Goal: Task Accomplishment & Management: Manage account settings

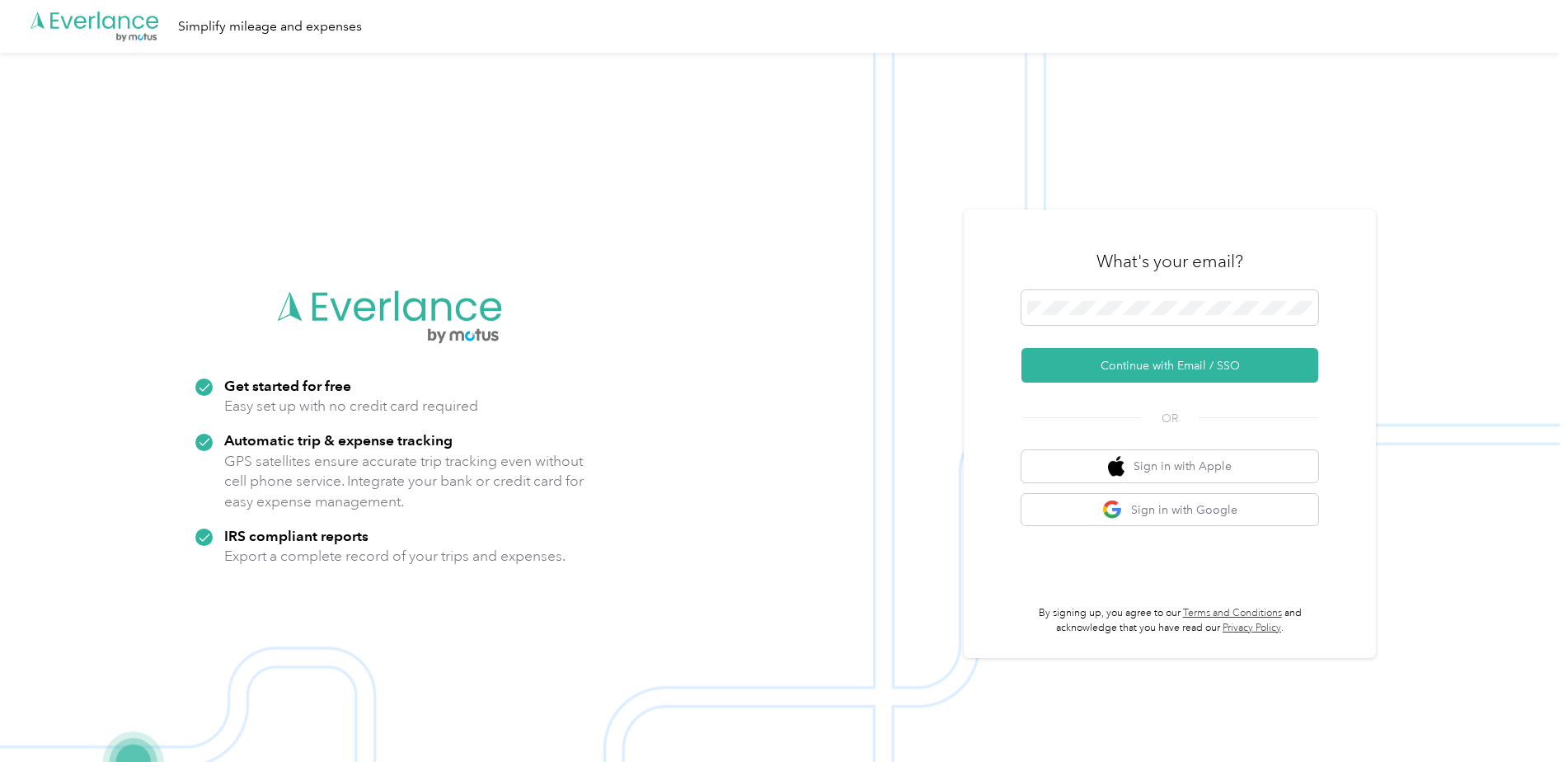
click at [1114, 287] on div "What's your email?" at bounding box center [1169, 261] width 296 height 58
click at [1113, 296] on span at bounding box center [1169, 307] width 296 height 34
click at [1122, 363] on button "Continue with Email / SSO" at bounding box center [1169, 365] width 296 height 34
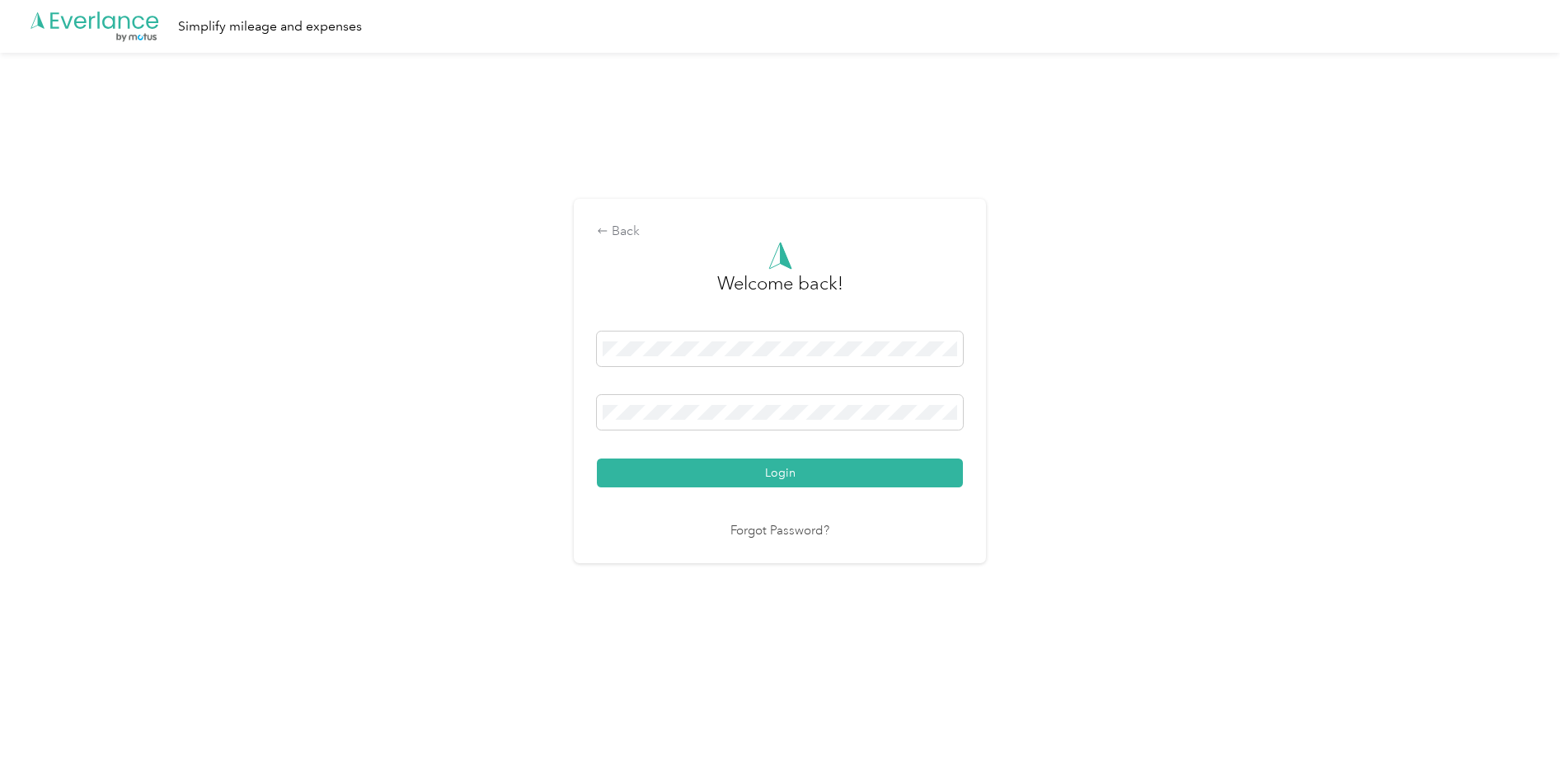
click at [596, 458] on button "Login" at bounding box center [779, 473] width 366 height 29
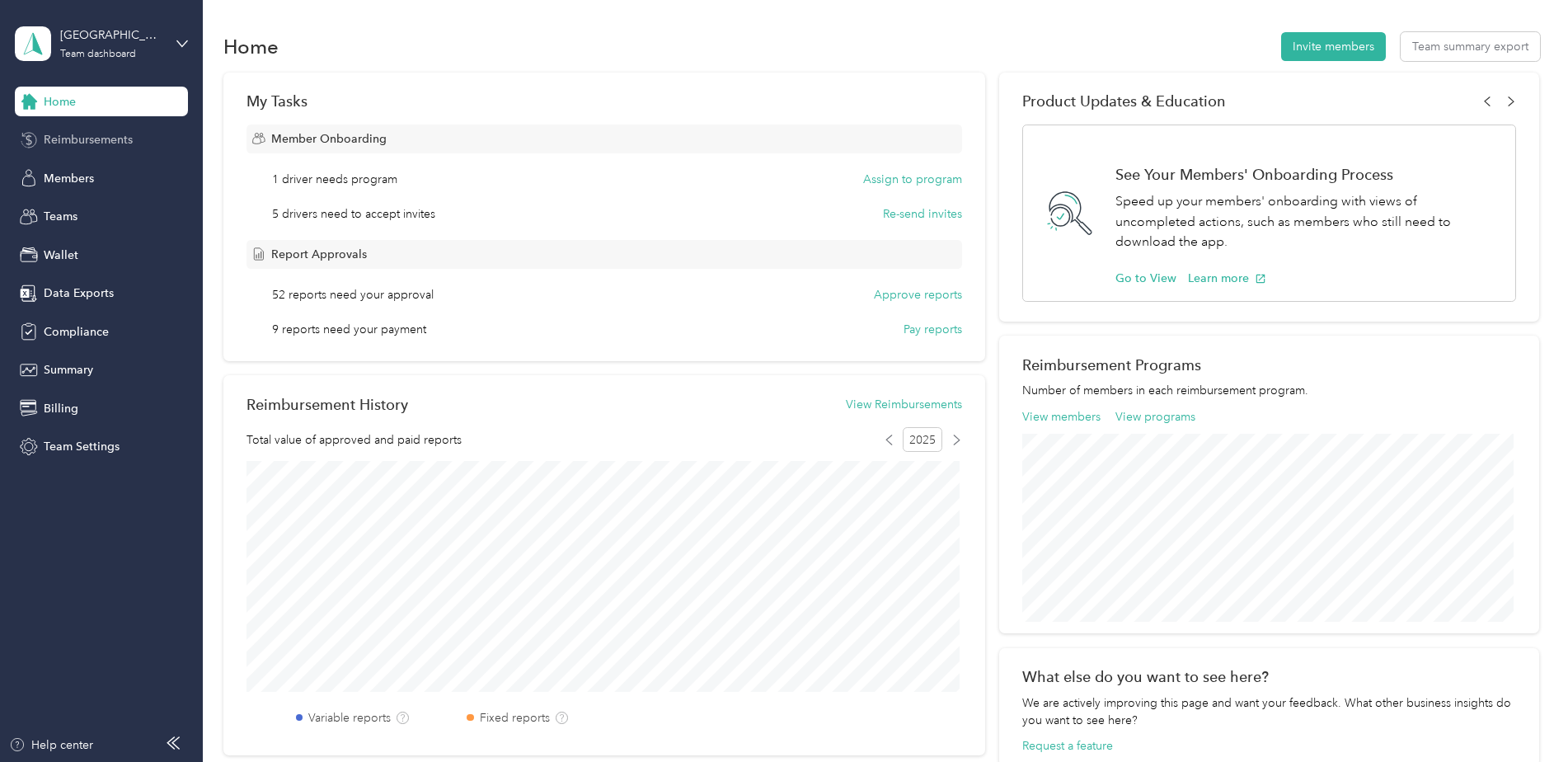
click at [98, 138] on span "Reimbursements" at bounding box center [88, 139] width 89 height 17
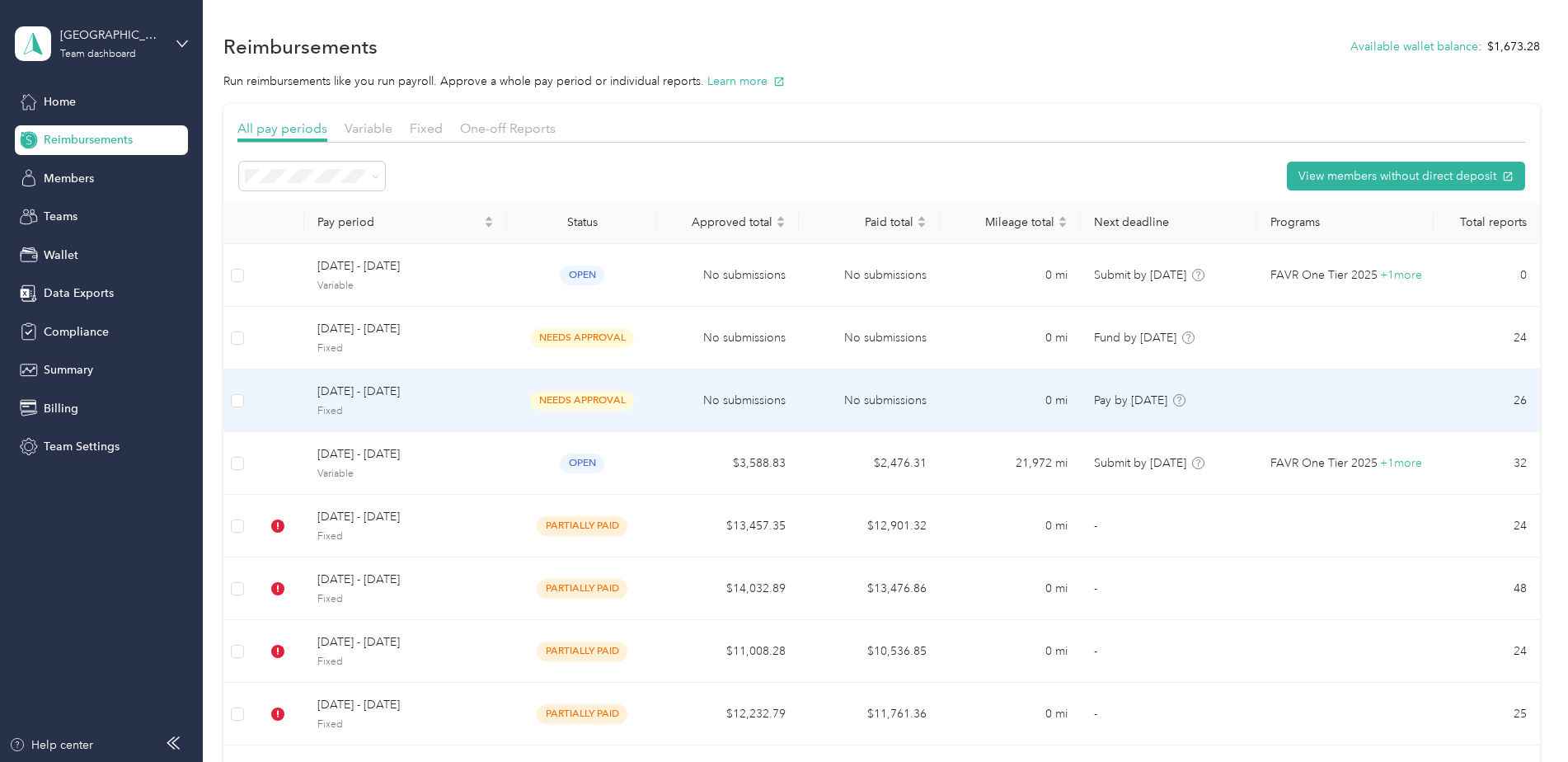
click at [396, 390] on span "[DATE] - [DATE]" at bounding box center [405, 391] width 176 height 18
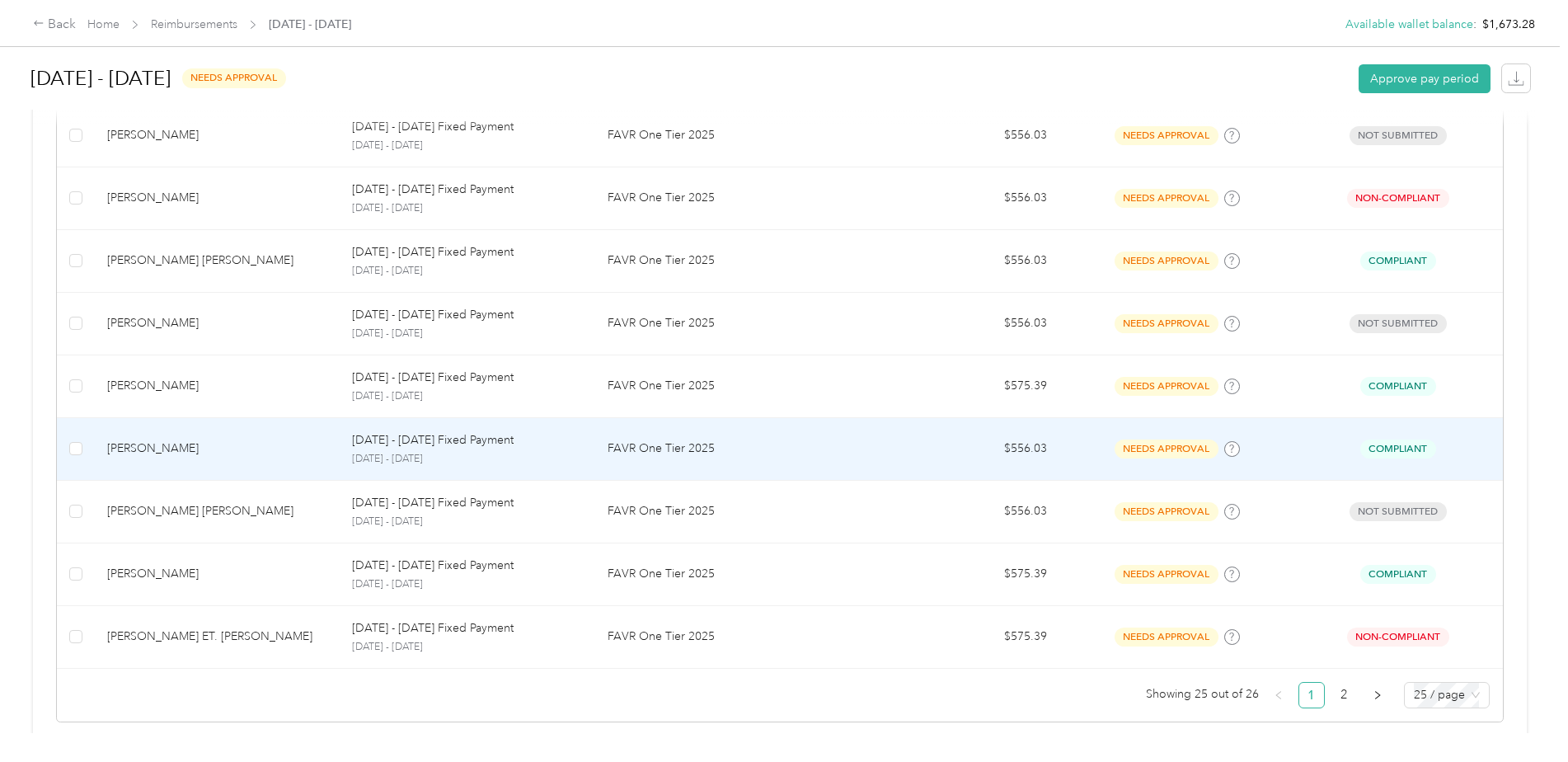
scroll to position [1400, 0]
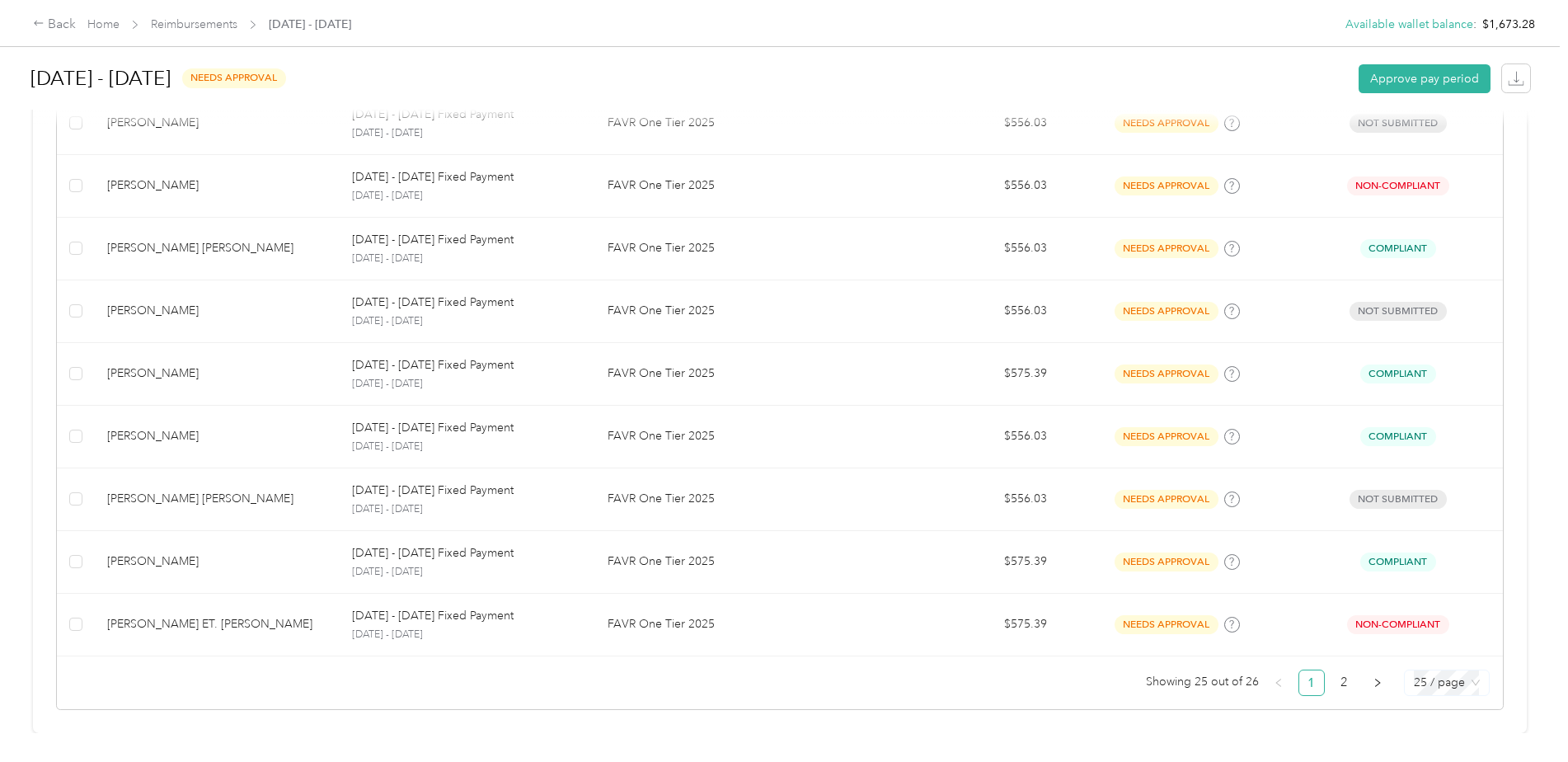
click at [1439, 673] on span "25 / page" at bounding box center [1446, 682] width 66 height 24
click at [1438, 615] on div "50 / page" at bounding box center [1446, 624] width 59 height 18
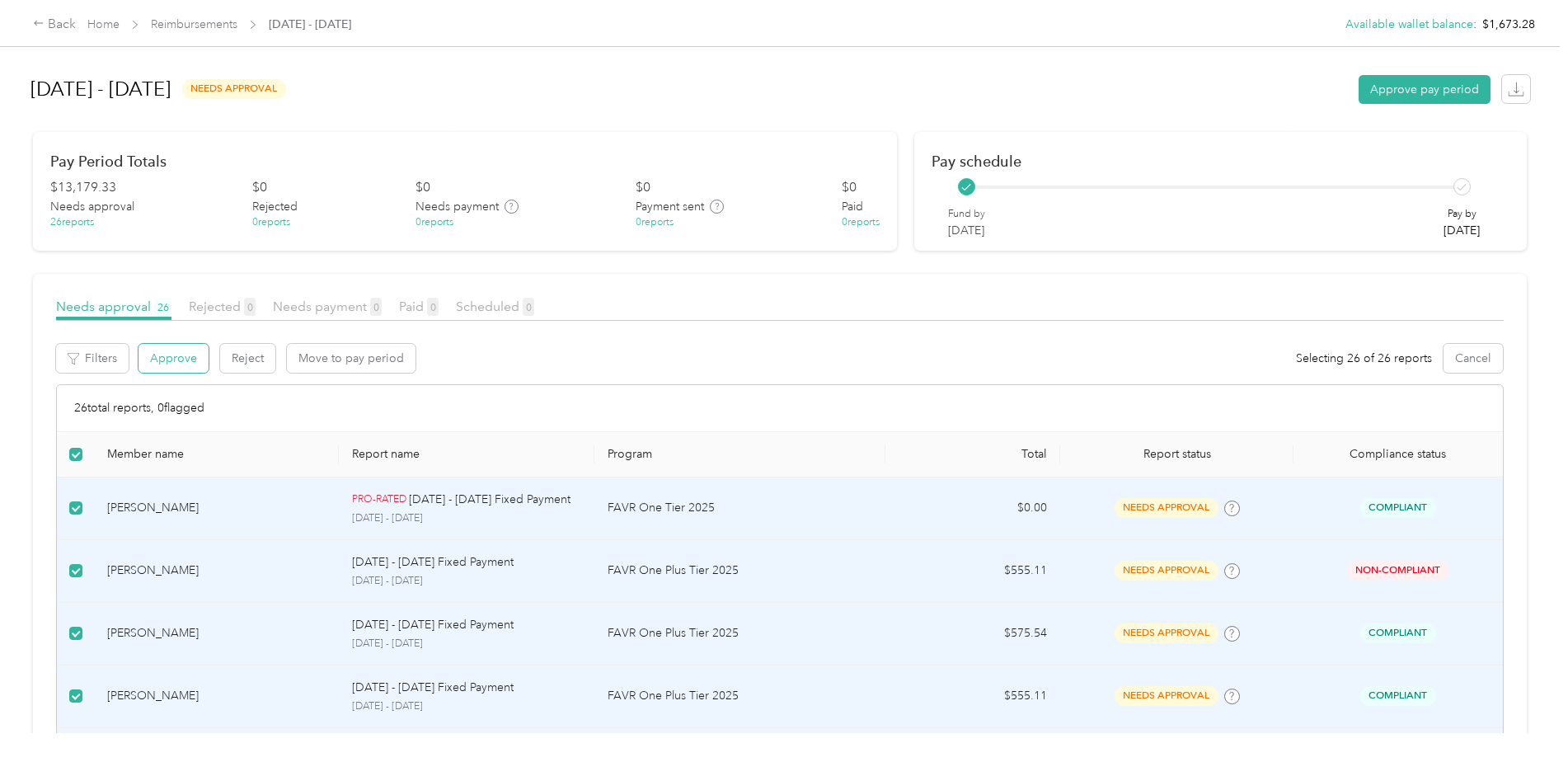
click at [181, 353] on button "Approve" at bounding box center [174, 358] width 70 height 29
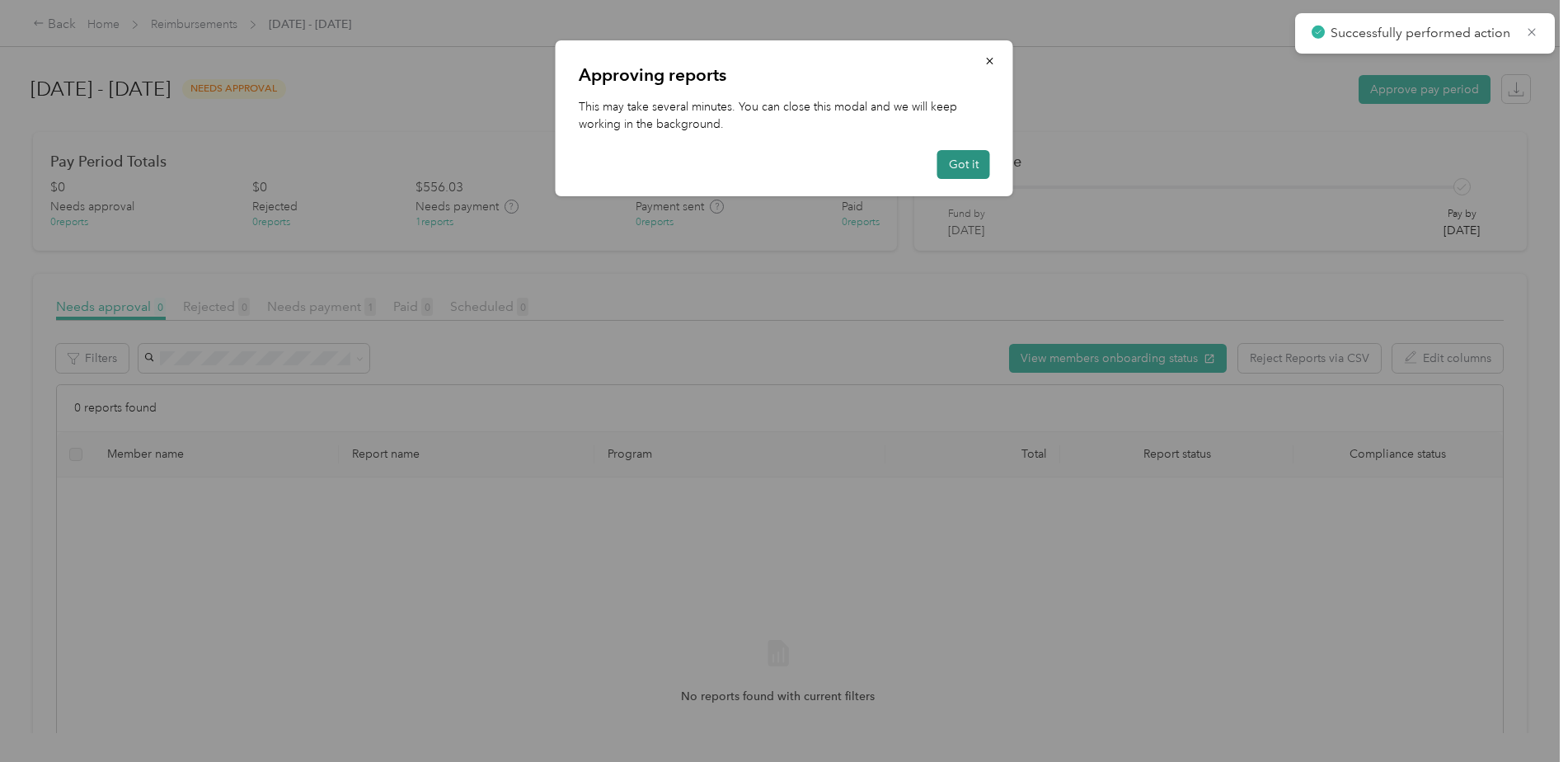
click at [966, 158] on button "Got it" at bounding box center [963, 165] width 52 height 29
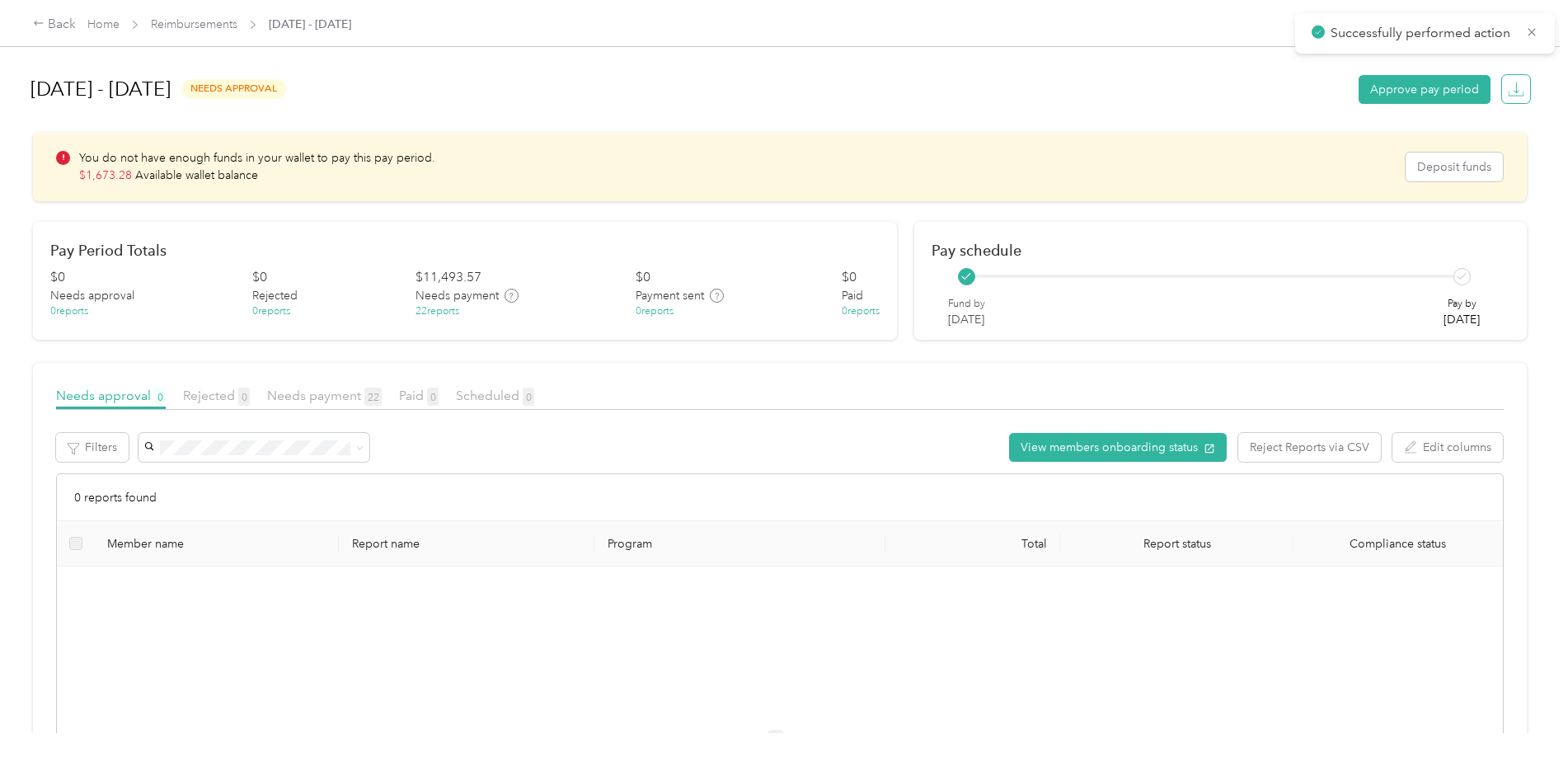
click at [1512, 94] on icon "button" at bounding box center [1516, 89] width 16 height 16
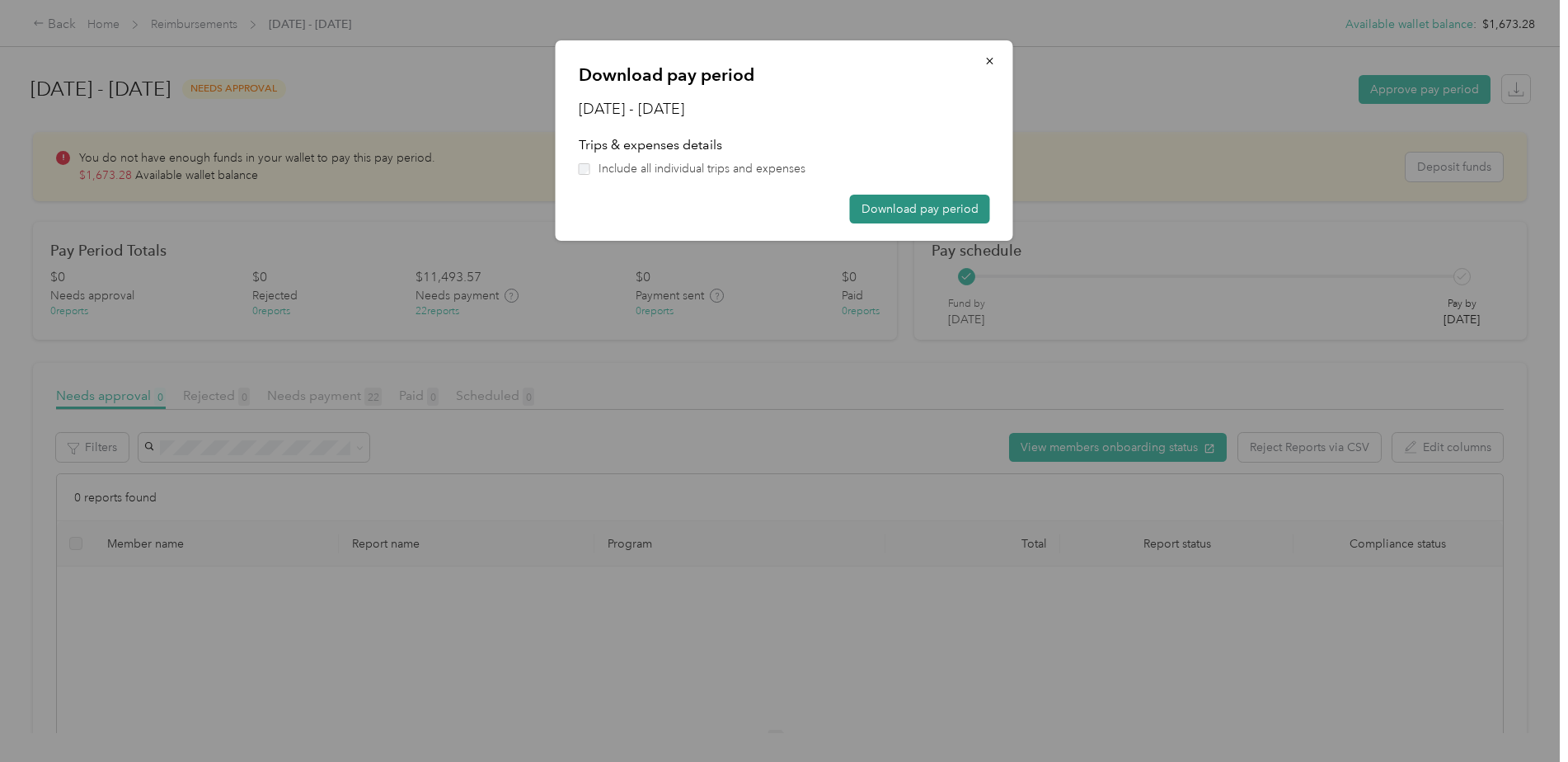
click at [922, 207] on button "Download pay period" at bounding box center [919, 209] width 140 height 29
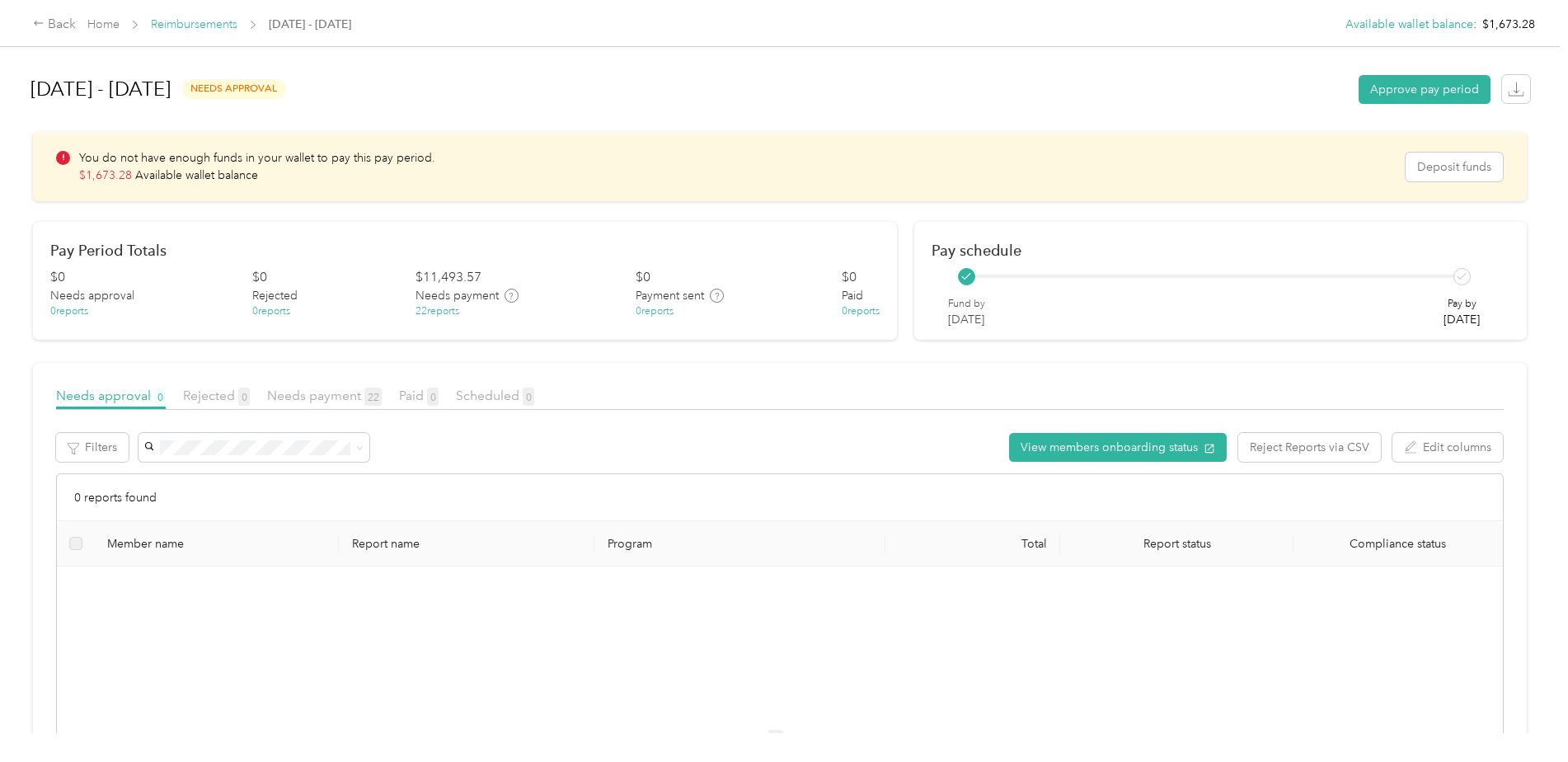
click at [192, 21] on link "Reimbursements" at bounding box center [194, 24] width 87 height 14
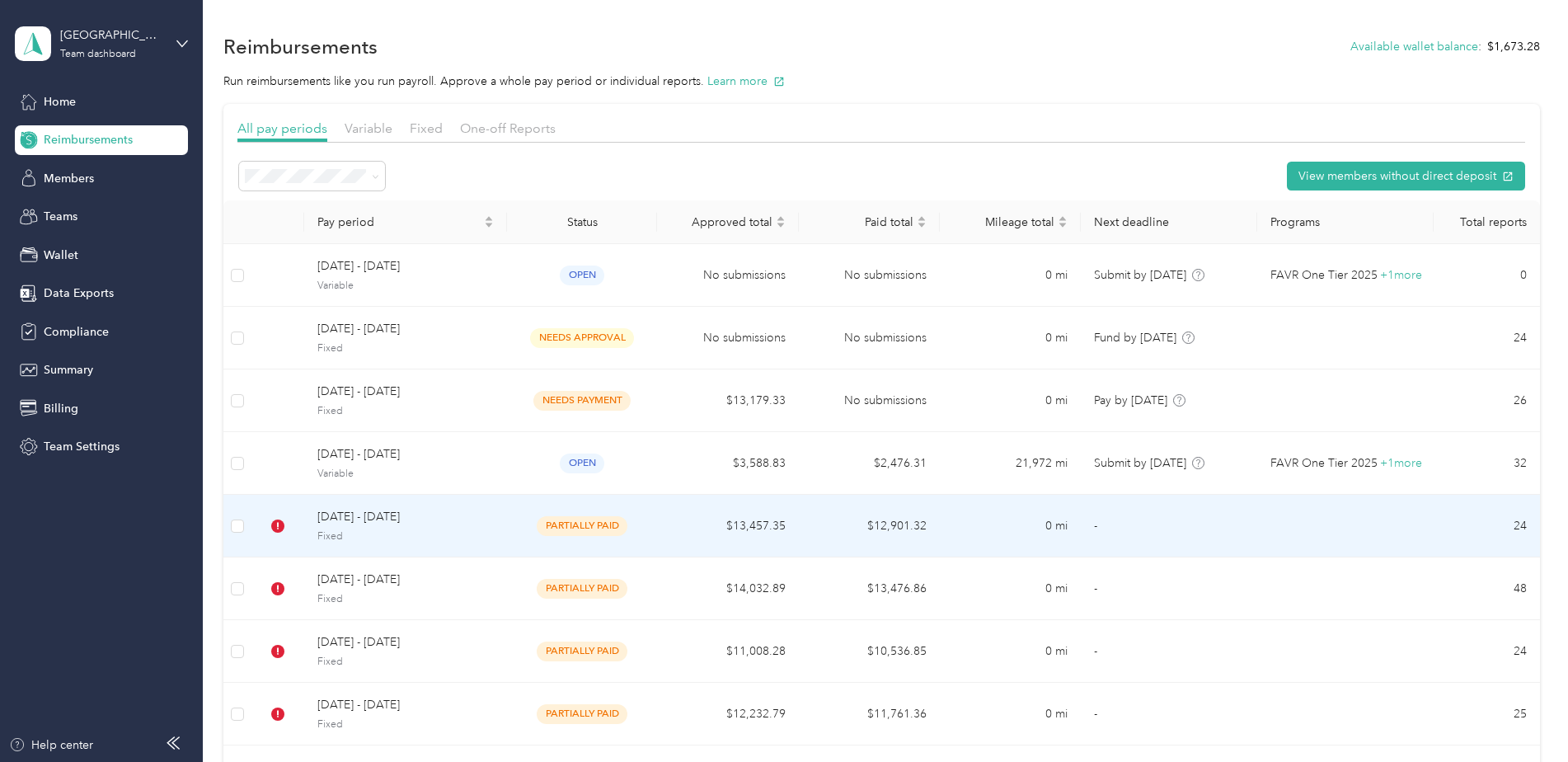
click at [390, 519] on span "[DATE] - [DATE]" at bounding box center [405, 517] width 176 height 18
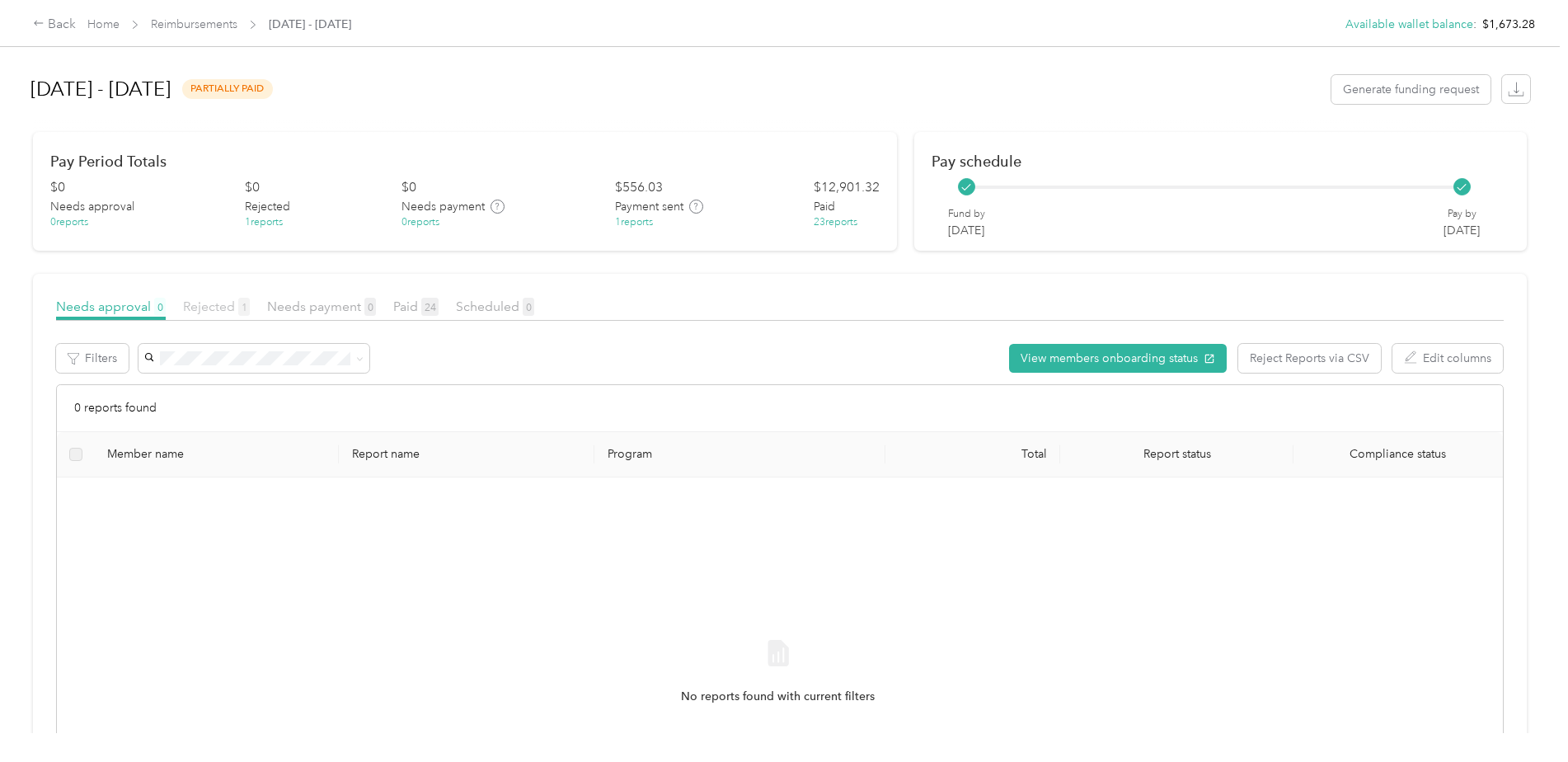
click at [222, 309] on span "Rejected 1" at bounding box center [217, 306] width 67 height 15
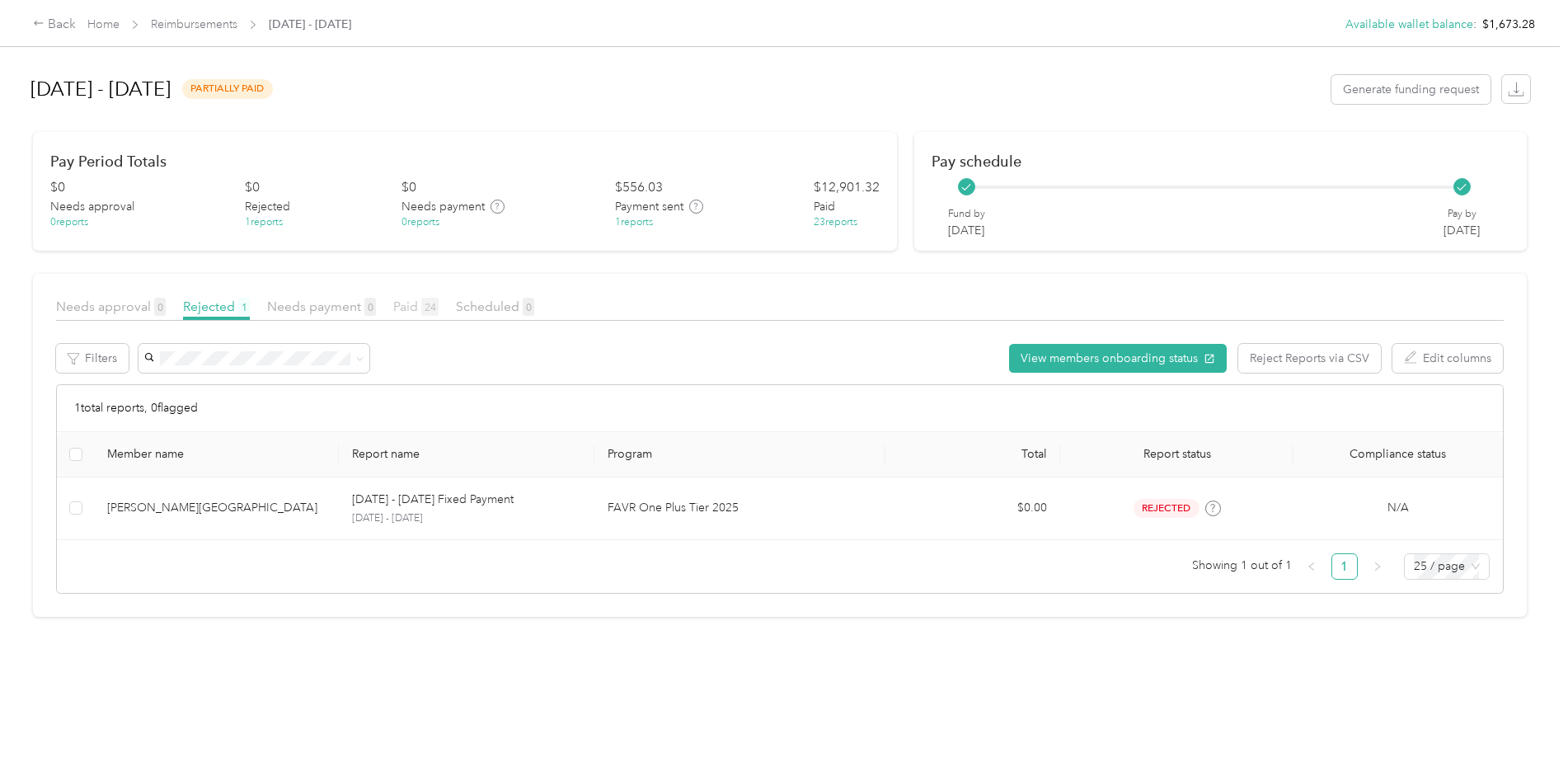
click at [405, 306] on span "Paid 24" at bounding box center [416, 306] width 45 height 15
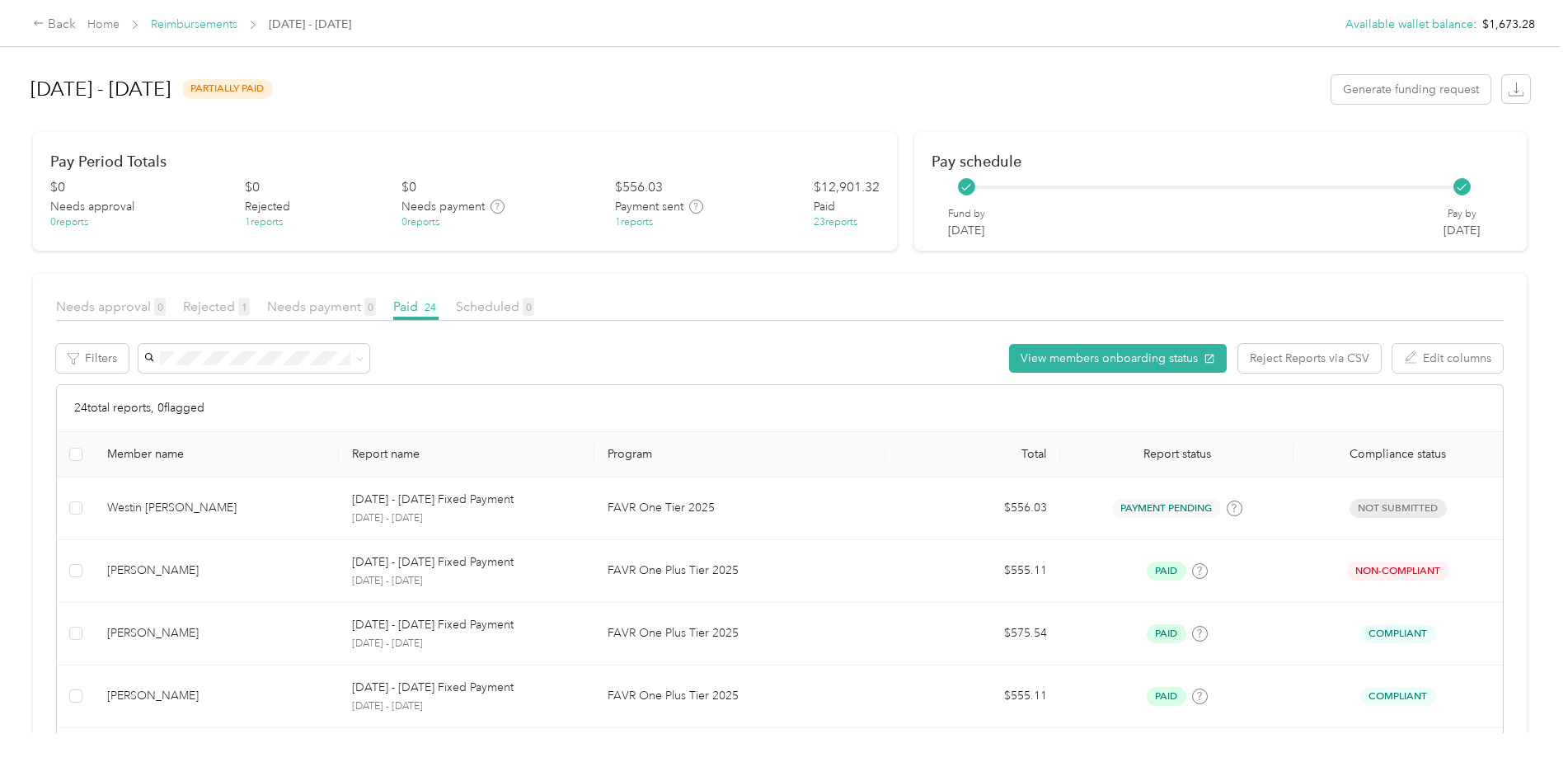
click at [201, 26] on link "Reimbursements" at bounding box center [194, 24] width 87 height 14
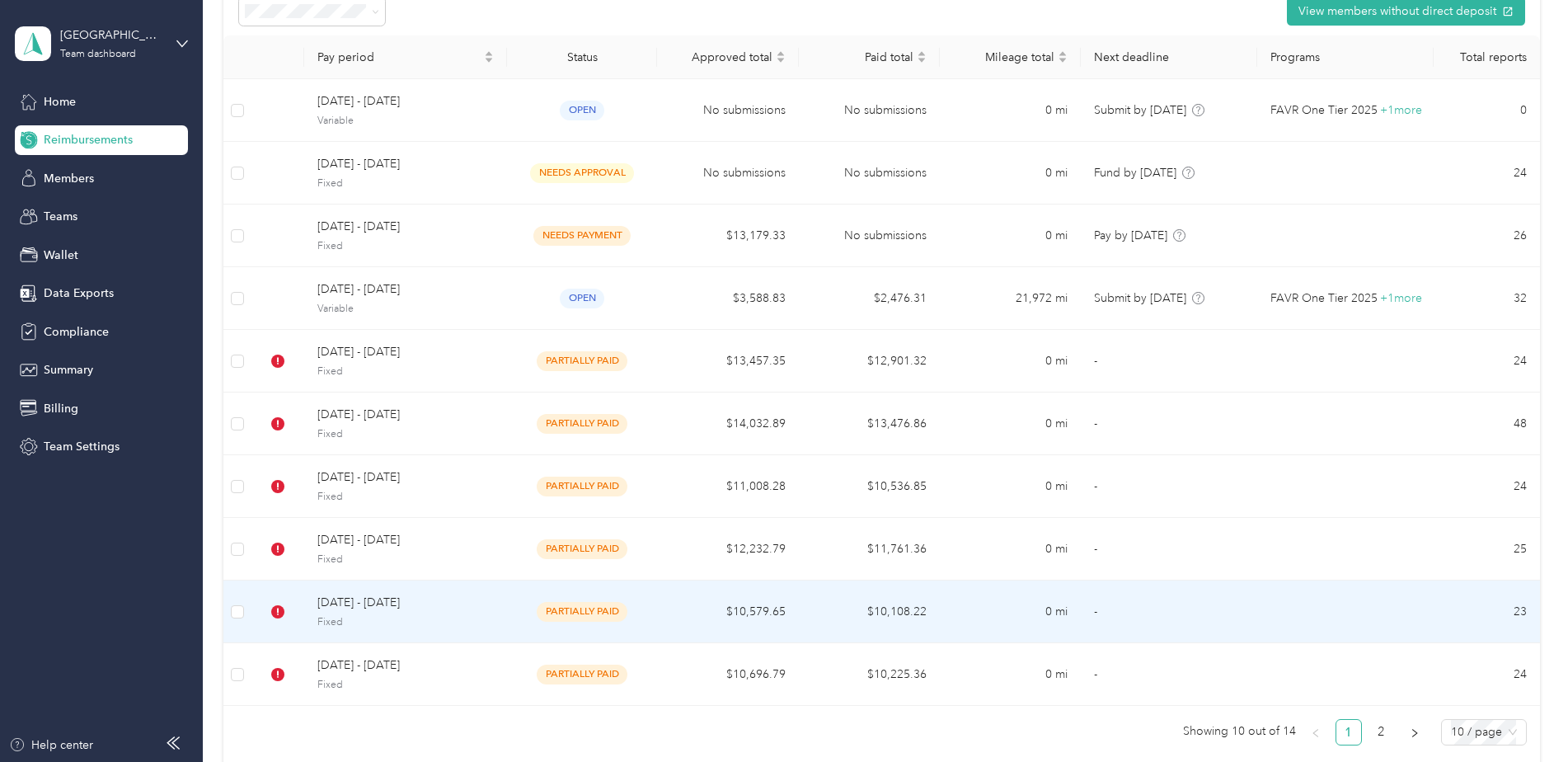
scroll to position [248, 0]
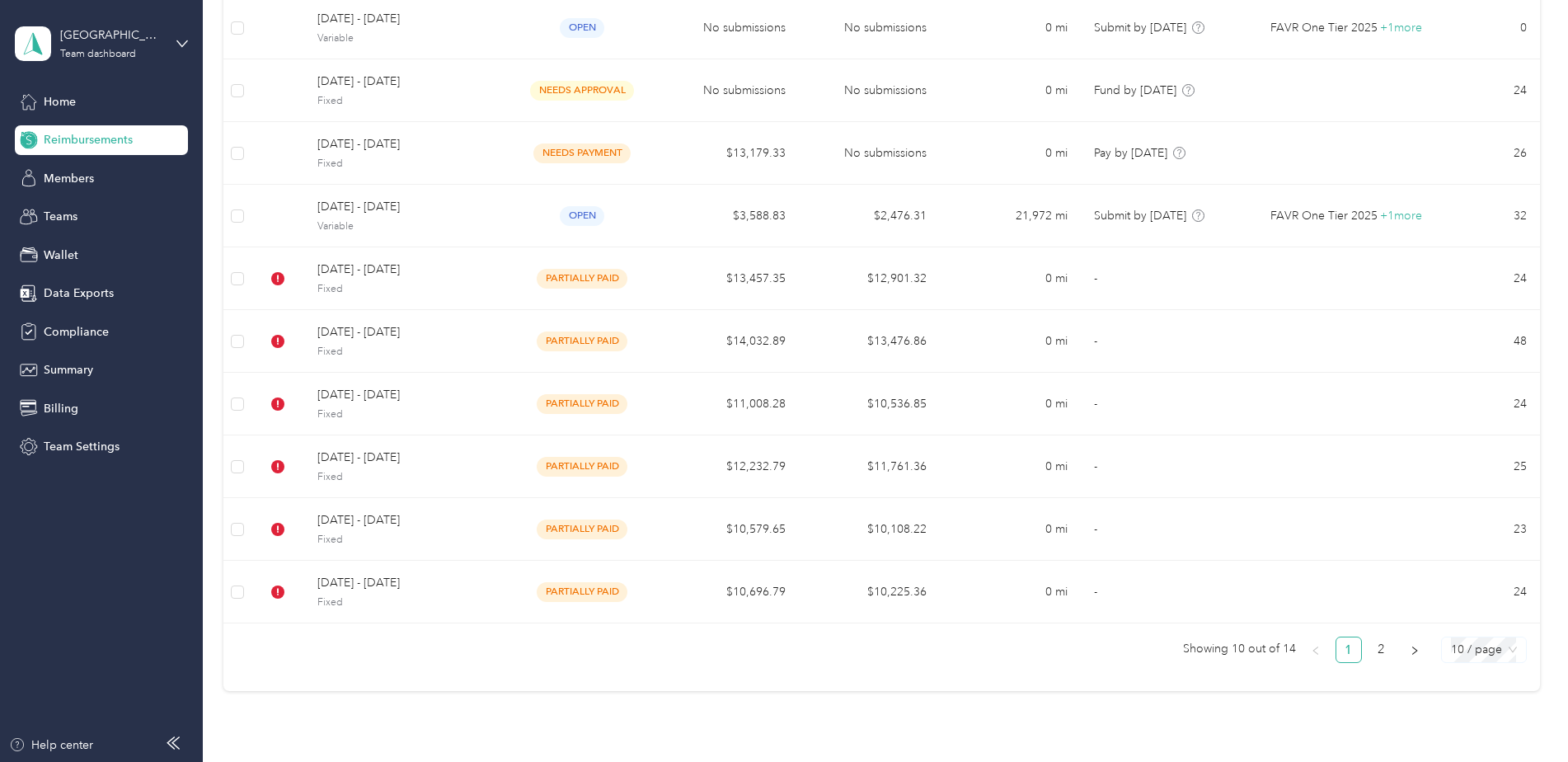
click at [1456, 649] on span "10 / page" at bounding box center [1483, 649] width 66 height 24
click at [1469, 565] on div "25 / page" at bounding box center [1483, 564] width 59 height 18
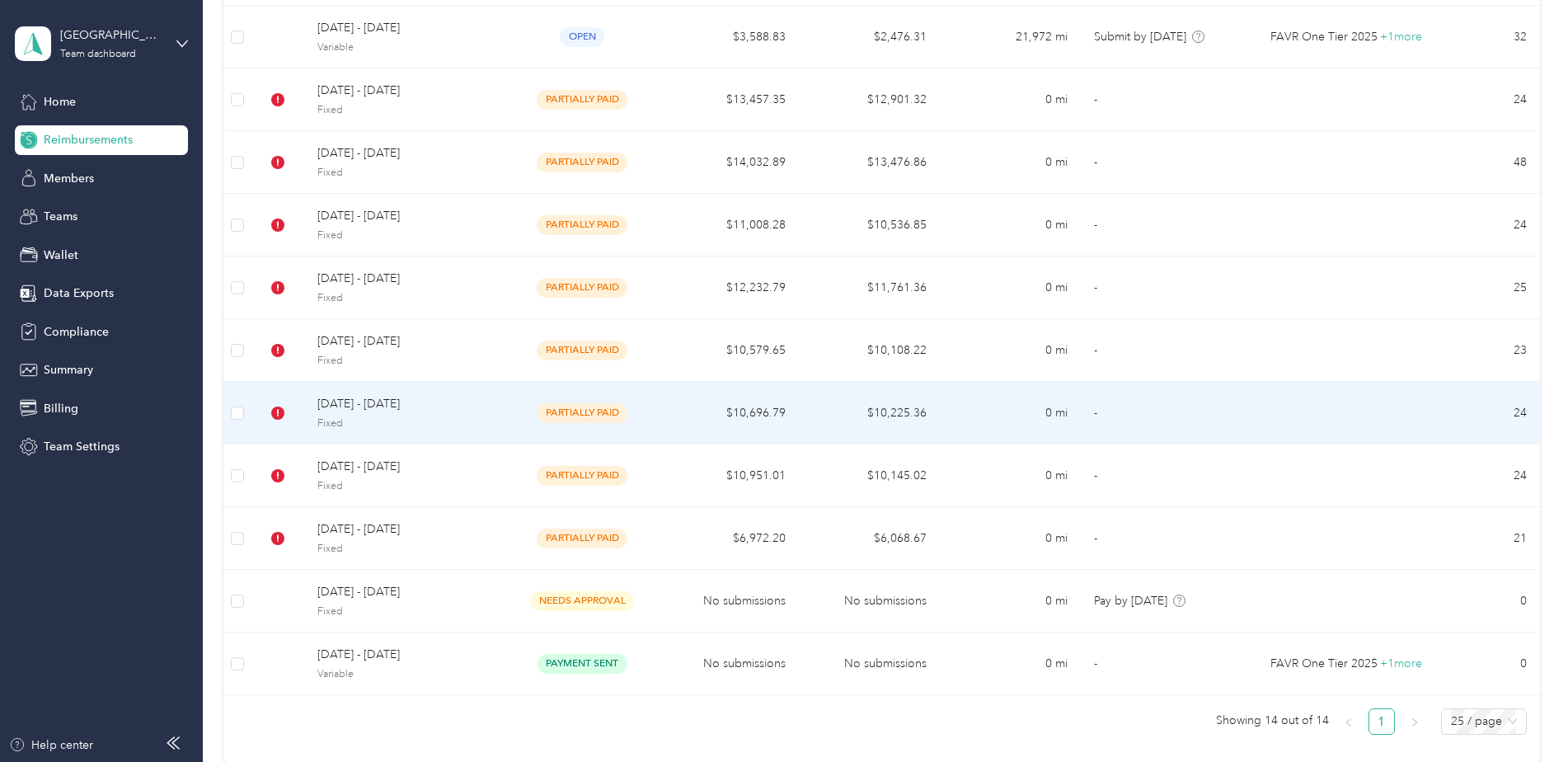
scroll to position [494, 0]
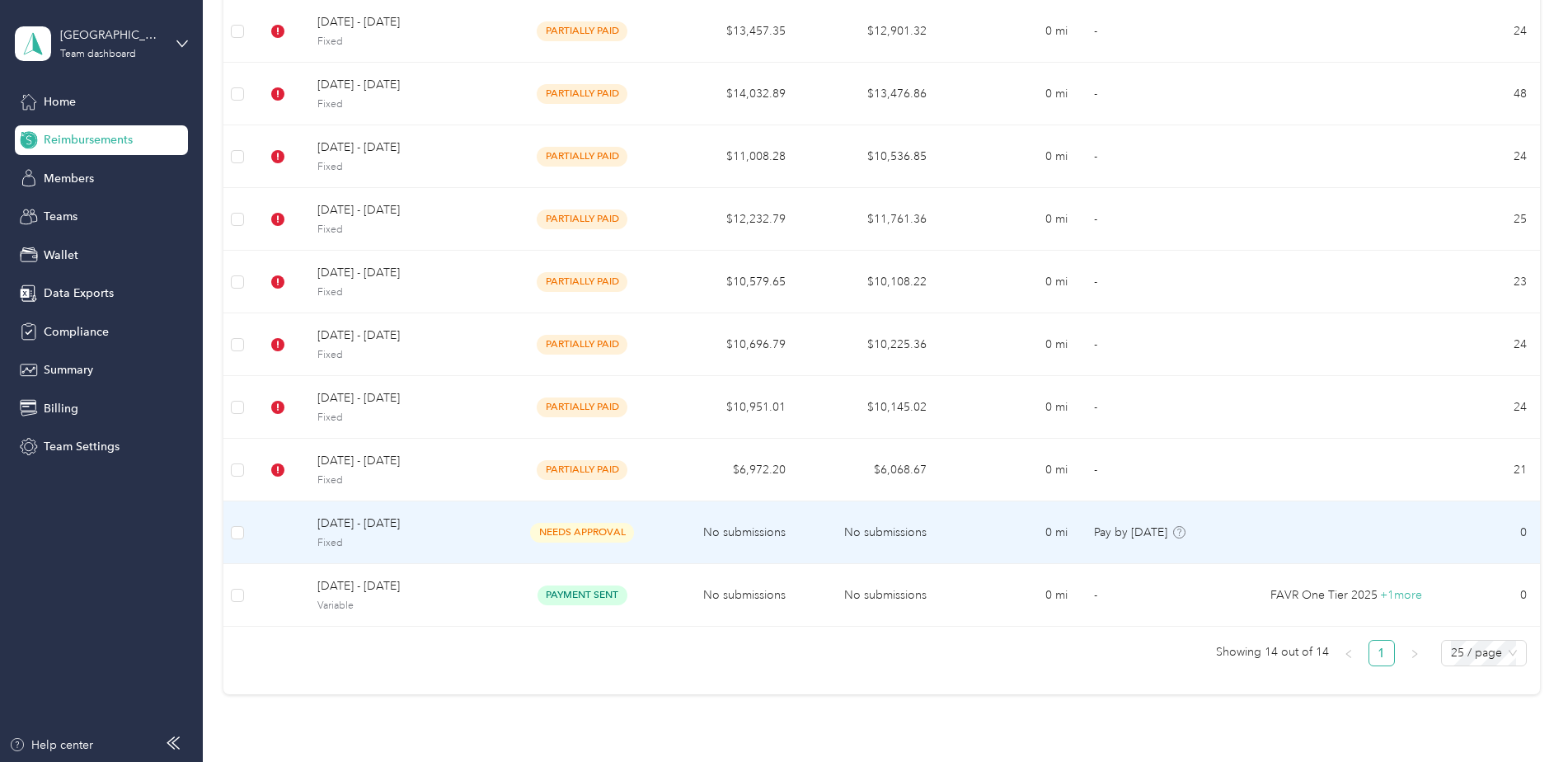
click at [397, 519] on span "[DATE] - [DATE]" at bounding box center [405, 523] width 176 height 18
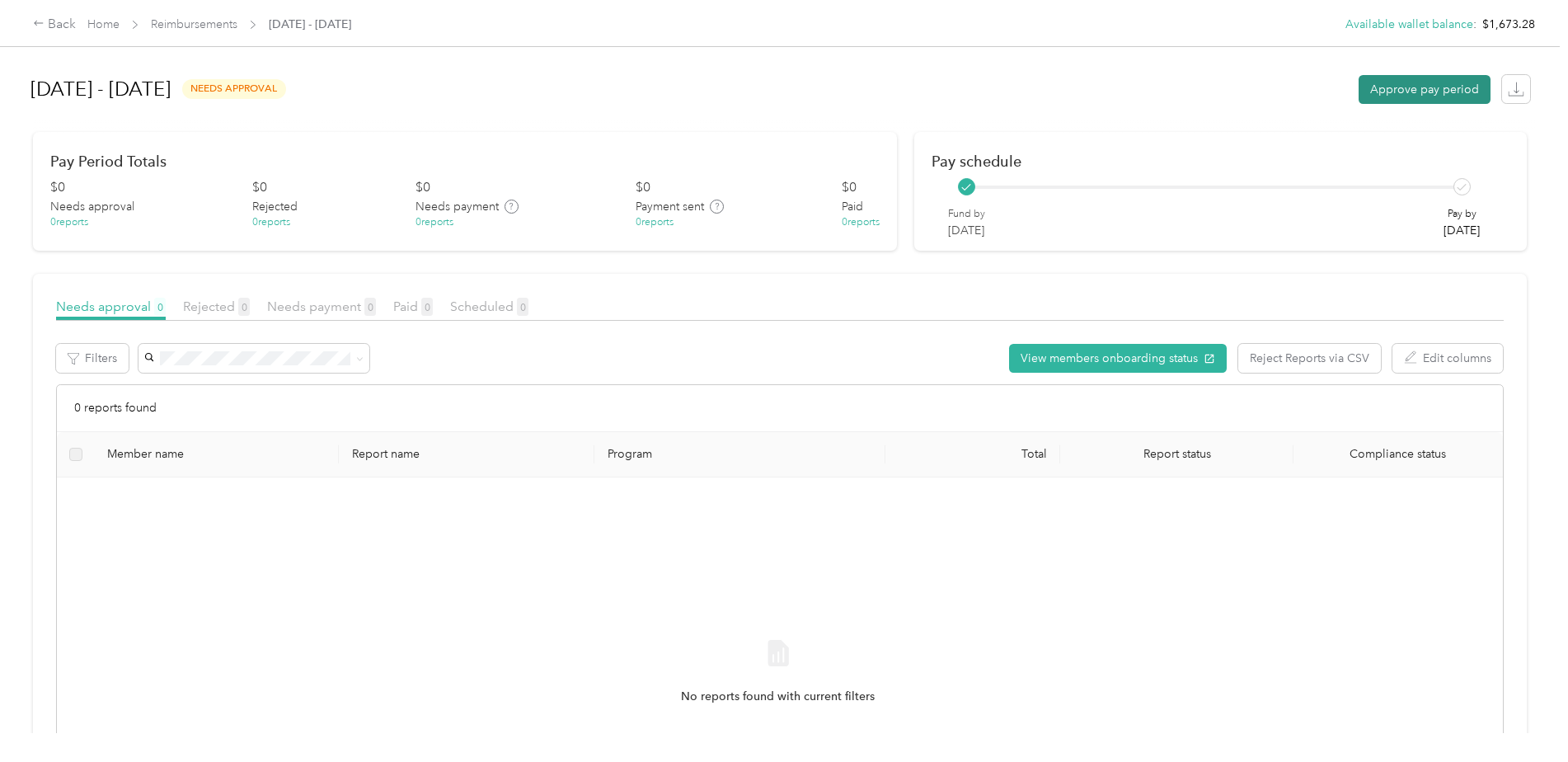
click at [1434, 85] on button "Approve pay period" at bounding box center [1424, 89] width 132 height 29
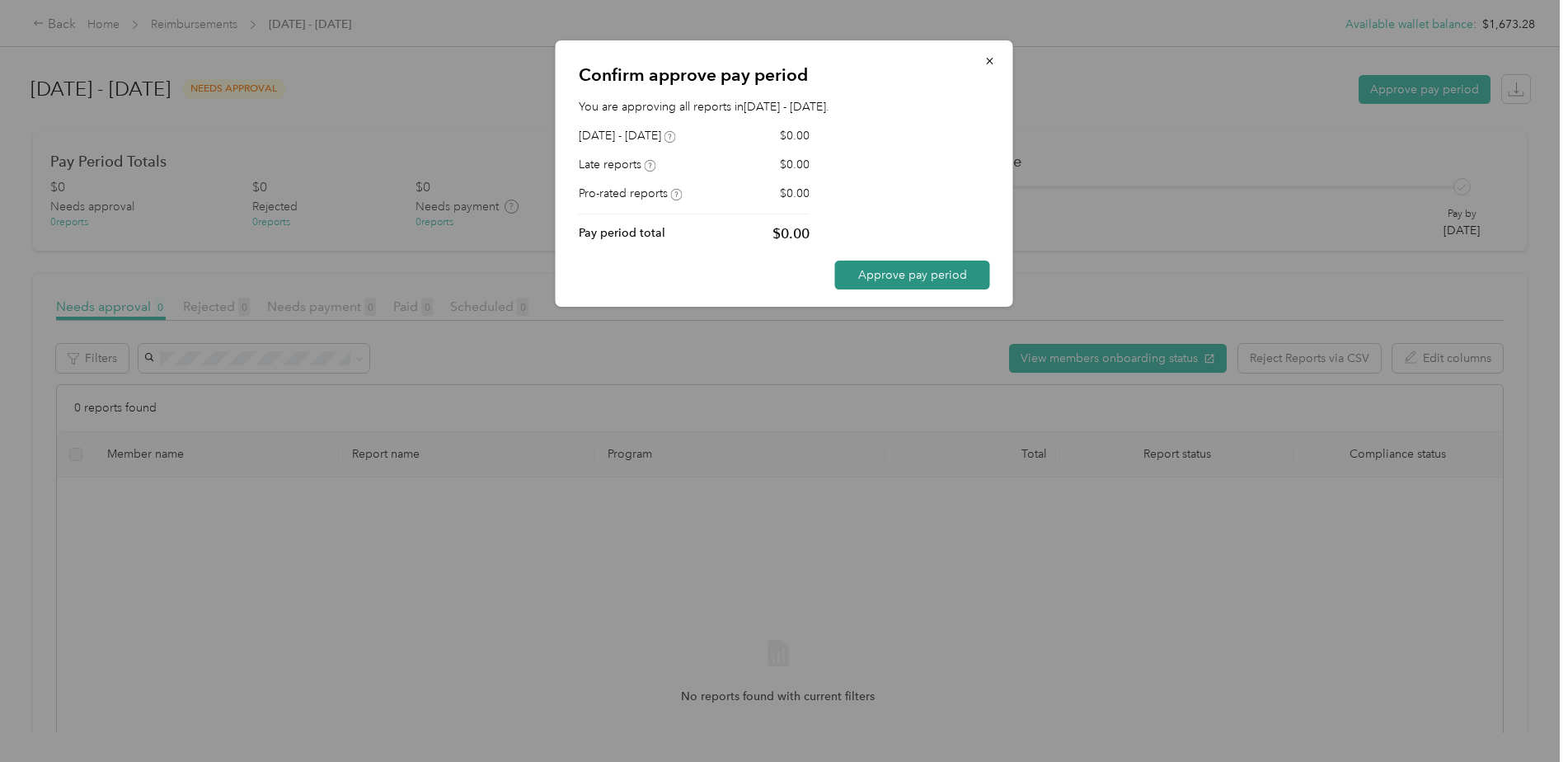
click at [930, 262] on button "Approve pay period" at bounding box center [912, 275] width 155 height 29
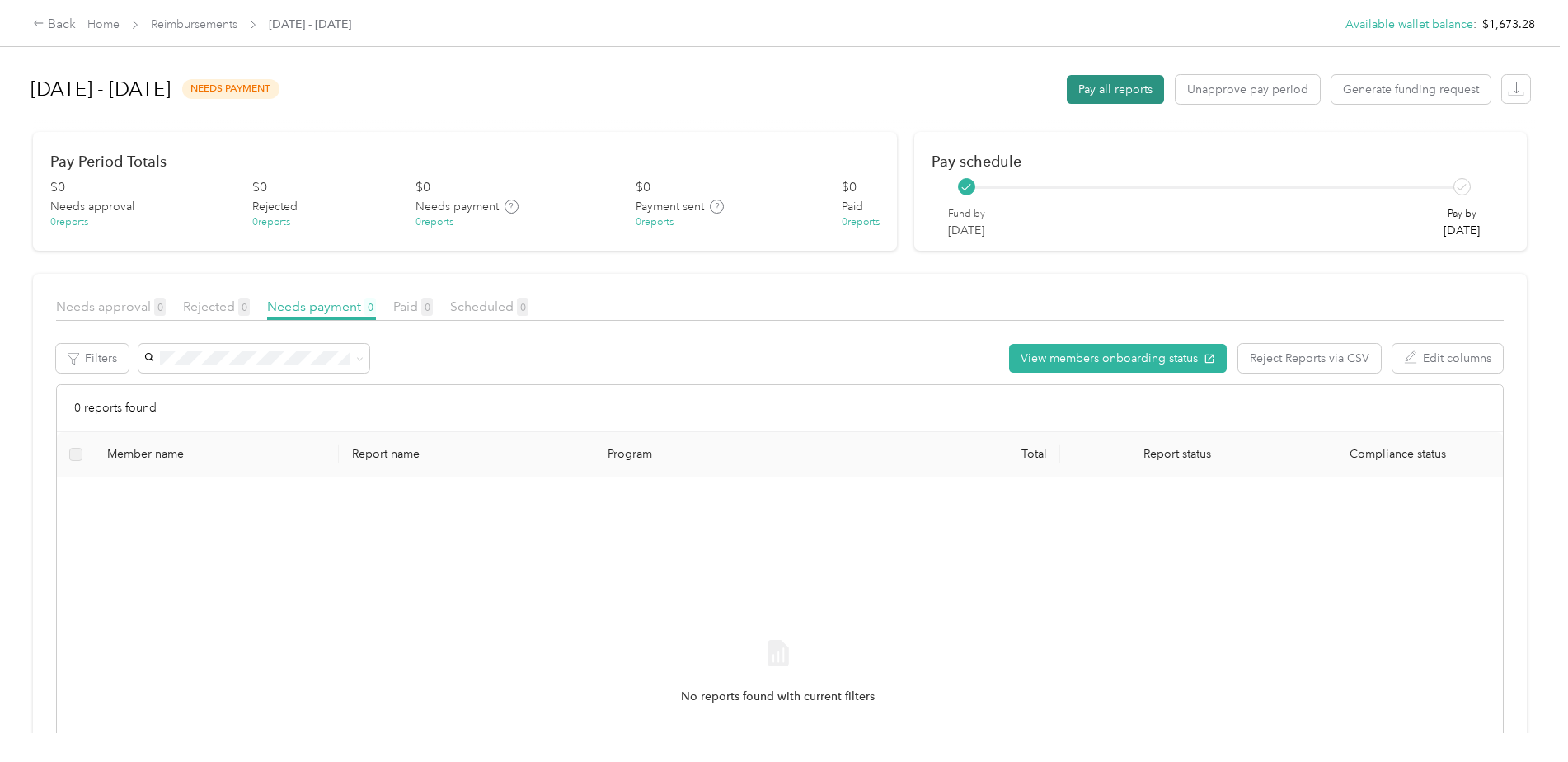
click at [1115, 90] on button "Pay all reports" at bounding box center [1115, 89] width 98 height 29
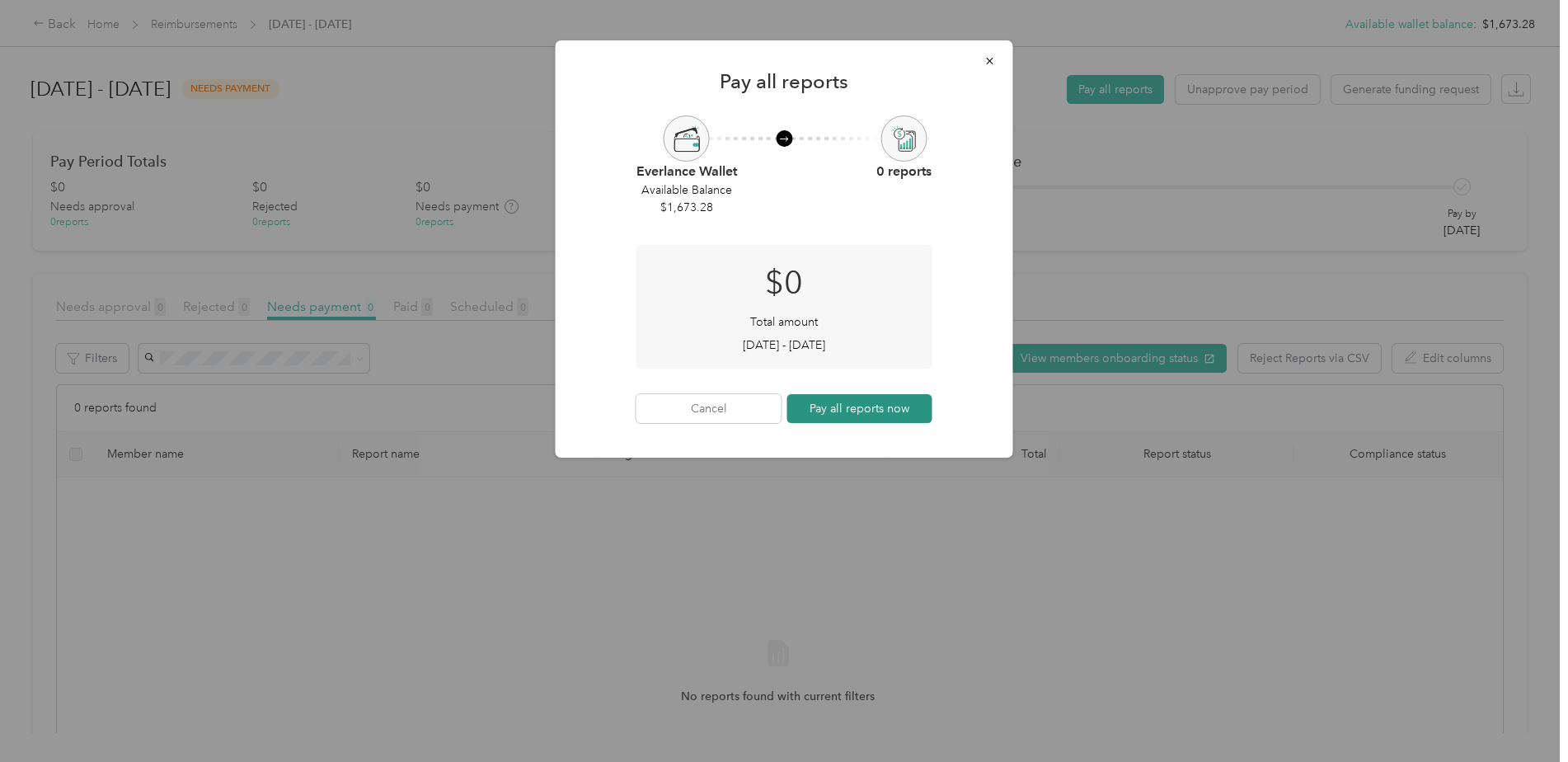
click at [873, 415] on button "Pay all reports now" at bounding box center [859, 409] width 146 height 29
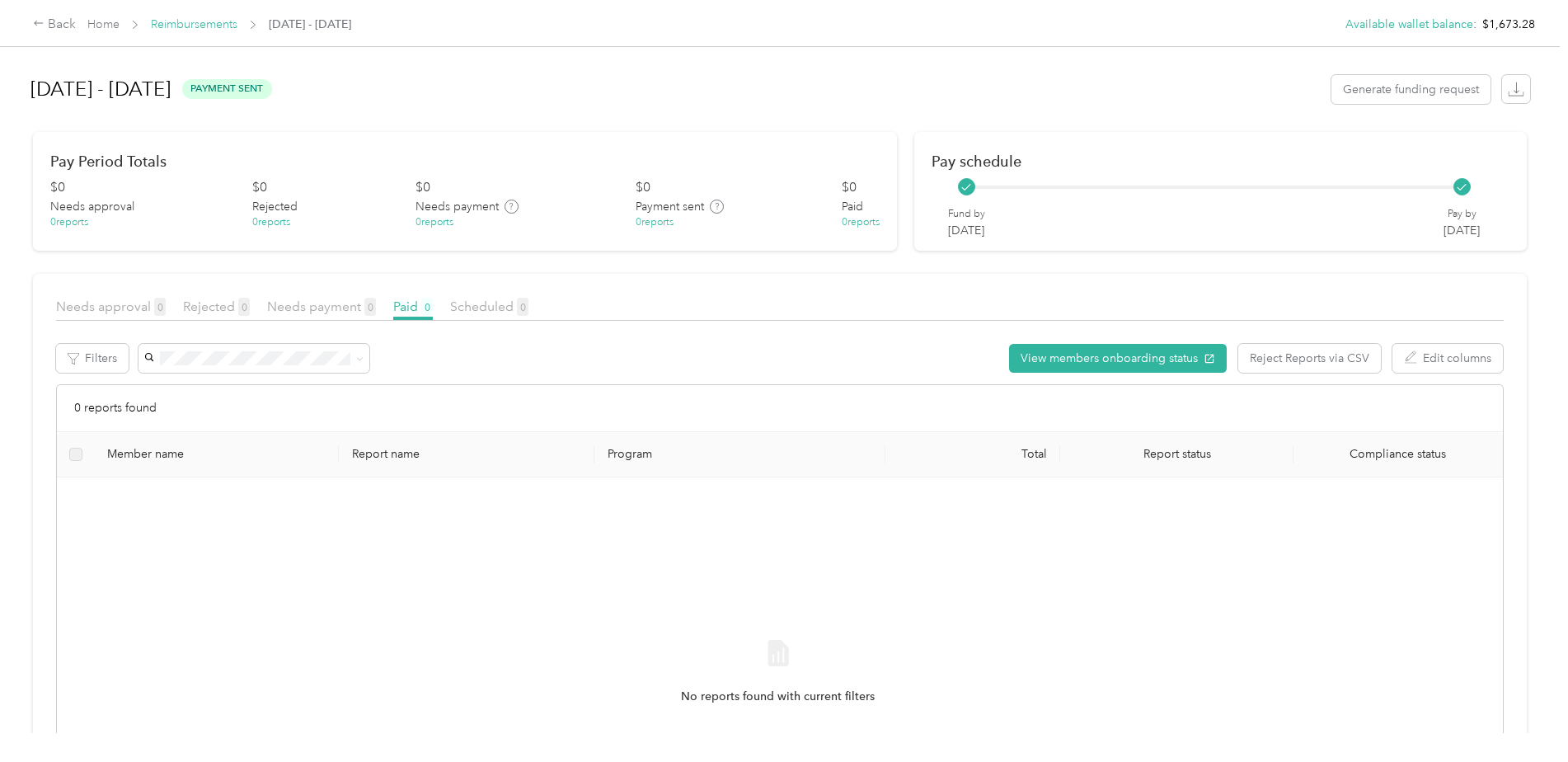
click at [211, 24] on link "Reimbursements" at bounding box center [194, 24] width 87 height 14
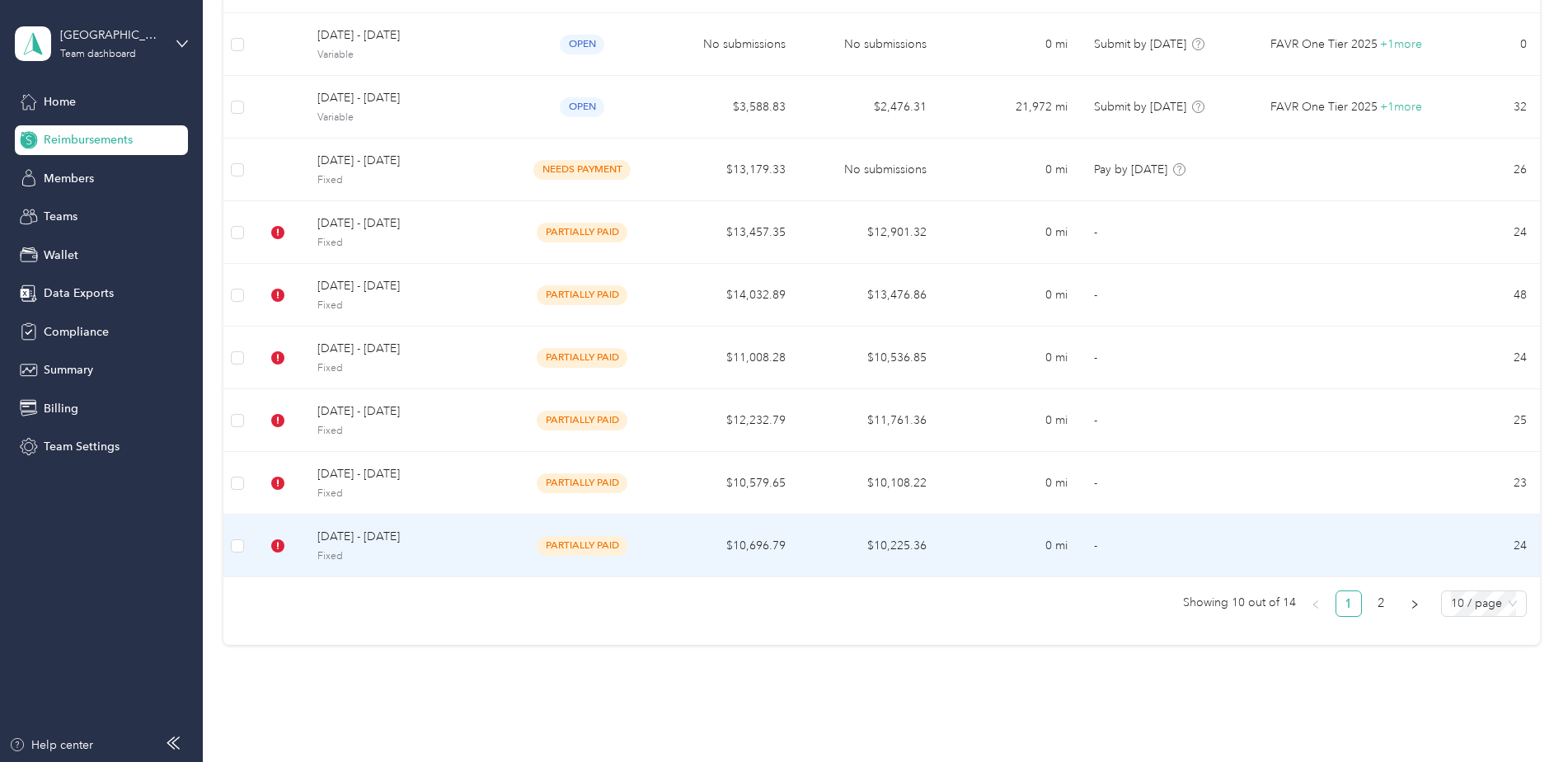
scroll to position [264, 0]
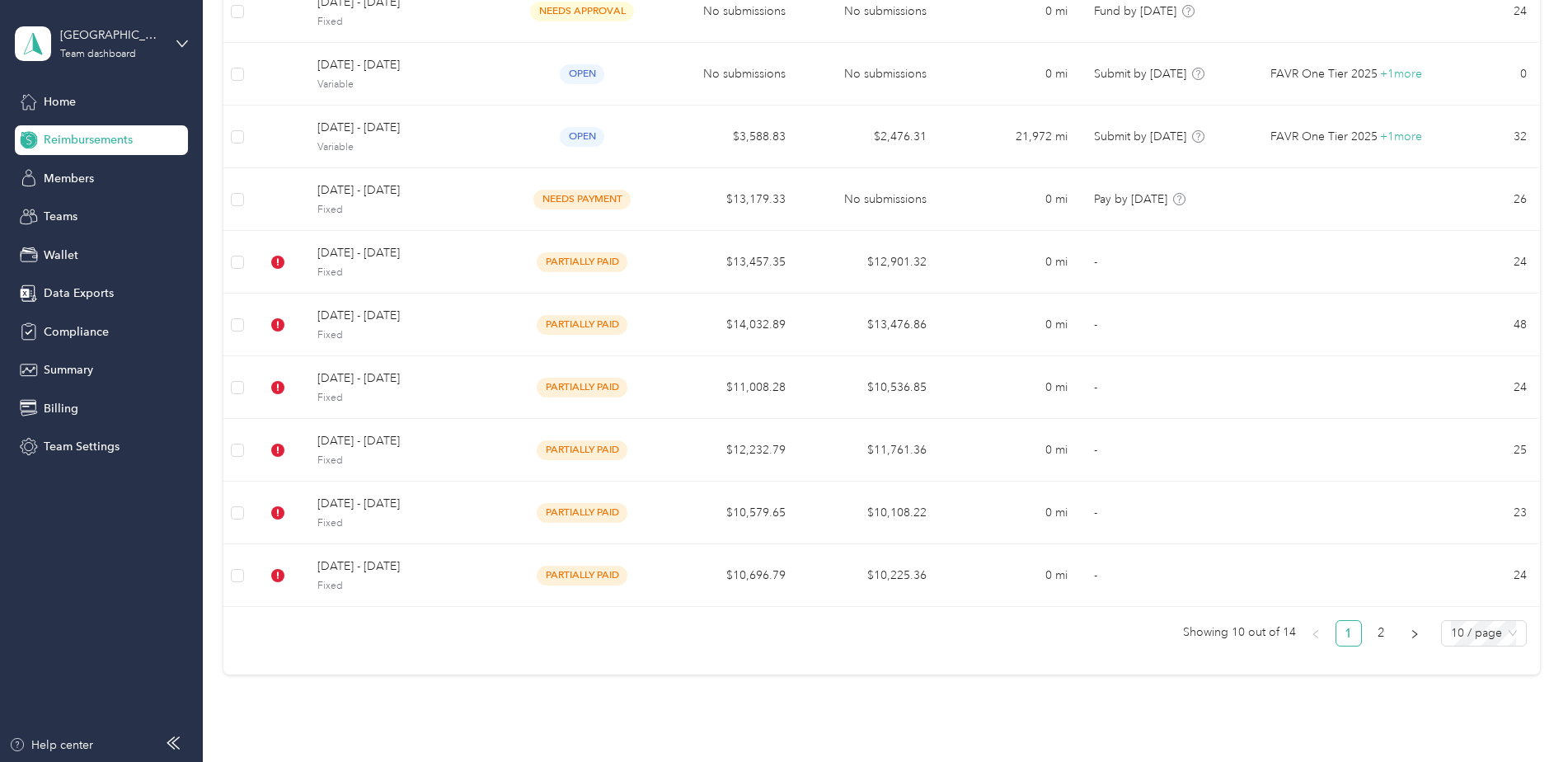
click at [1410, 635] on icon "right" at bounding box center [1414, 634] width 10 height 10
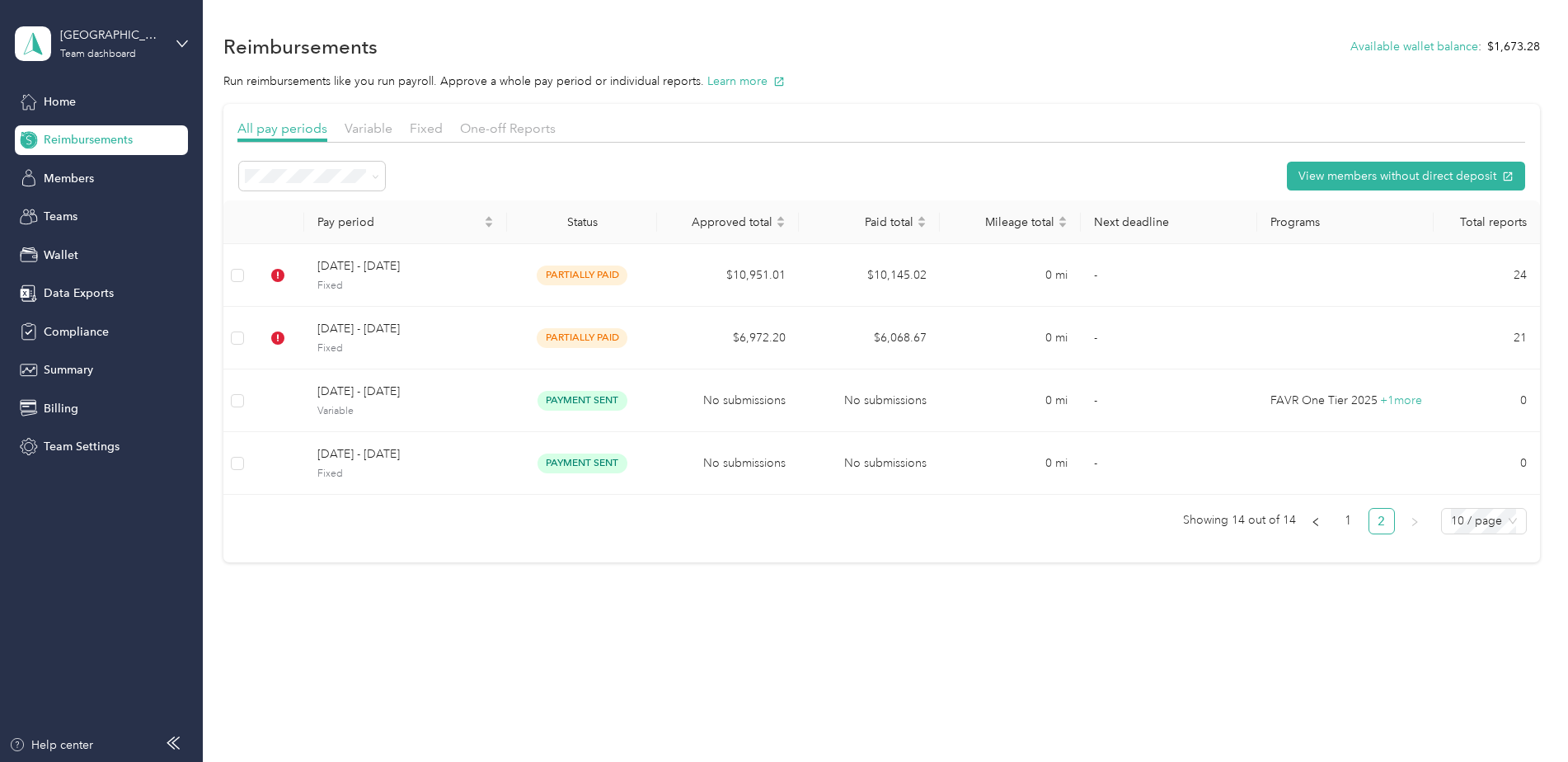
scroll to position [0, 0]
click at [1469, 521] on span "10 / page" at bounding box center [1483, 521] width 66 height 24
click at [1477, 585] on div "25 / page" at bounding box center [1483, 580] width 59 height 18
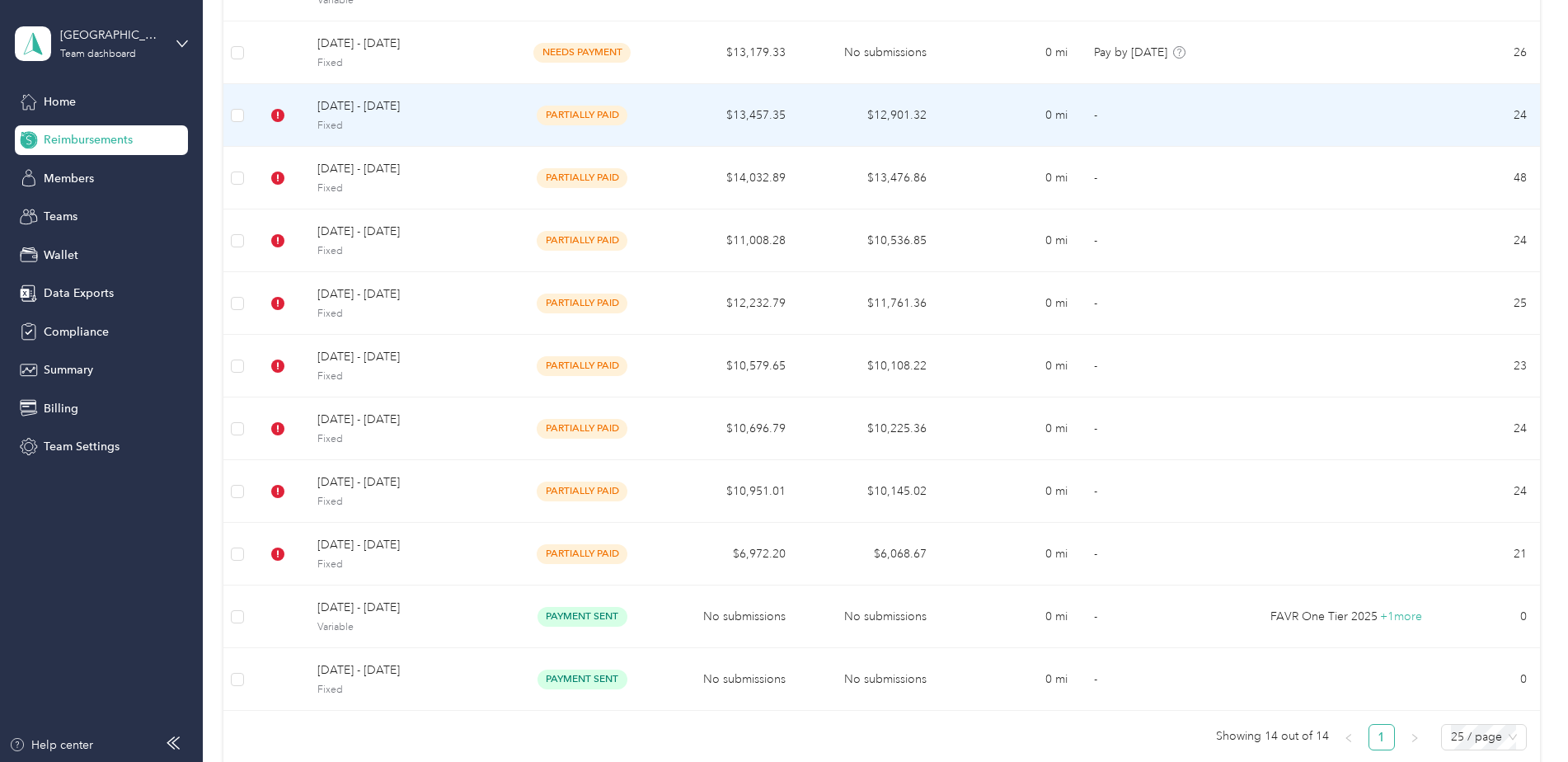
scroll to position [412, 0]
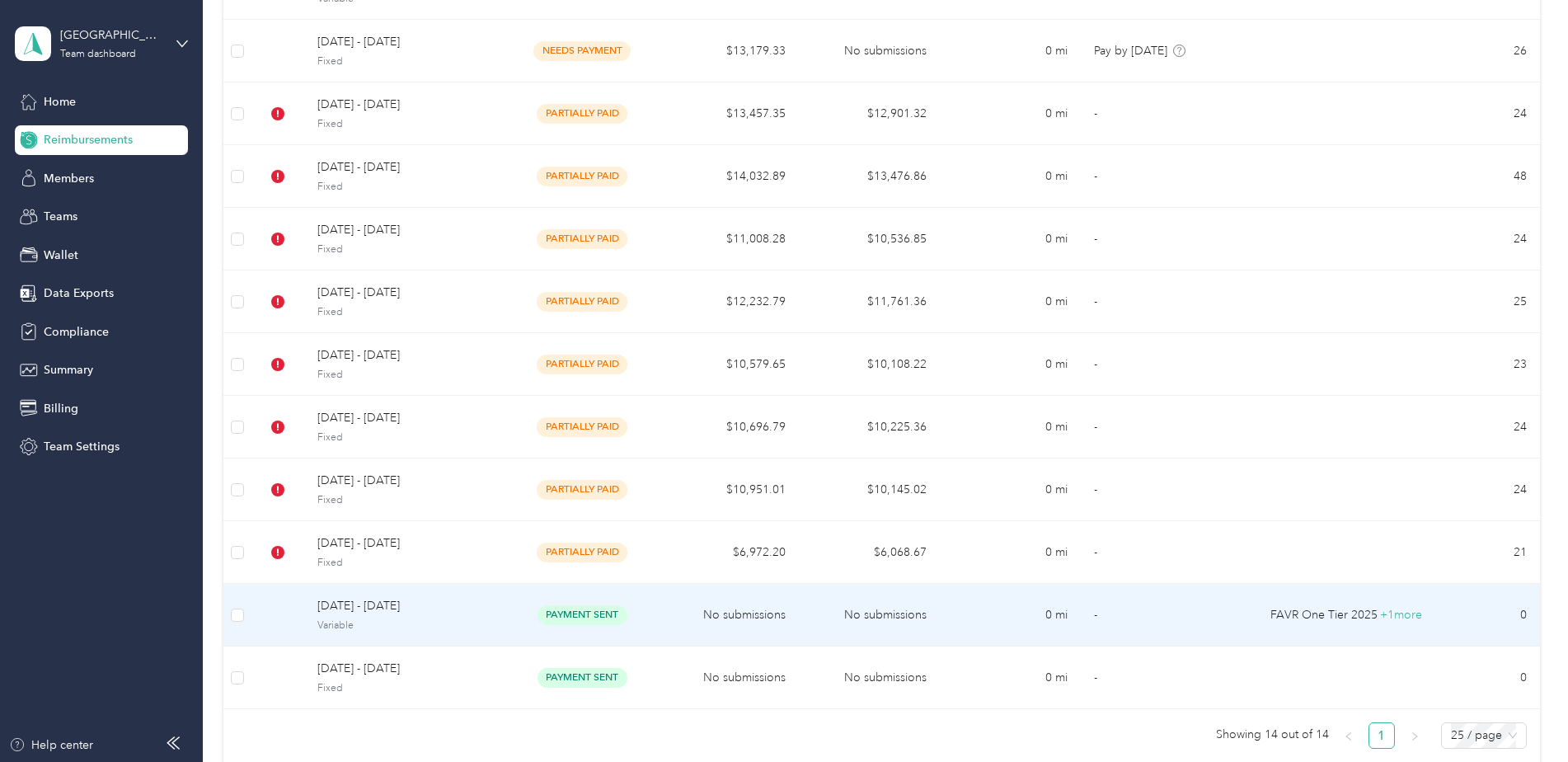
click at [378, 618] on span "Variable" at bounding box center [405, 626] width 176 height 14
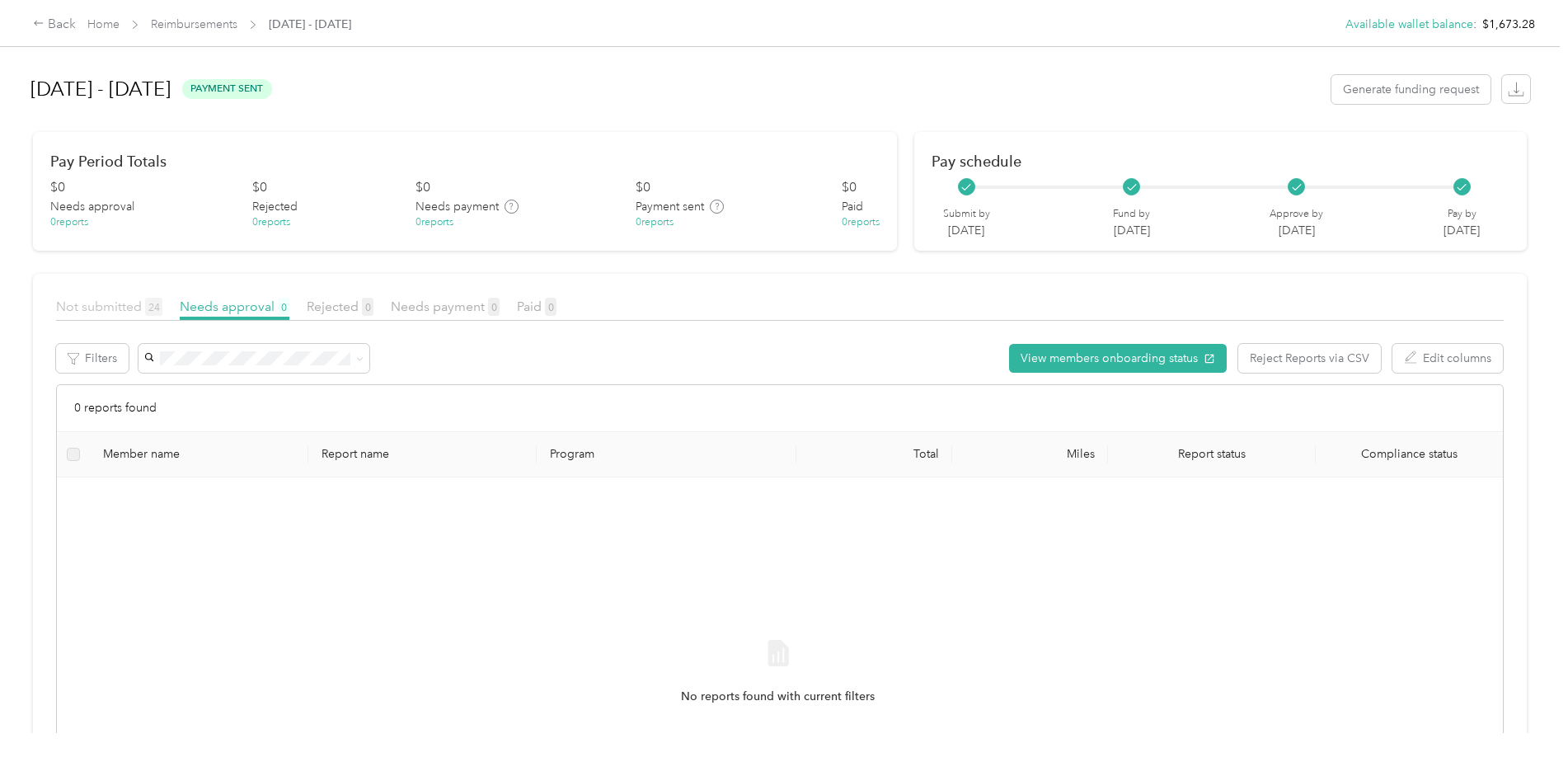
click at [110, 307] on span "Not submitted 24" at bounding box center [109, 306] width 107 height 15
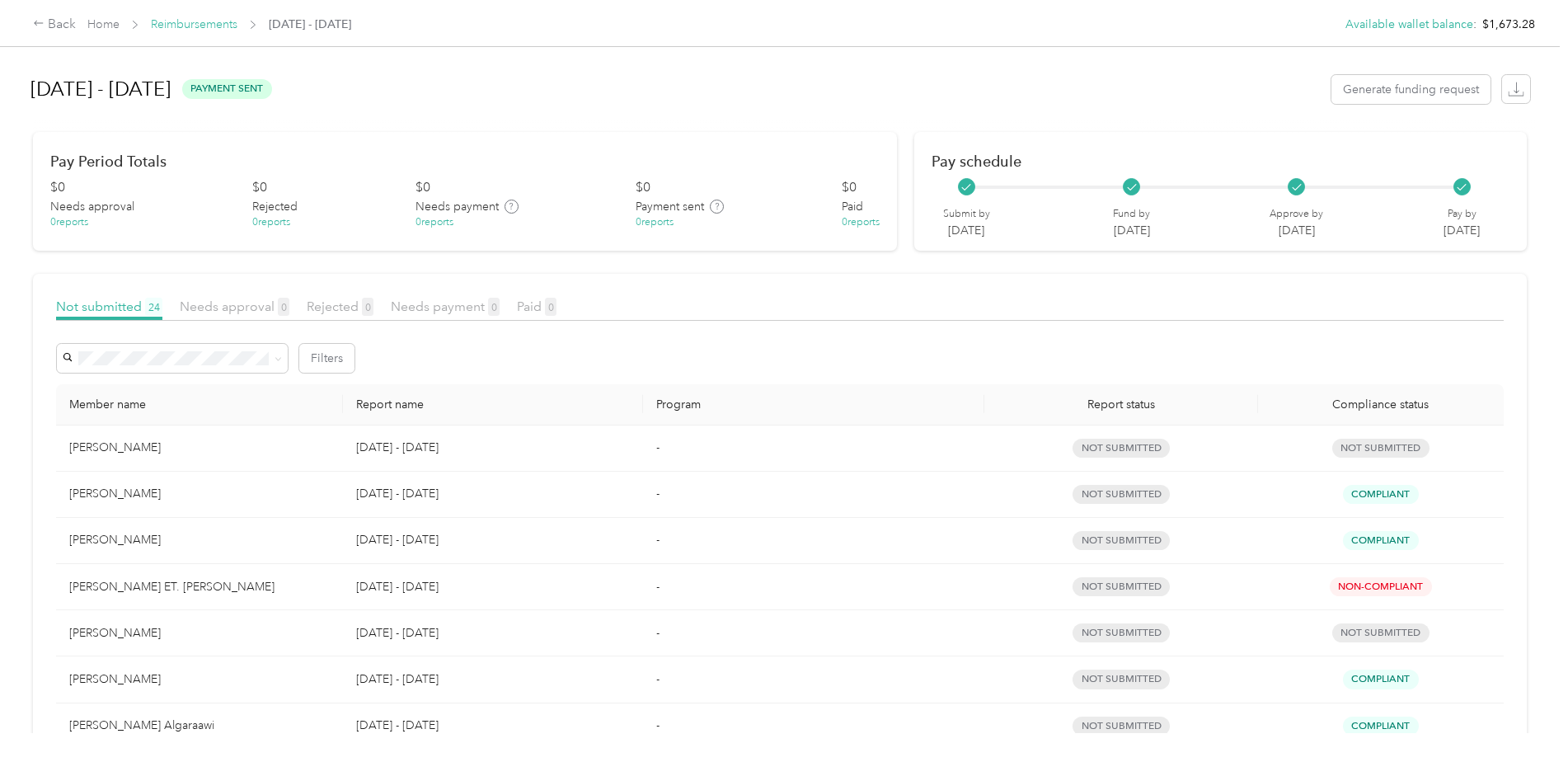
click at [192, 23] on link "Reimbursements" at bounding box center [194, 24] width 87 height 14
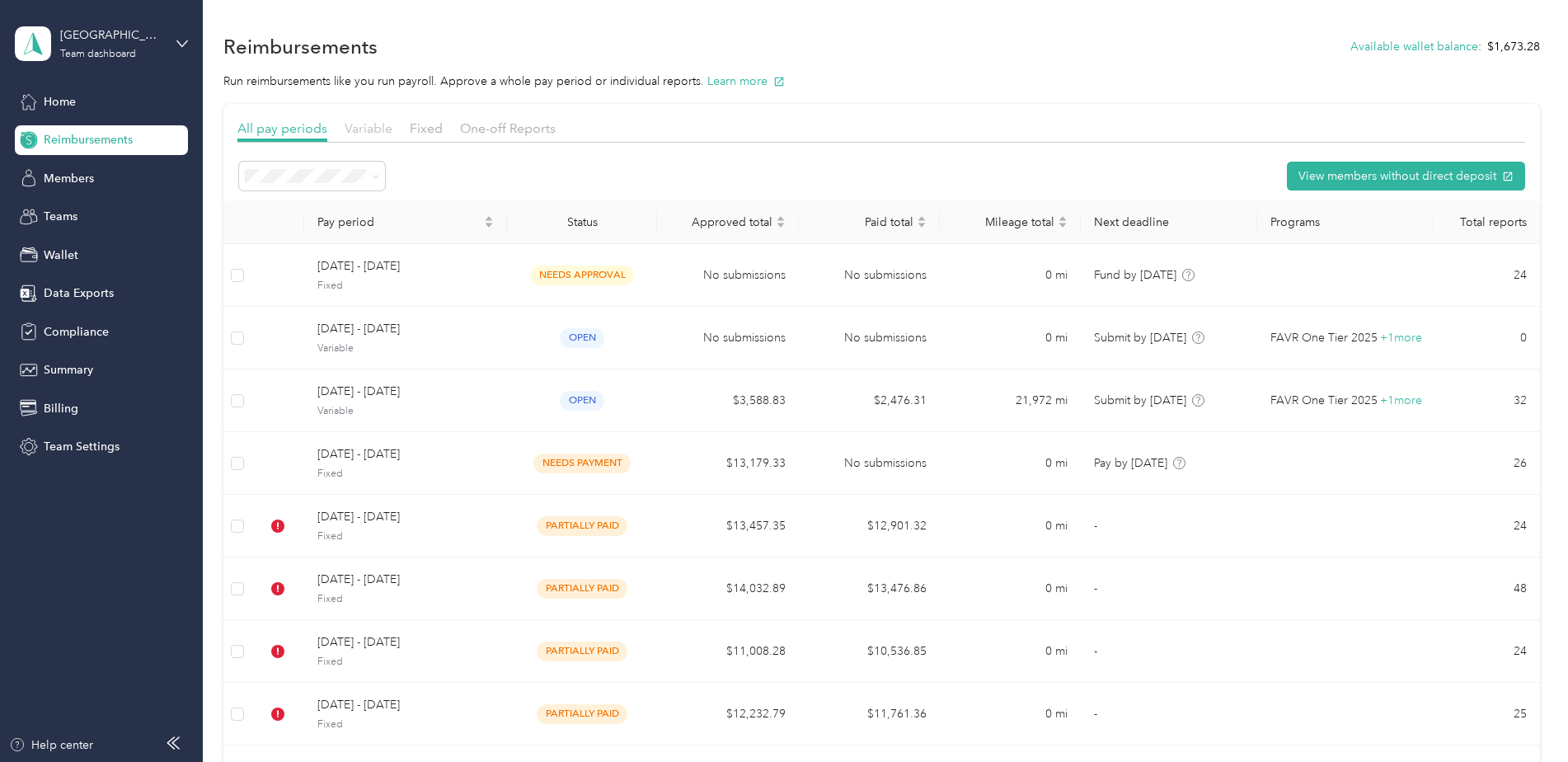
click at [370, 135] on span "Variable" at bounding box center [368, 127] width 48 height 15
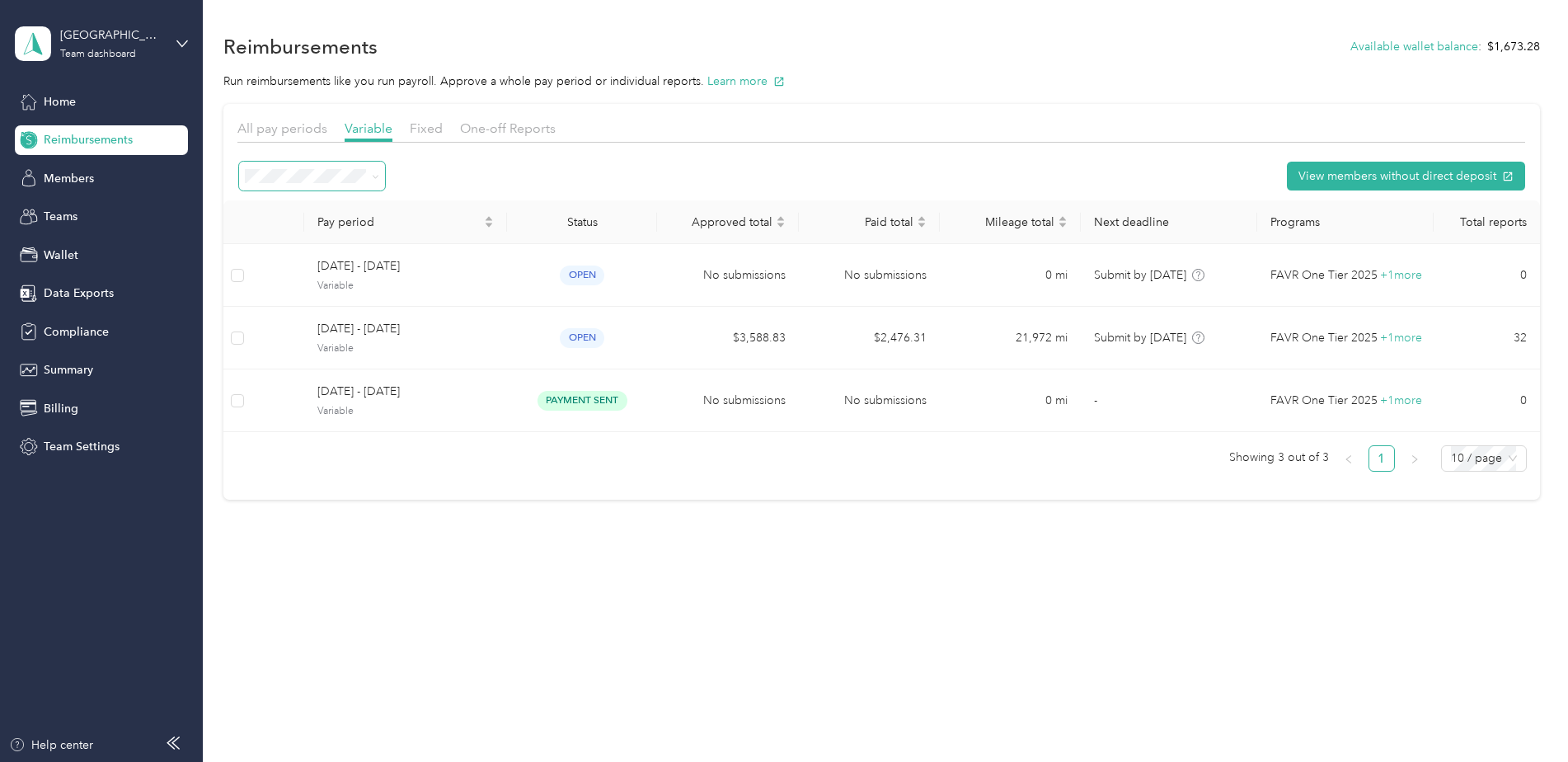
click at [373, 175] on icon at bounding box center [375, 176] width 5 height 4
click at [328, 212] on li "All periods" at bounding box center [312, 206] width 146 height 29
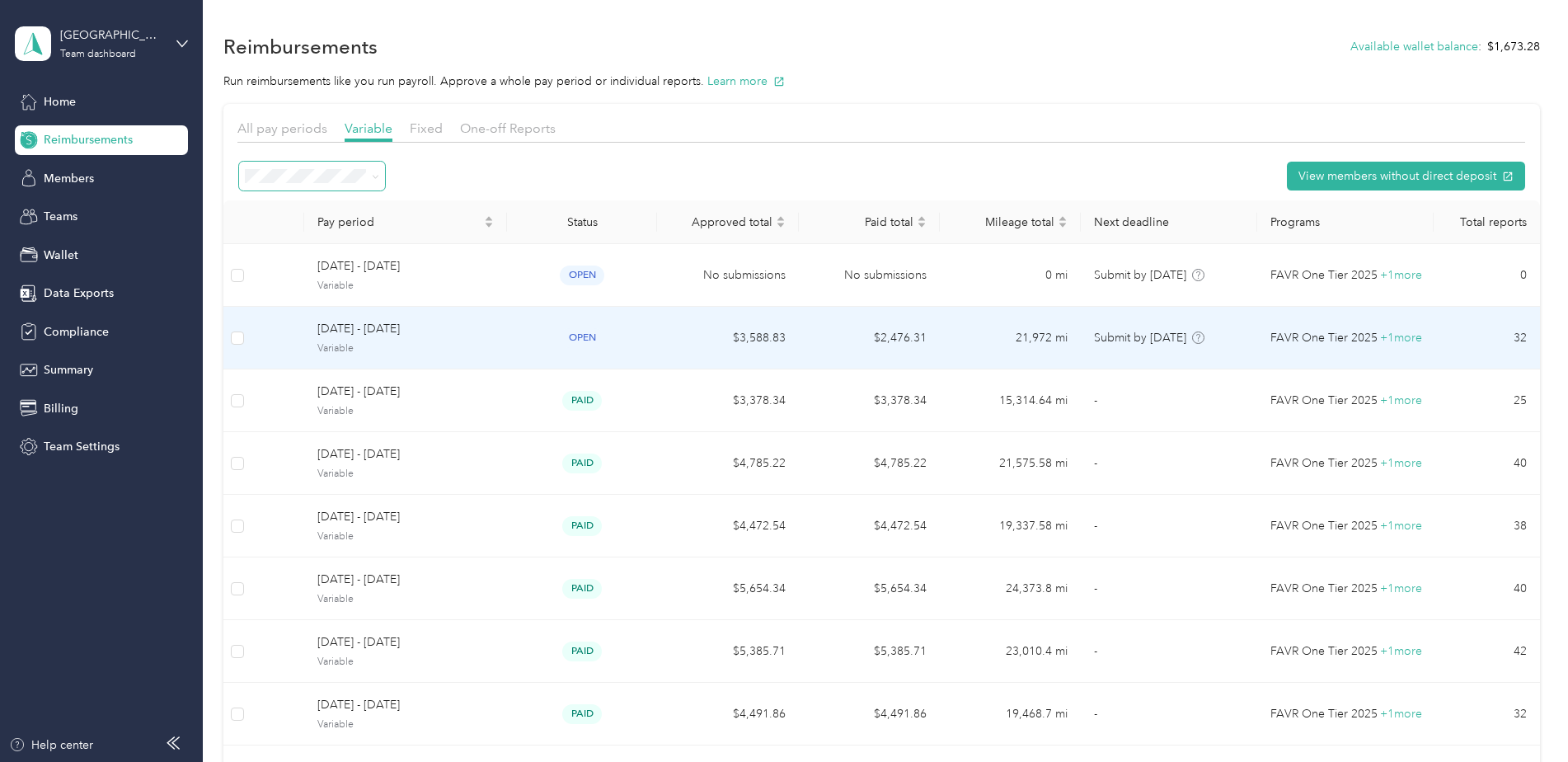
click at [385, 332] on span "[DATE] - [DATE]" at bounding box center [405, 329] width 176 height 18
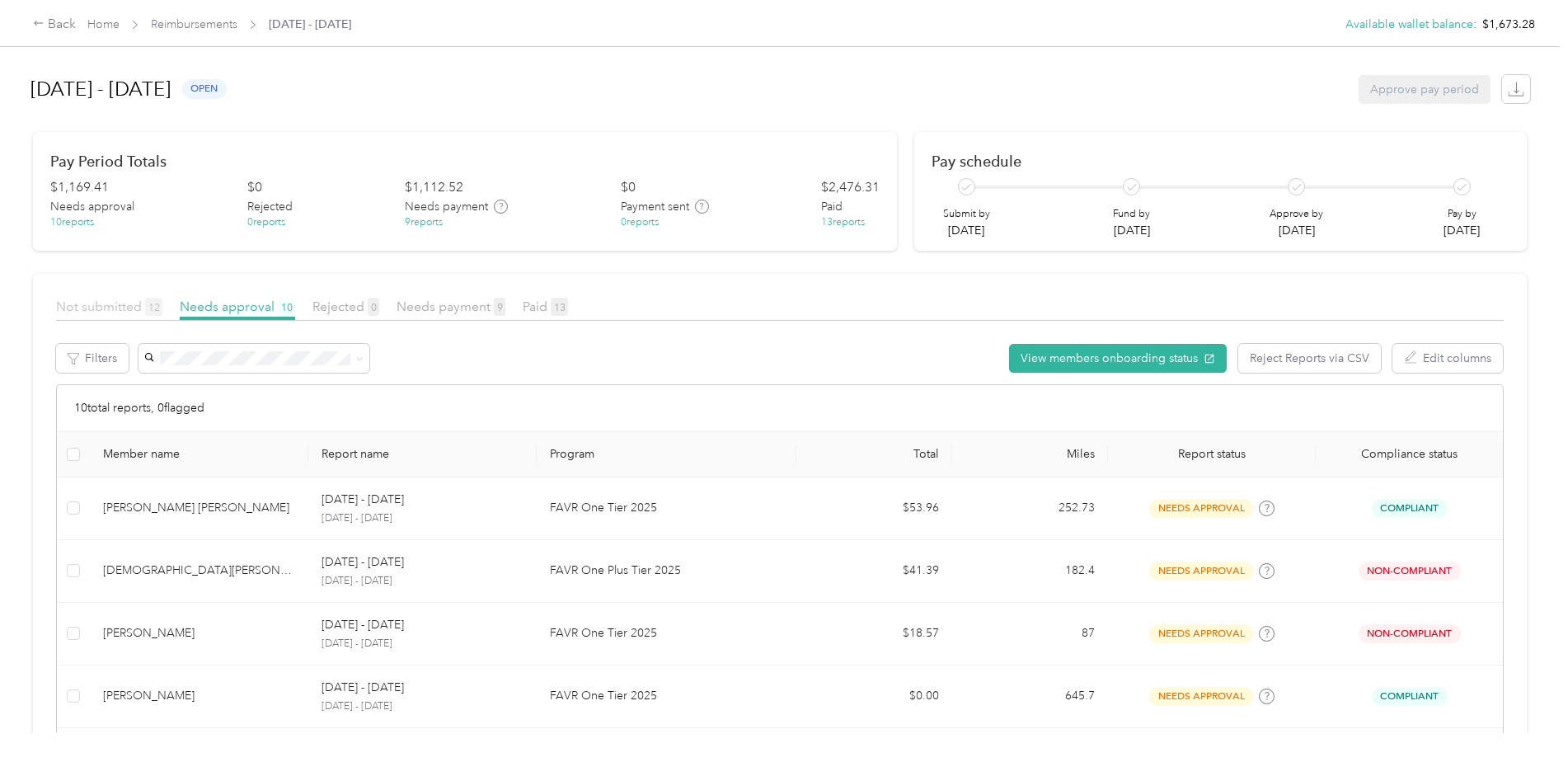
click at [122, 308] on span "Not submitted 12" at bounding box center [109, 306] width 107 height 15
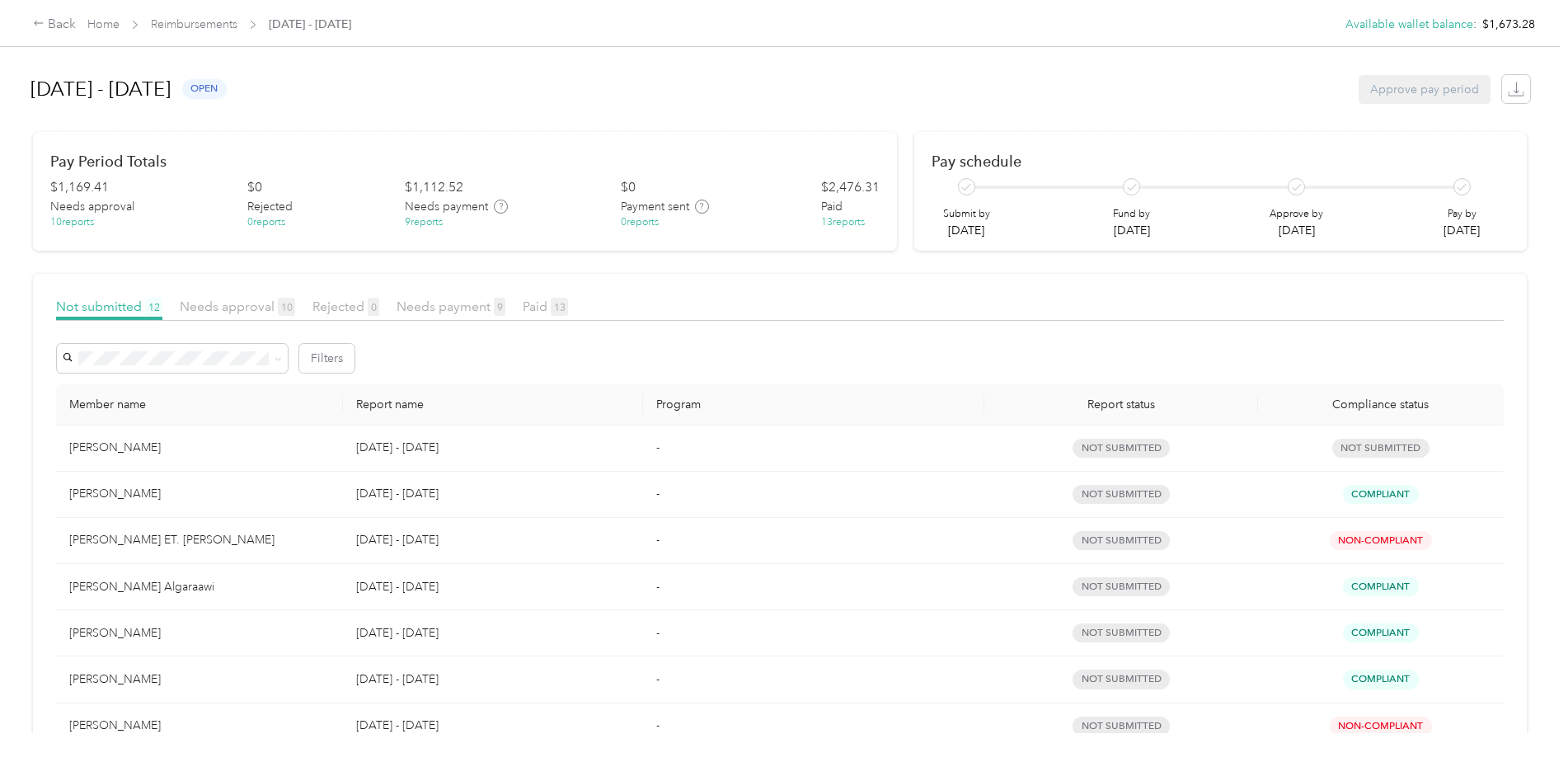
click at [116, 494] on div "[PERSON_NAME]" at bounding box center [200, 494] width 260 height 18
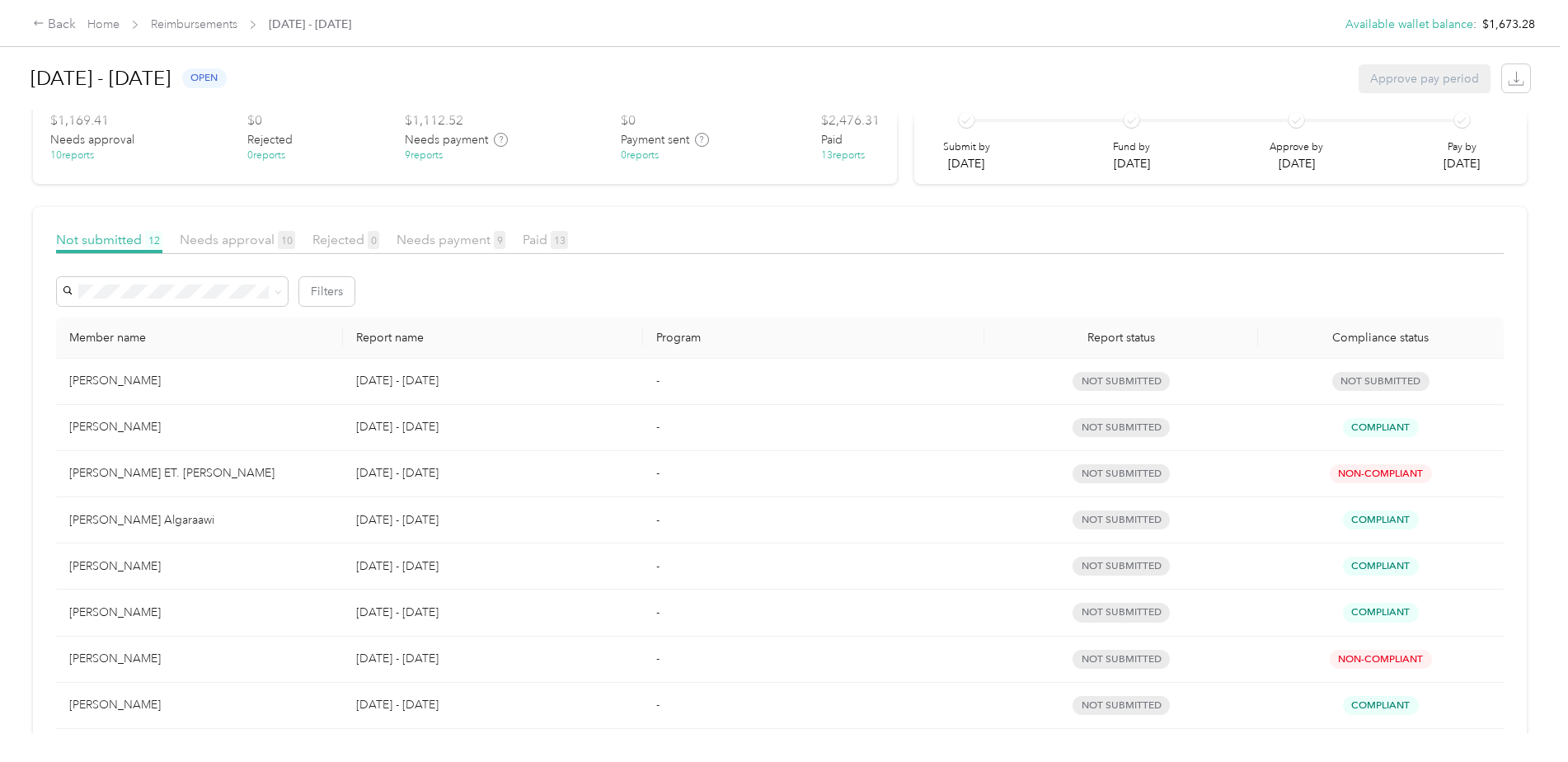
scroll to position [6, 0]
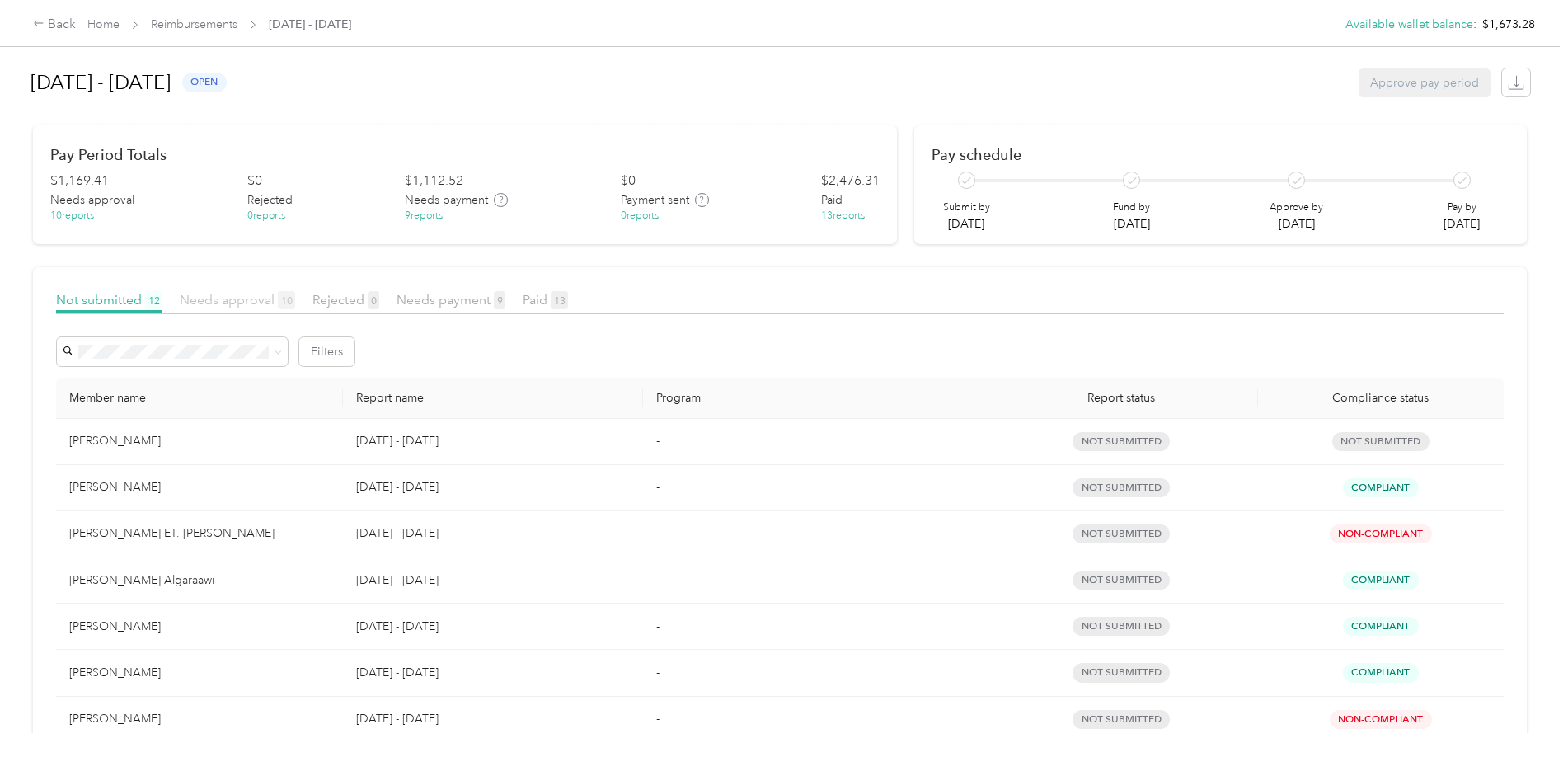
click at [197, 296] on span "Needs approval 10" at bounding box center [238, 299] width 116 height 15
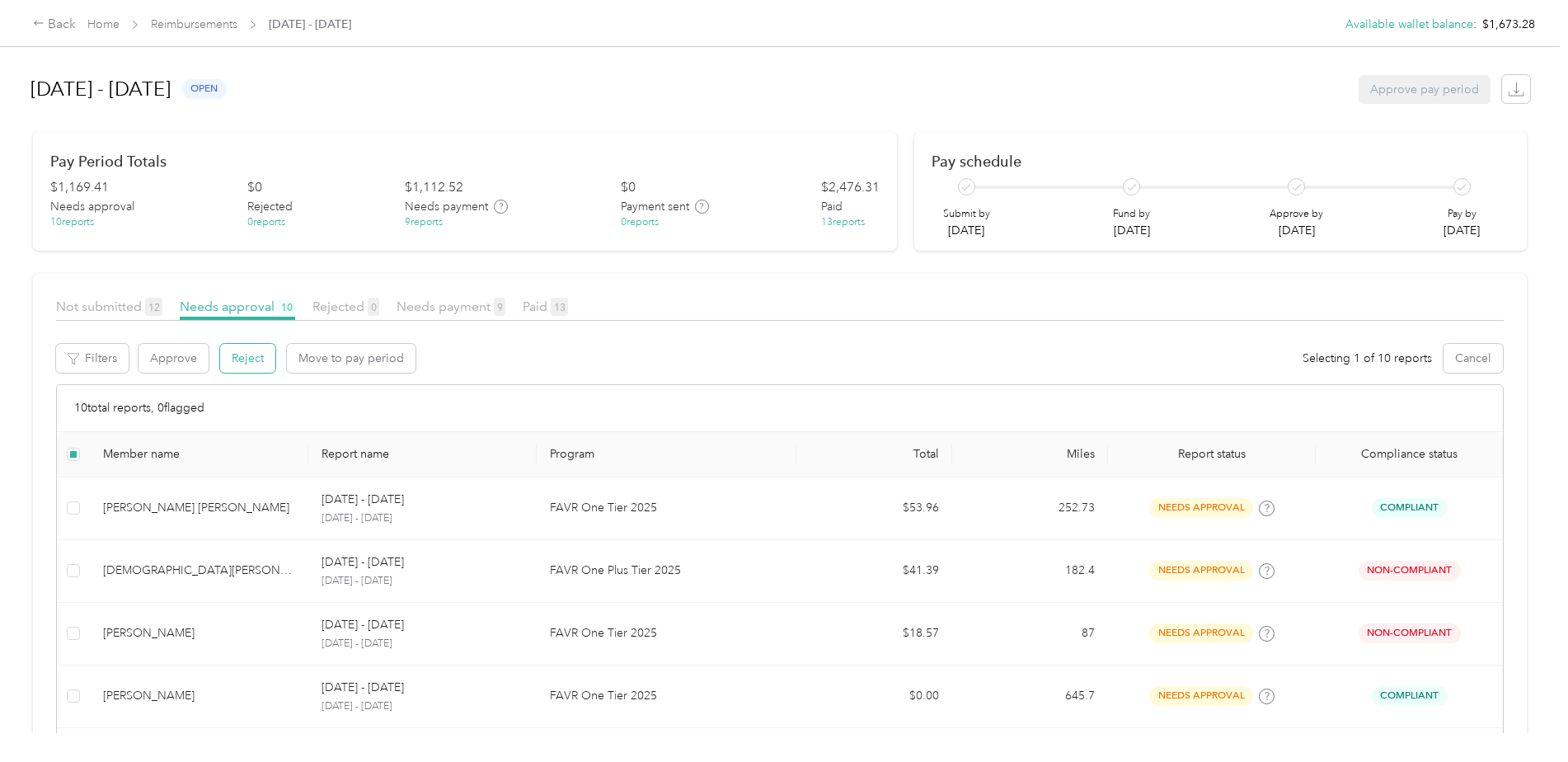
click at [268, 357] on button "Reject" at bounding box center [248, 358] width 55 height 29
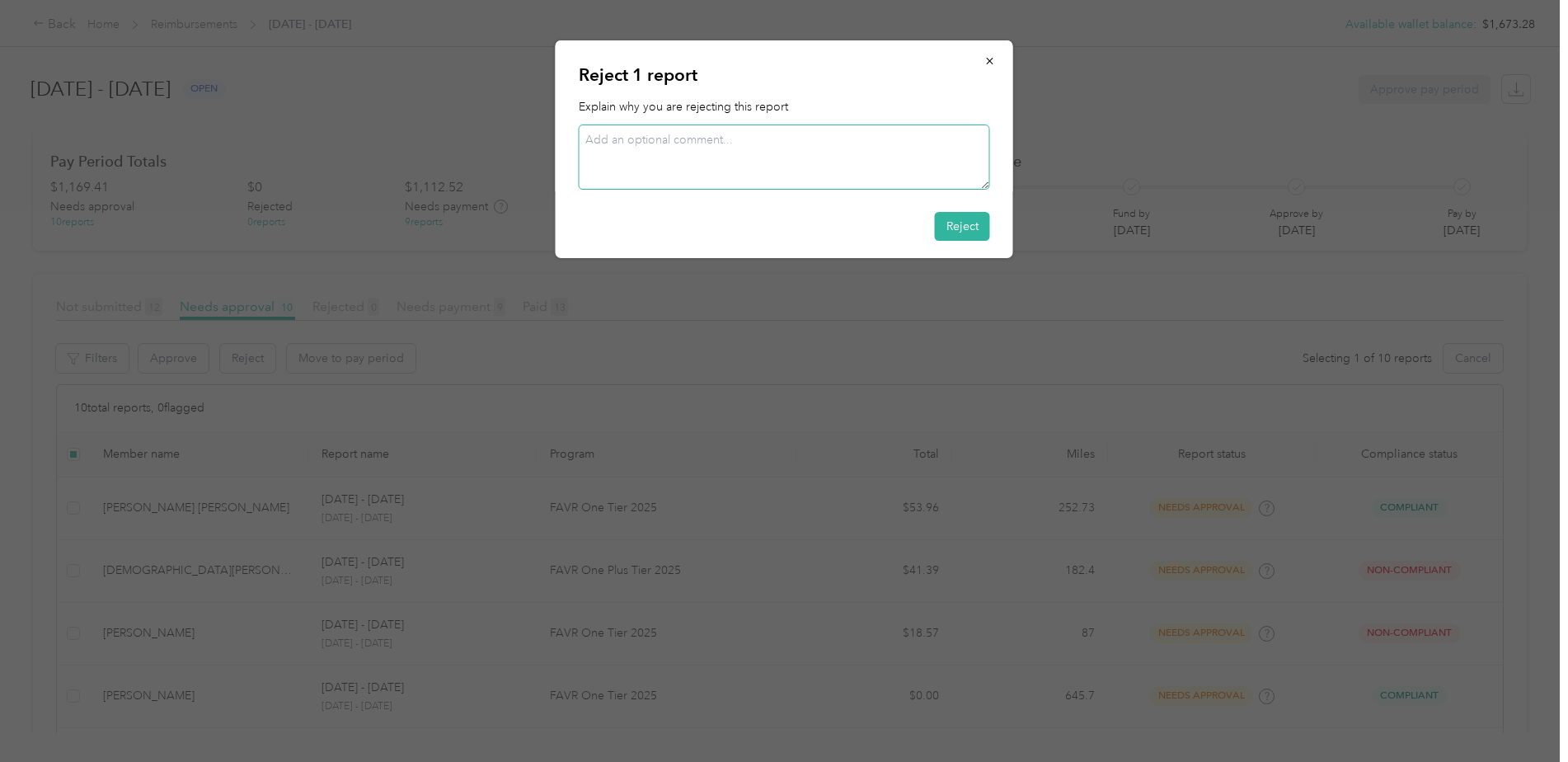
click at [690, 155] on textarea at bounding box center [784, 157] width 411 height 65
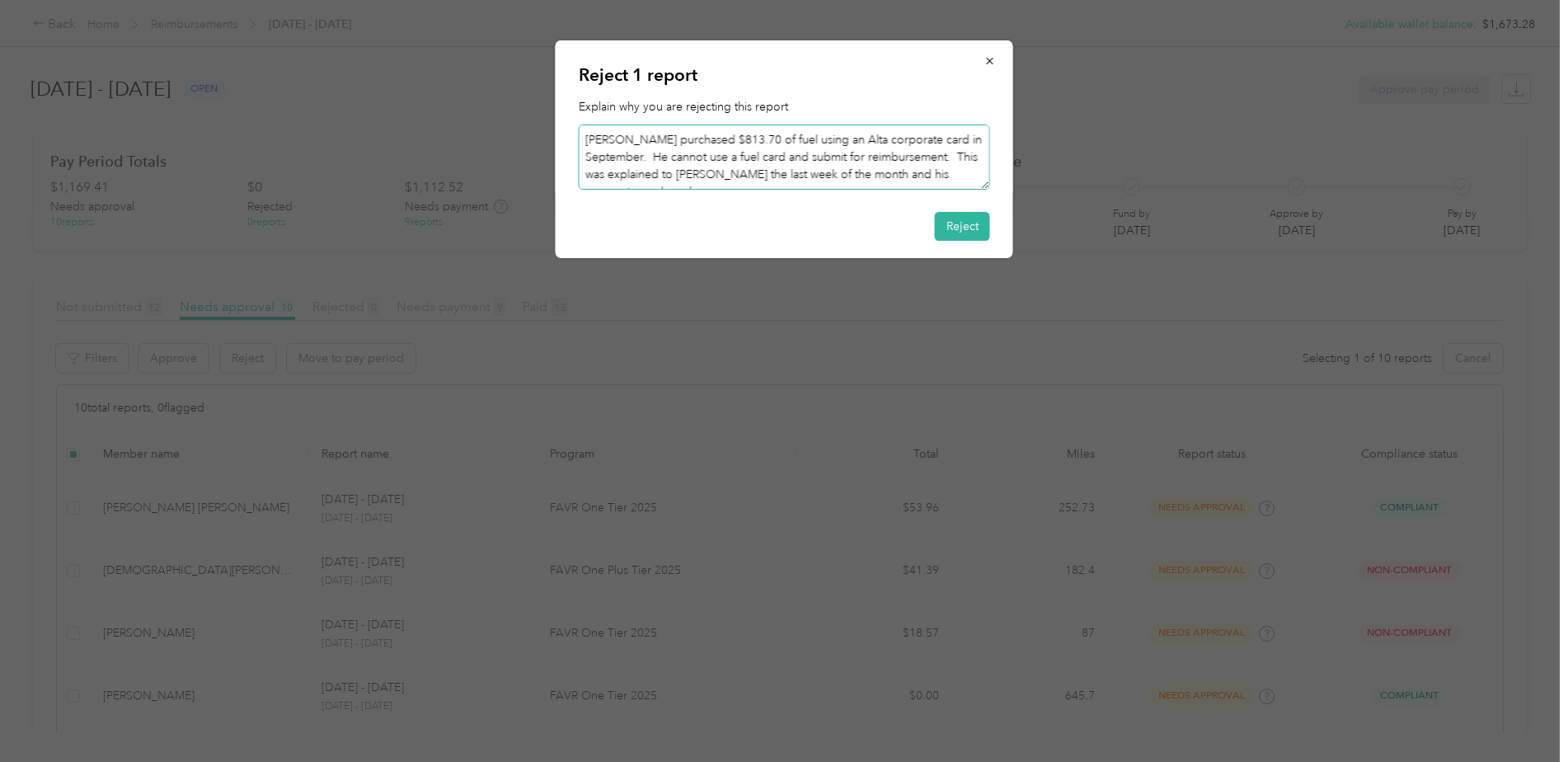
scroll to position [11, 0]
type textarea "[PERSON_NAME] purchased $813.70 of fuel using an Alta corporate card in Septemb…"
click at [947, 217] on button "Reject" at bounding box center [962, 226] width 55 height 29
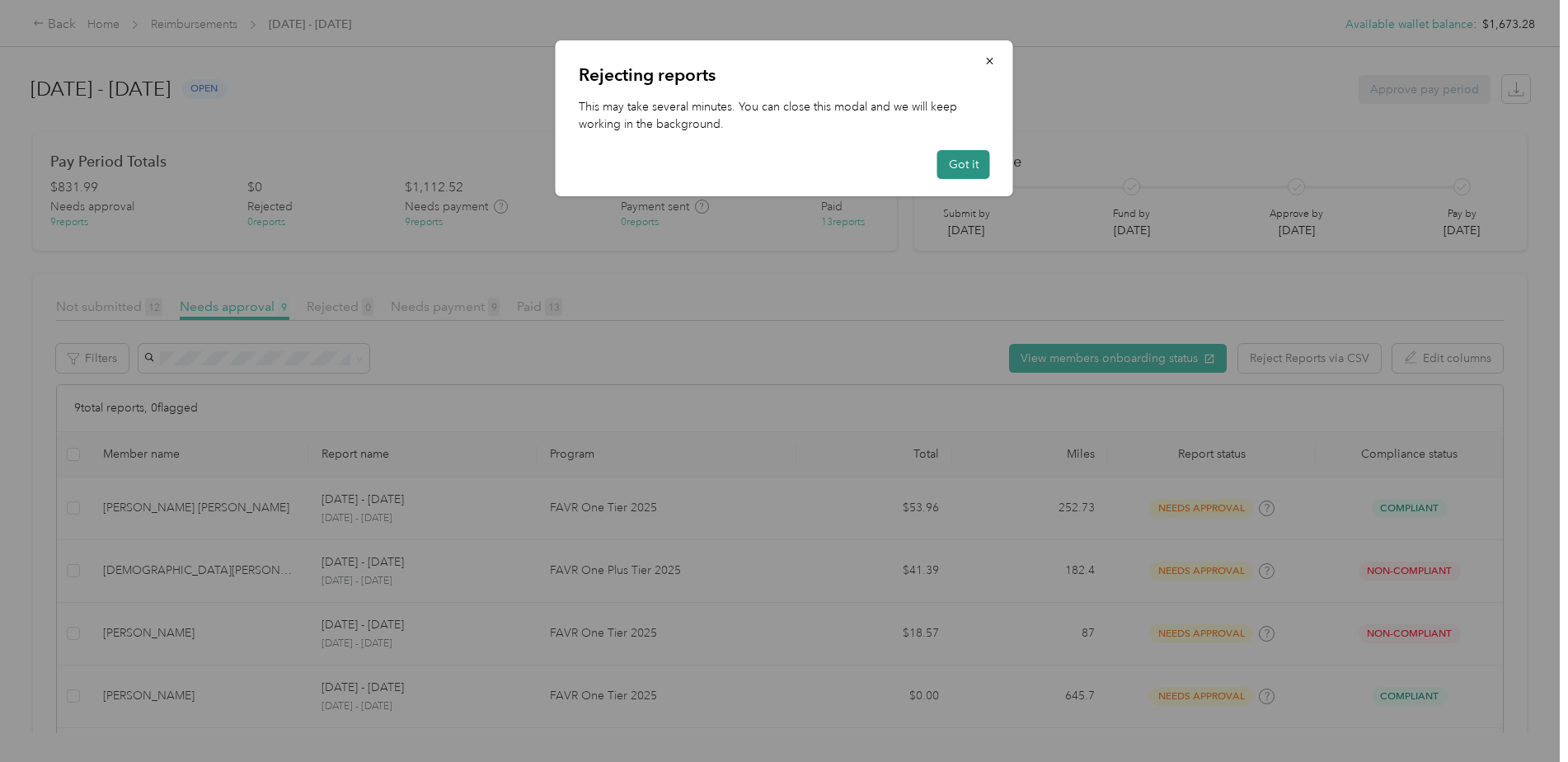
click at [953, 165] on button "Got it" at bounding box center [963, 165] width 52 height 29
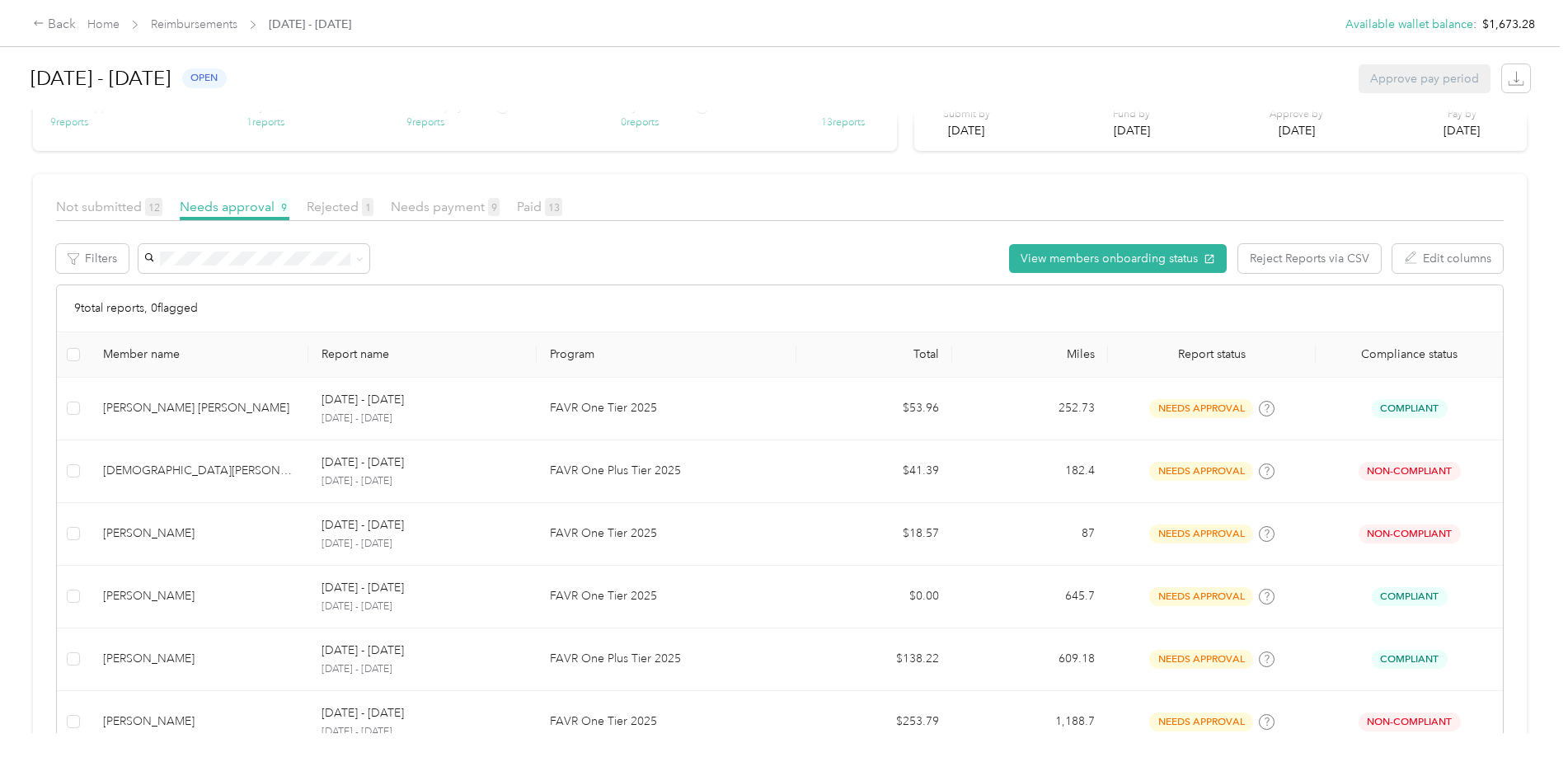
scroll to position [68, 0]
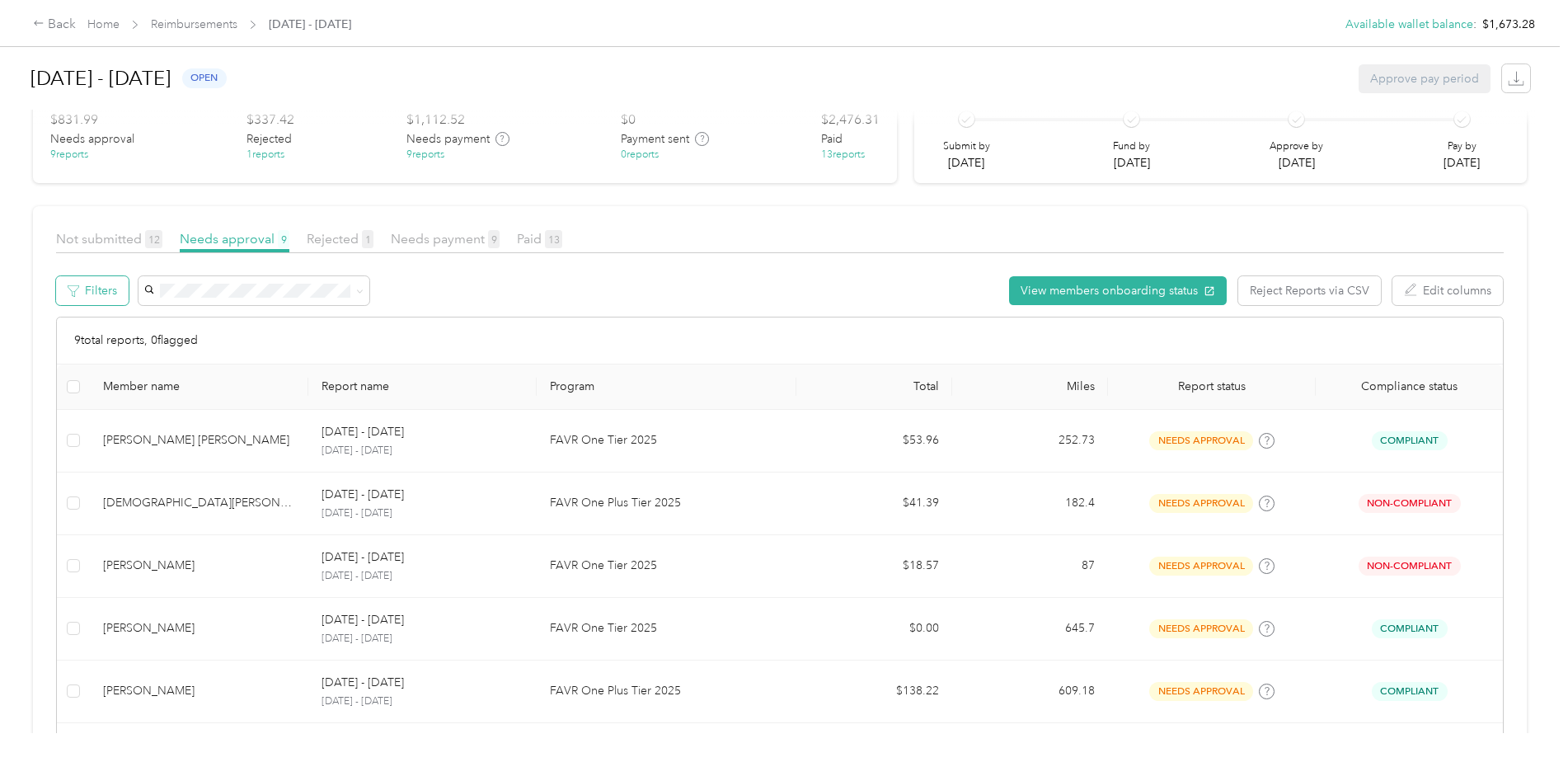
click at [101, 298] on button "Filters" at bounding box center [92, 291] width 72 height 29
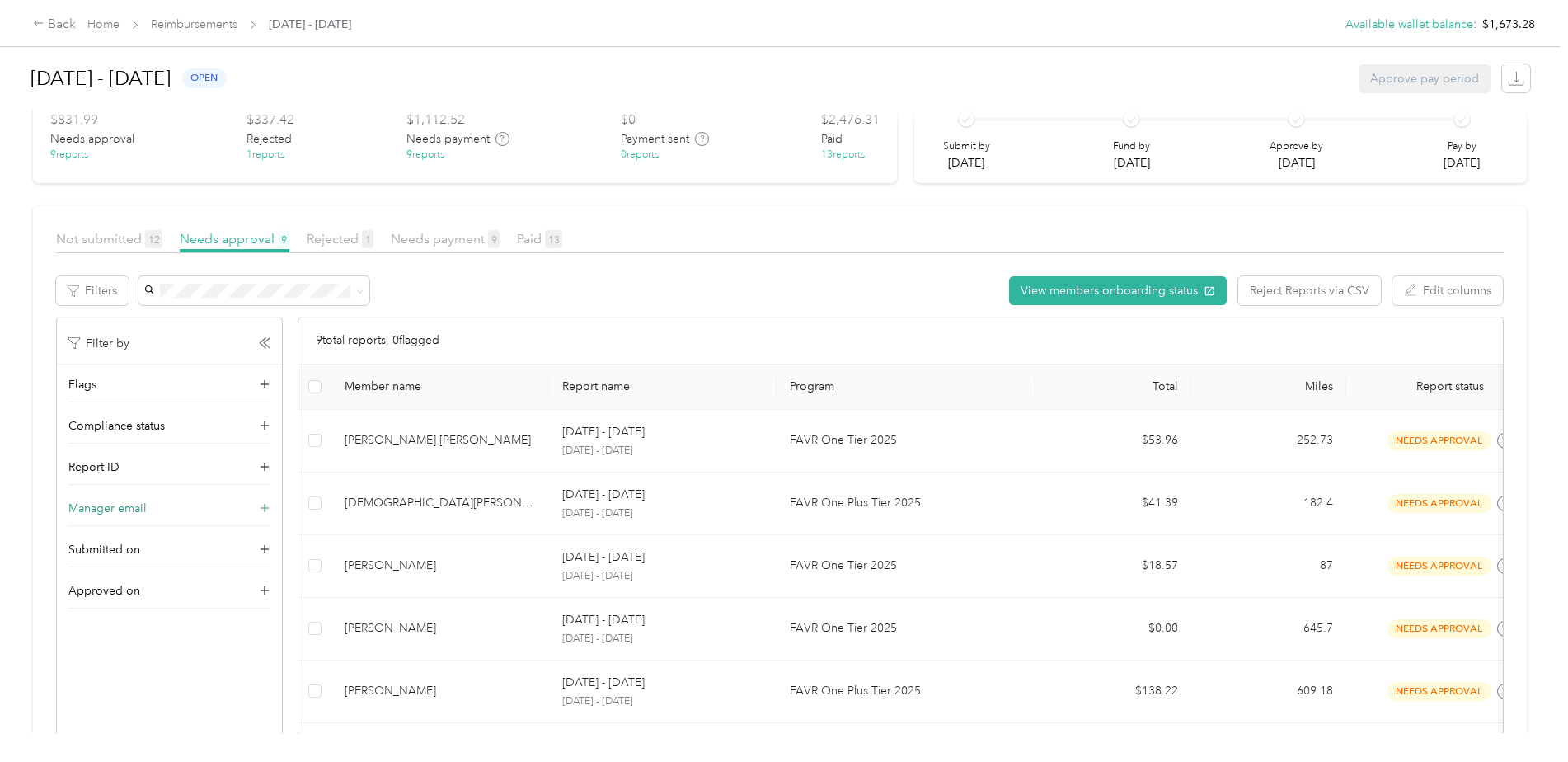
click at [262, 506] on icon at bounding box center [265, 509] width 16 height 16
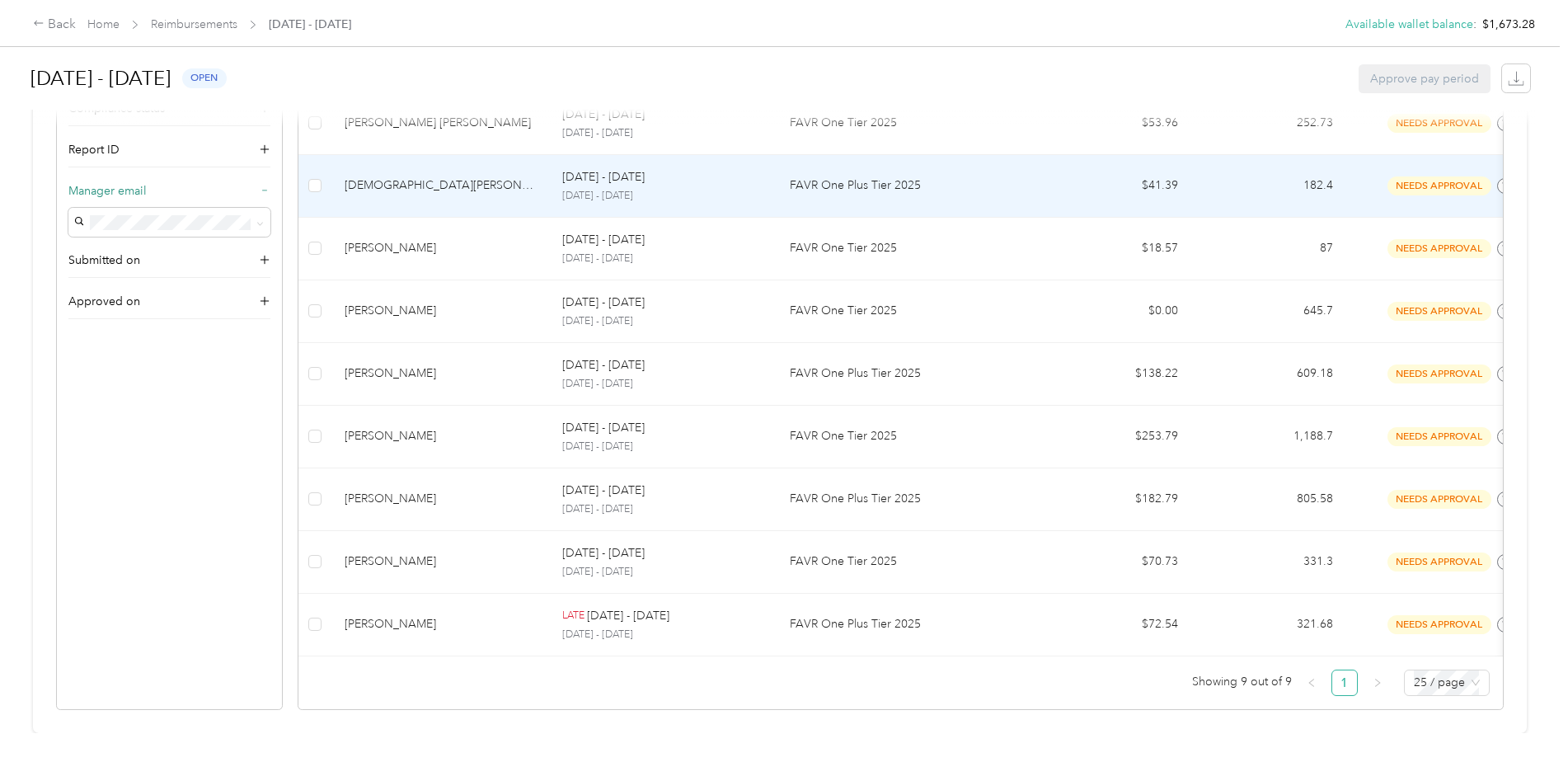
scroll to position [327, 0]
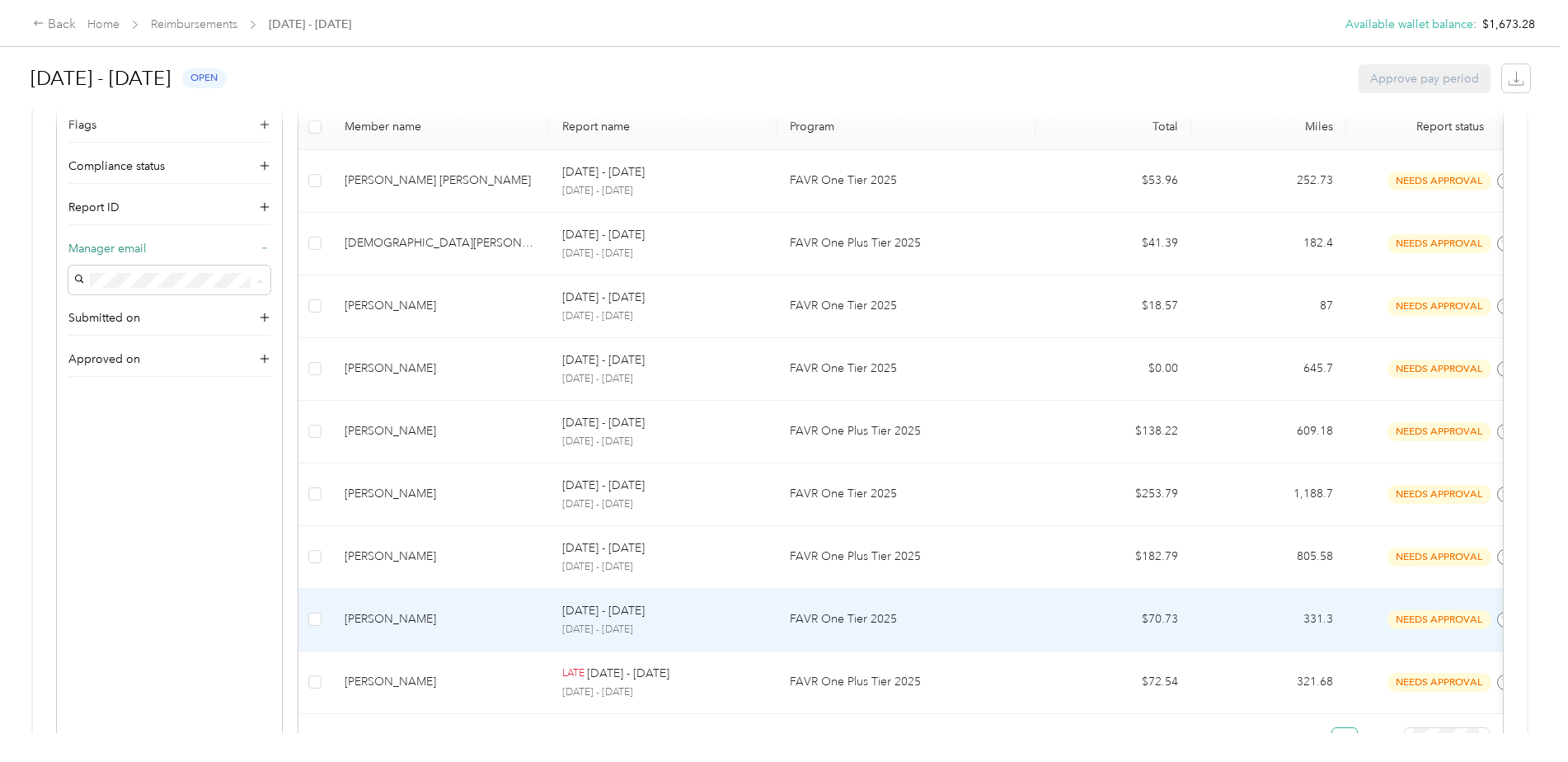
click at [324, 621] on td at bounding box center [315, 619] width 33 height 62
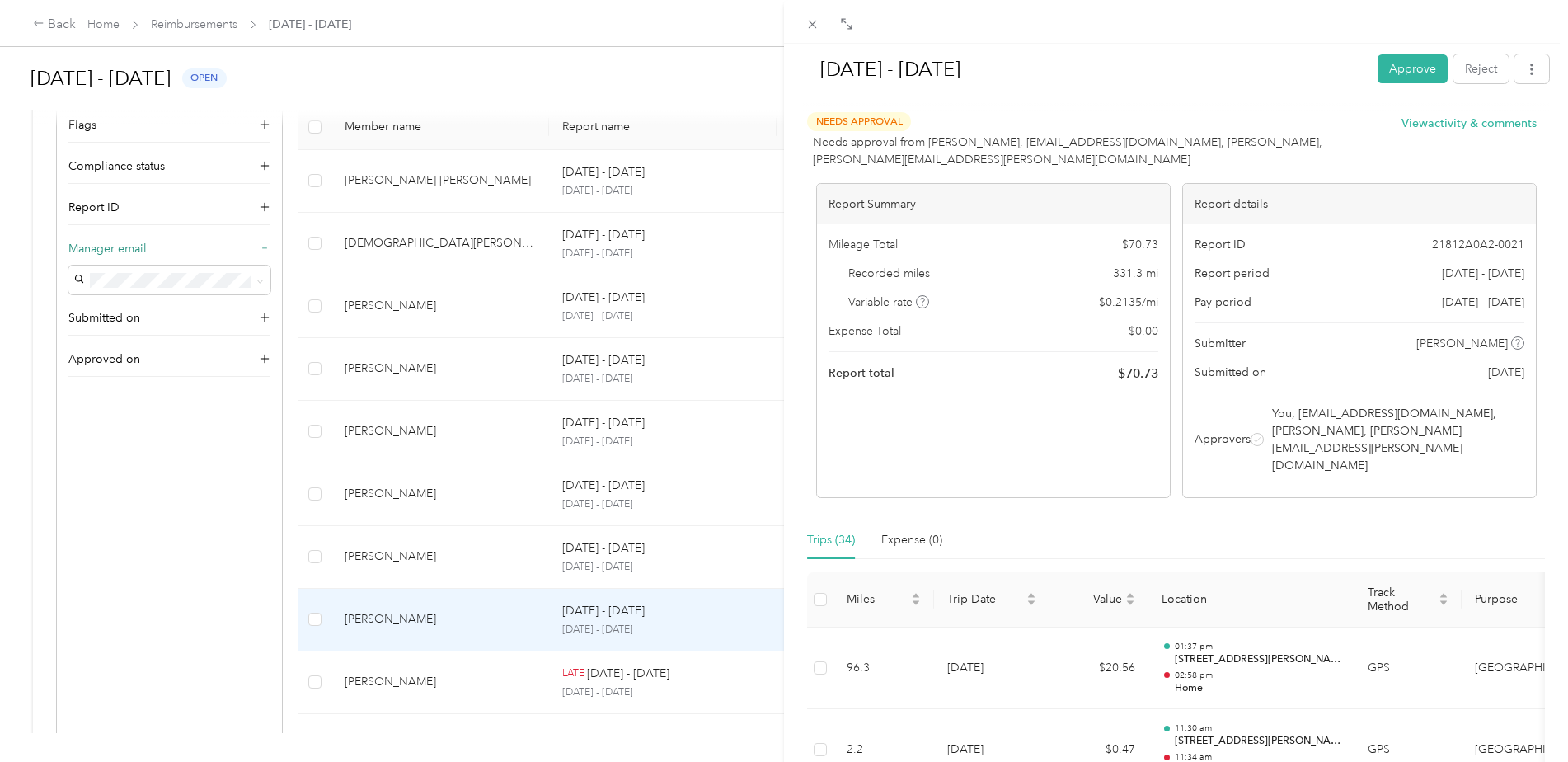
click at [316, 621] on div "[DATE] - [DATE] Approve Reject Needs Approval Needs approval from [PERSON_NAME]…" at bounding box center [784, 381] width 1568 height 762
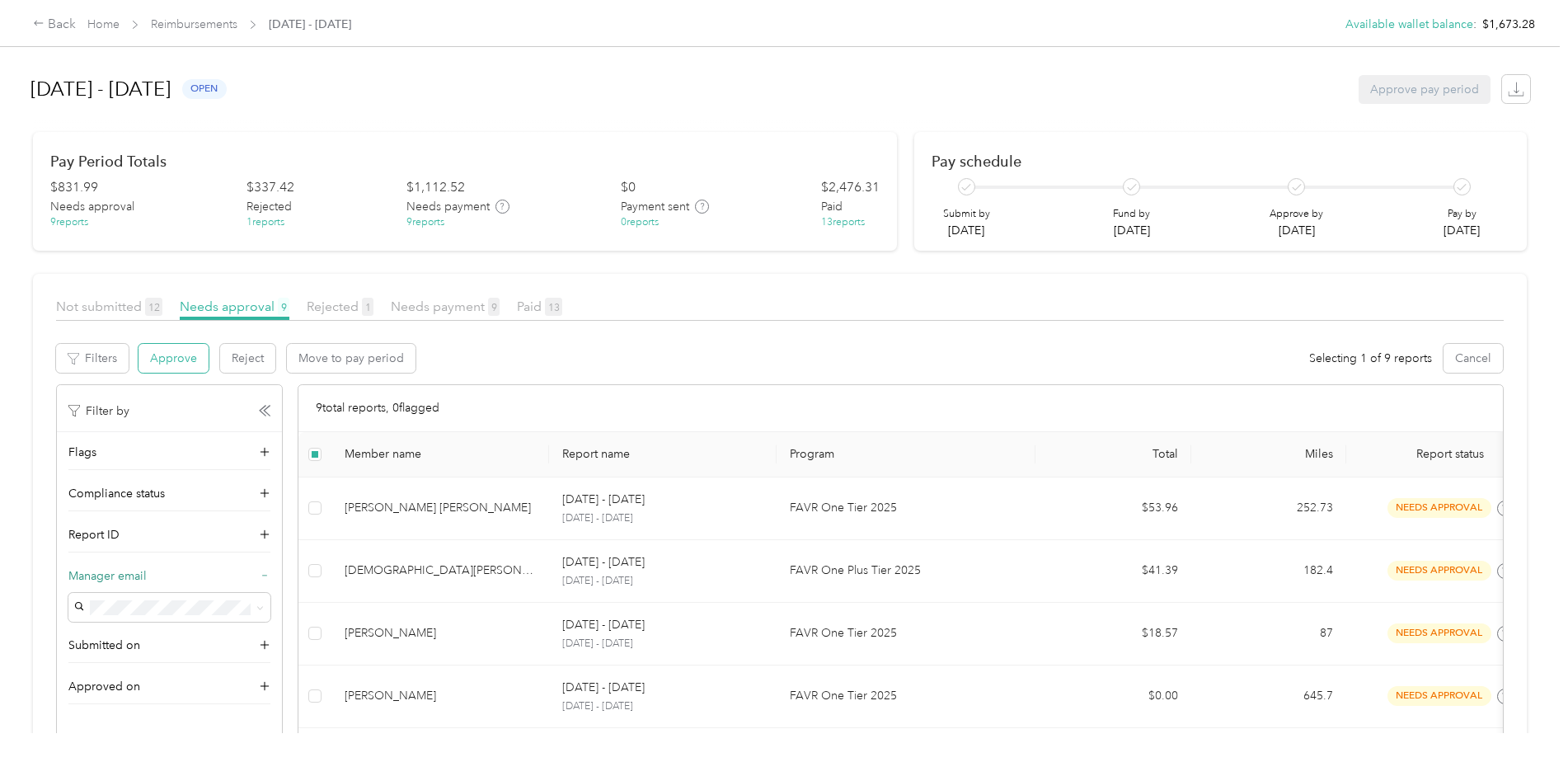
click at [175, 362] on button "Approve" at bounding box center [174, 358] width 70 height 29
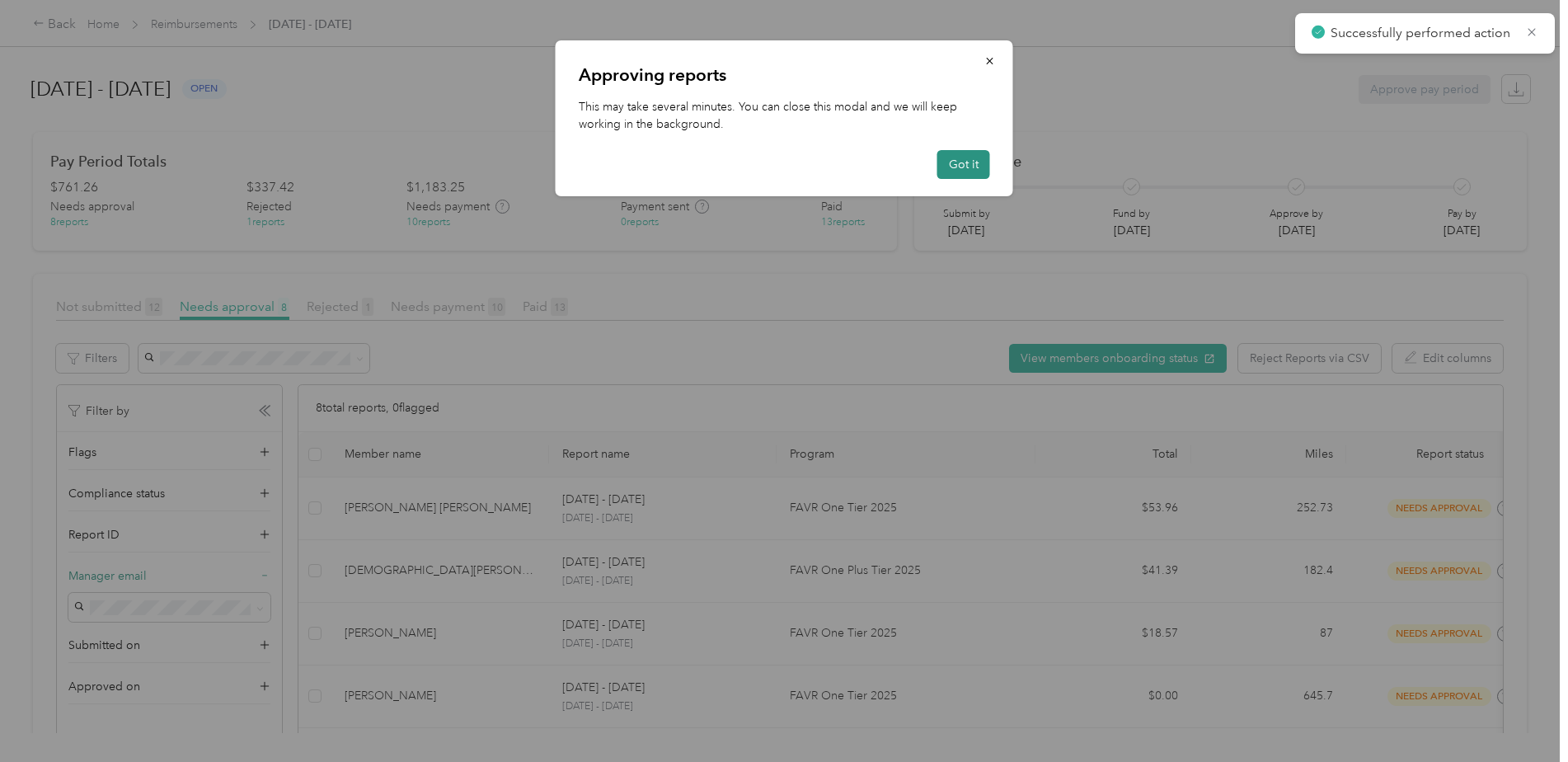
click at [966, 168] on button "Got it" at bounding box center [963, 165] width 52 height 29
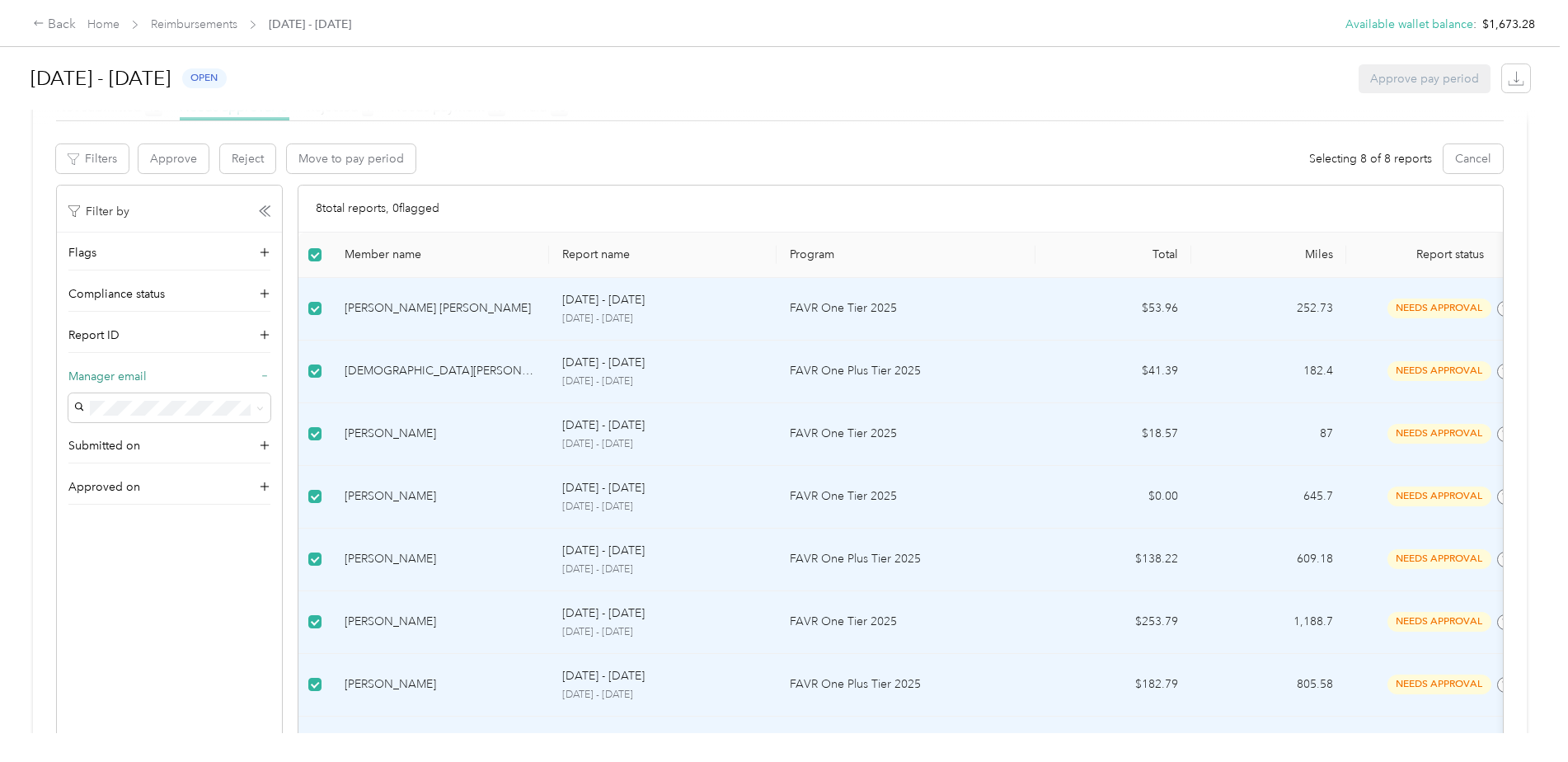
scroll to position [82, 0]
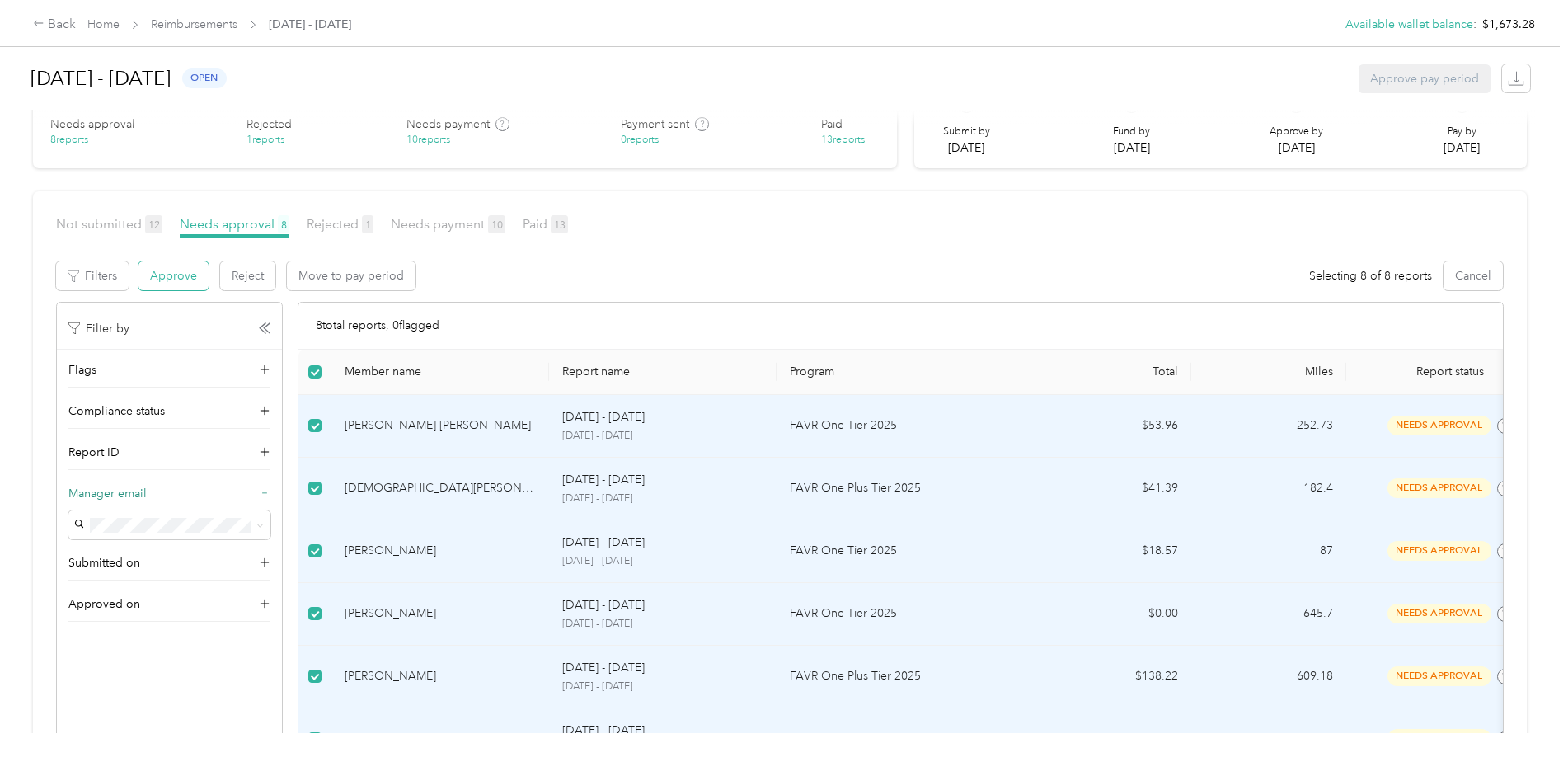
click at [174, 271] on button "Approve" at bounding box center [174, 276] width 70 height 29
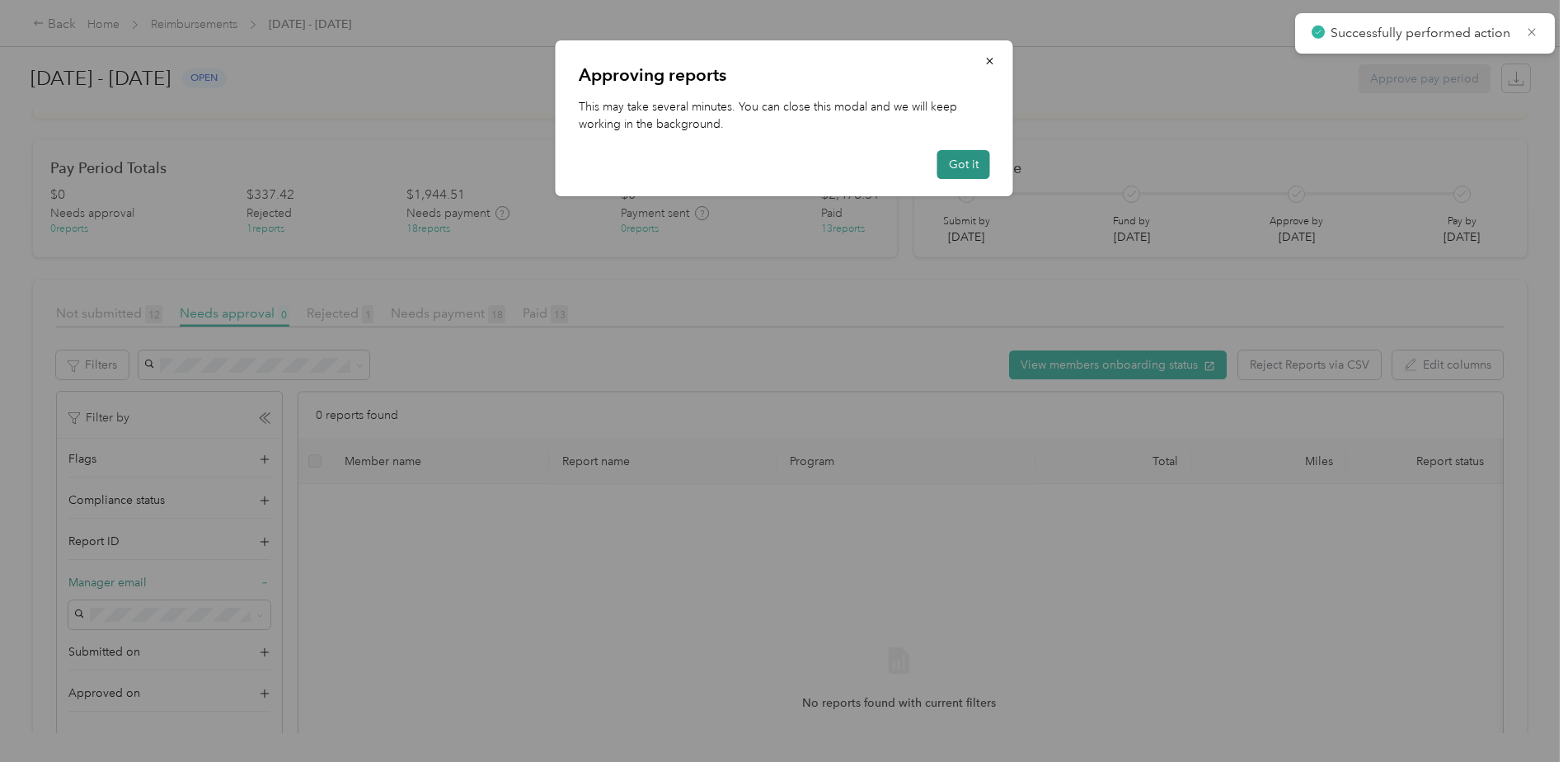
scroll to position [173, 0]
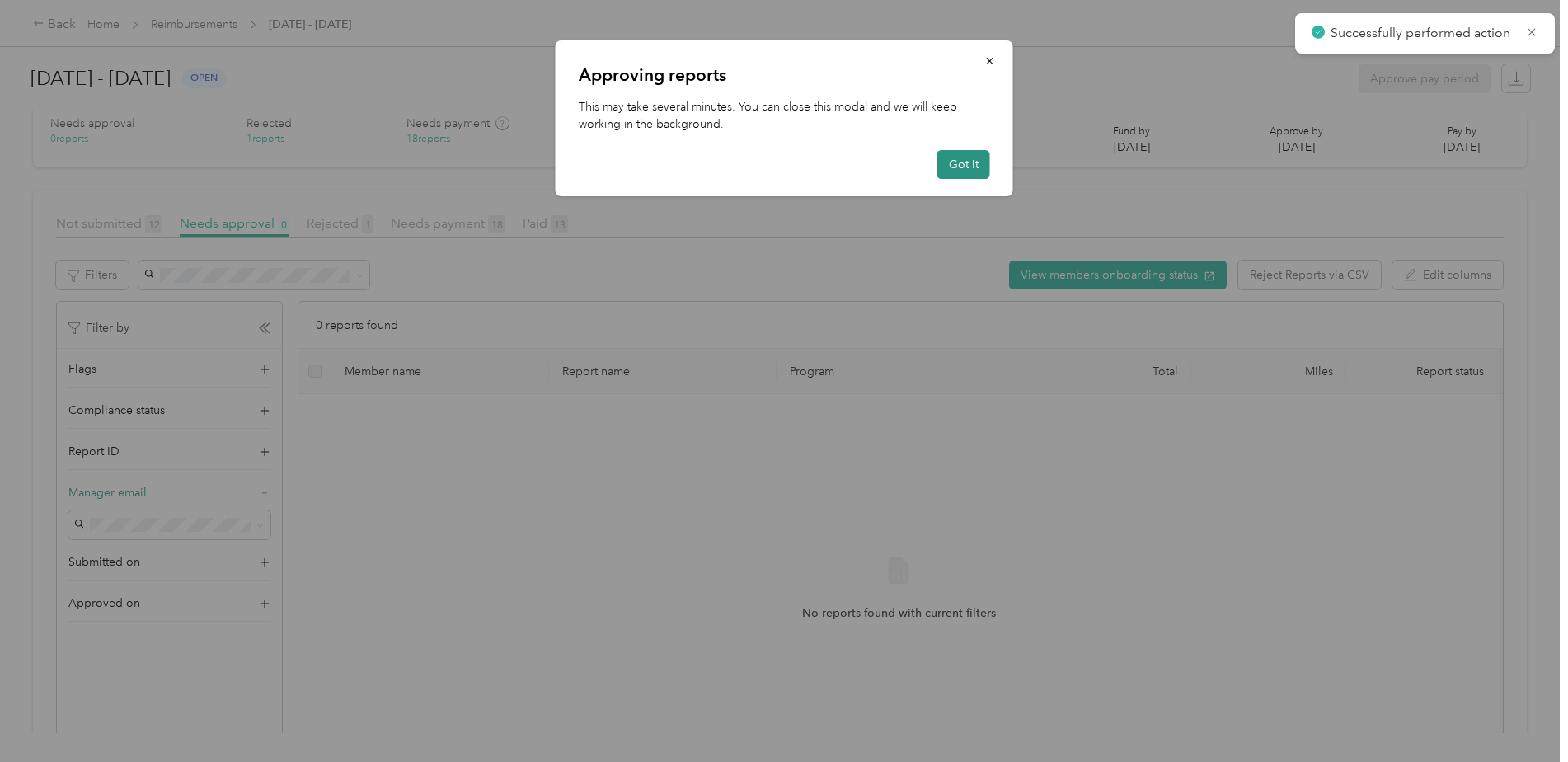
click at [973, 171] on button "Got it" at bounding box center [963, 165] width 52 height 29
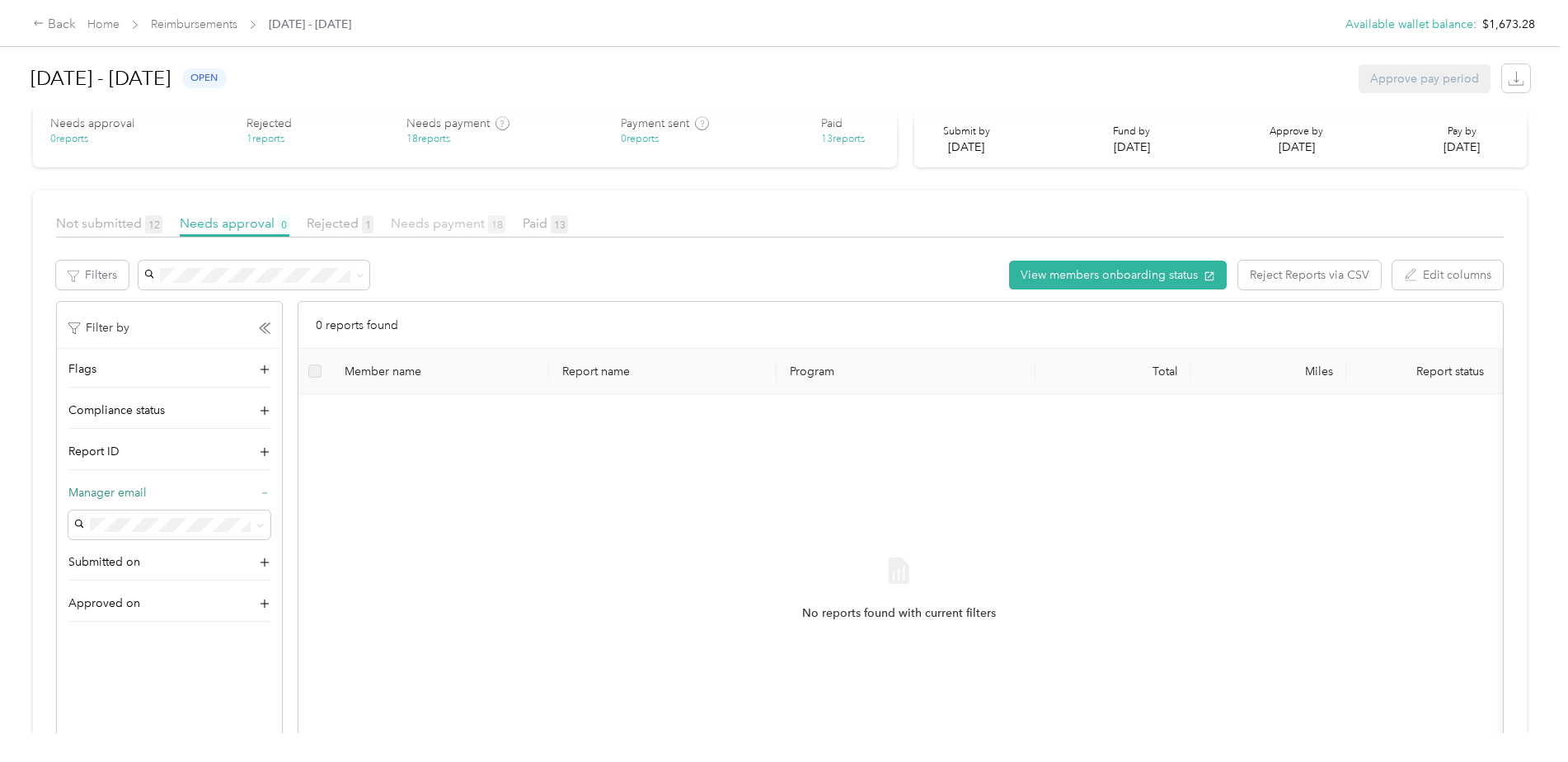
click at [433, 227] on span "Needs payment 18" at bounding box center [447, 222] width 115 height 15
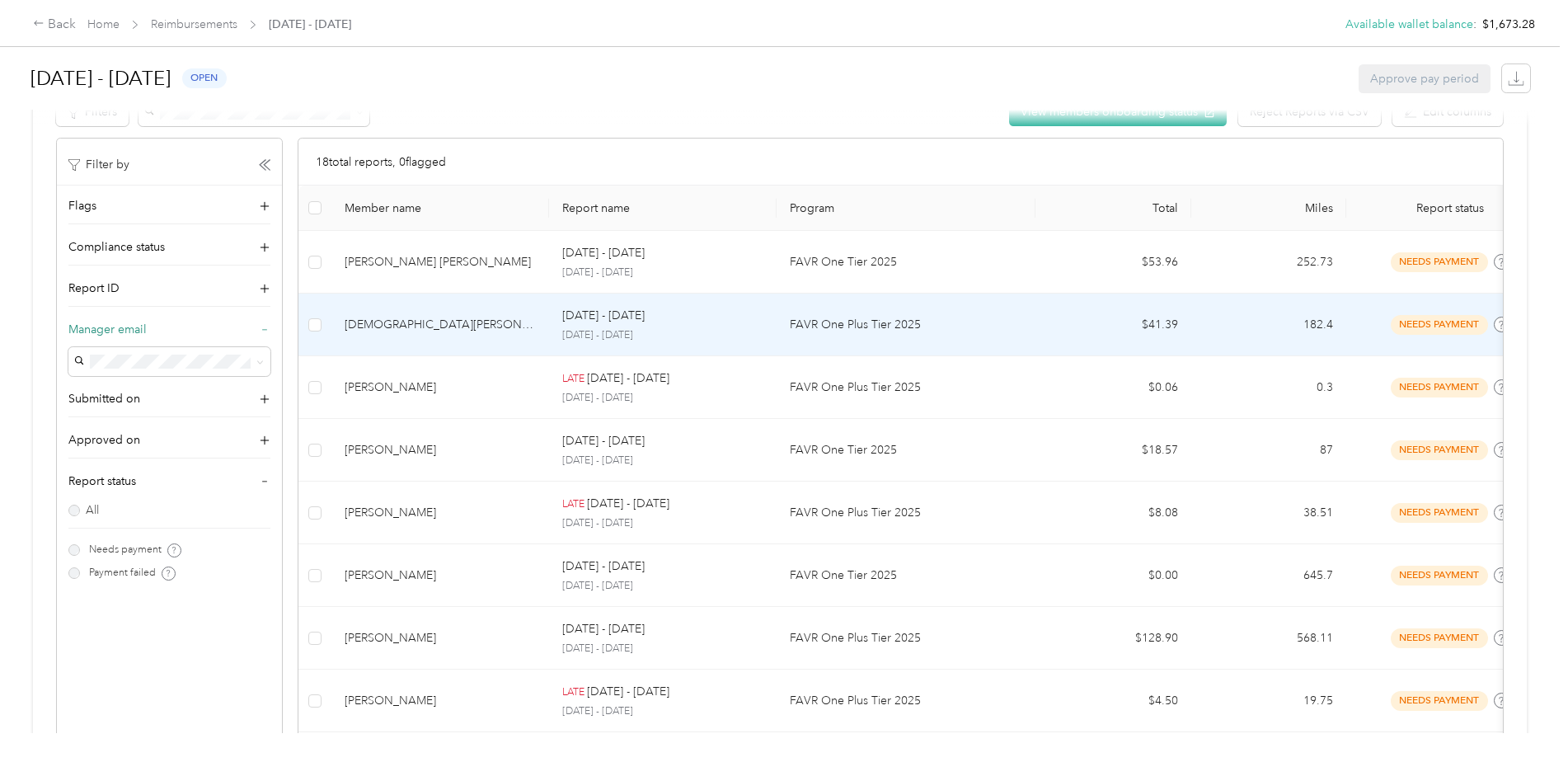
scroll to position [337, 0]
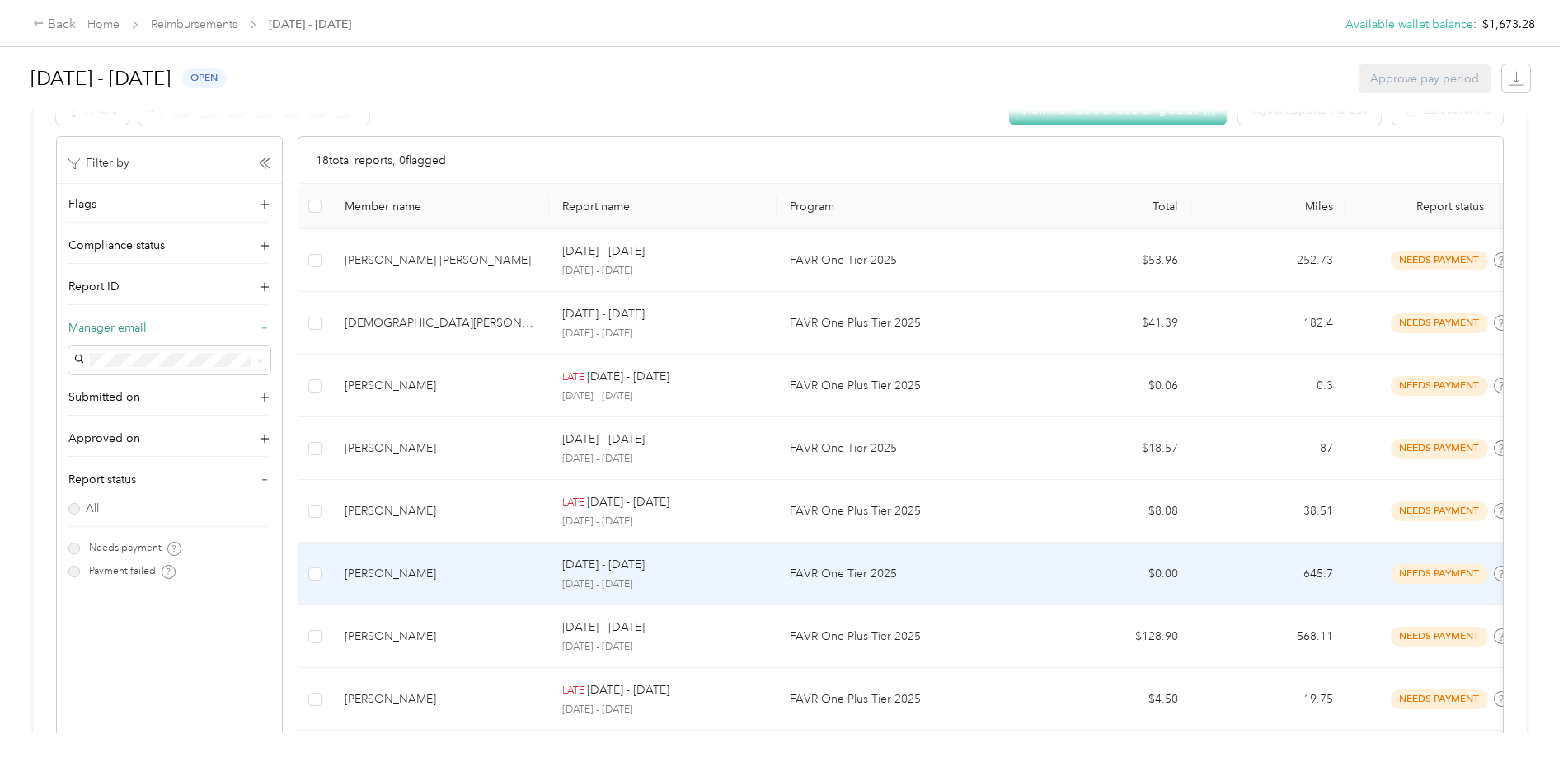
click at [384, 573] on div "[PERSON_NAME]" at bounding box center [440, 574] width 192 height 18
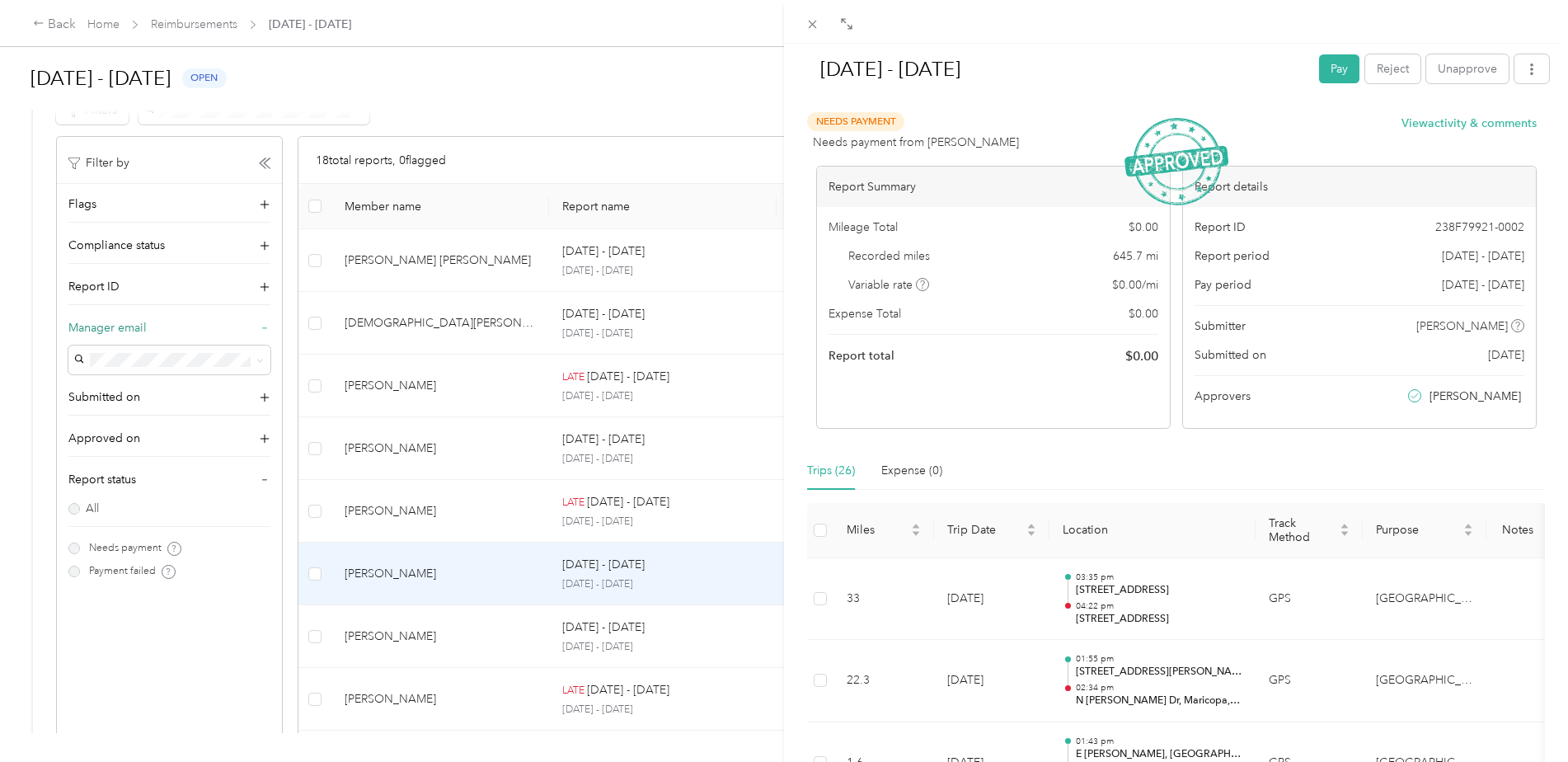
click at [106, 26] on div "[DATE] - [DATE] Pay Reject Unapprove Needs Payment Needs payment from [PERSON_N…" at bounding box center [784, 381] width 1568 height 762
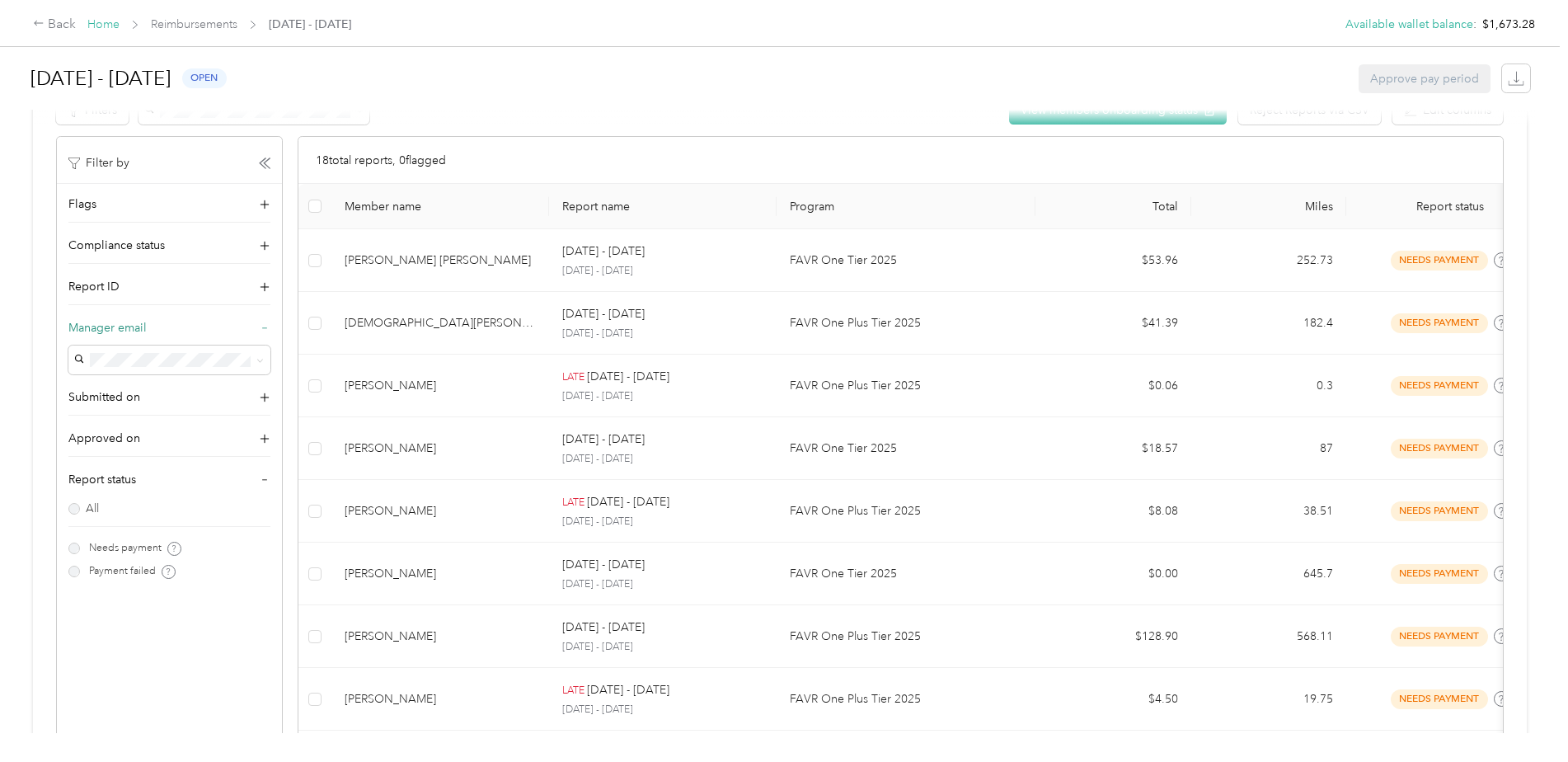
click at [106, 26] on link "Home" at bounding box center [104, 24] width 33 height 14
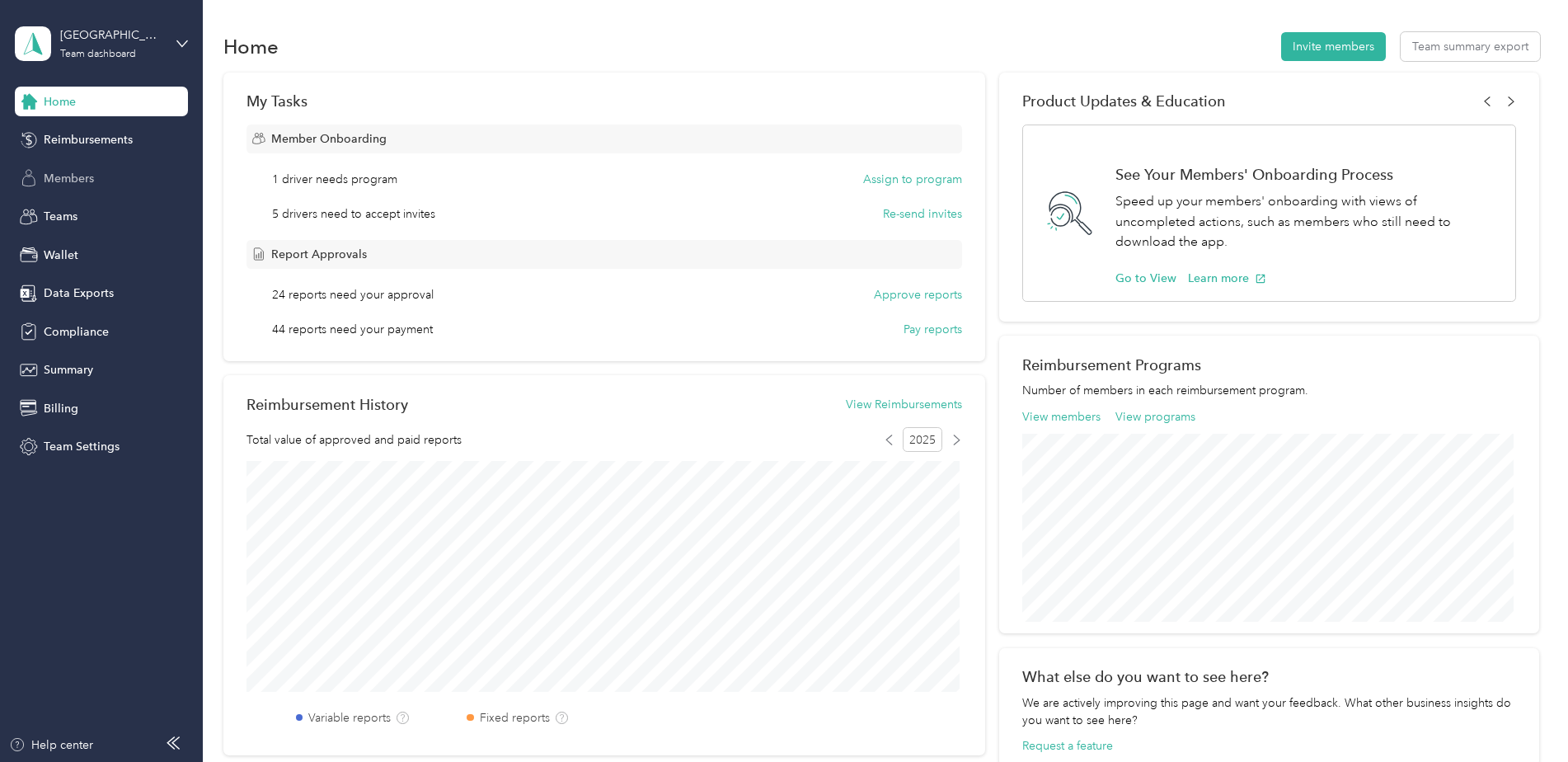
click at [89, 180] on span "Members" at bounding box center [69, 178] width 51 height 17
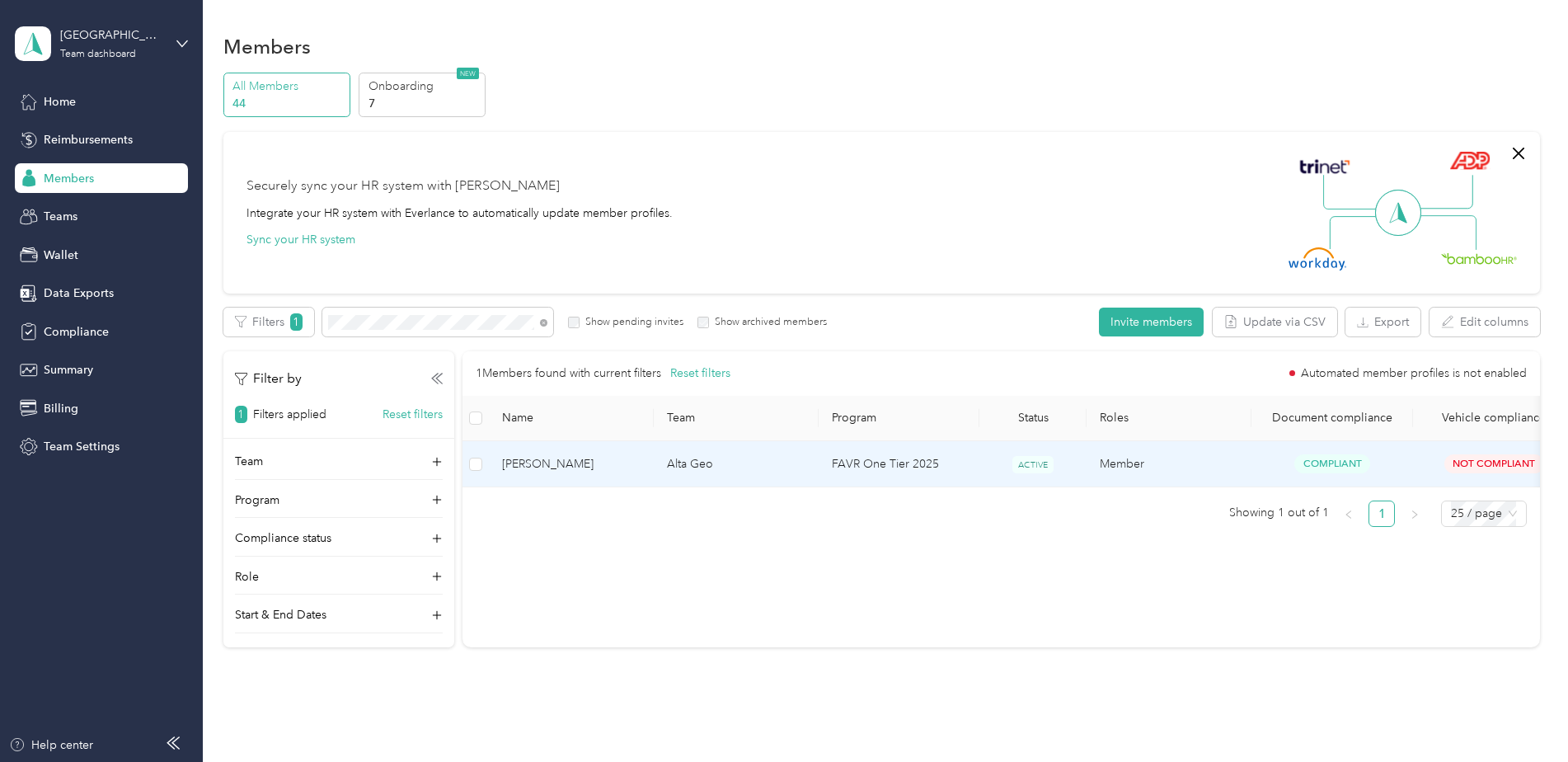
click at [542, 461] on span "[PERSON_NAME]" at bounding box center [571, 465] width 138 height 18
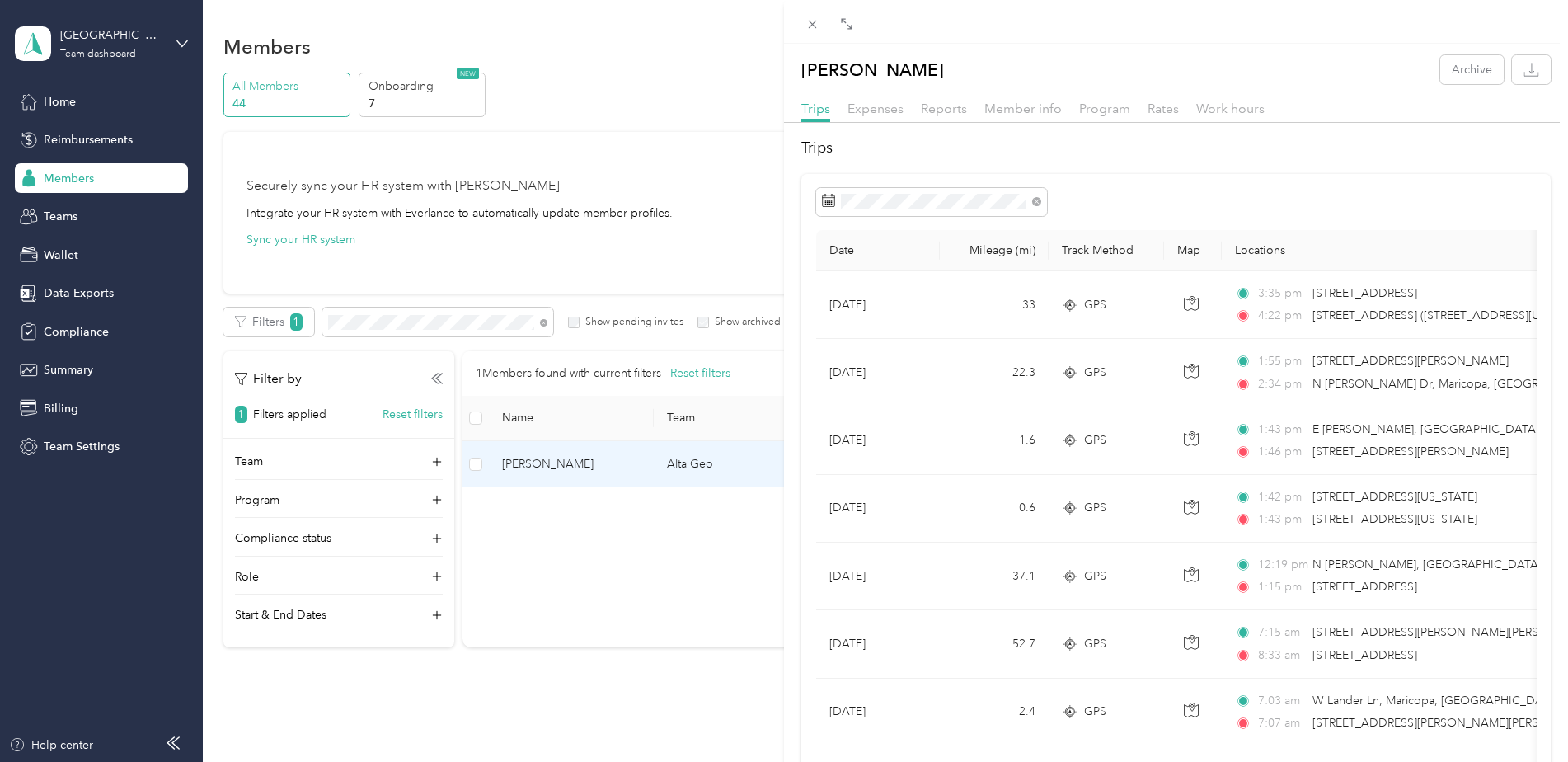
click at [1095, 118] on div "Trips Expenses Reports Member info Program Rates Work hours" at bounding box center [1175, 110] width 784 height 24
click at [1160, 108] on span "Rates" at bounding box center [1163, 108] width 32 height 15
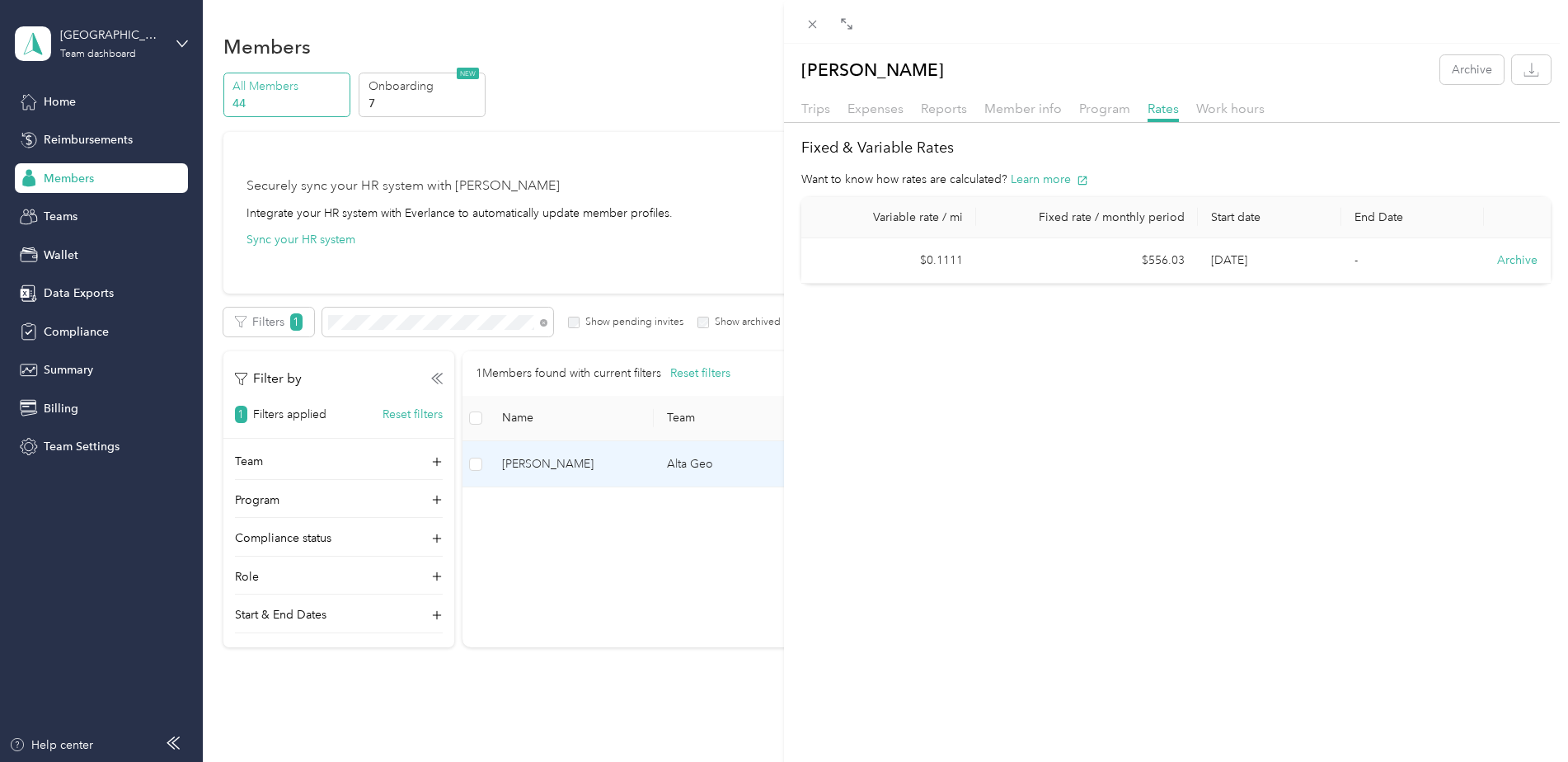
click at [422, 616] on div "[PERSON_NAME] Archive Trips Expenses Reports Member info Program Rates Work hou…" at bounding box center [784, 381] width 1568 height 762
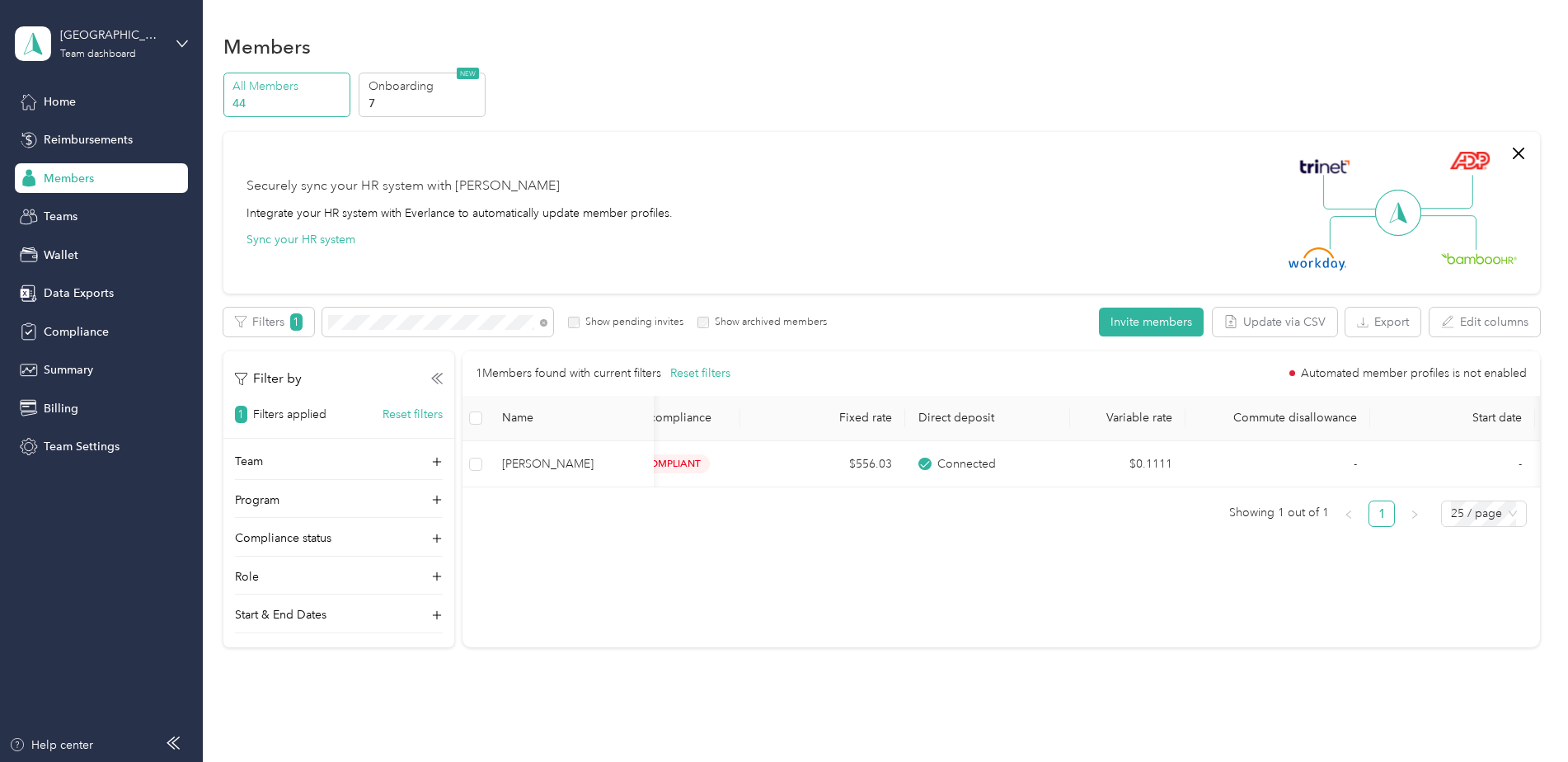
scroll to position [0, 949]
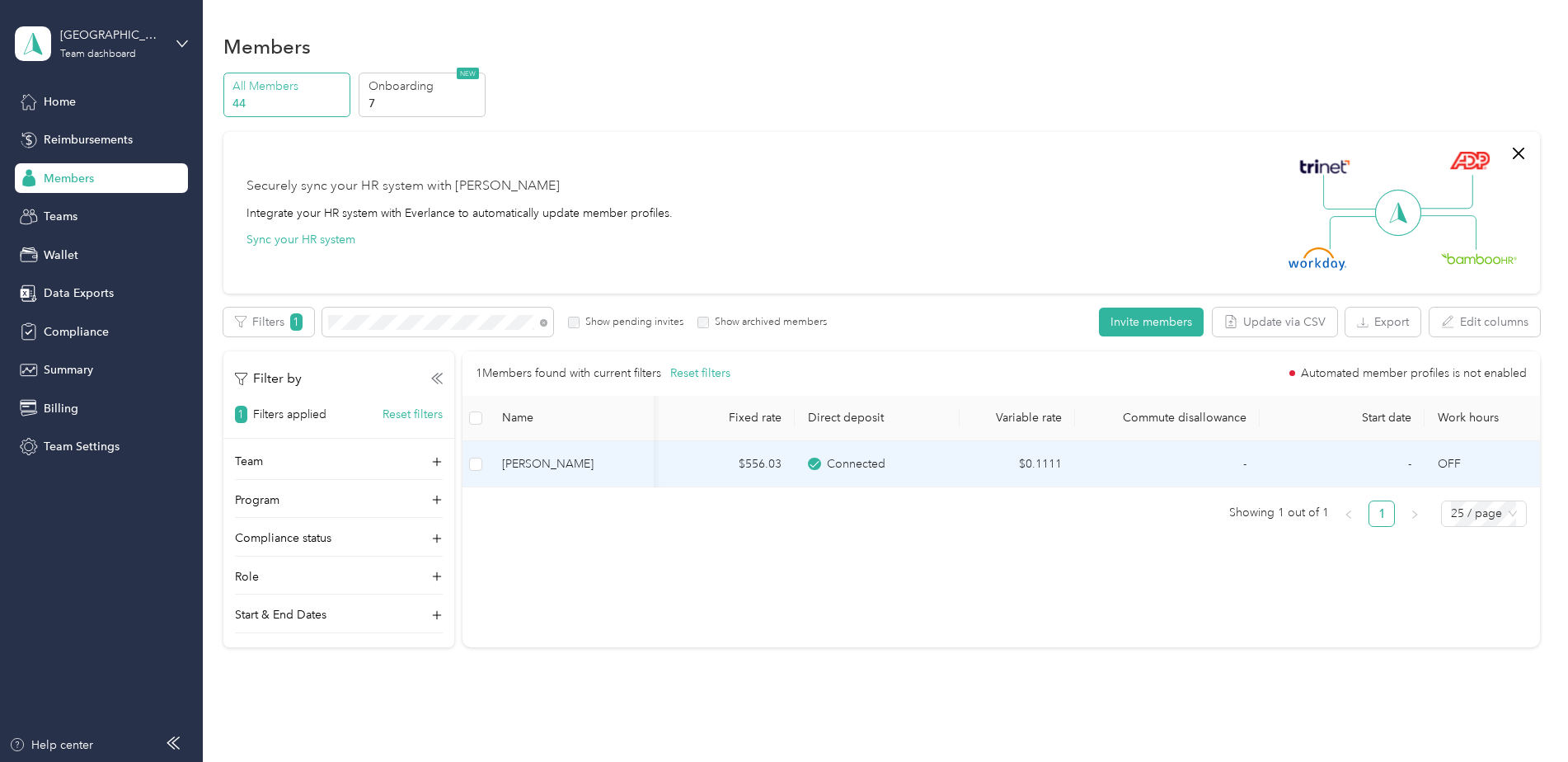
click at [561, 466] on span "[PERSON_NAME]" at bounding box center [571, 465] width 138 height 18
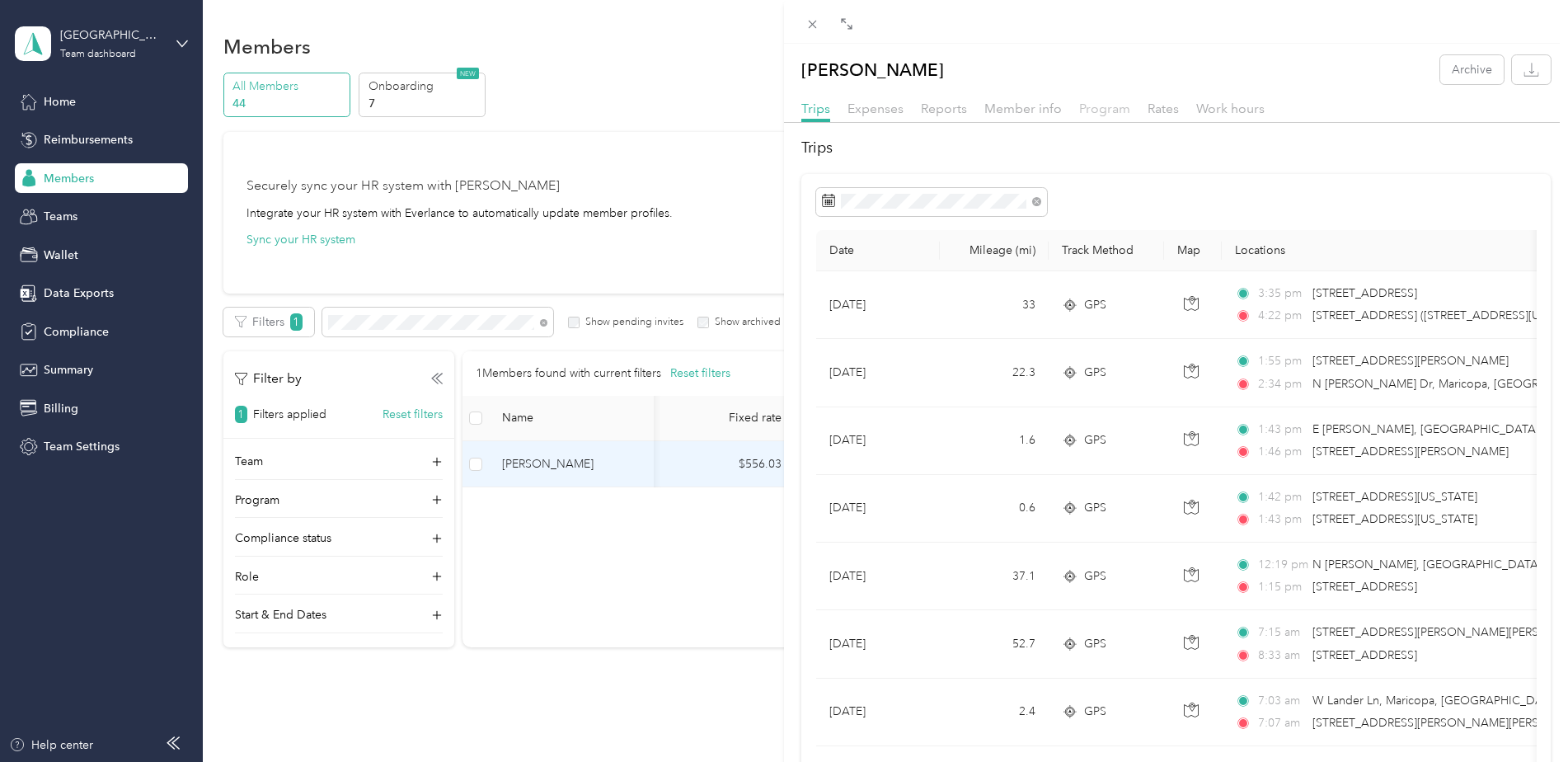
click at [1114, 109] on span "Program" at bounding box center [1104, 108] width 52 height 15
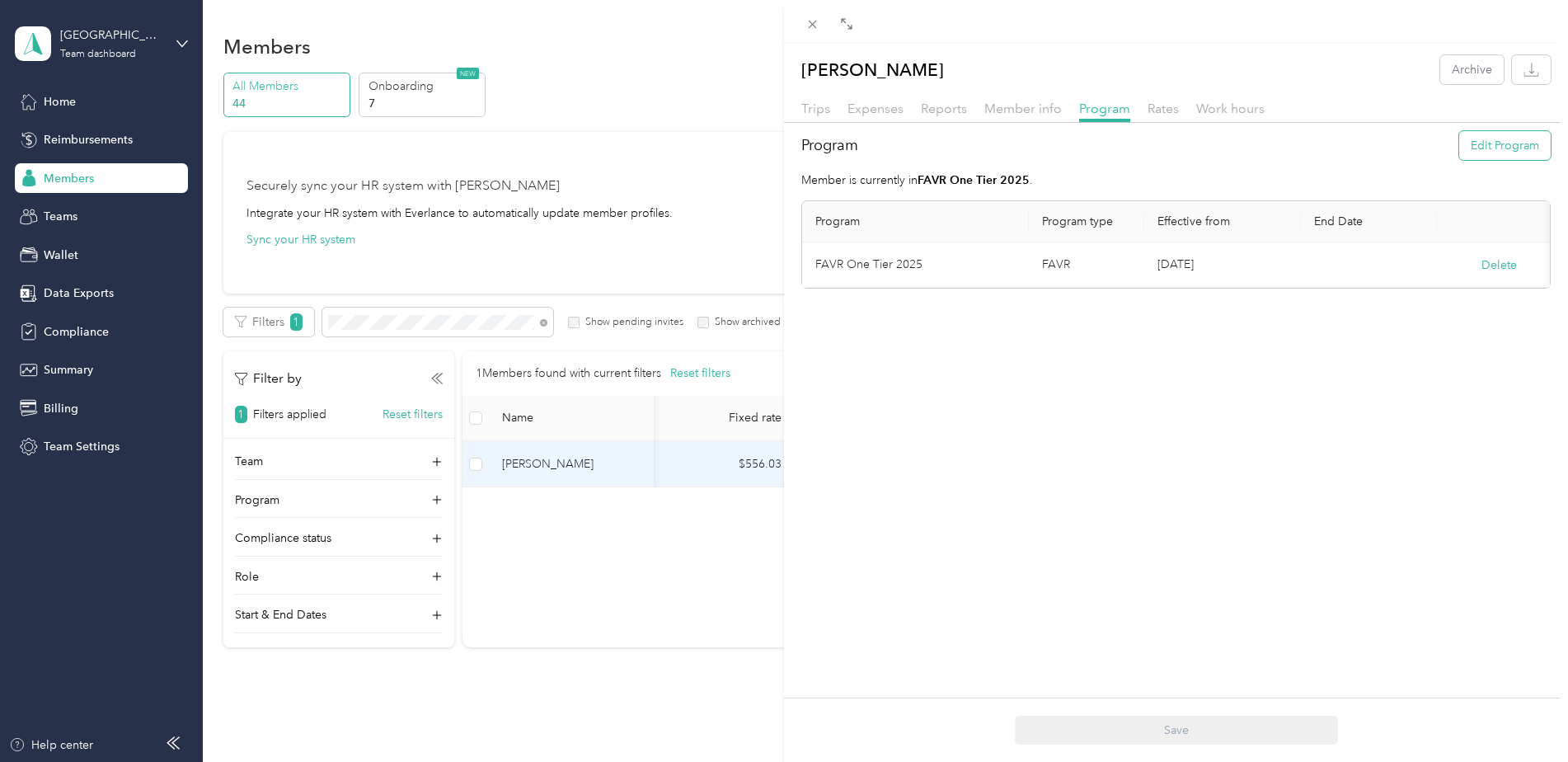
click at [1499, 149] on button "Edit Program" at bounding box center [1505, 146] width 91 height 29
click at [1084, 270] on tr "Compliance verification required New program will go into effect [DATE] Save Ca…" at bounding box center [1181, 287] width 758 height 89
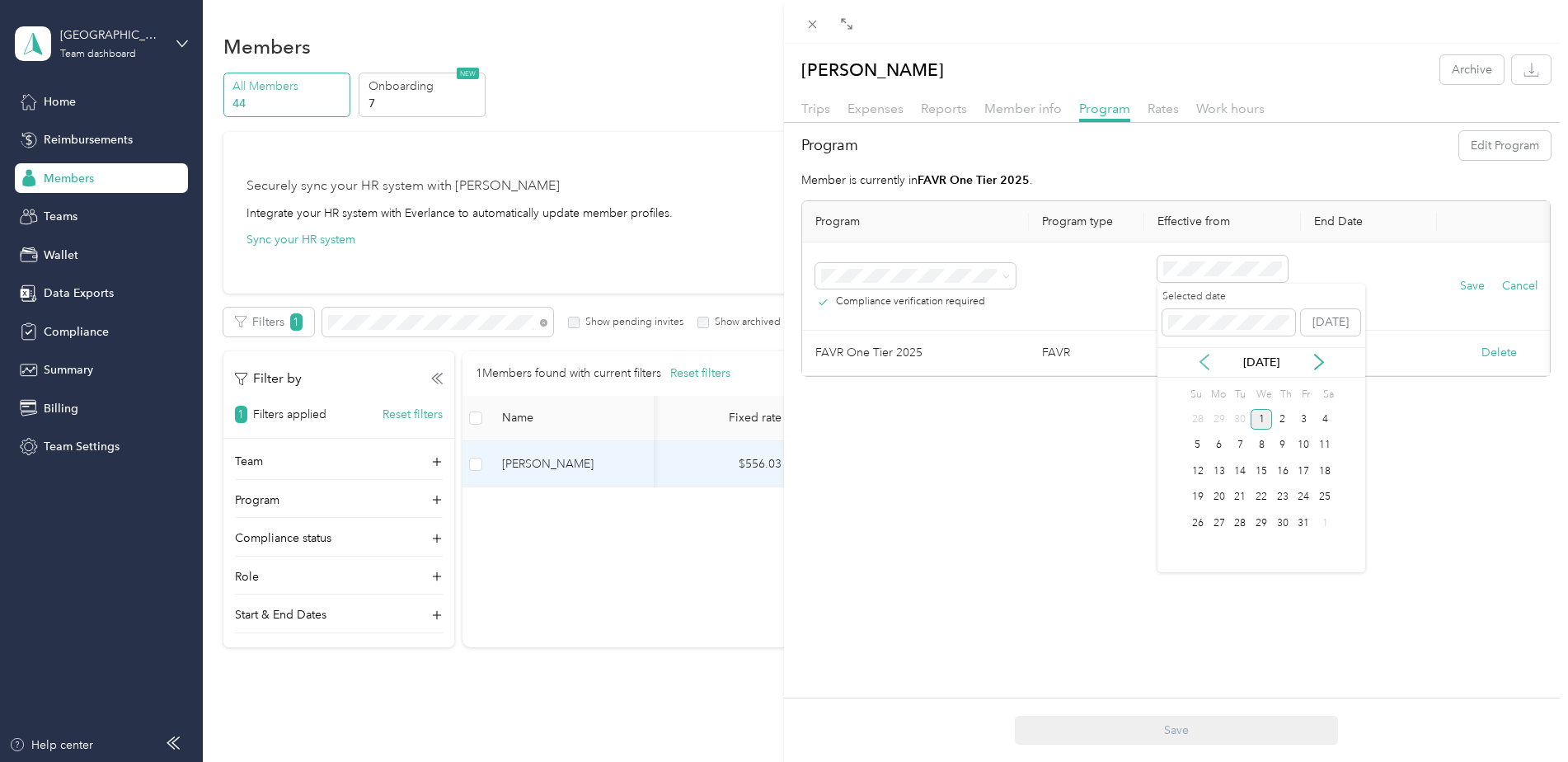
click at [1201, 358] on icon at bounding box center [1205, 362] width 16 height 16
click at [1220, 496] on div "22" at bounding box center [1219, 497] width 22 height 21
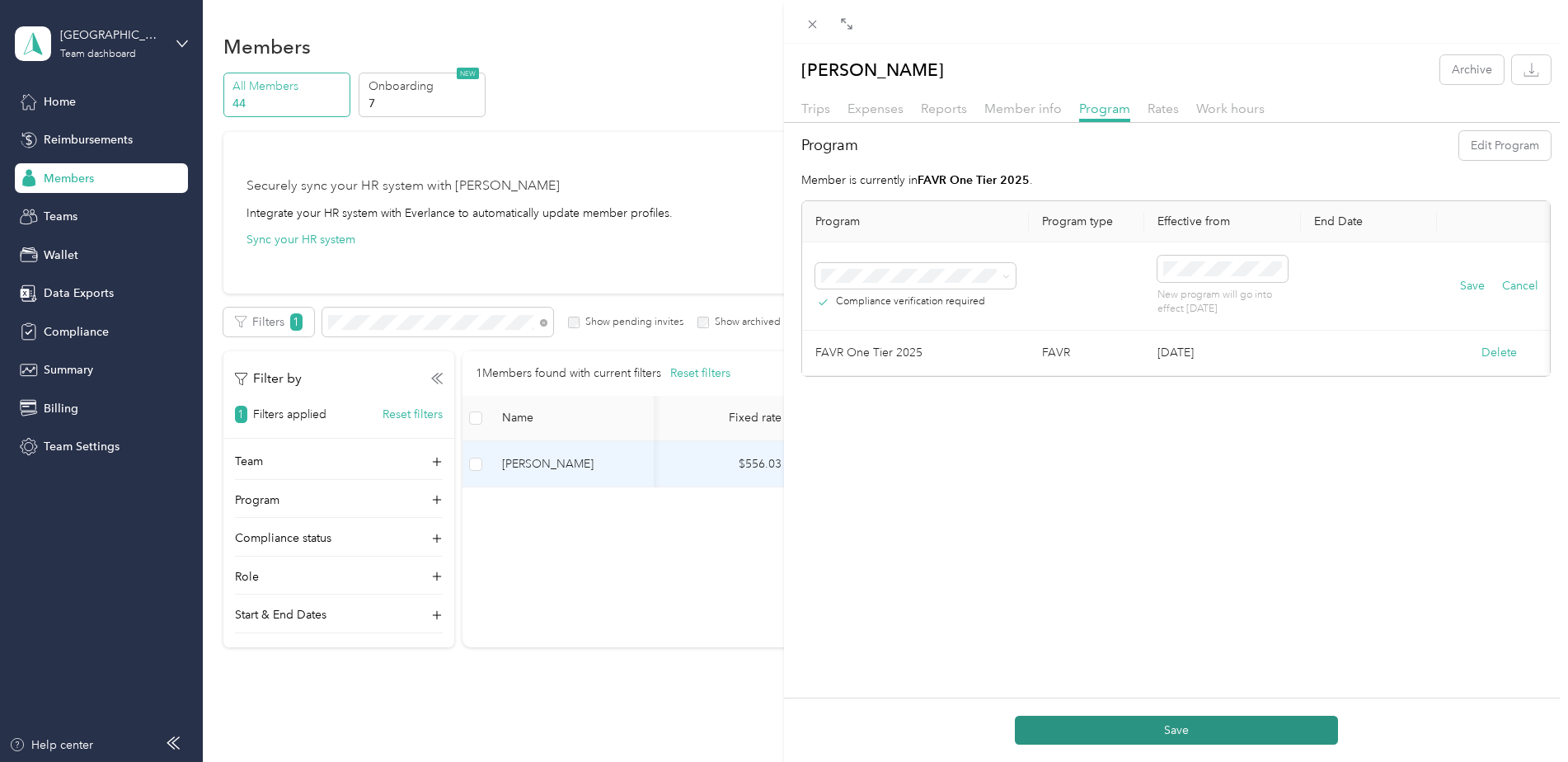
click at [1176, 732] on button "Save" at bounding box center [1177, 730] width 324 height 29
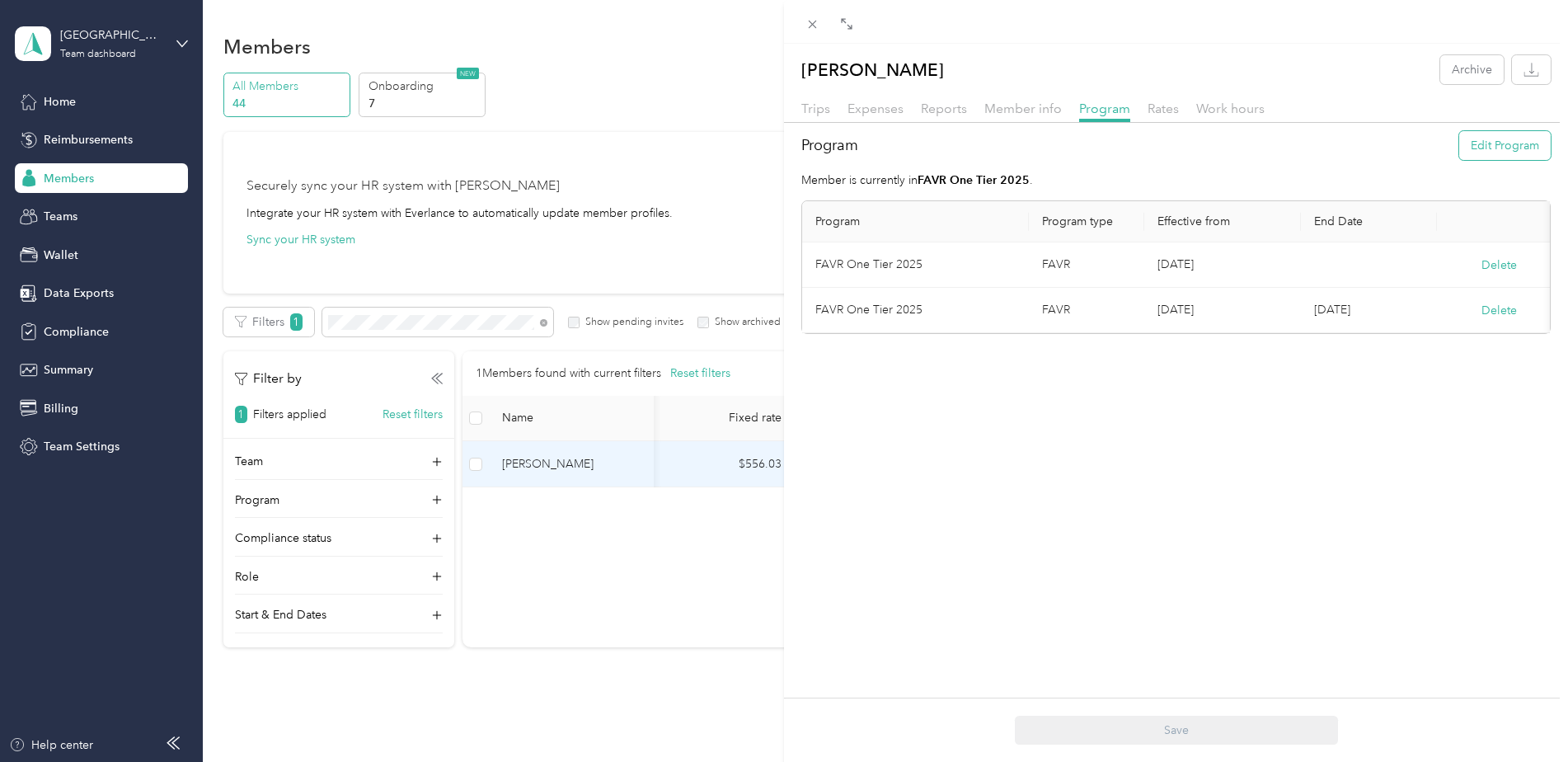
click at [1490, 138] on button "Edit Program" at bounding box center [1505, 146] width 91 height 29
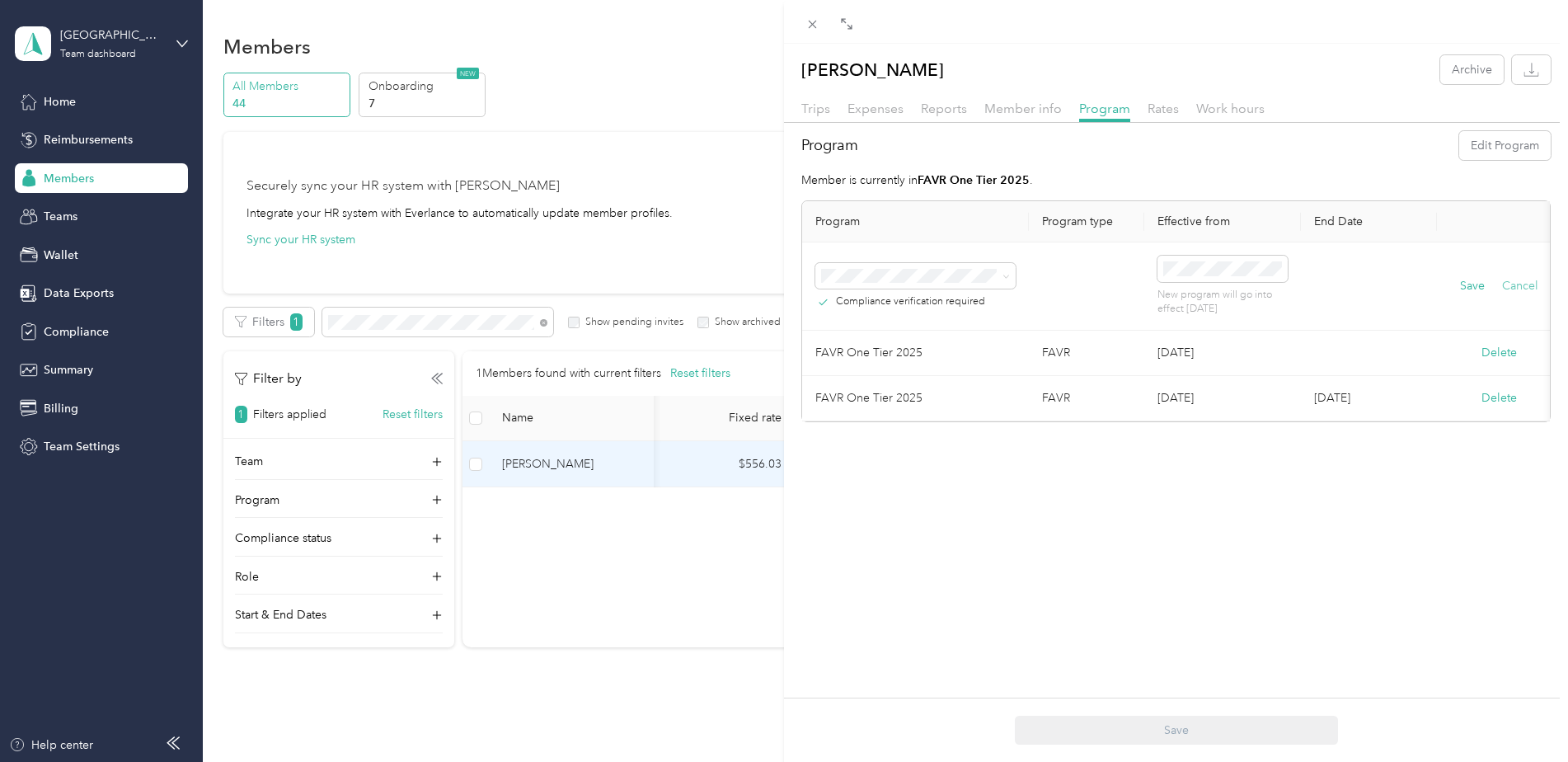
click at [1517, 282] on button "Cancel" at bounding box center [1520, 286] width 36 height 18
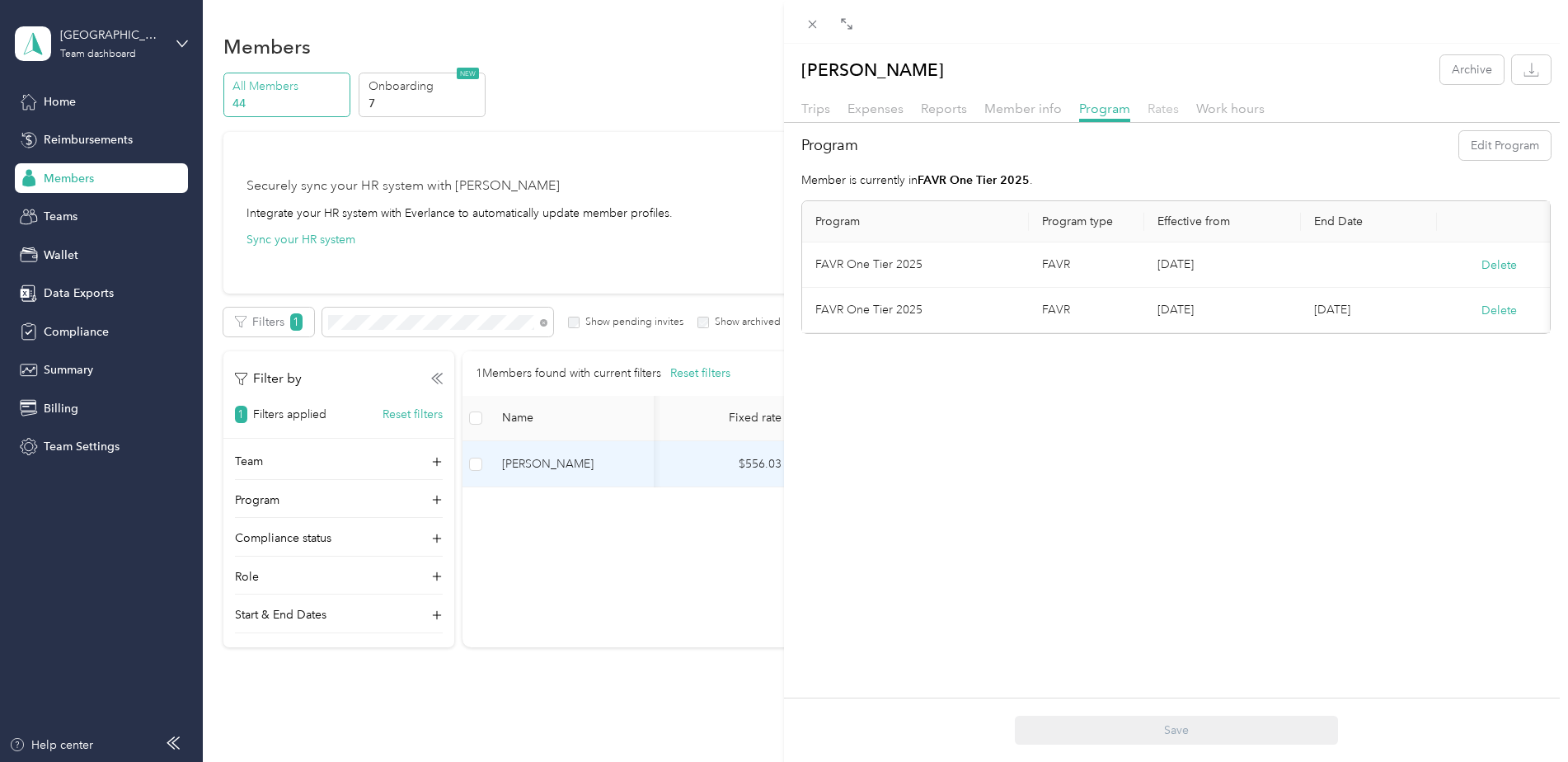
click at [1170, 111] on span "Rates" at bounding box center [1163, 108] width 32 height 15
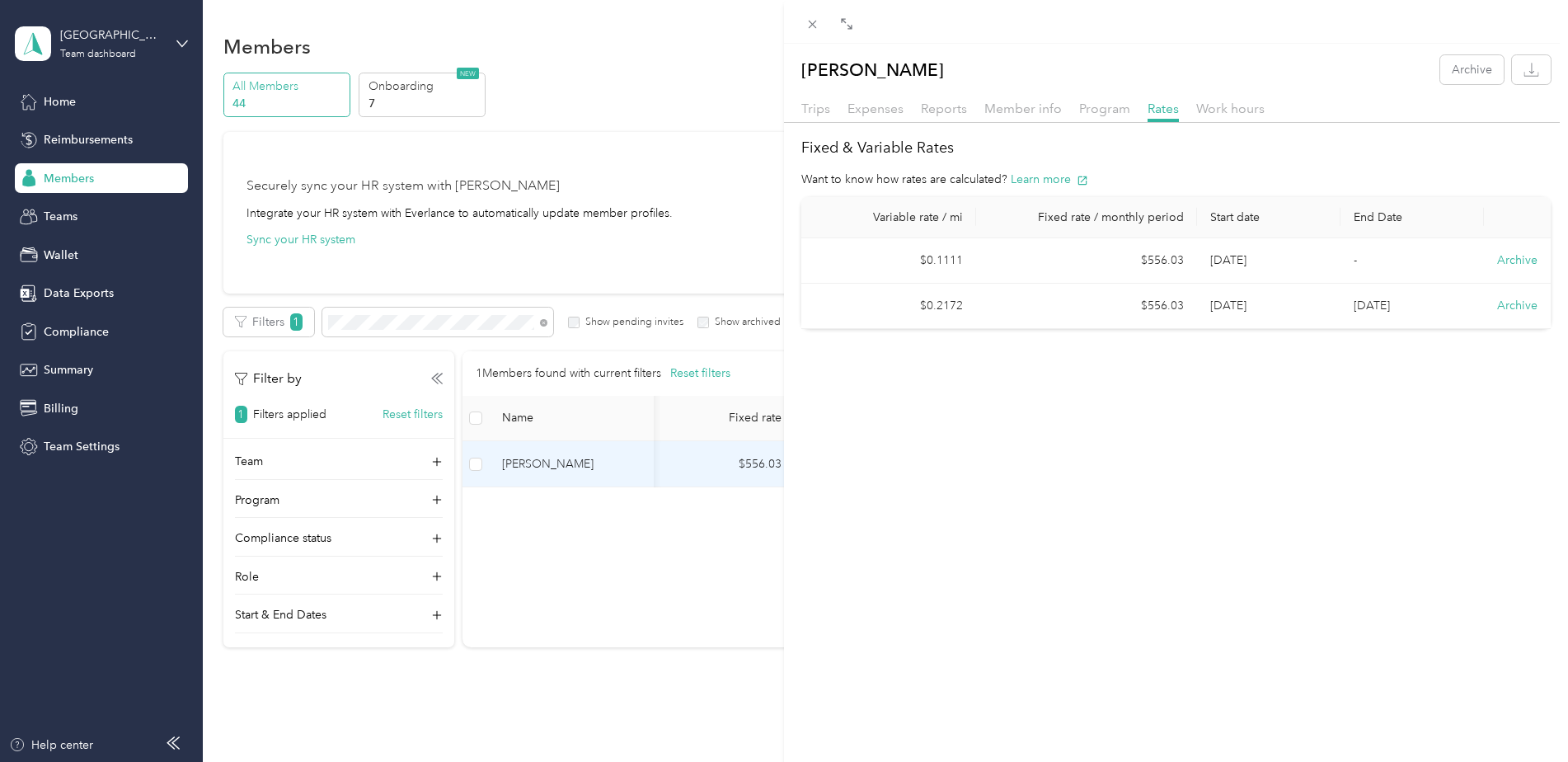
click at [93, 148] on div "[PERSON_NAME] Archive Trips Expenses Reports Member info Program Rates Work hou…" at bounding box center [784, 381] width 1568 height 762
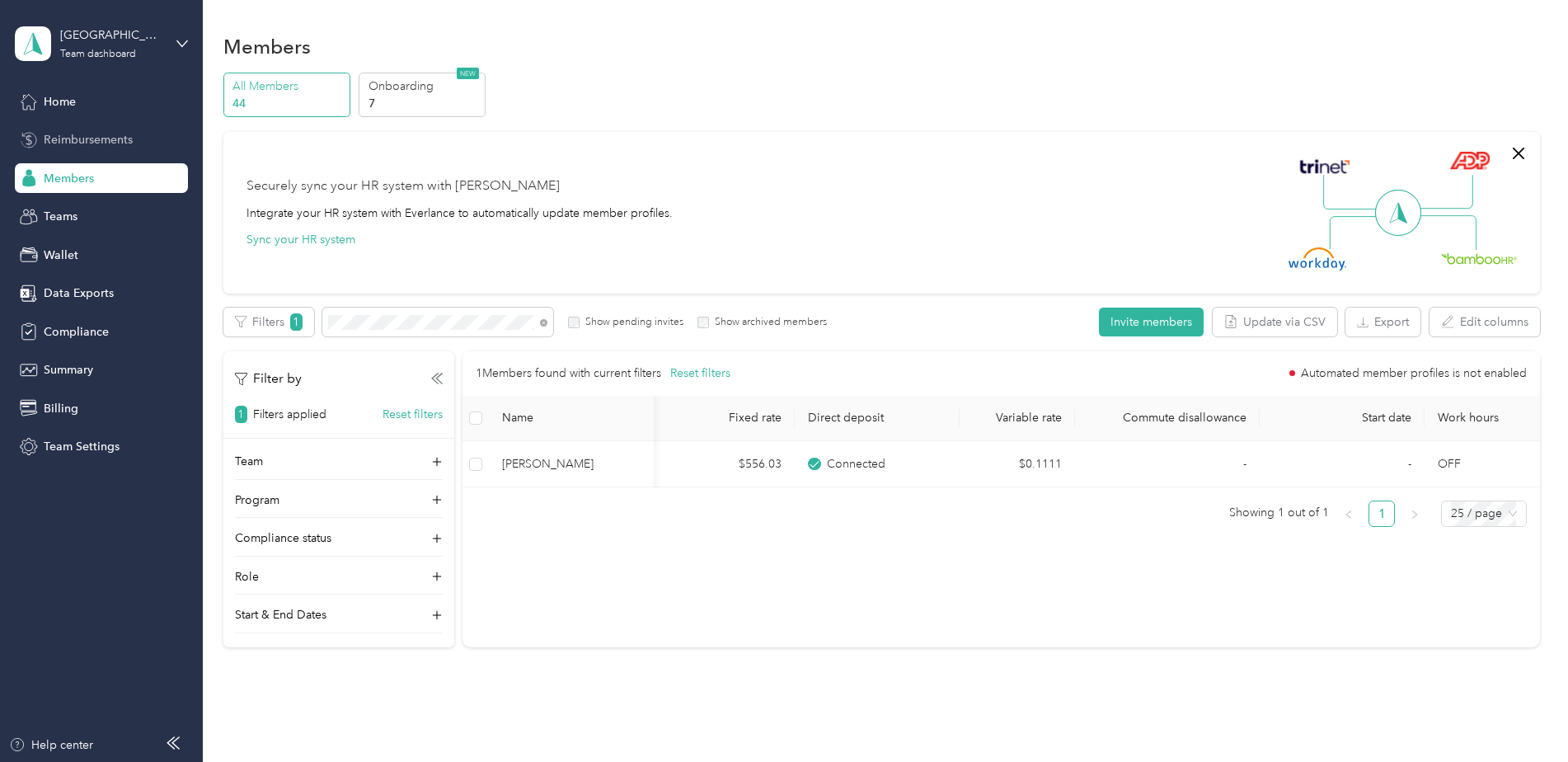
click at [97, 138] on span "Reimbursements" at bounding box center [88, 139] width 89 height 17
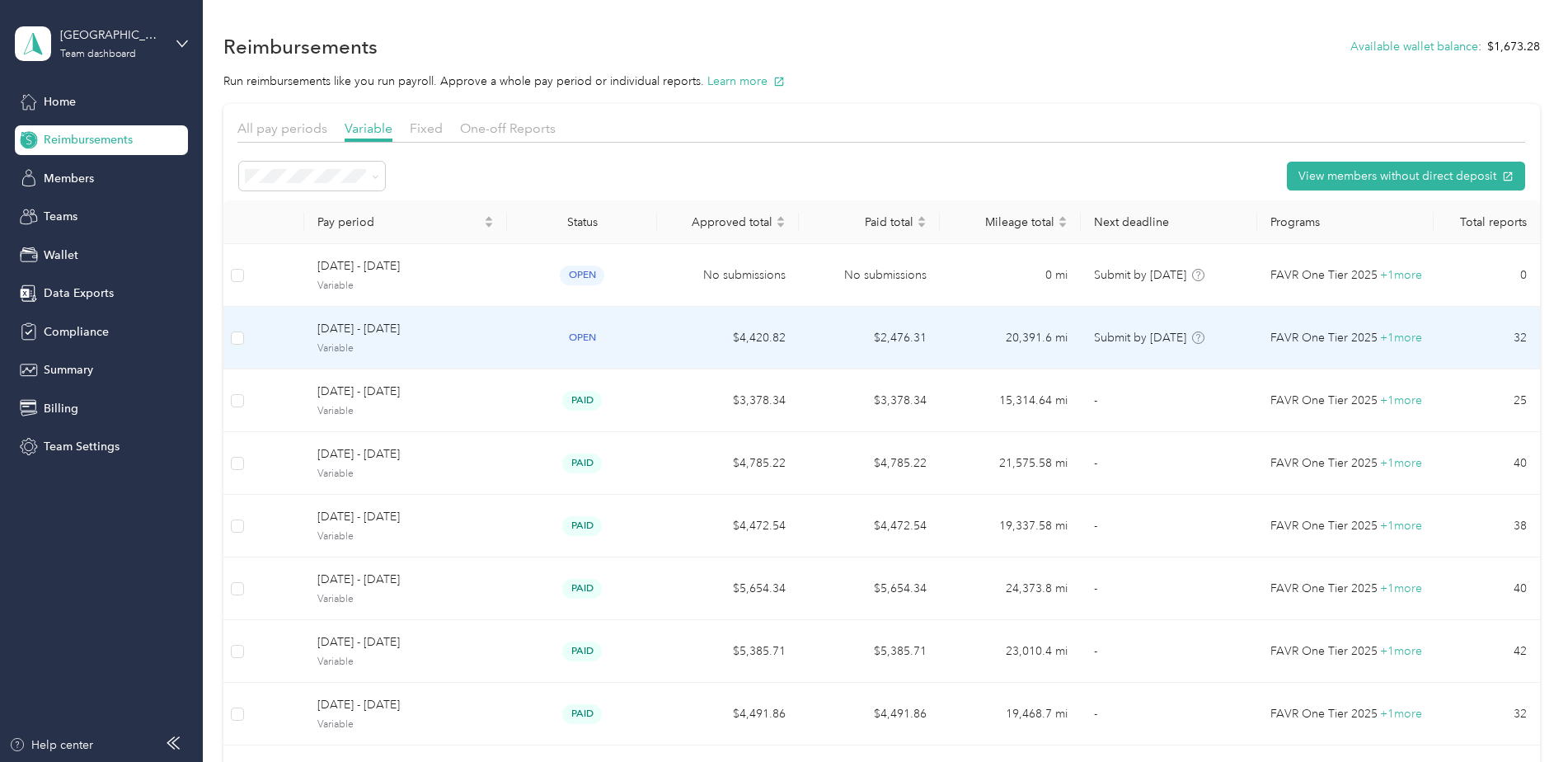
click at [485, 343] on span "Variable" at bounding box center [405, 349] width 176 height 14
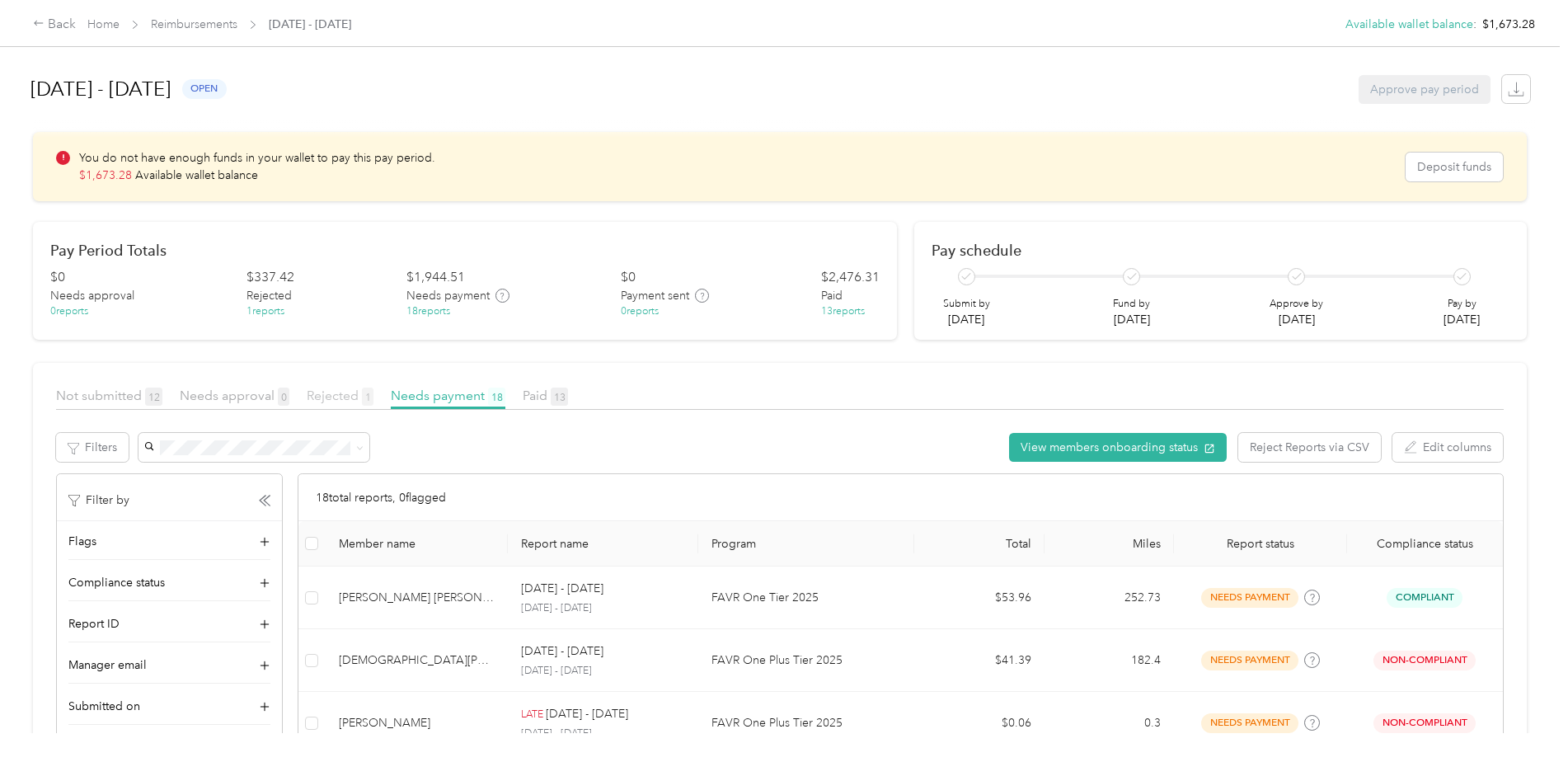
click at [324, 399] on span "Rejected 1" at bounding box center [340, 395] width 67 height 15
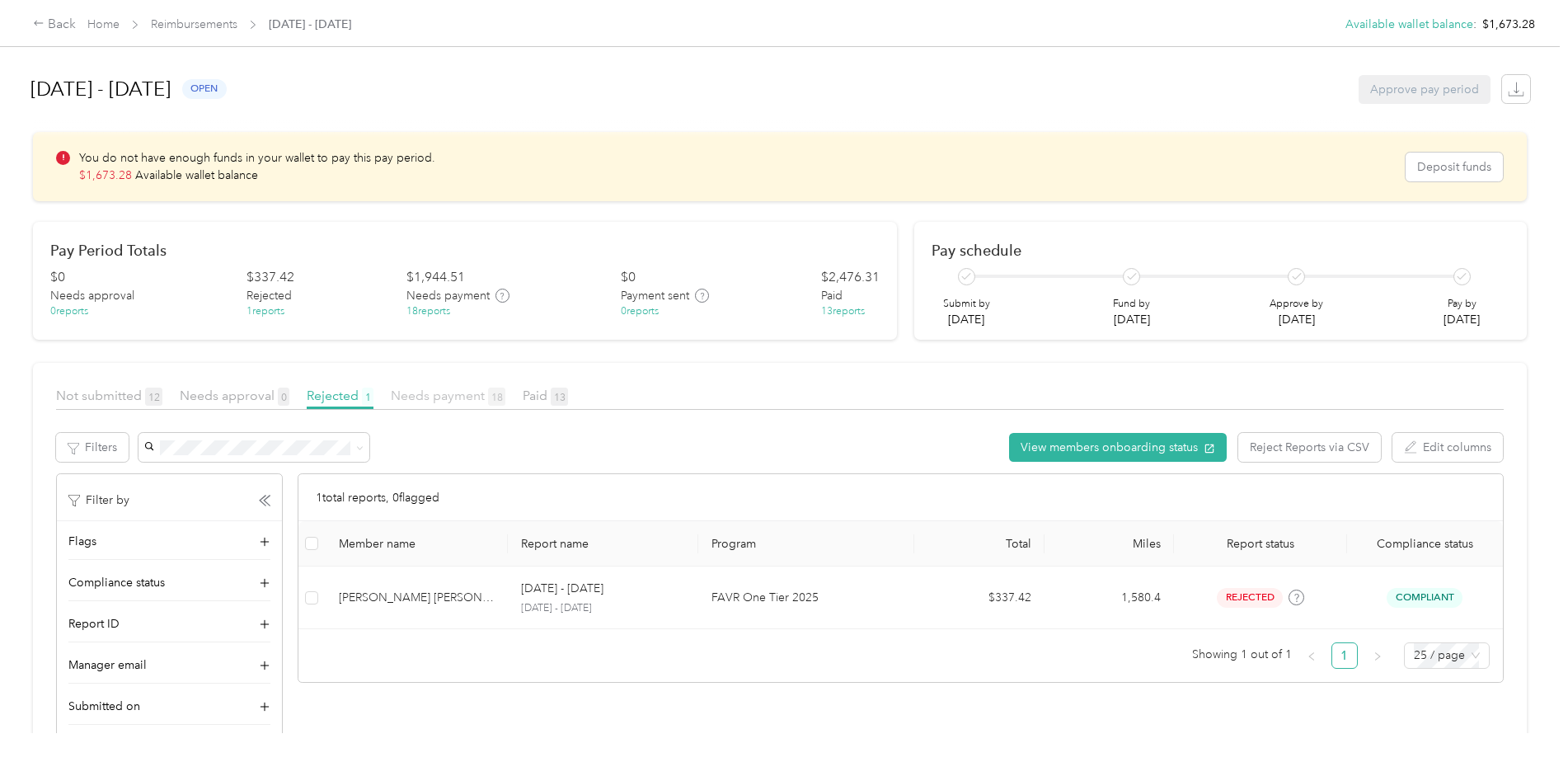
click at [424, 400] on span "Needs payment 18" at bounding box center [447, 395] width 115 height 15
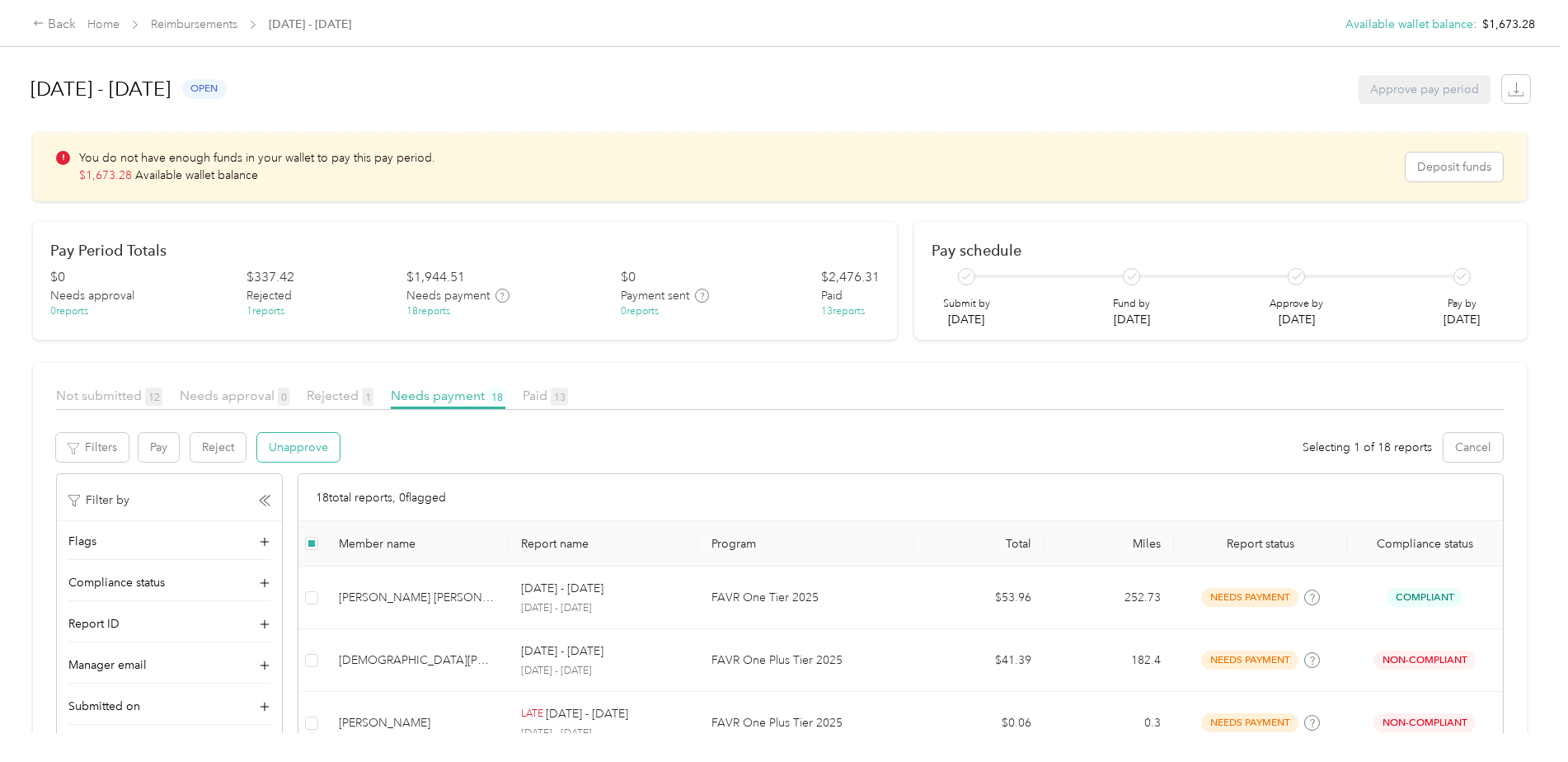
click at [321, 453] on button "Unapprove" at bounding box center [298, 447] width 82 height 29
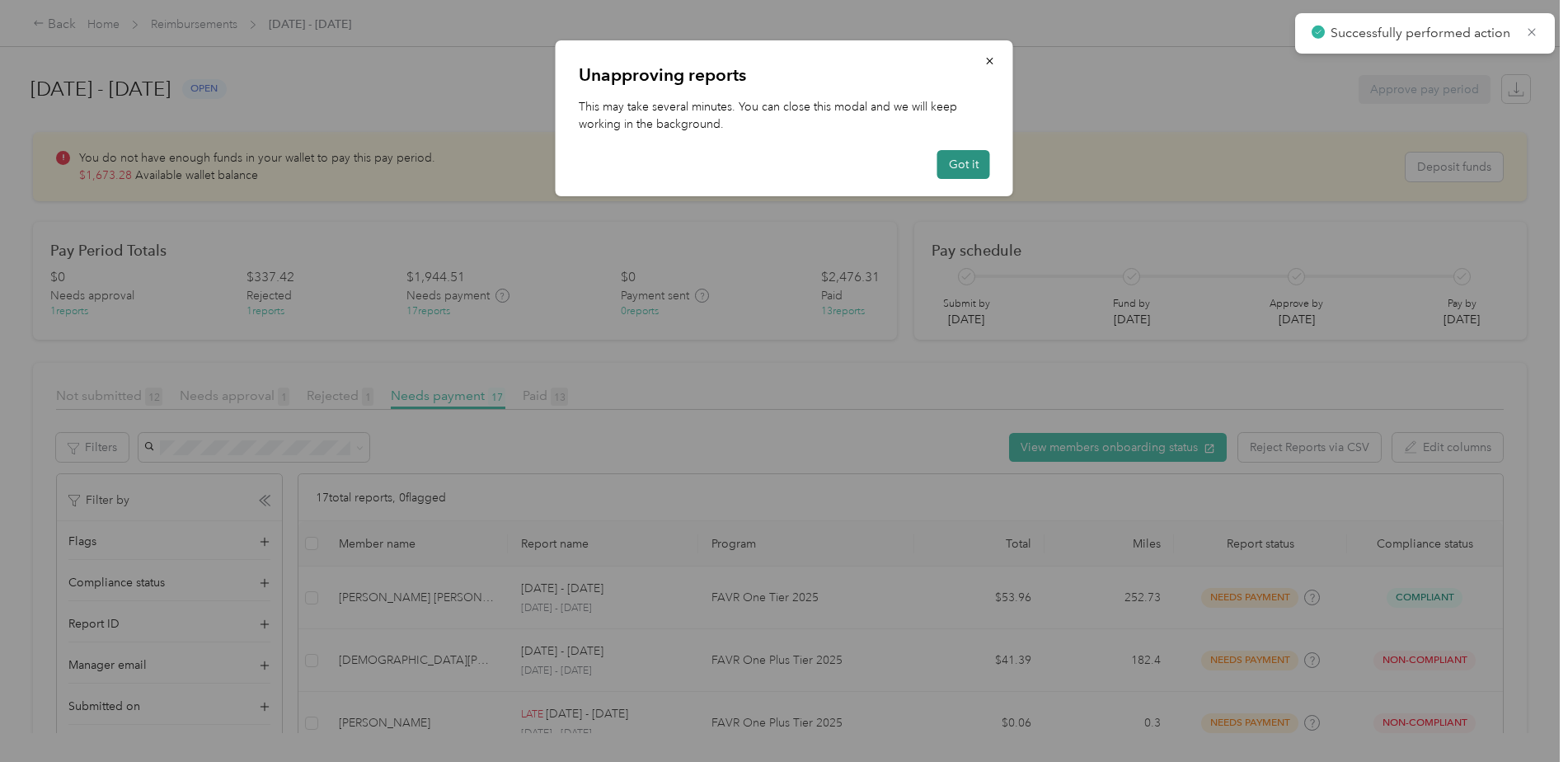
click at [973, 165] on button "Got it" at bounding box center [963, 165] width 52 height 29
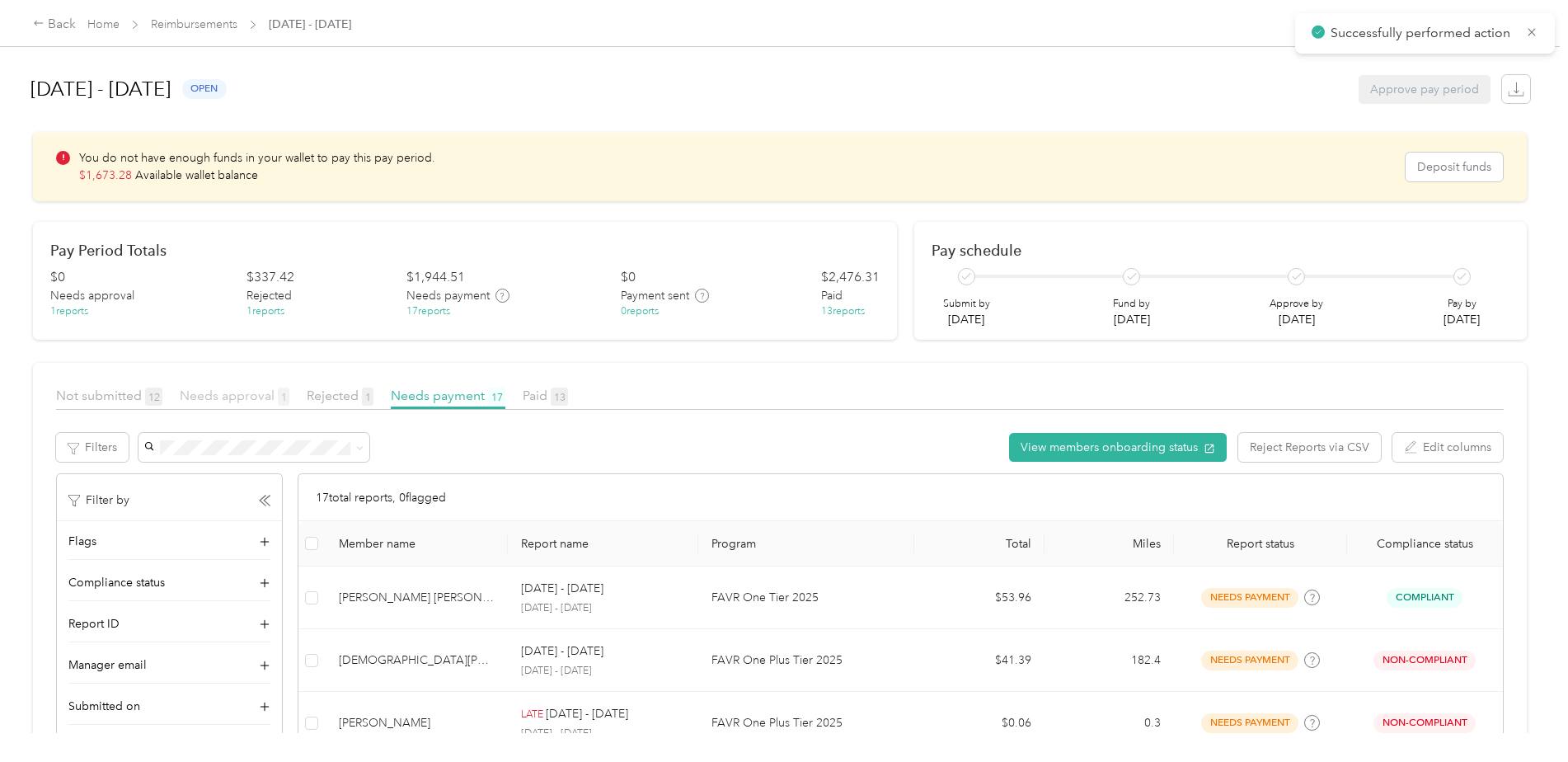
click at [241, 399] on span "Needs approval 1" at bounding box center [234, 395] width 109 height 15
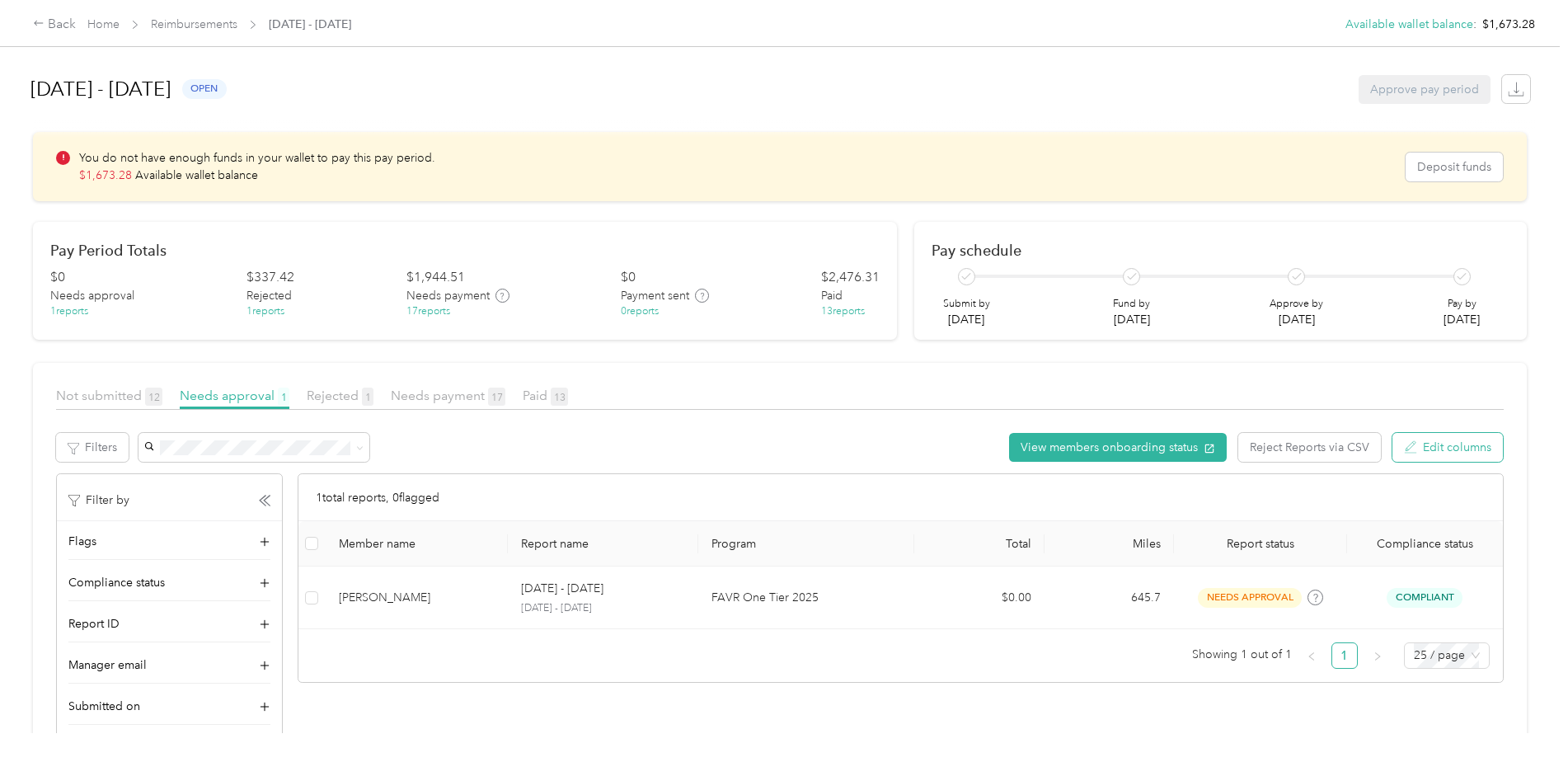
click at [1447, 450] on button "Edit columns" at bounding box center [1448, 447] width 110 height 29
click at [814, 436] on div "View members onboarding status Reject Reports via CSV Edit columns" at bounding box center [821, 447] width 1366 height 29
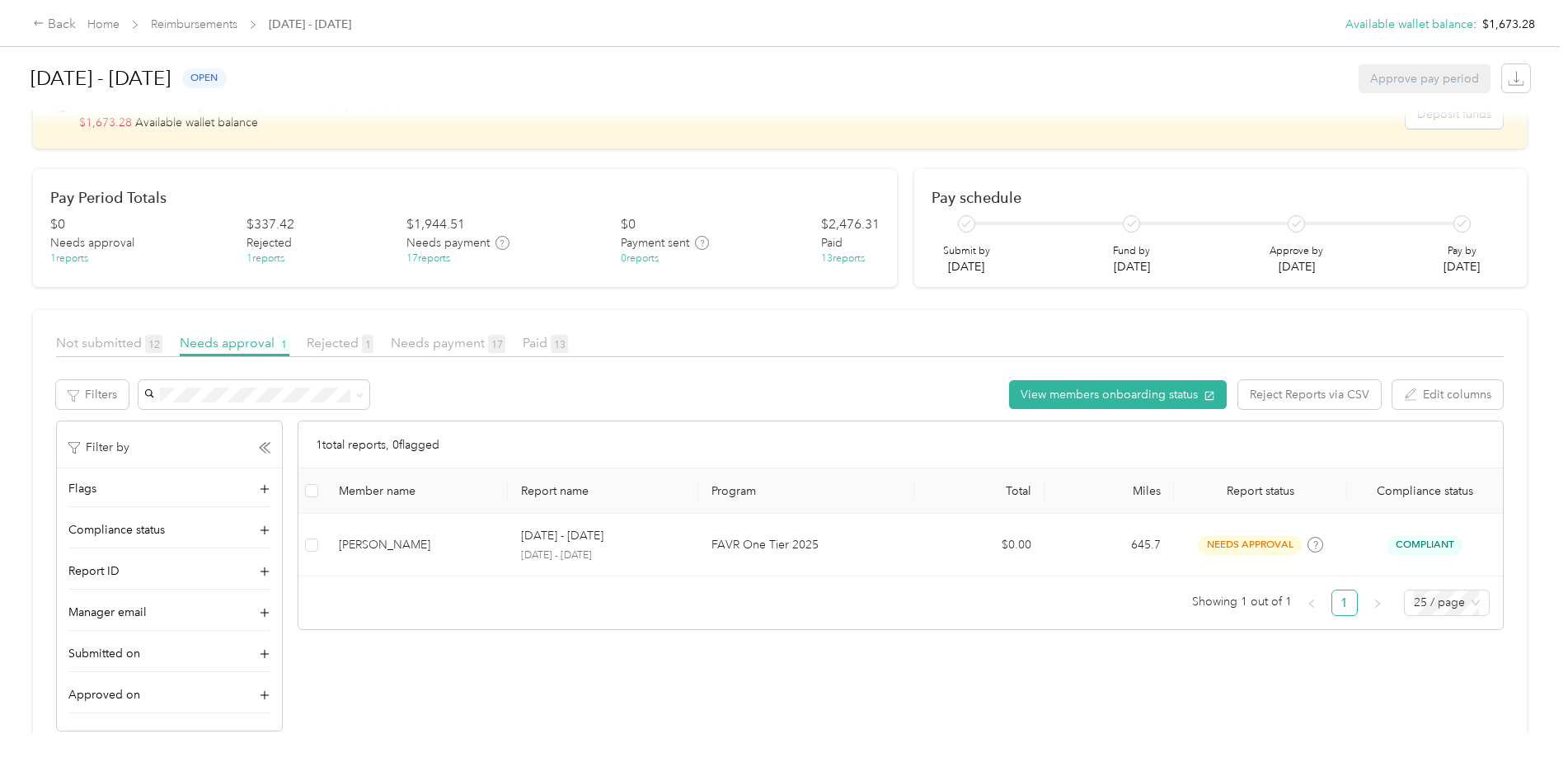
scroll to position [87, 0]
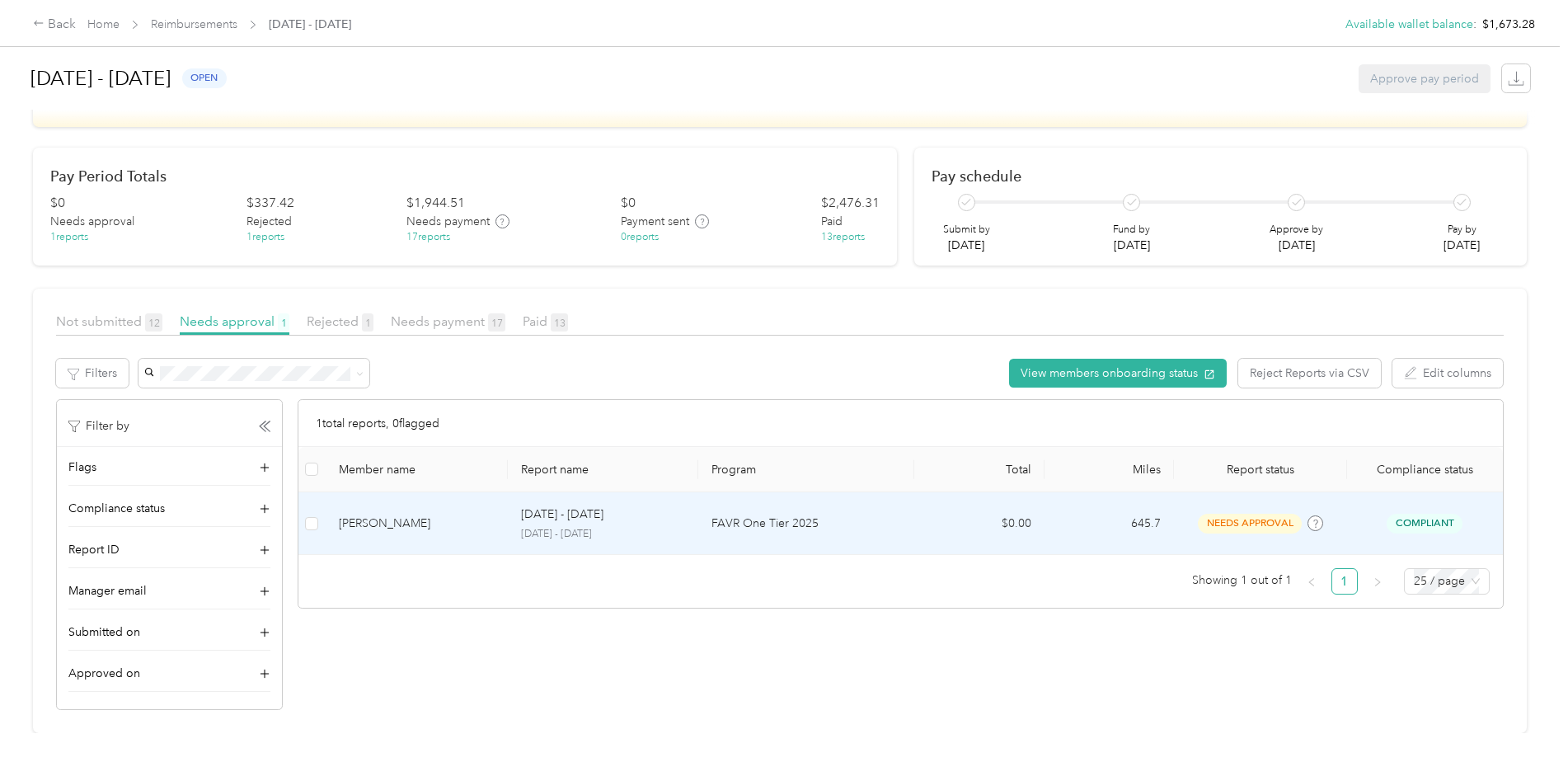
click at [546, 493] on td "[DATE] - [DATE] [DATE] - [DATE]" at bounding box center [603, 523] width 191 height 62
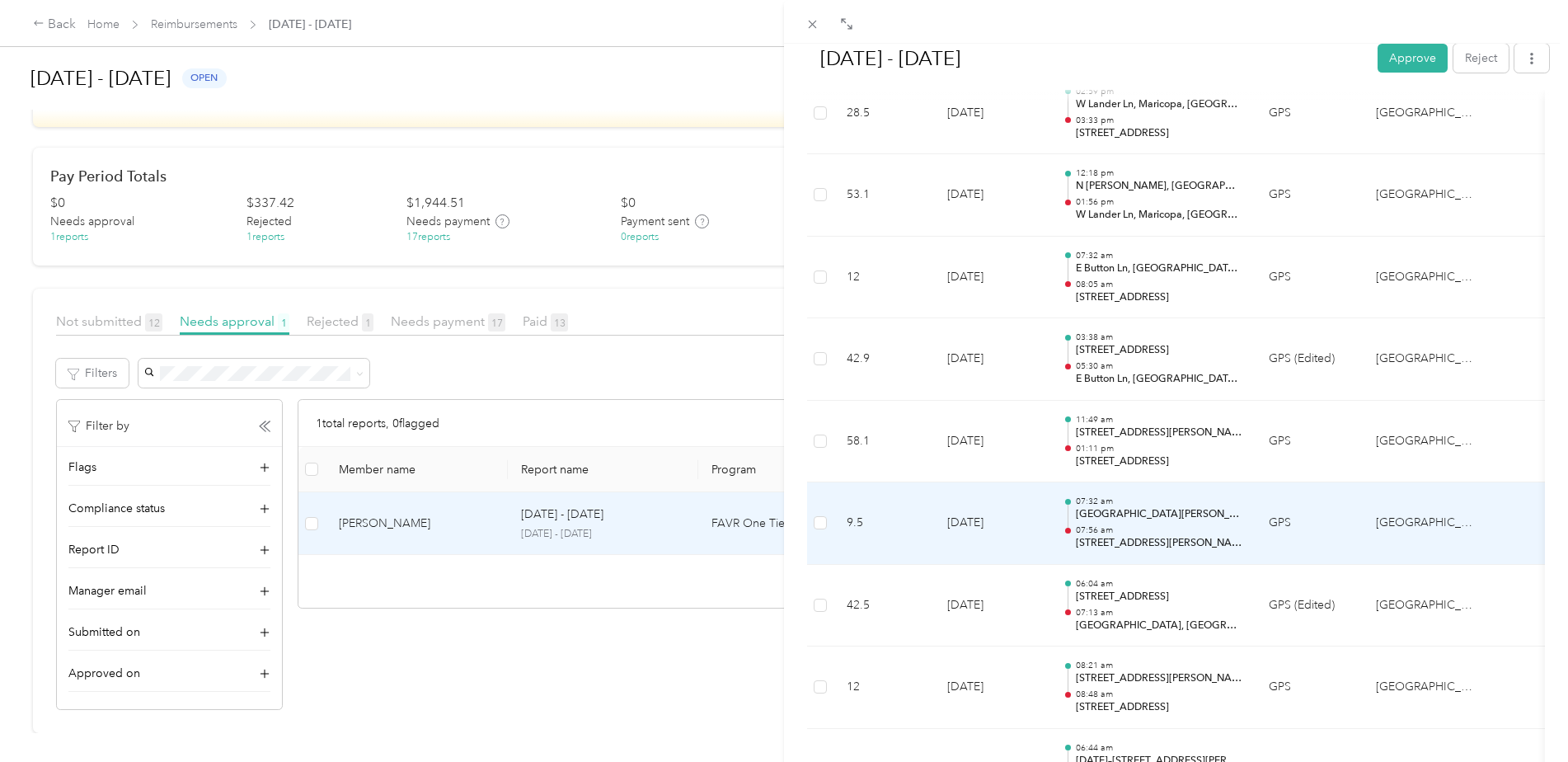
scroll to position [2056, 0]
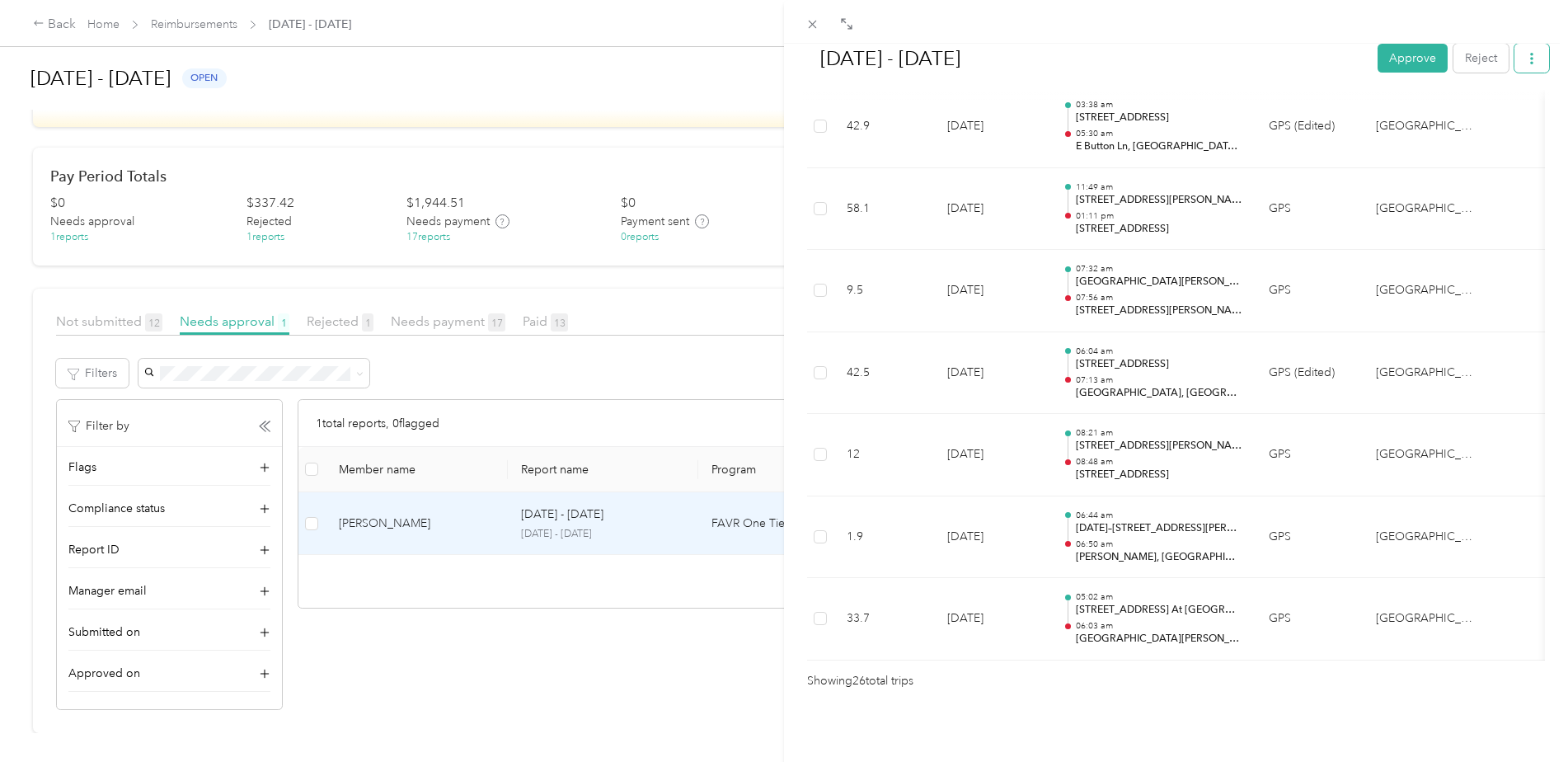
click at [1516, 51] on button "button" at bounding box center [1532, 58] width 34 height 29
click at [594, 340] on div "[DATE] - [DATE] Approve Reject Needs Approval Needs approval from [PERSON_NAME]…" at bounding box center [784, 381] width 1568 height 762
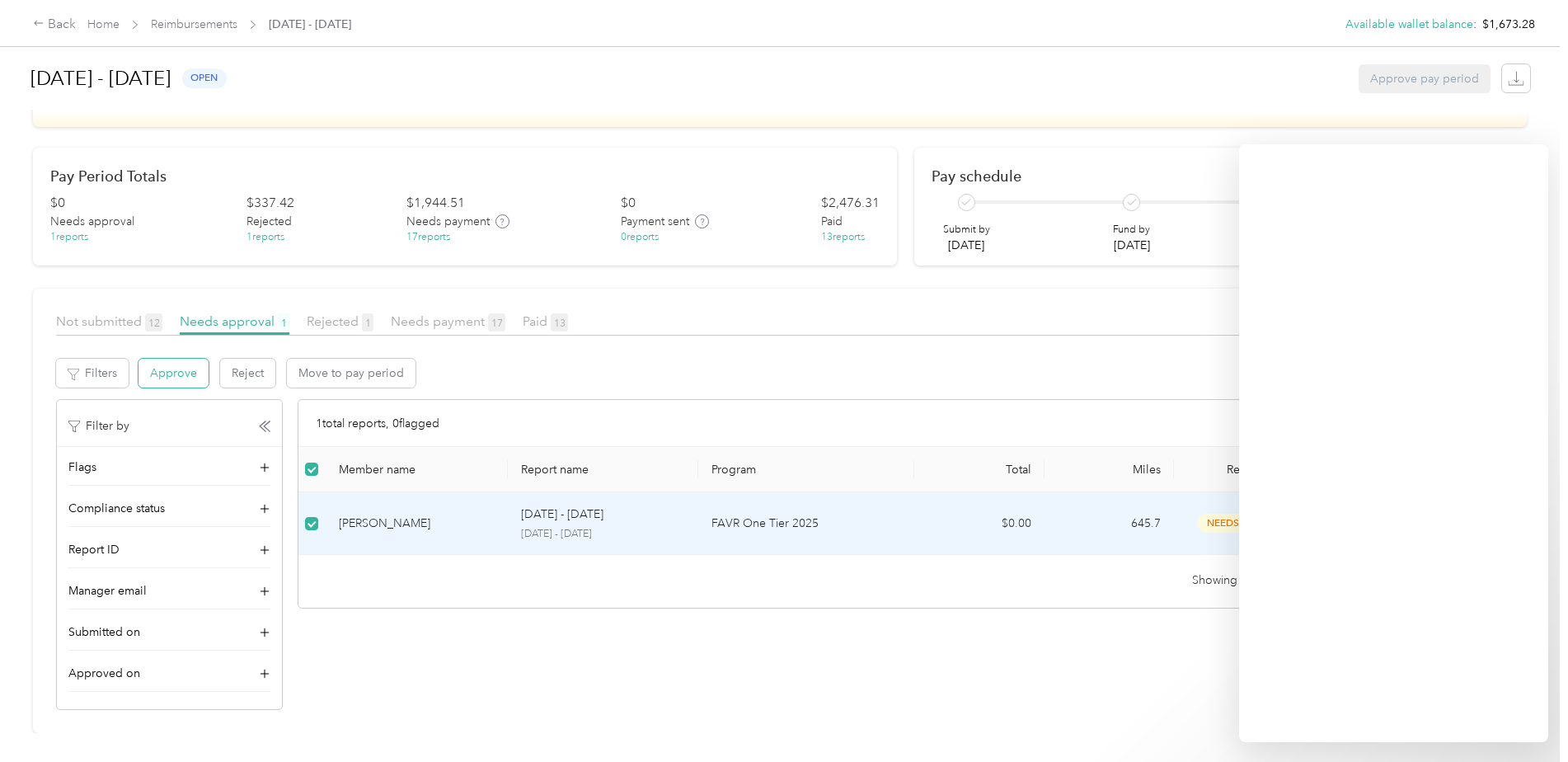
click at [174, 362] on button "Approve" at bounding box center [174, 373] width 70 height 29
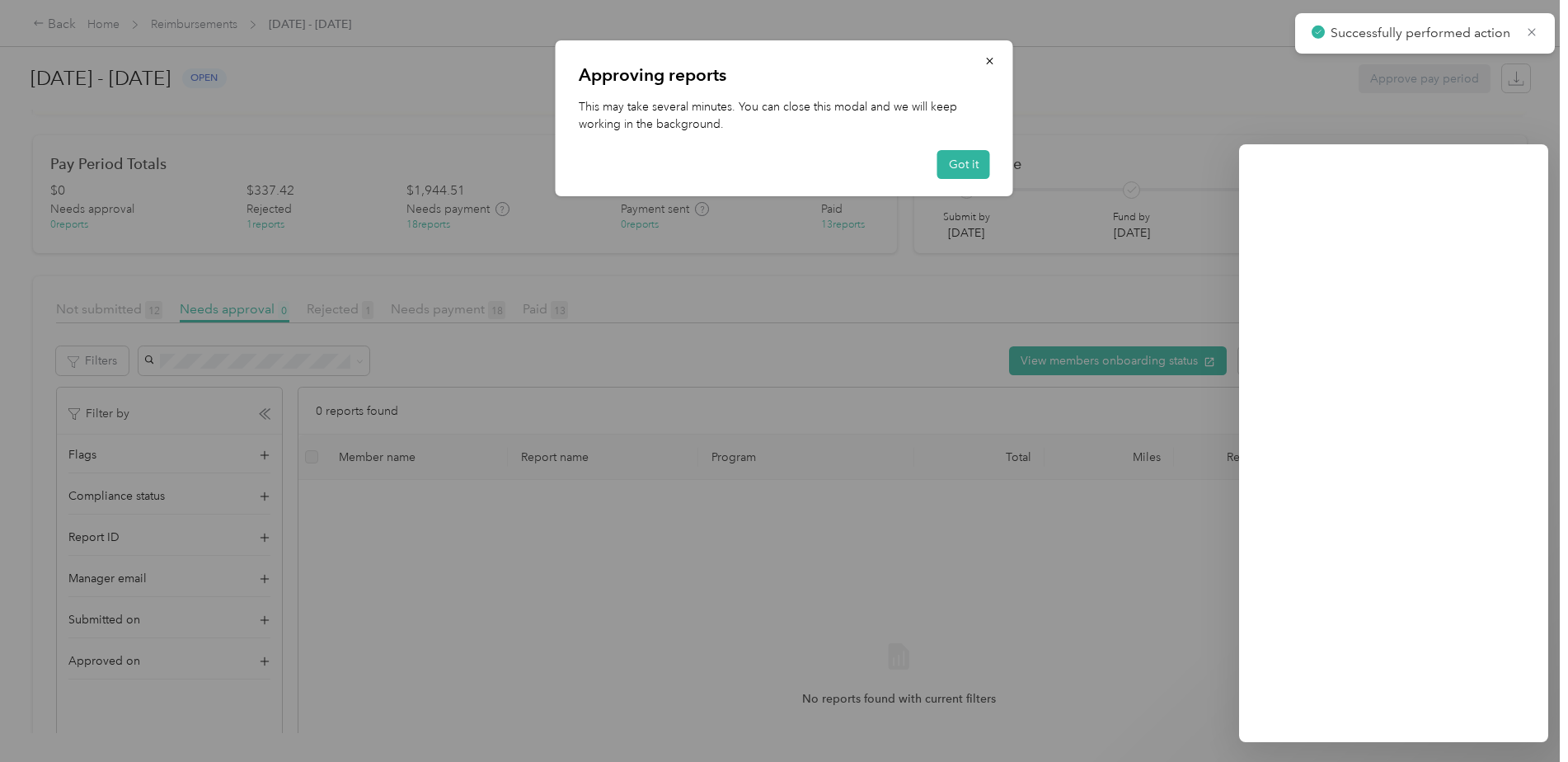
click at [453, 309] on div at bounding box center [784, 381] width 1568 height 762
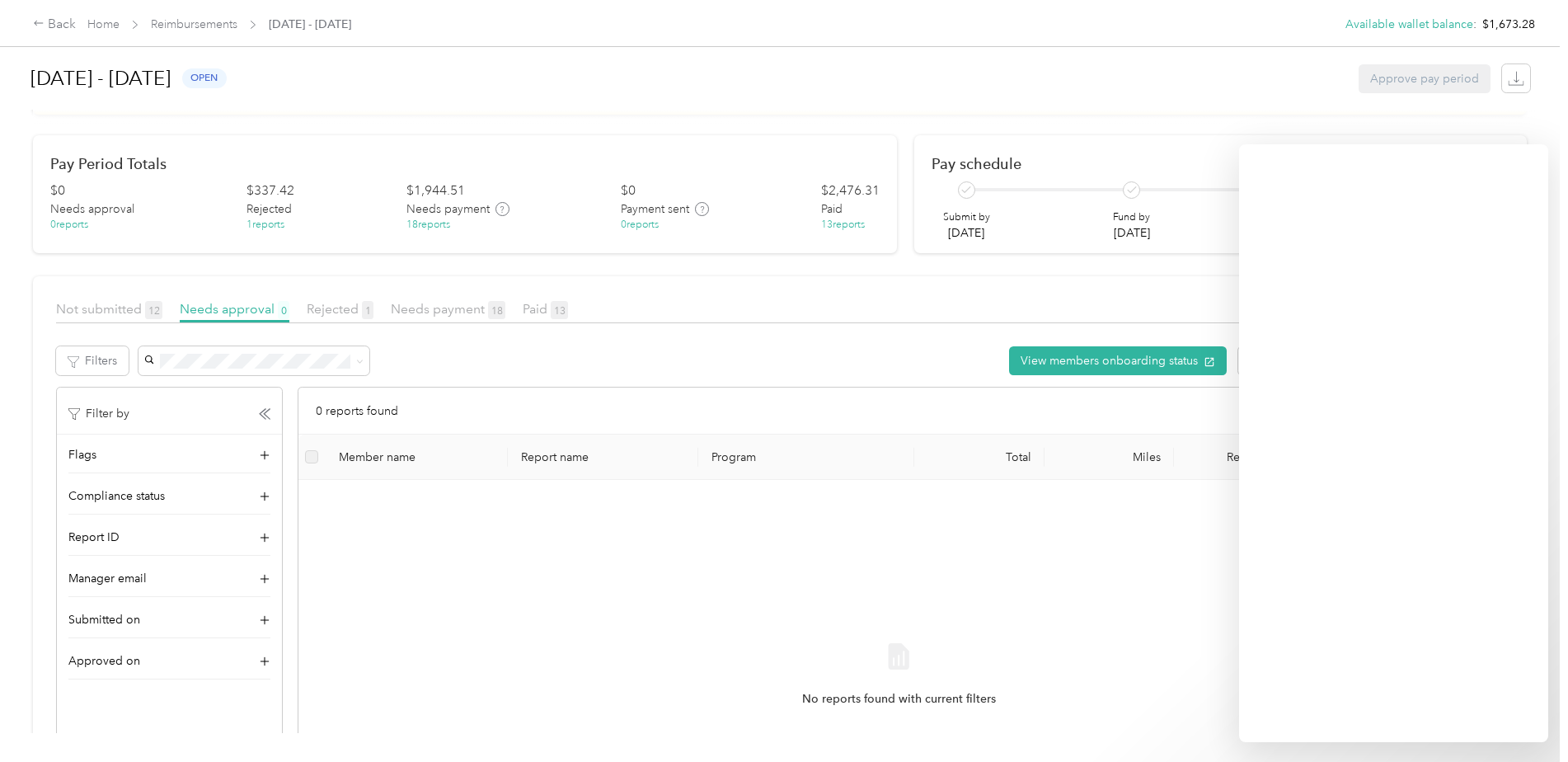
click at [453, 309] on span "Needs payment 18" at bounding box center [447, 308] width 115 height 15
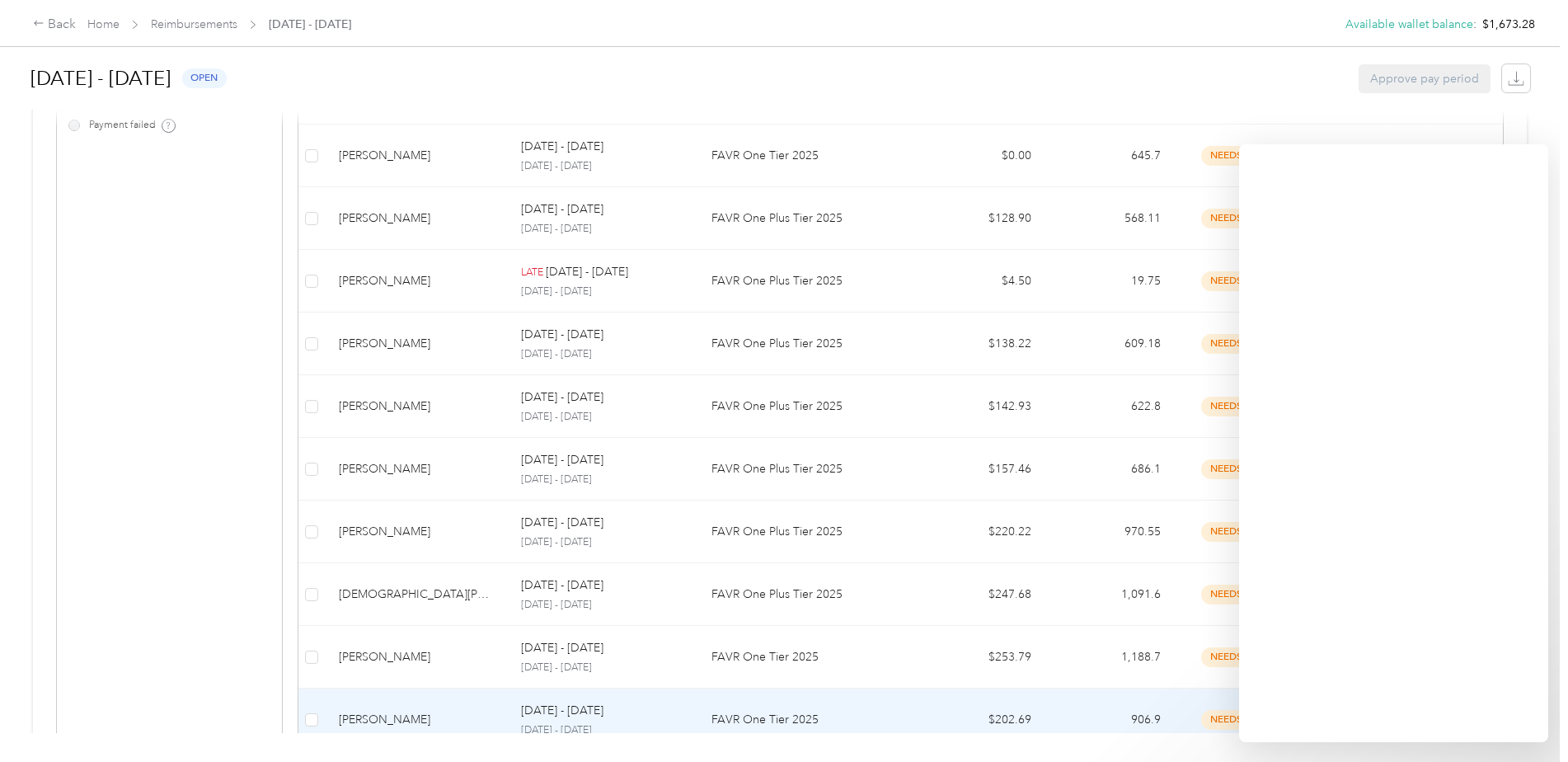
scroll to position [720, 0]
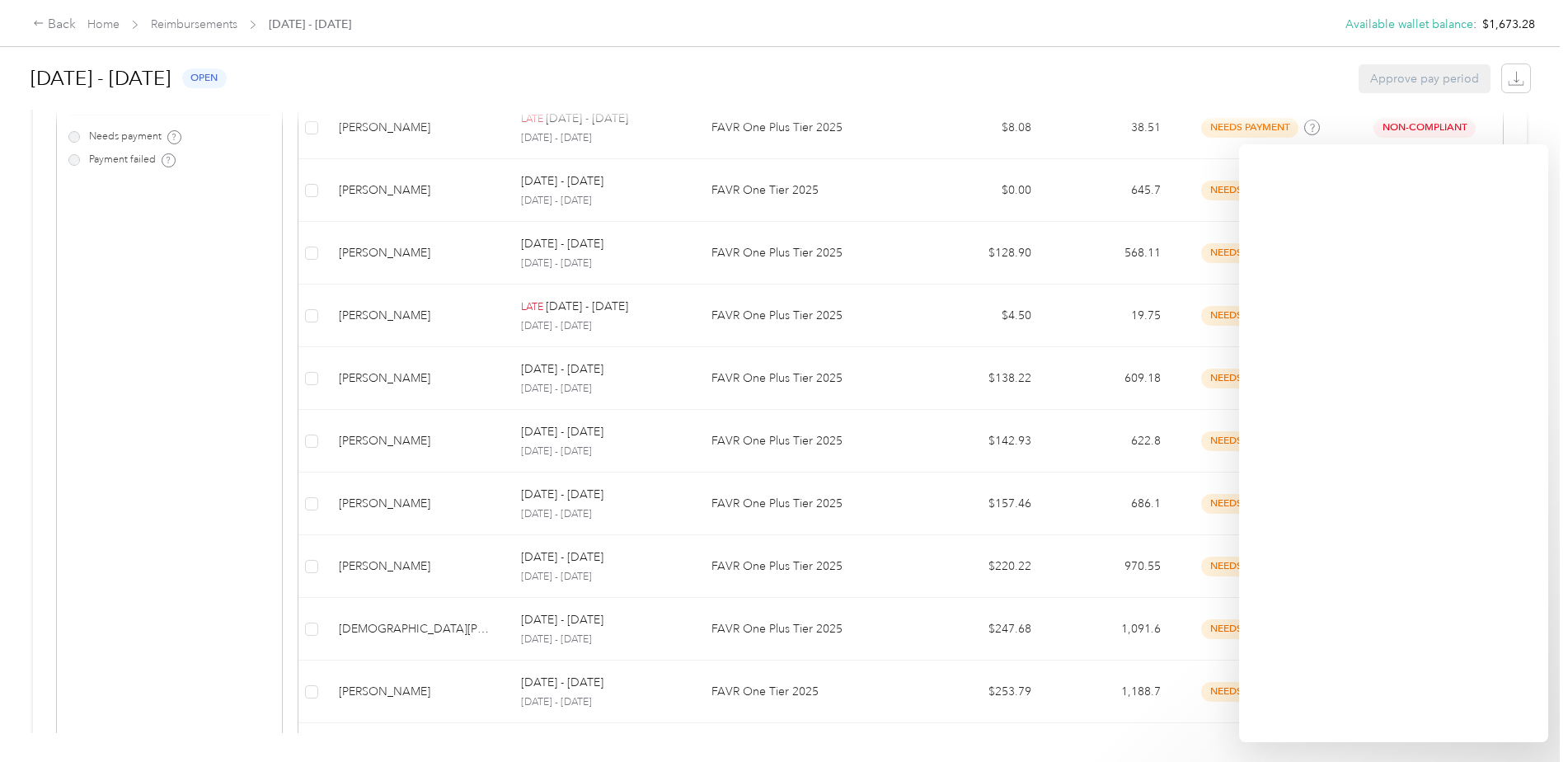
click at [1528, 73] on div "[DATE] - [DATE] open Approve pay period You do not have enough funds in your wa…" at bounding box center [780, 366] width 1560 height 733
click at [1522, 76] on span "button" at bounding box center [1516, 79] width 23 height 23
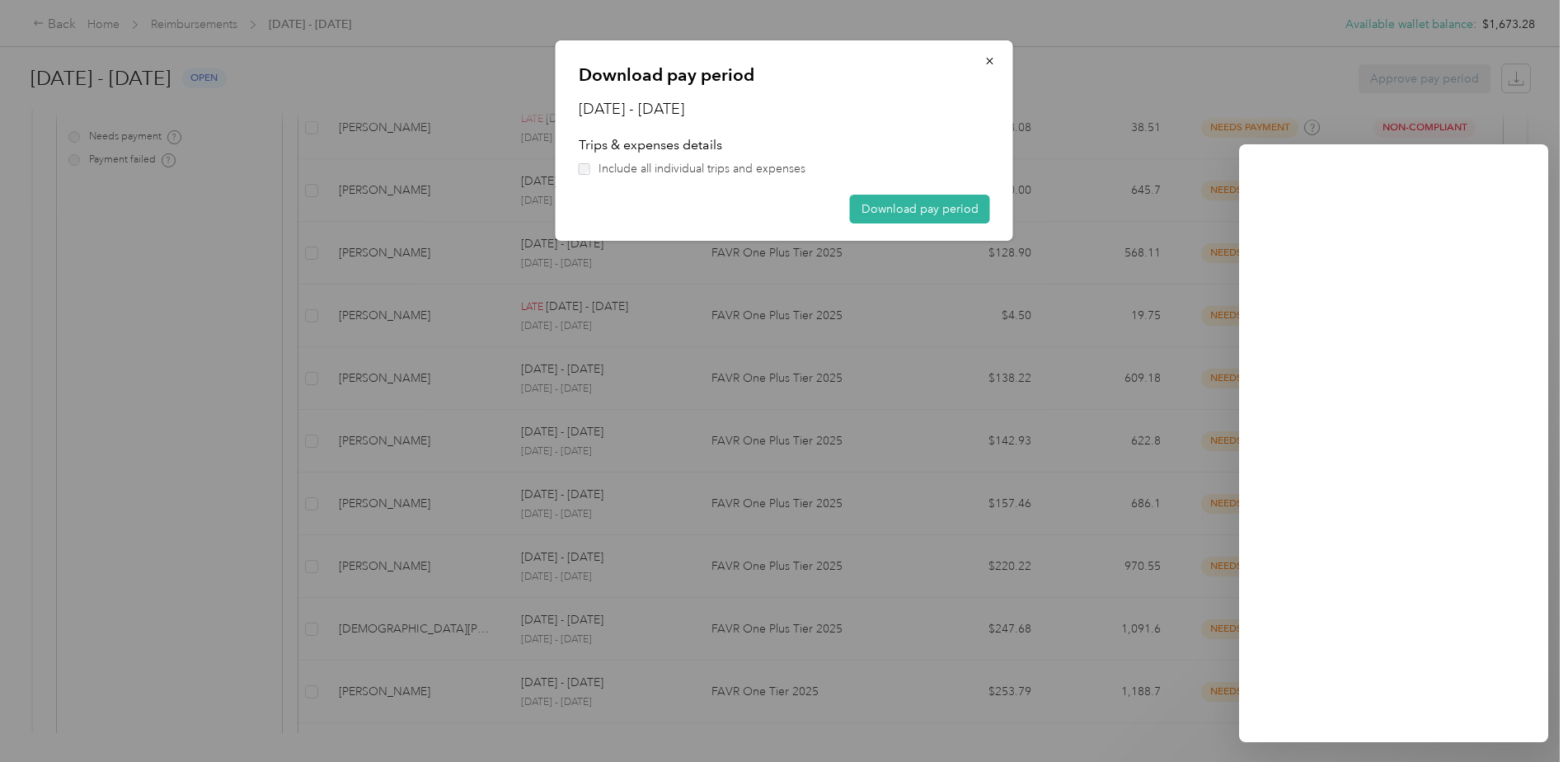
click at [586, 176] on label "Include all individual trips and expenses" at bounding box center [784, 168] width 411 height 17
click at [909, 213] on button "Download pay period" at bounding box center [919, 209] width 140 height 29
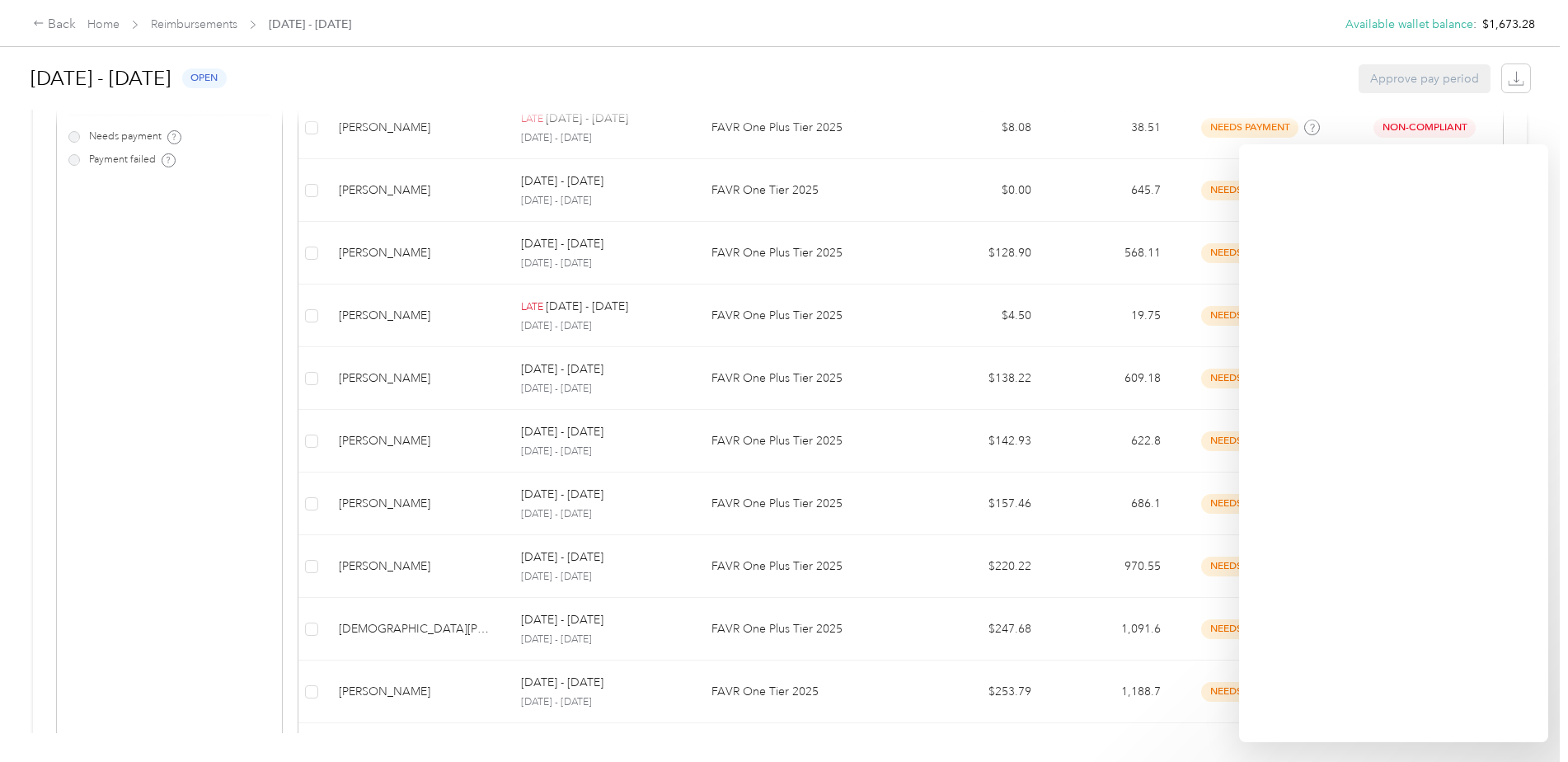
click at [1129, 61] on div "[DATE] - [DATE] open Approve pay period" at bounding box center [780, 78] width 1499 height 62
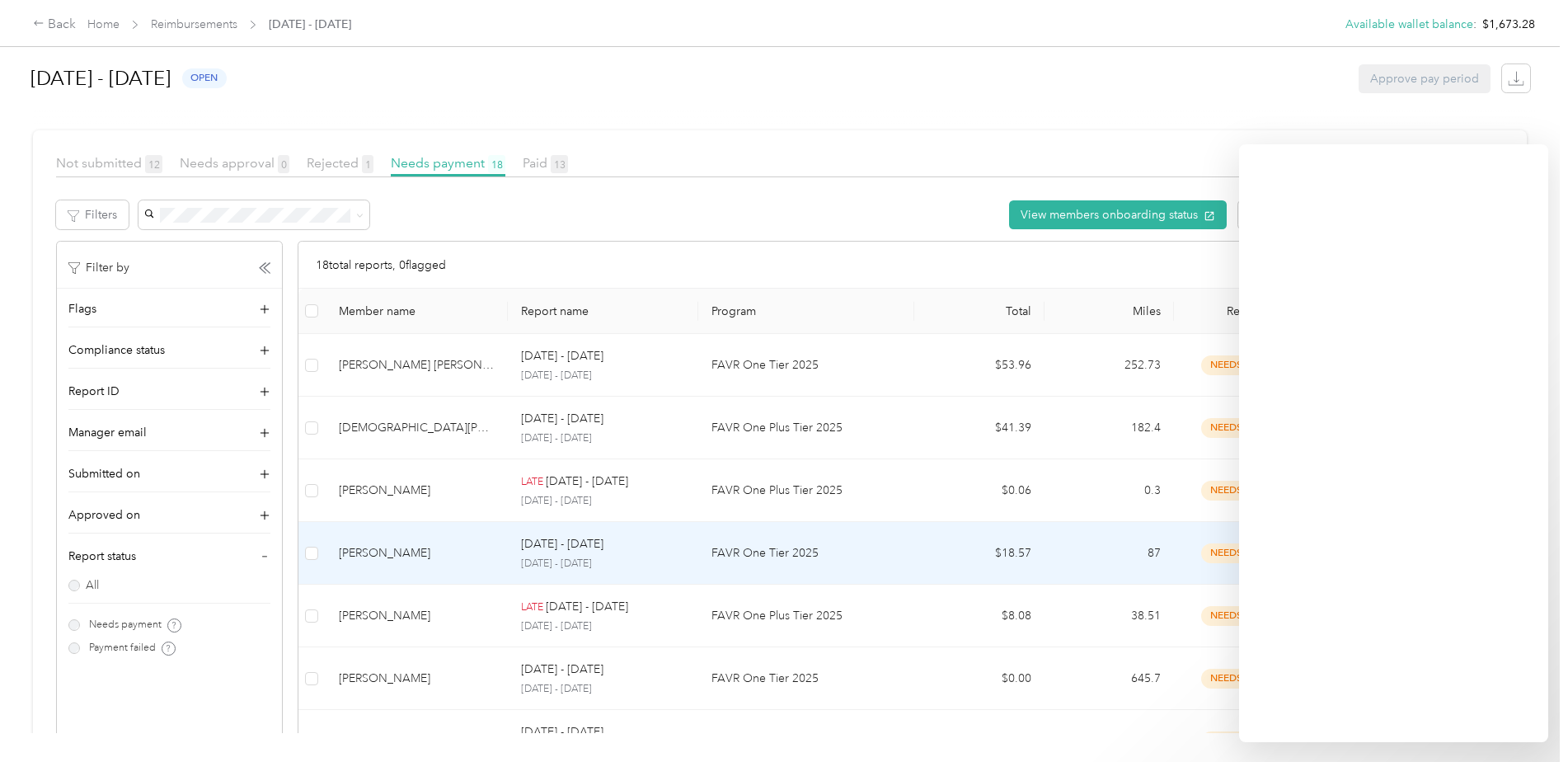
scroll to position [330, 0]
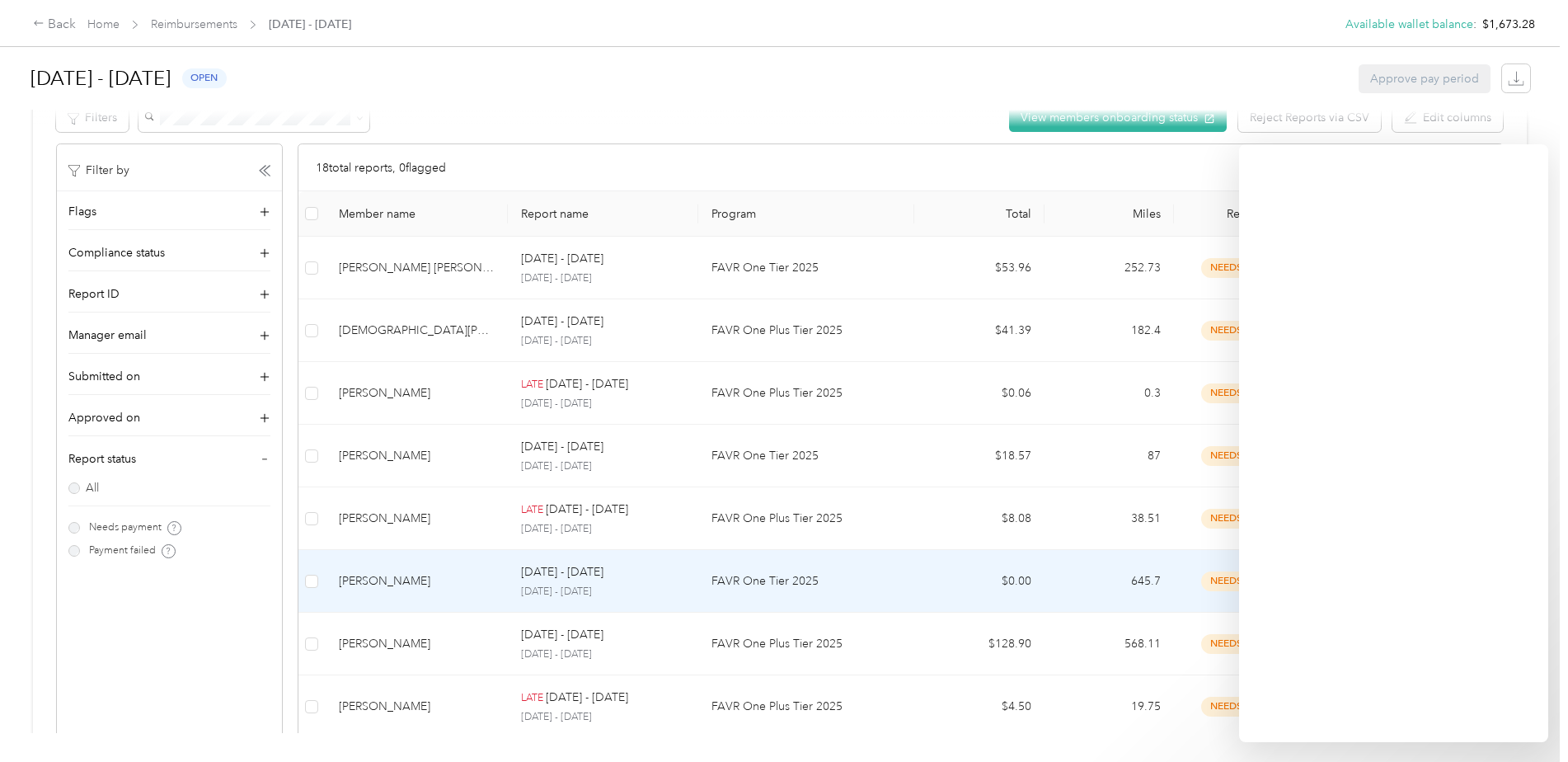
click at [423, 587] on div "[PERSON_NAME]" at bounding box center [416, 581] width 155 height 18
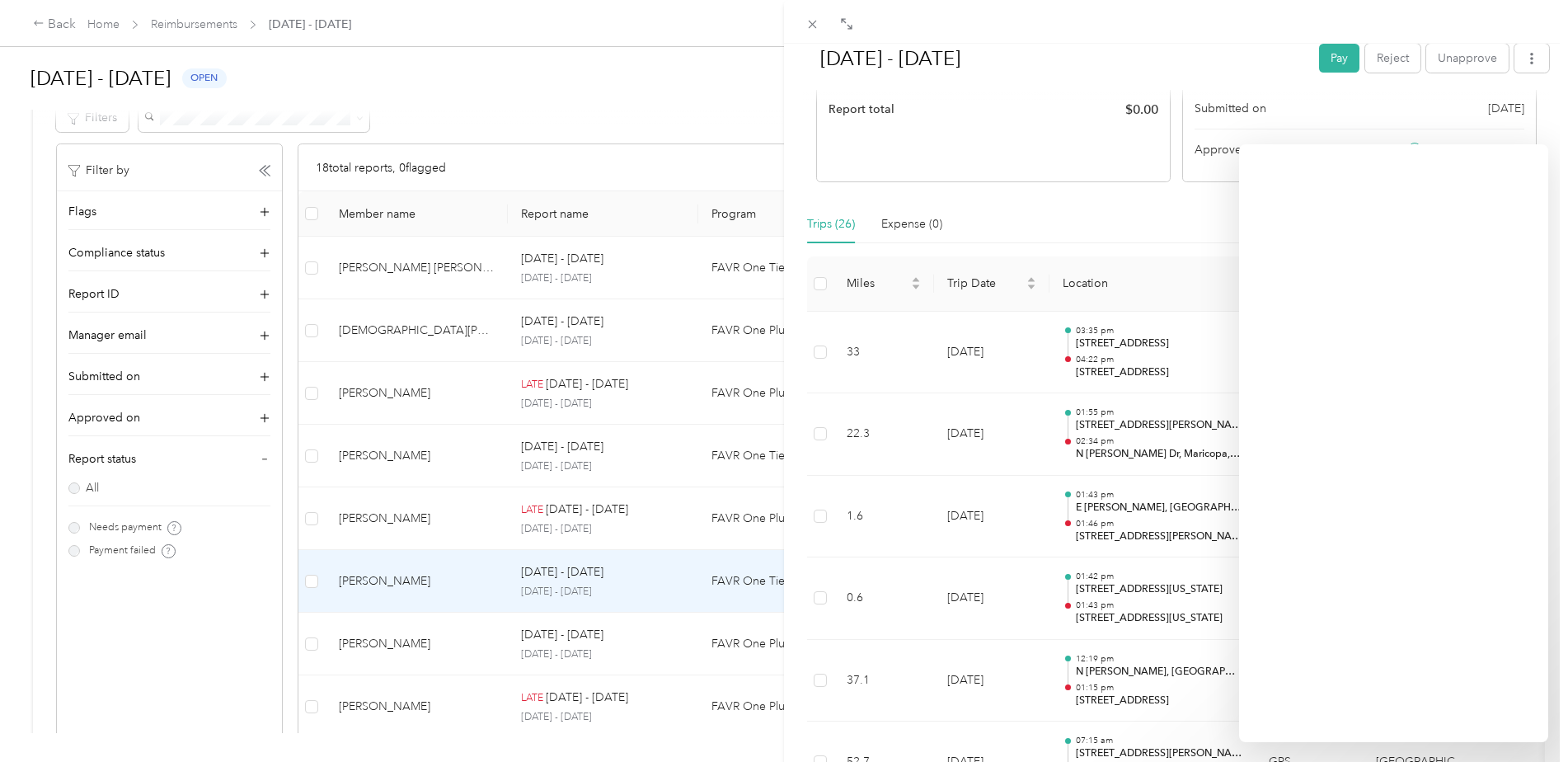
scroll to position [248, 0]
click at [108, 28] on div "[DATE] - [DATE] Pay Reject Unapprove Needs Payment Needs payment from [PERSON_N…" at bounding box center [784, 381] width 1568 height 762
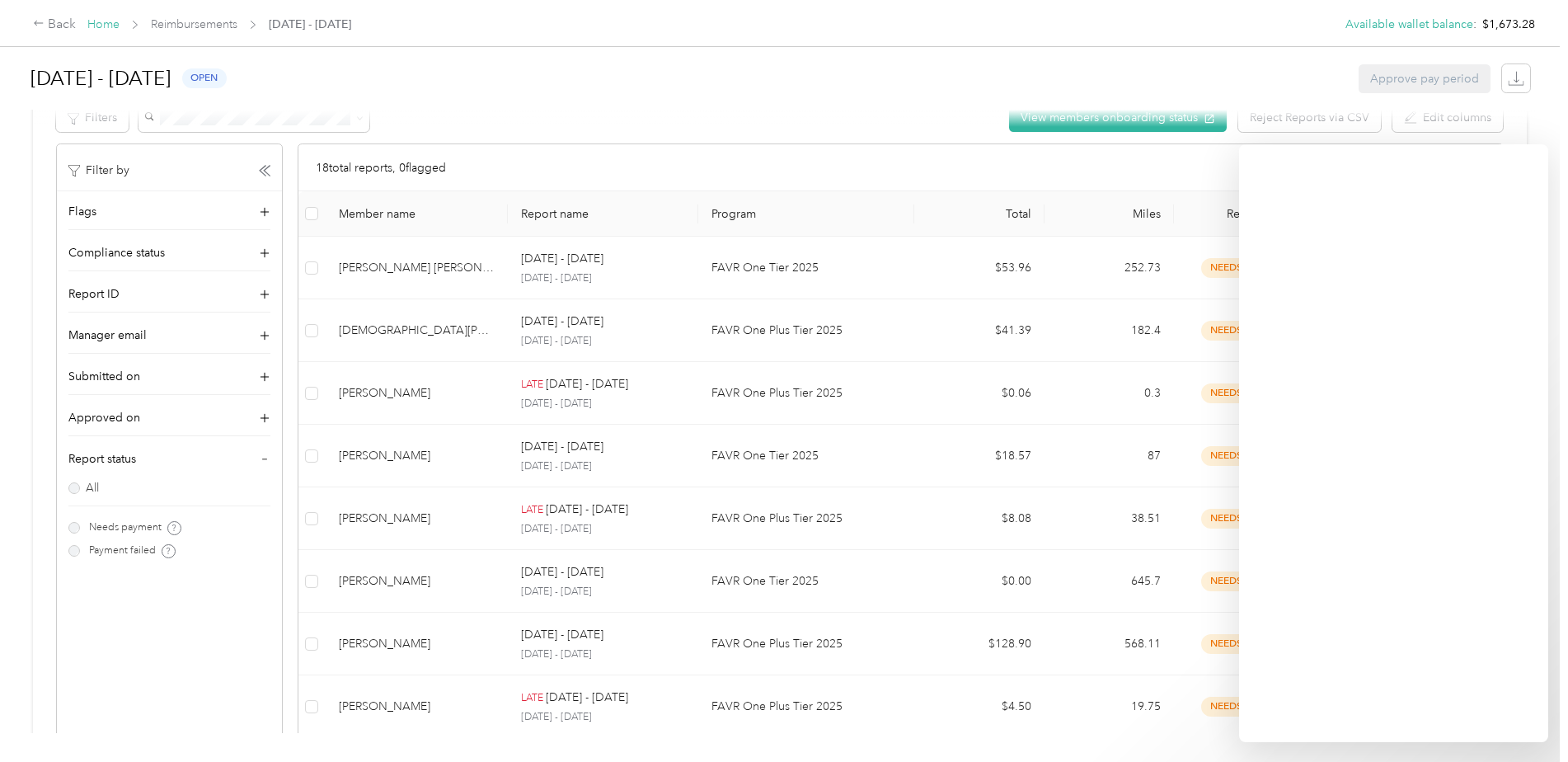
click at [105, 27] on link "Home" at bounding box center [104, 24] width 33 height 14
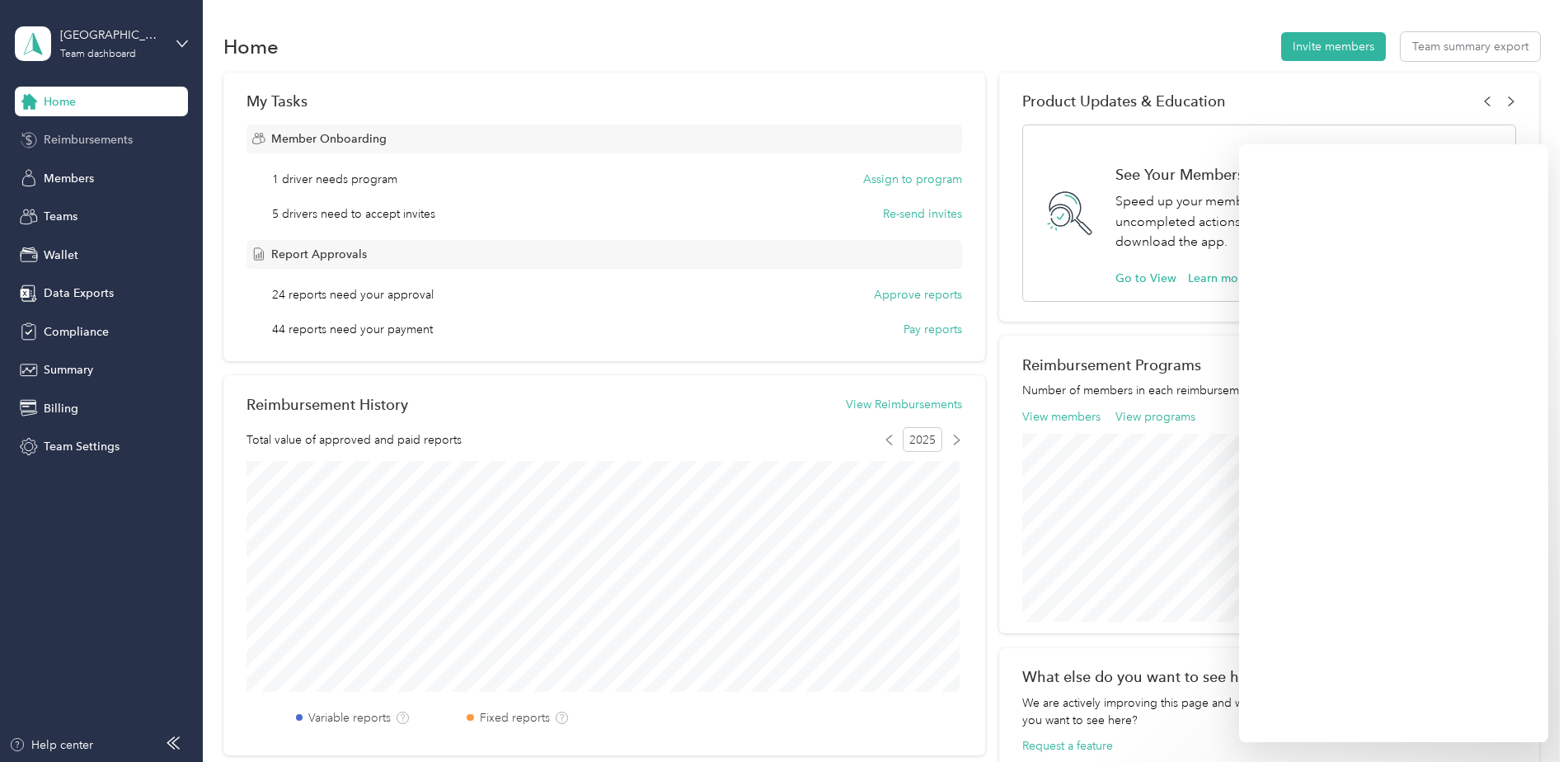
click at [114, 132] on span "Reimbursements" at bounding box center [88, 139] width 89 height 17
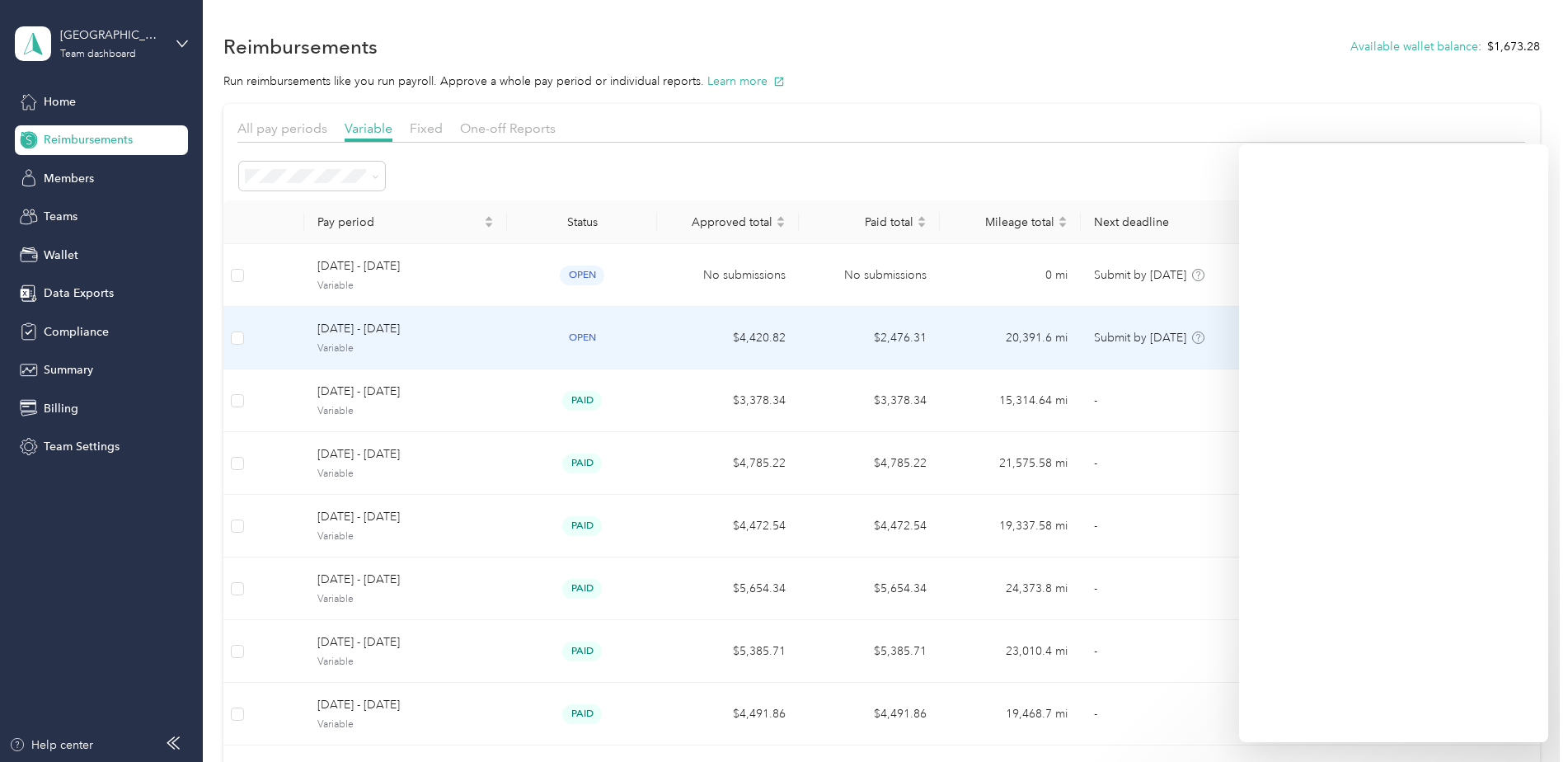
click at [334, 331] on span "[DATE] - [DATE]" at bounding box center [405, 329] width 176 height 18
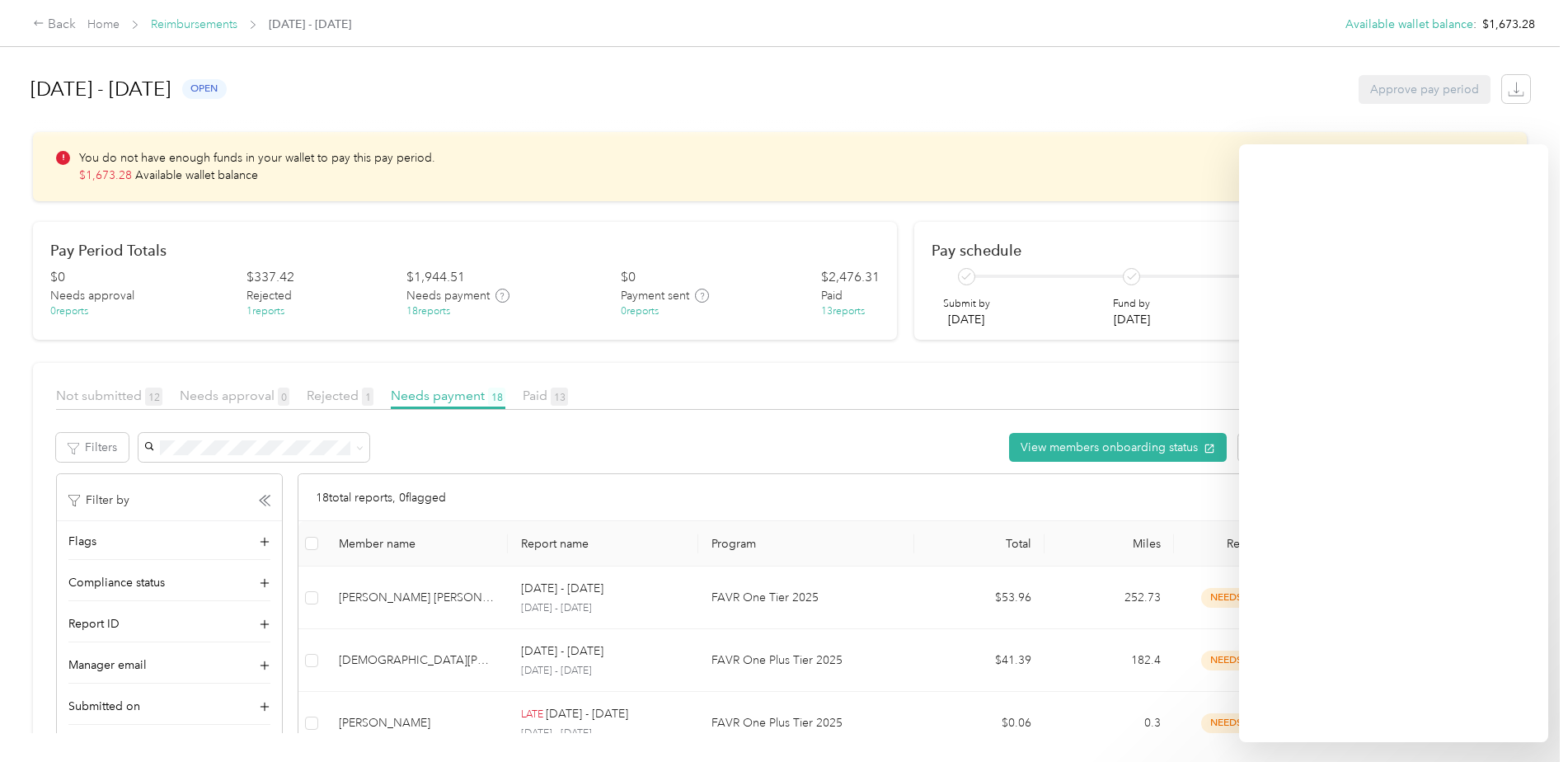
click at [212, 24] on link "Reimbursements" at bounding box center [194, 24] width 87 height 14
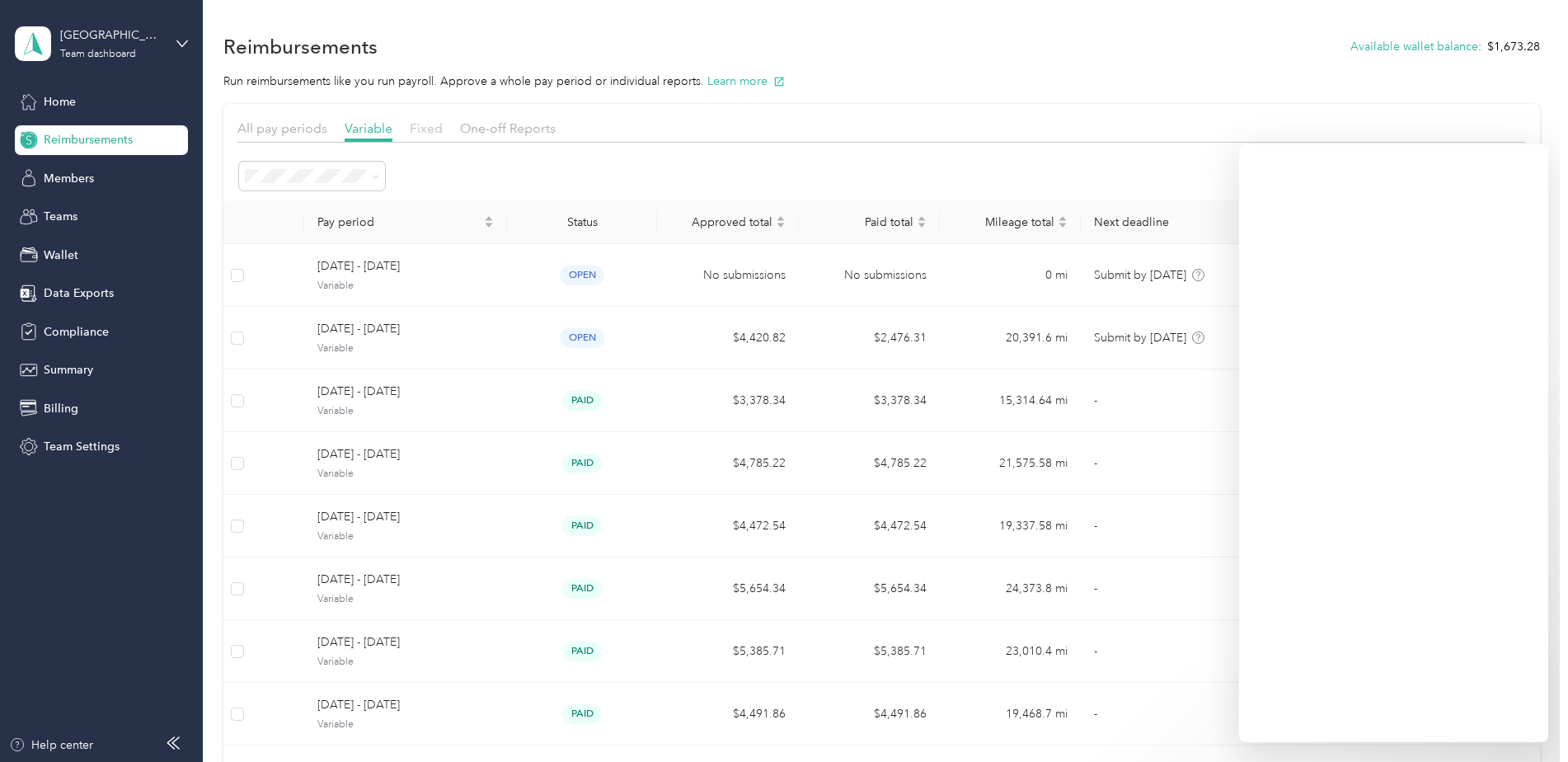
click at [417, 127] on span "Fixed" at bounding box center [426, 127] width 33 height 15
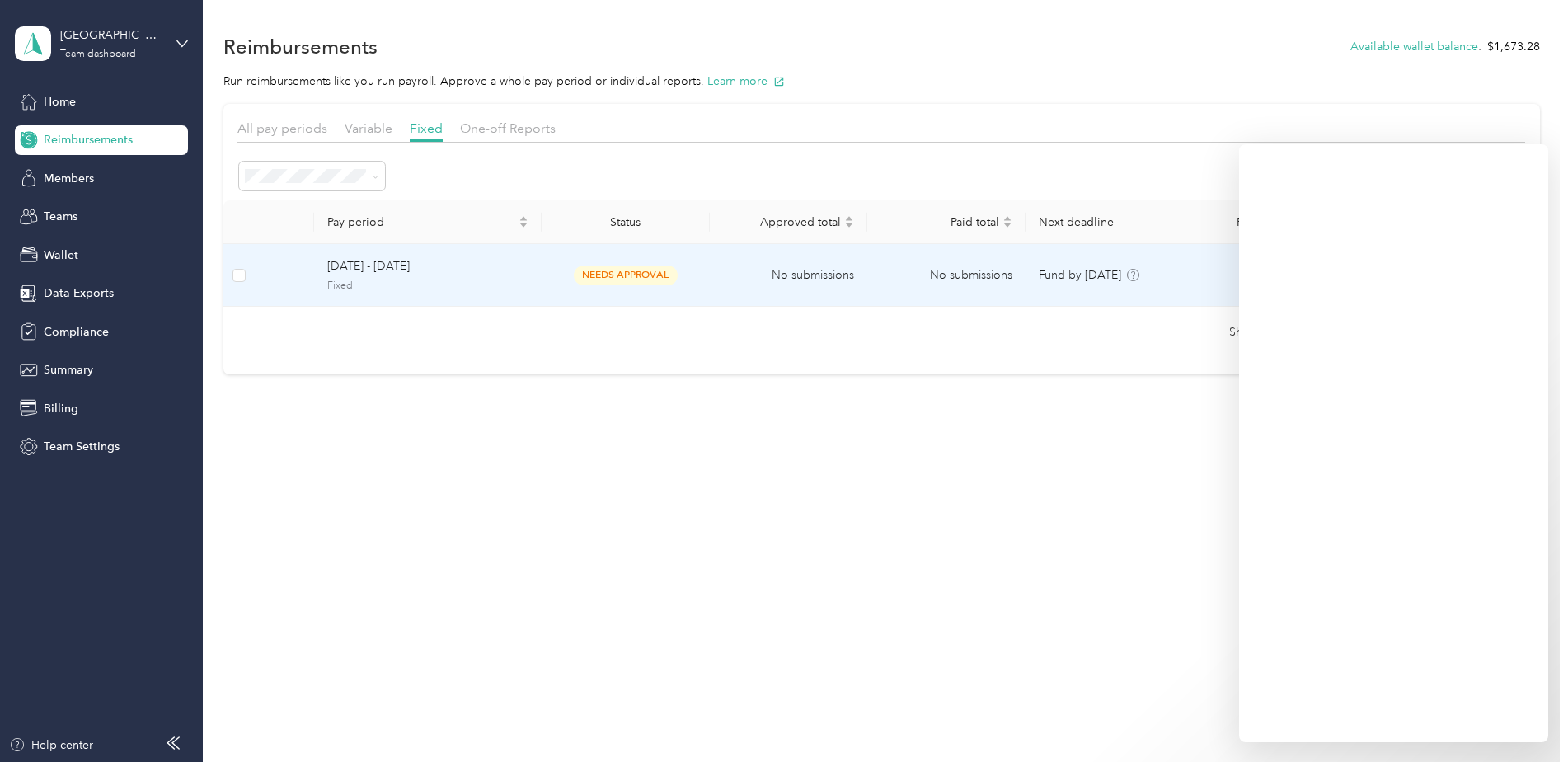
click at [401, 262] on span "[DATE] - [DATE]" at bounding box center [427, 267] width 202 height 18
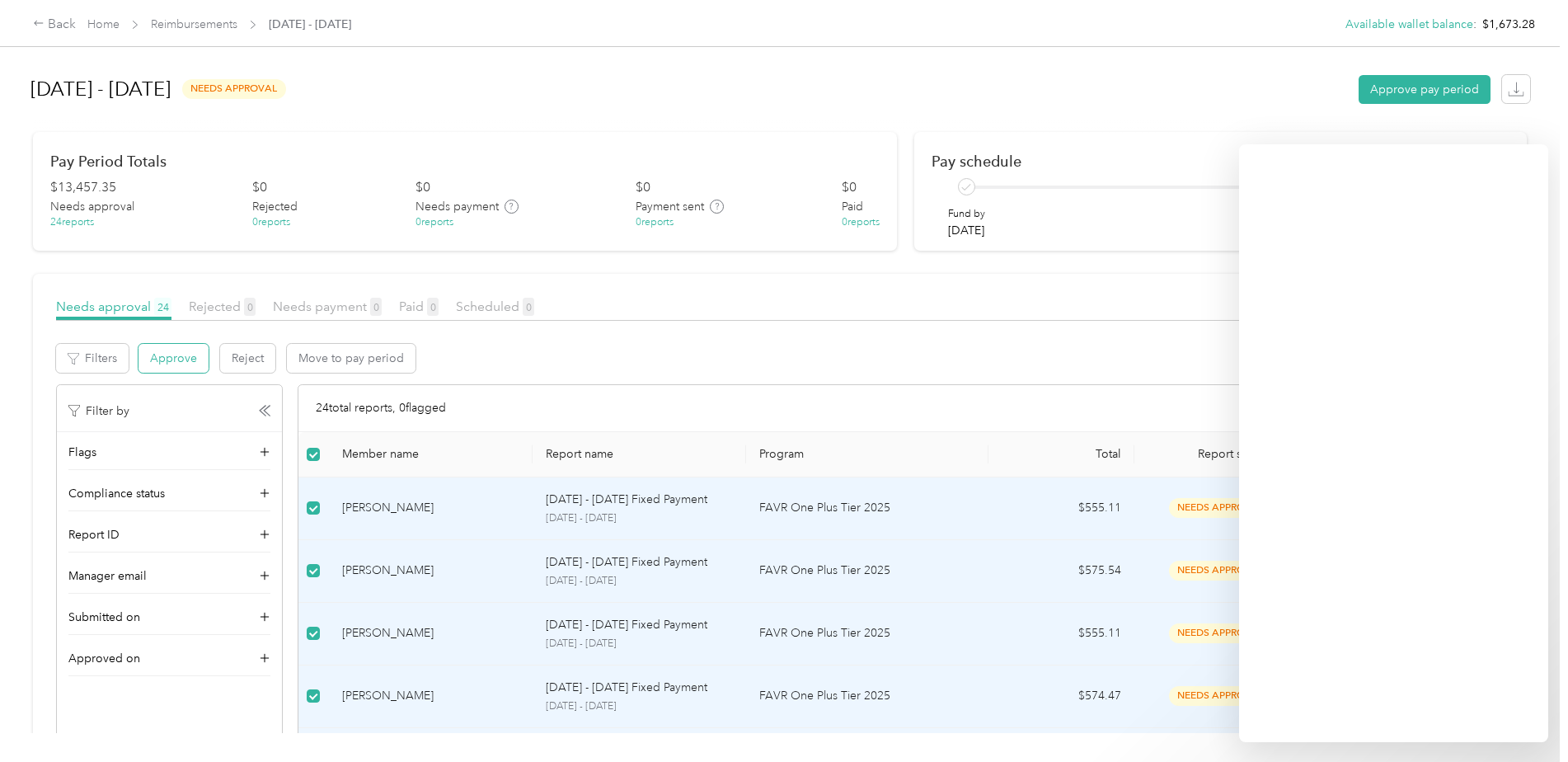
click at [161, 362] on button "Approve" at bounding box center [174, 358] width 70 height 29
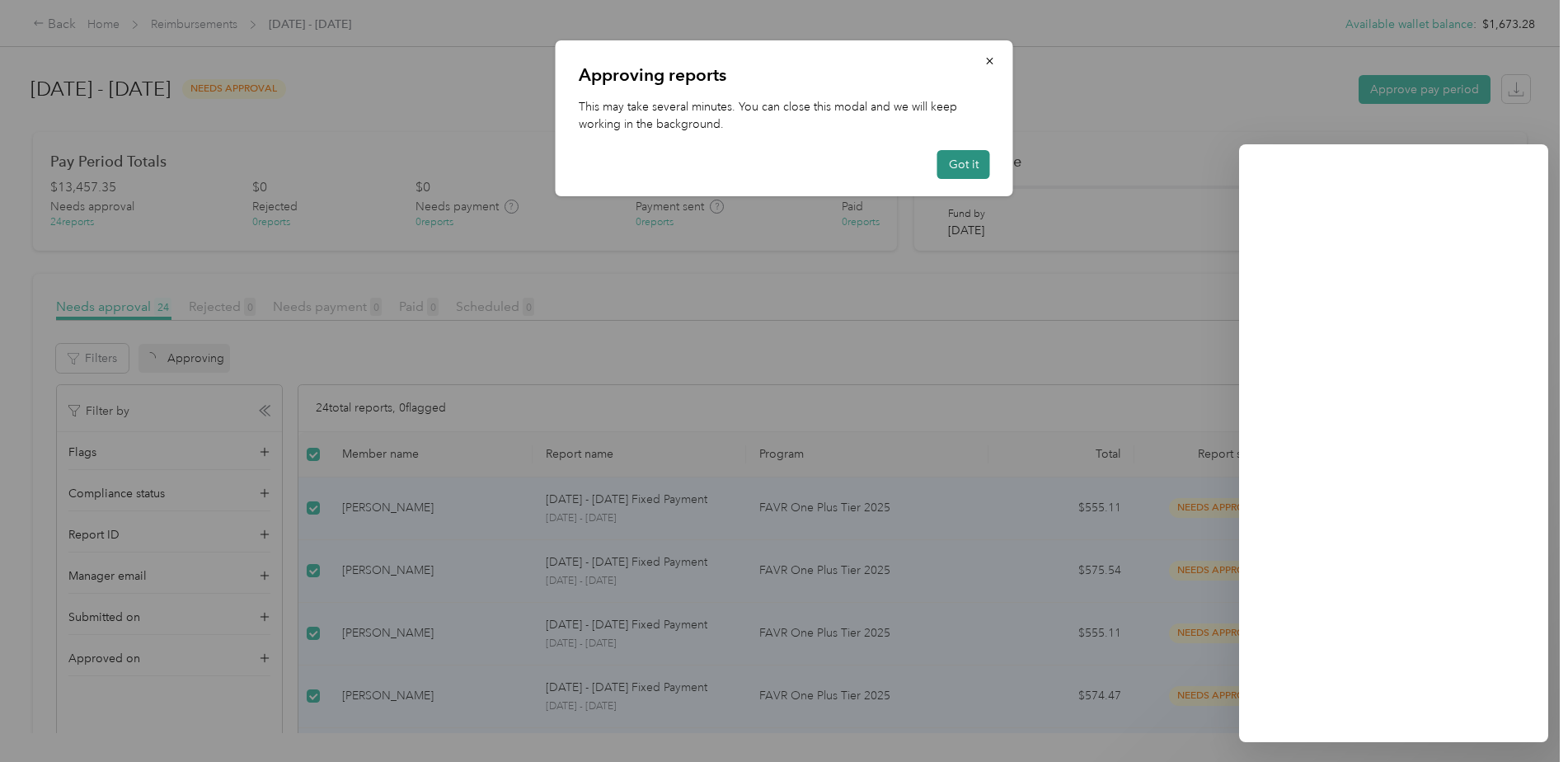
click at [978, 159] on button "Got it" at bounding box center [963, 165] width 52 height 29
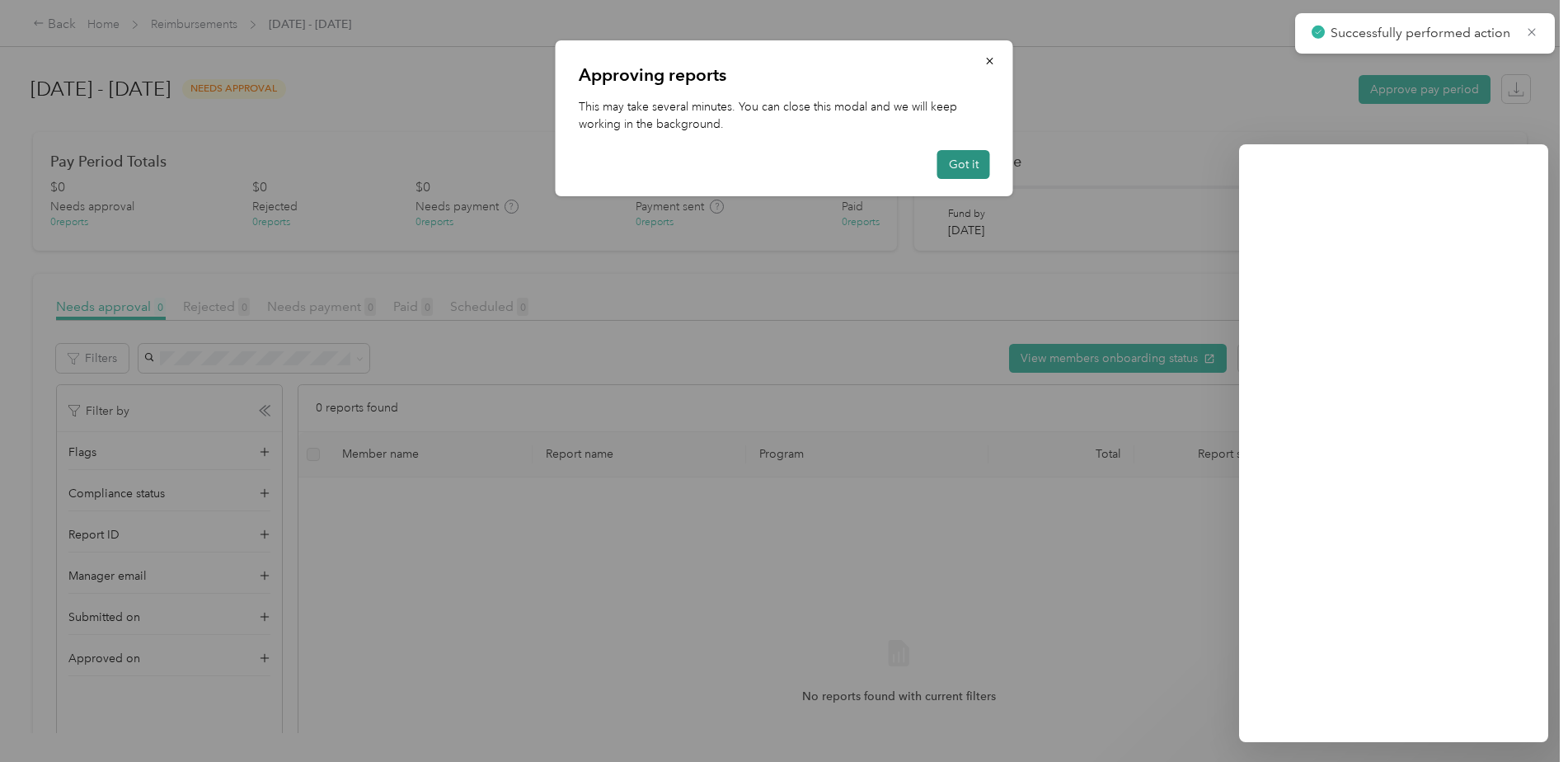
click at [981, 174] on button "Got it" at bounding box center [963, 165] width 52 height 29
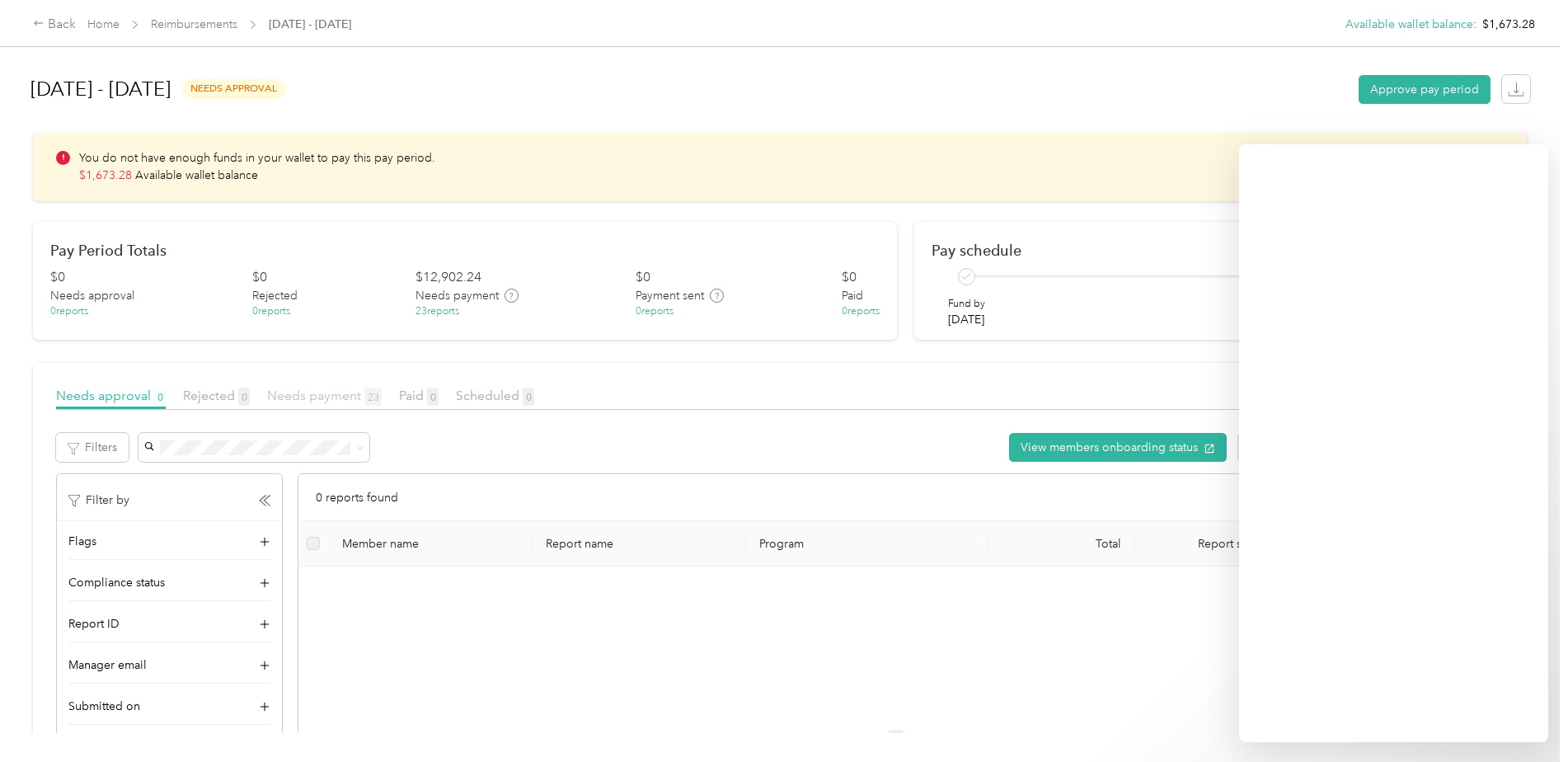
click at [346, 399] on span "Needs payment 23" at bounding box center [324, 395] width 115 height 15
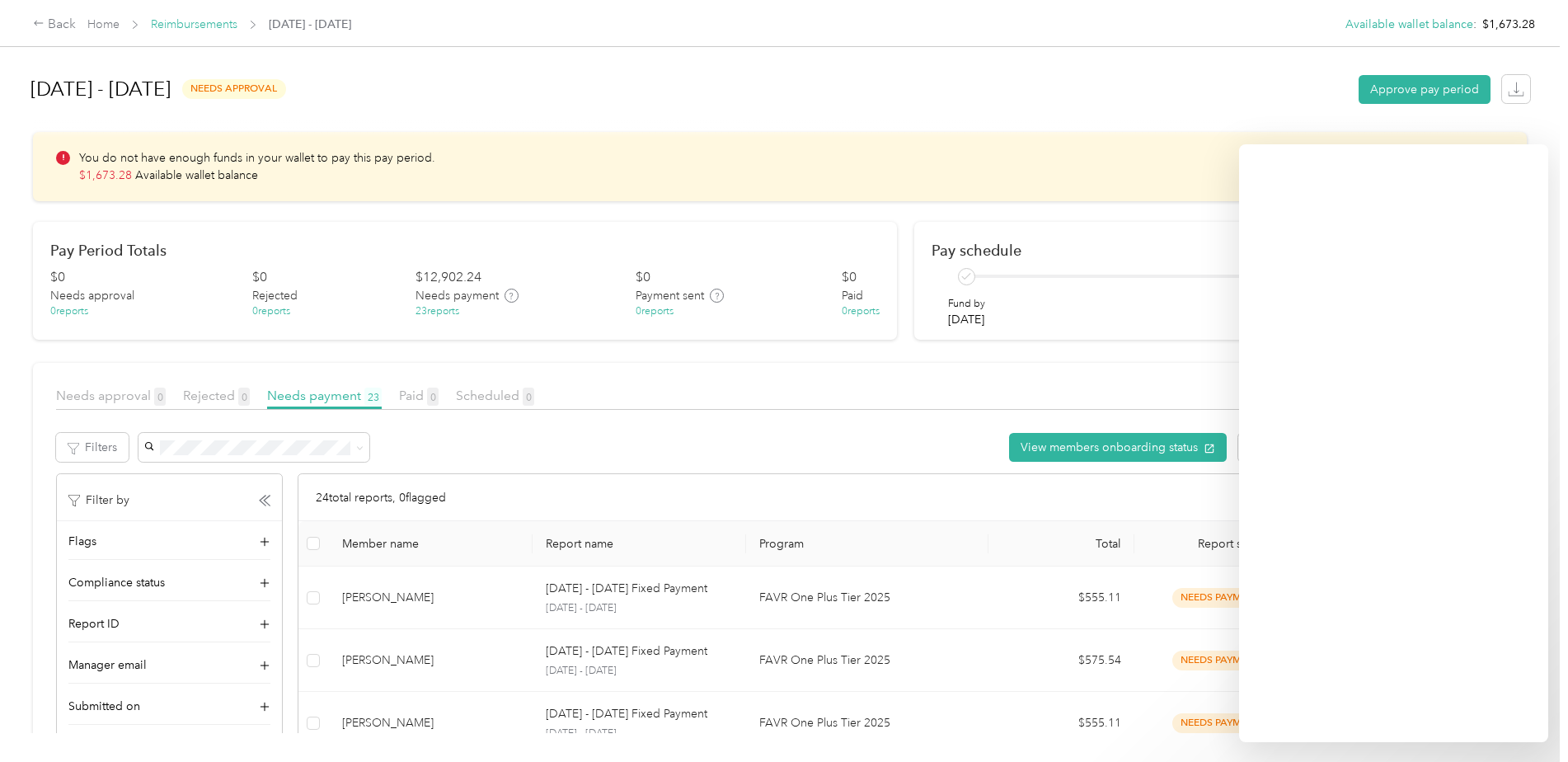
click at [223, 22] on link "Reimbursements" at bounding box center [194, 24] width 87 height 14
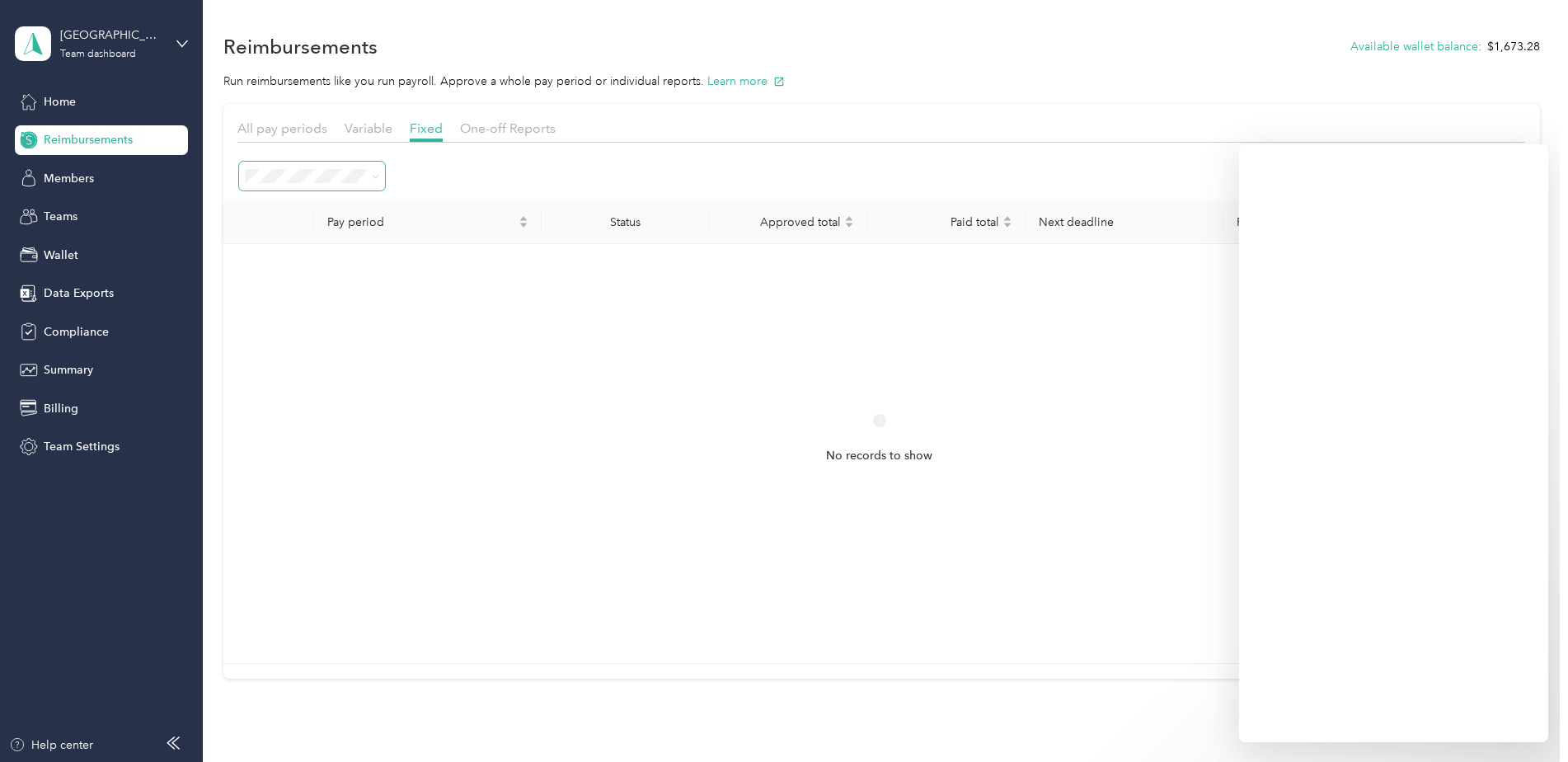
click at [373, 177] on icon at bounding box center [375, 177] width 7 height 7
click at [327, 229] on span "Needs payment" at bounding box center [292, 236] width 83 height 14
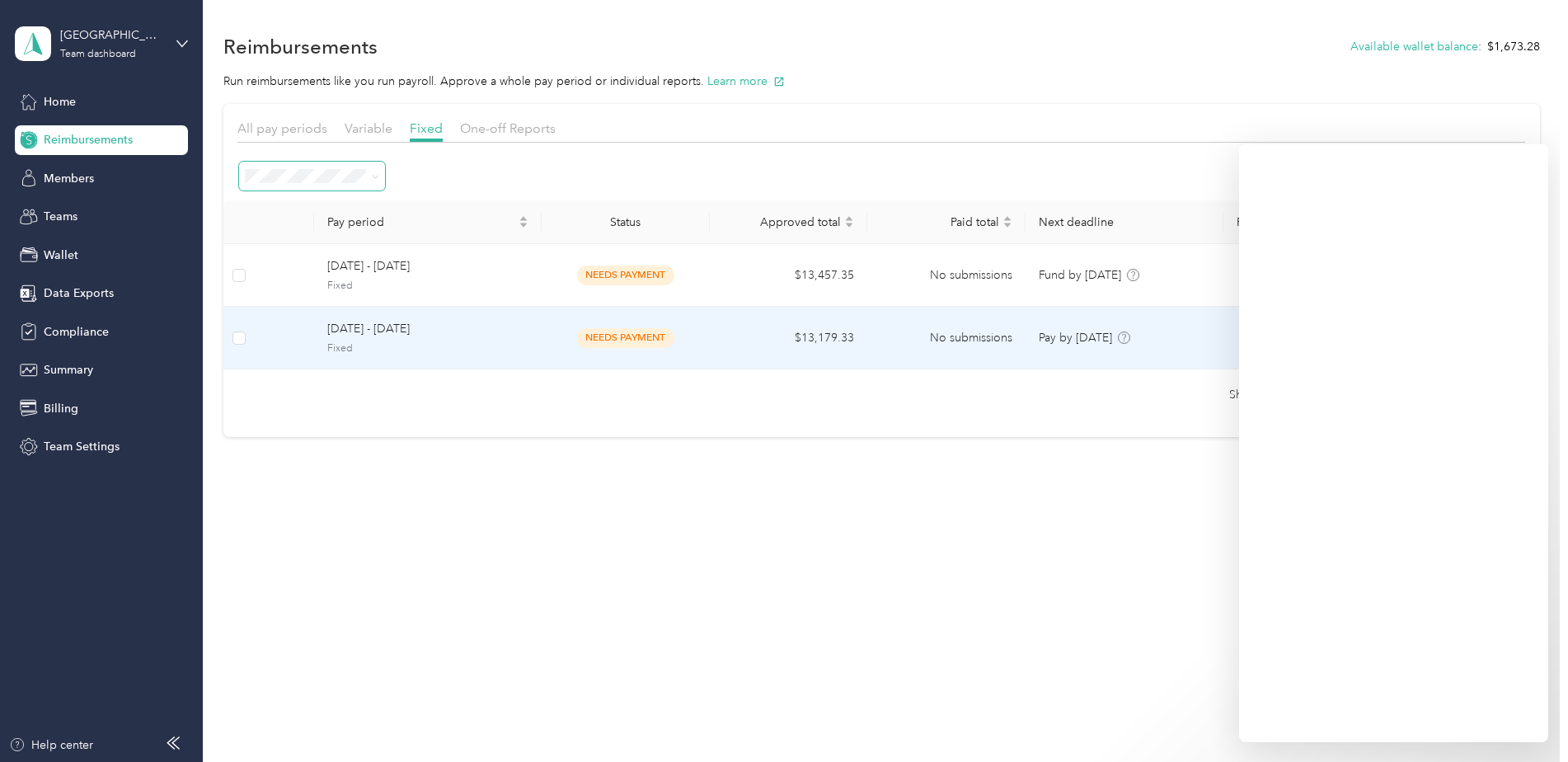
click at [385, 339] on div "[DATE] - [DATE] Fixed" at bounding box center [427, 337] width 202 height 35
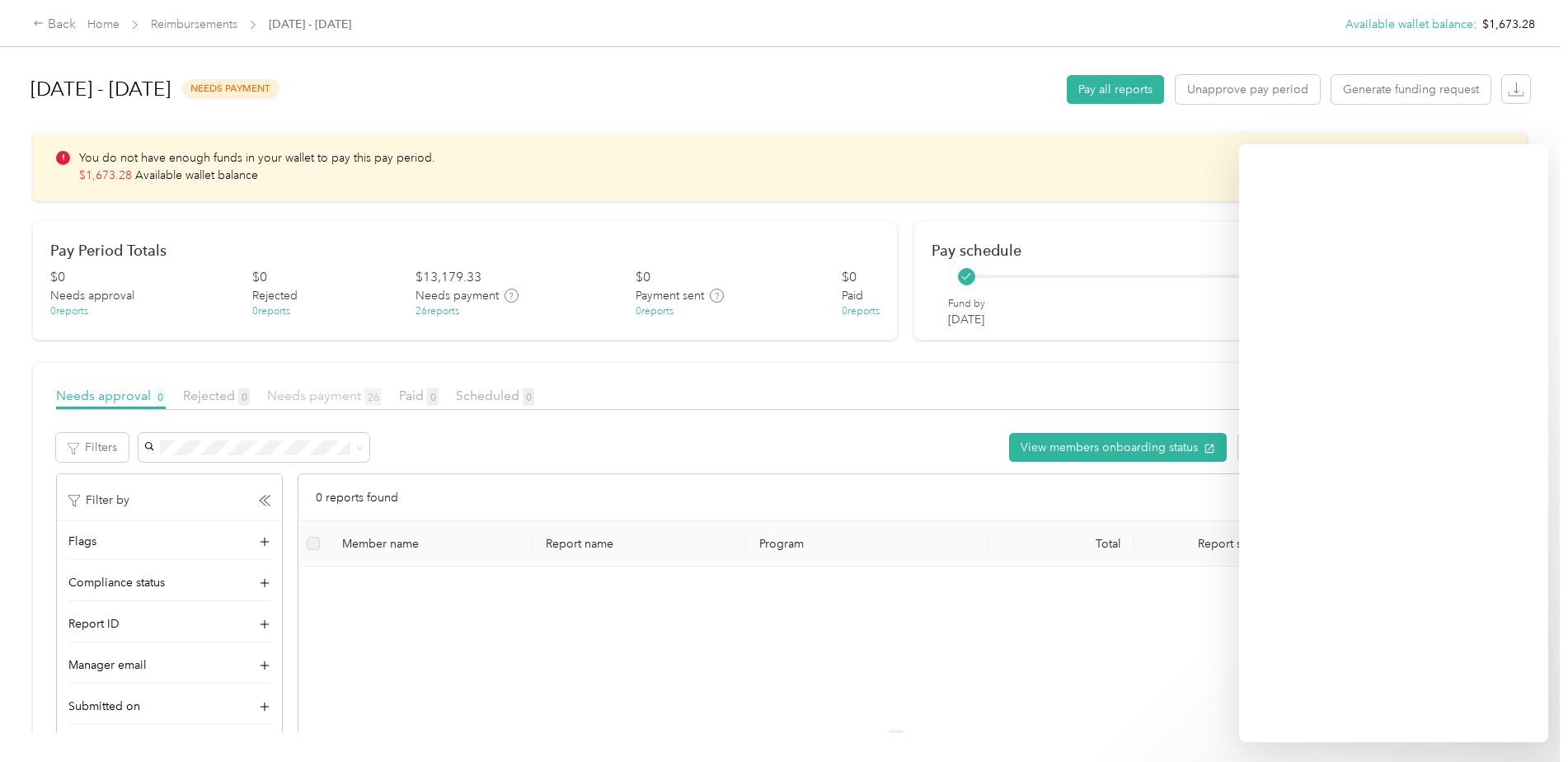
click at [337, 397] on span "Needs payment 26" at bounding box center [324, 395] width 115 height 15
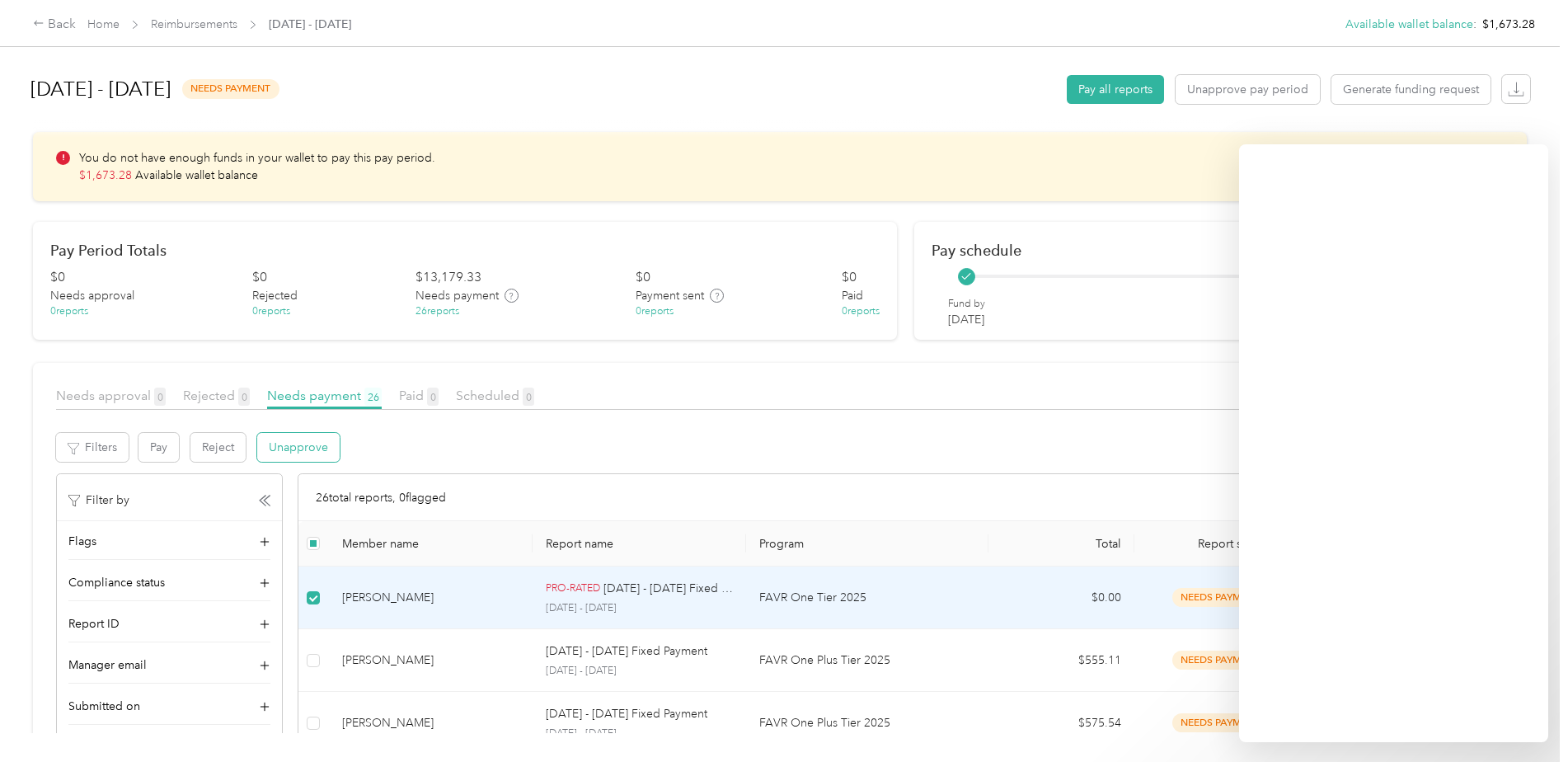
click at [286, 449] on button "Unapprove" at bounding box center [298, 447] width 82 height 29
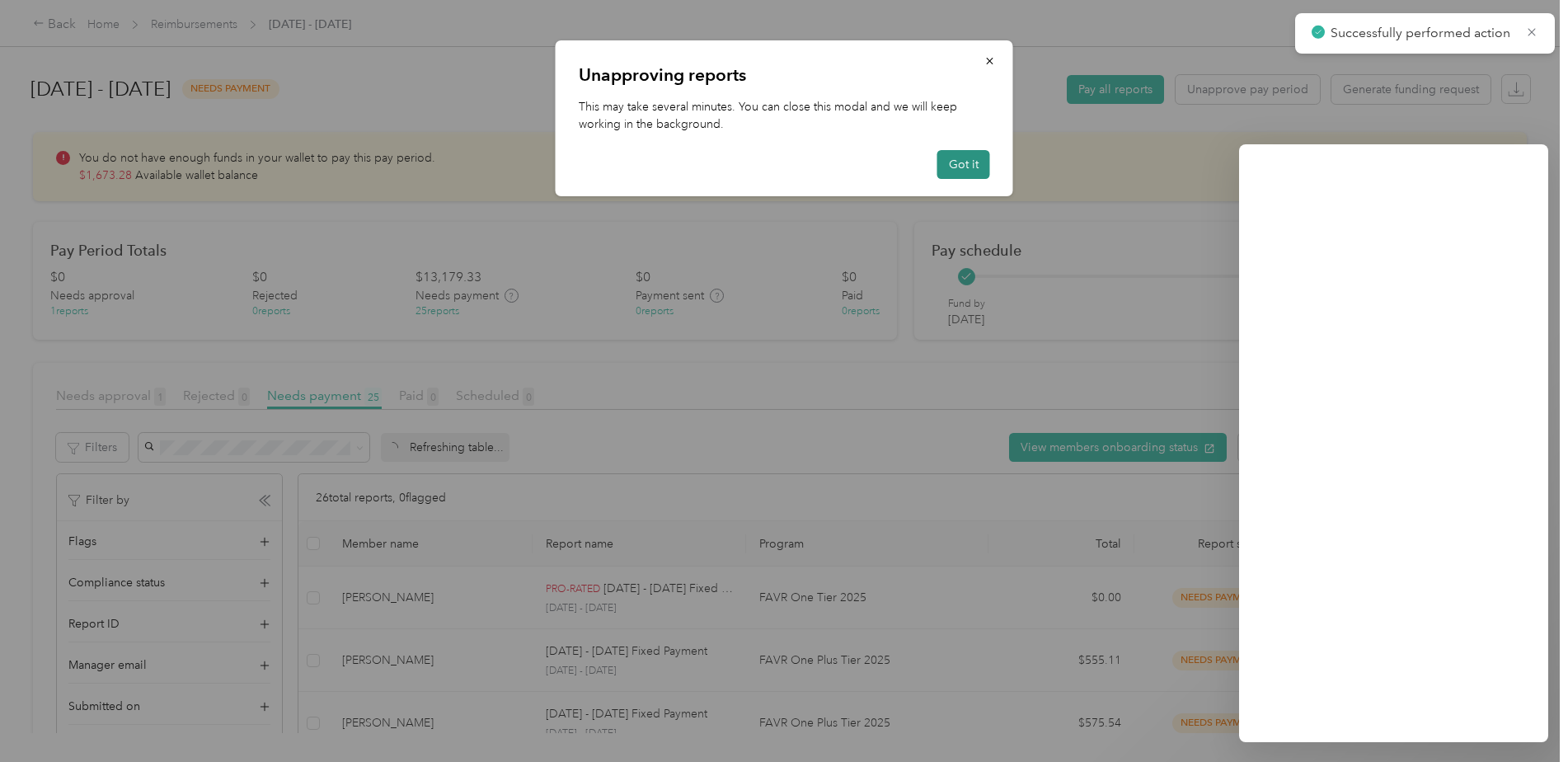
click at [950, 166] on button "Got it" at bounding box center [963, 165] width 52 height 29
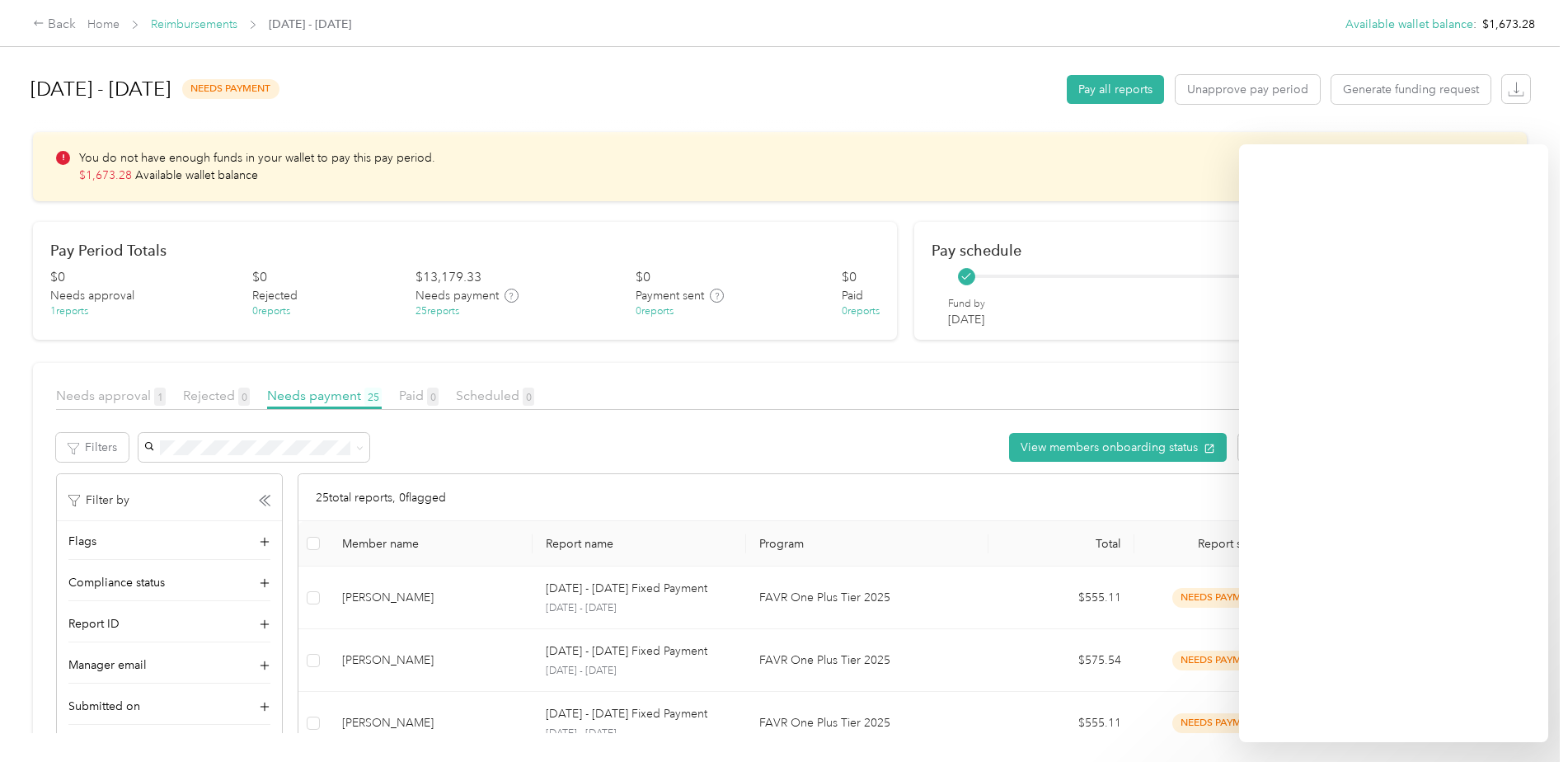
click at [198, 24] on link "Reimbursements" at bounding box center [194, 24] width 87 height 14
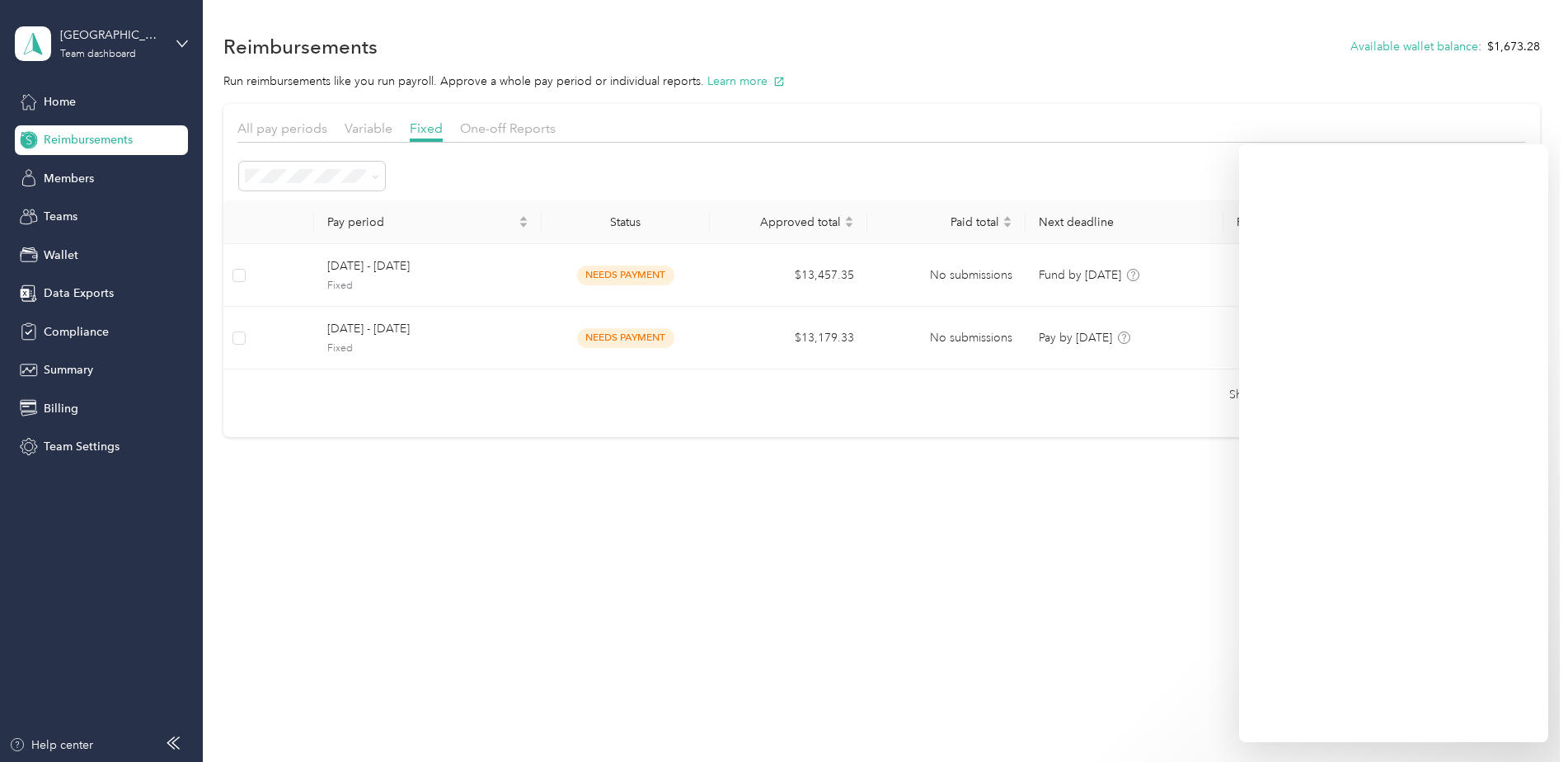
click at [366, 137] on div "Variable" at bounding box center [368, 128] width 48 height 21
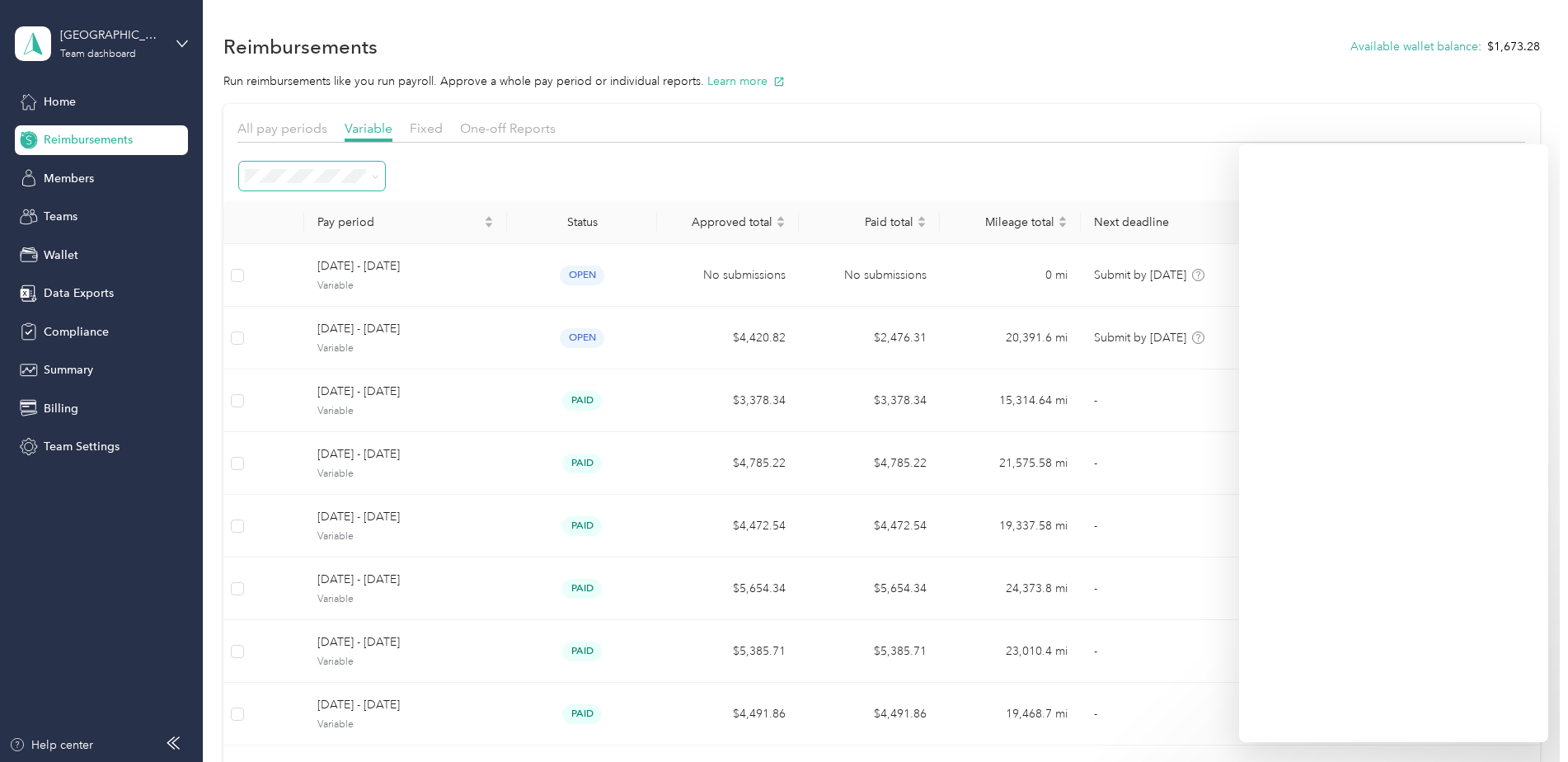
click at [371, 180] on span at bounding box center [372, 175] width 14 height 17
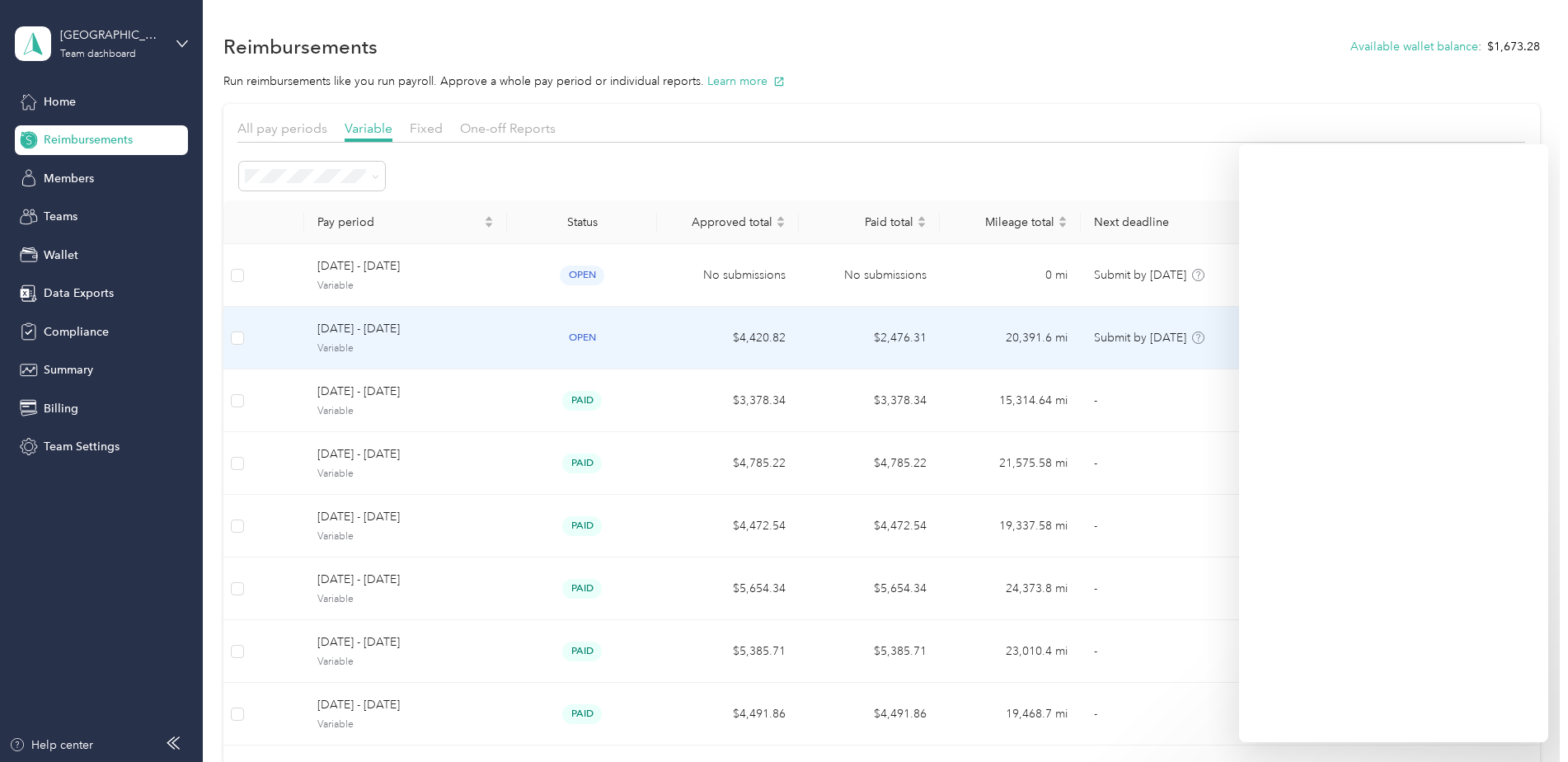
click at [378, 335] on span "[DATE] - [DATE]" at bounding box center [405, 329] width 176 height 18
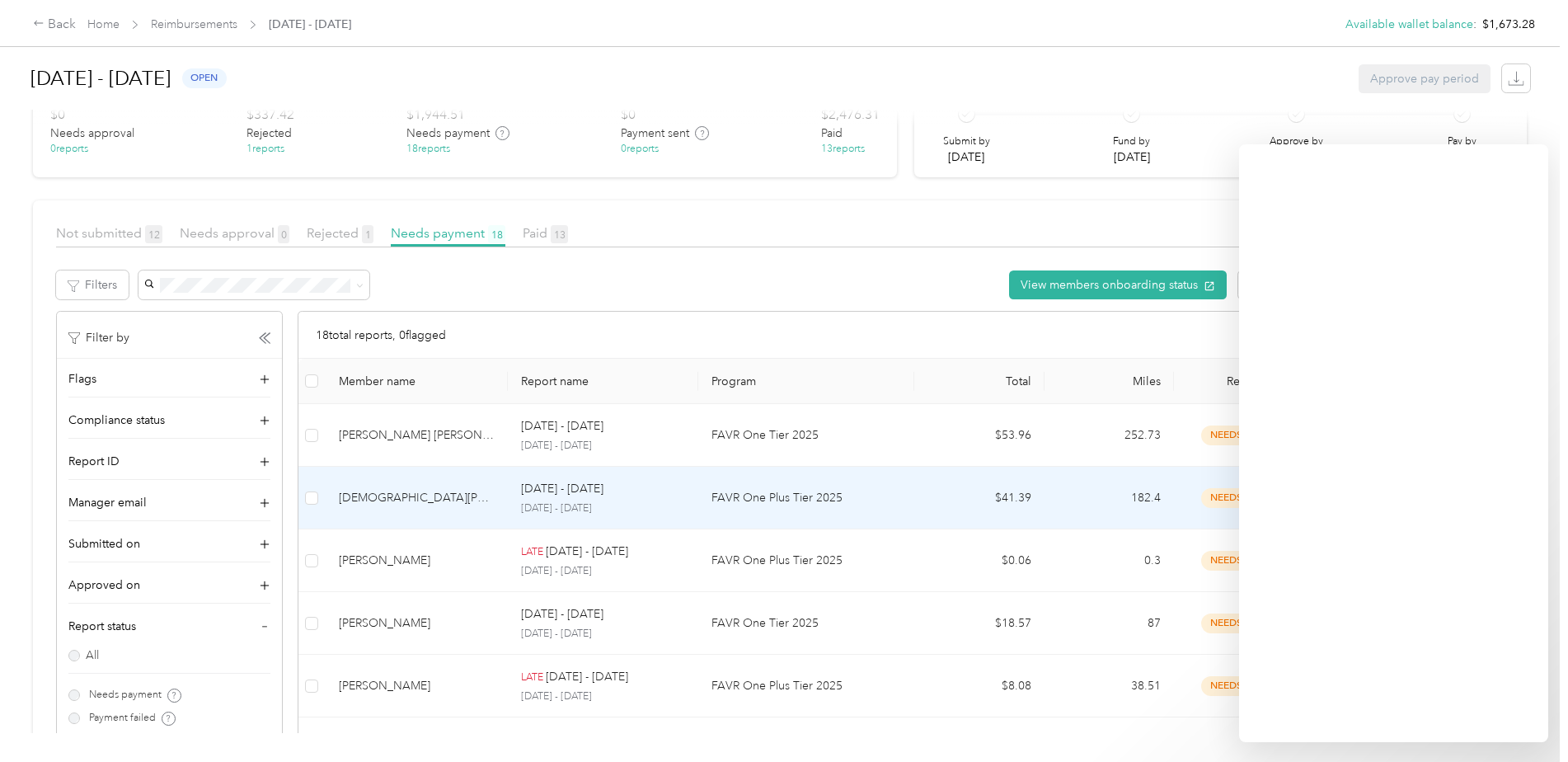
scroll to position [248, 0]
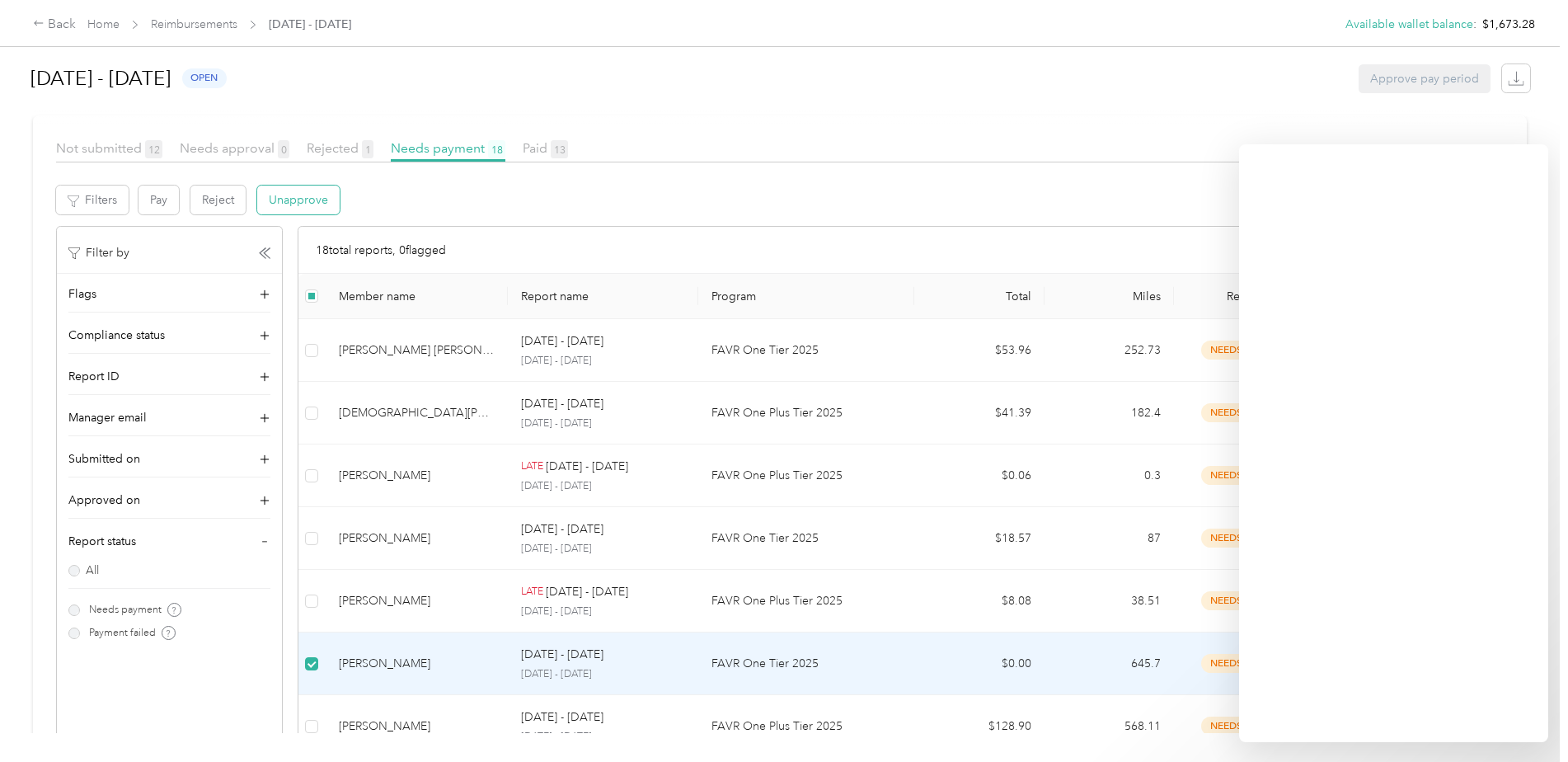
click at [305, 203] on button "Unapprove" at bounding box center [298, 200] width 82 height 29
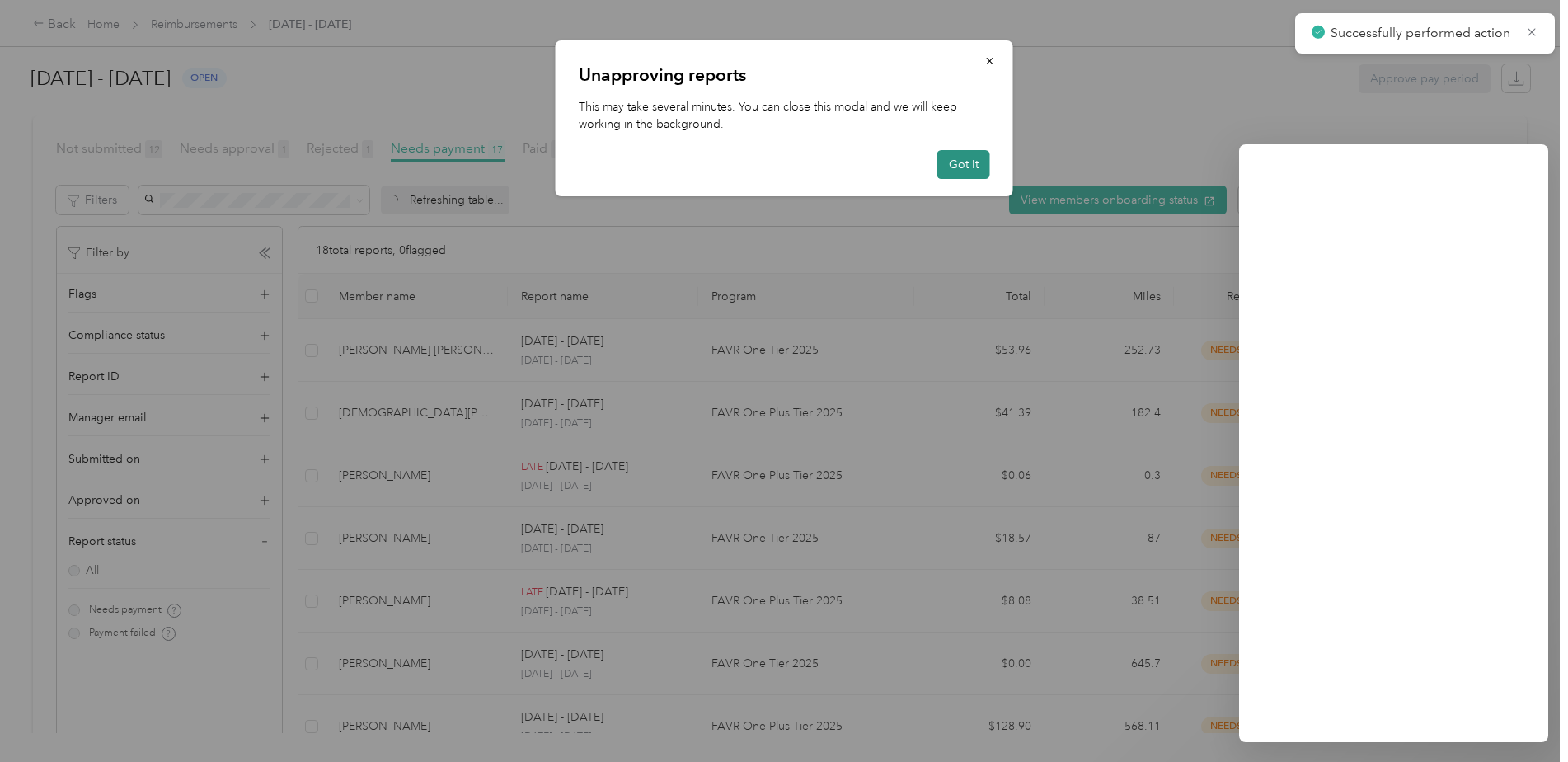
click at [952, 155] on button "Got it" at bounding box center [963, 165] width 52 height 29
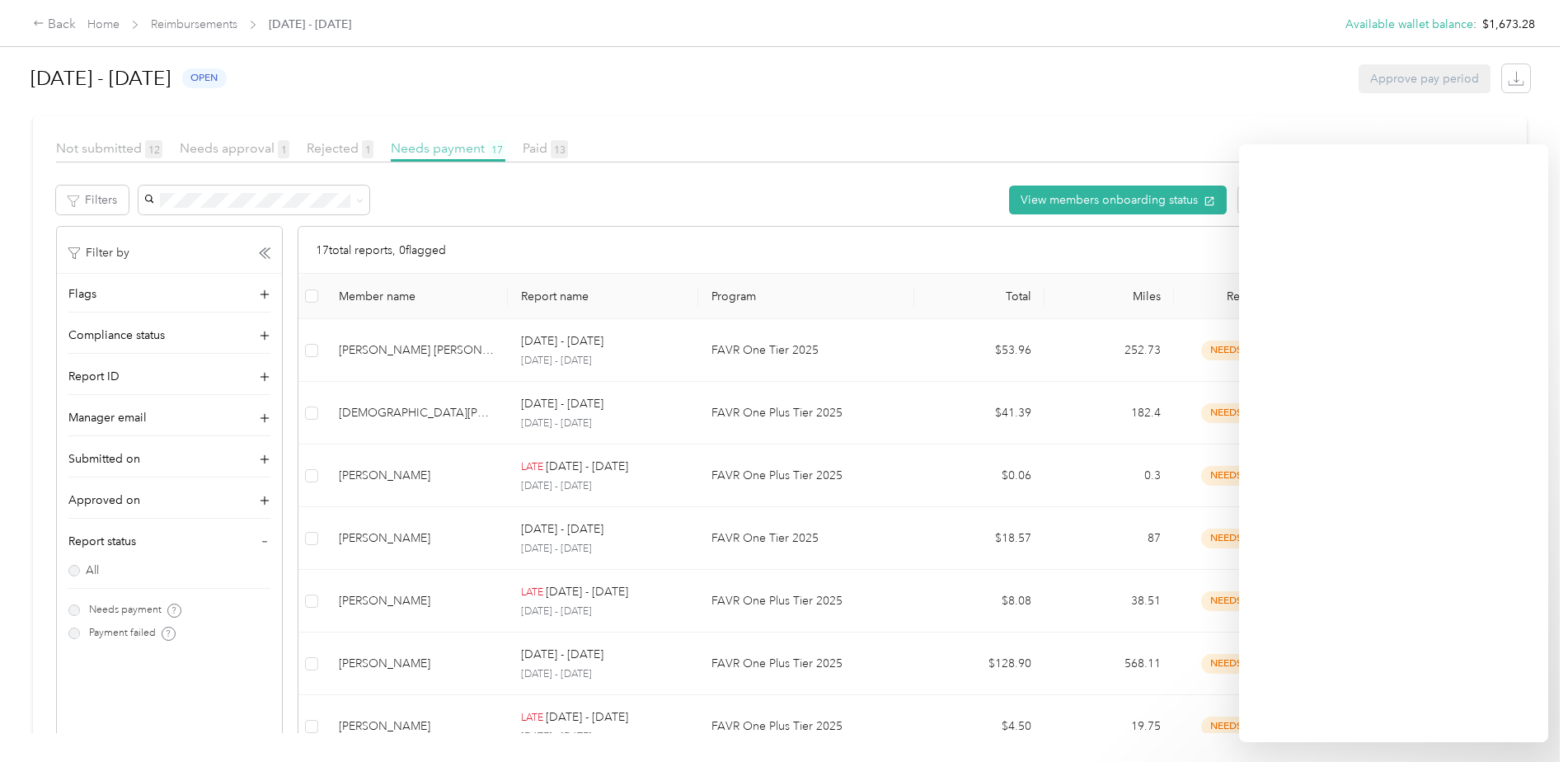
click at [442, 143] on span "Needs payment 17" at bounding box center [447, 147] width 115 height 15
click at [438, 155] on span "Needs payment 17" at bounding box center [447, 147] width 115 height 15
click at [169, 30] on link "Reimbursements" at bounding box center [194, 24] width 87 height 14
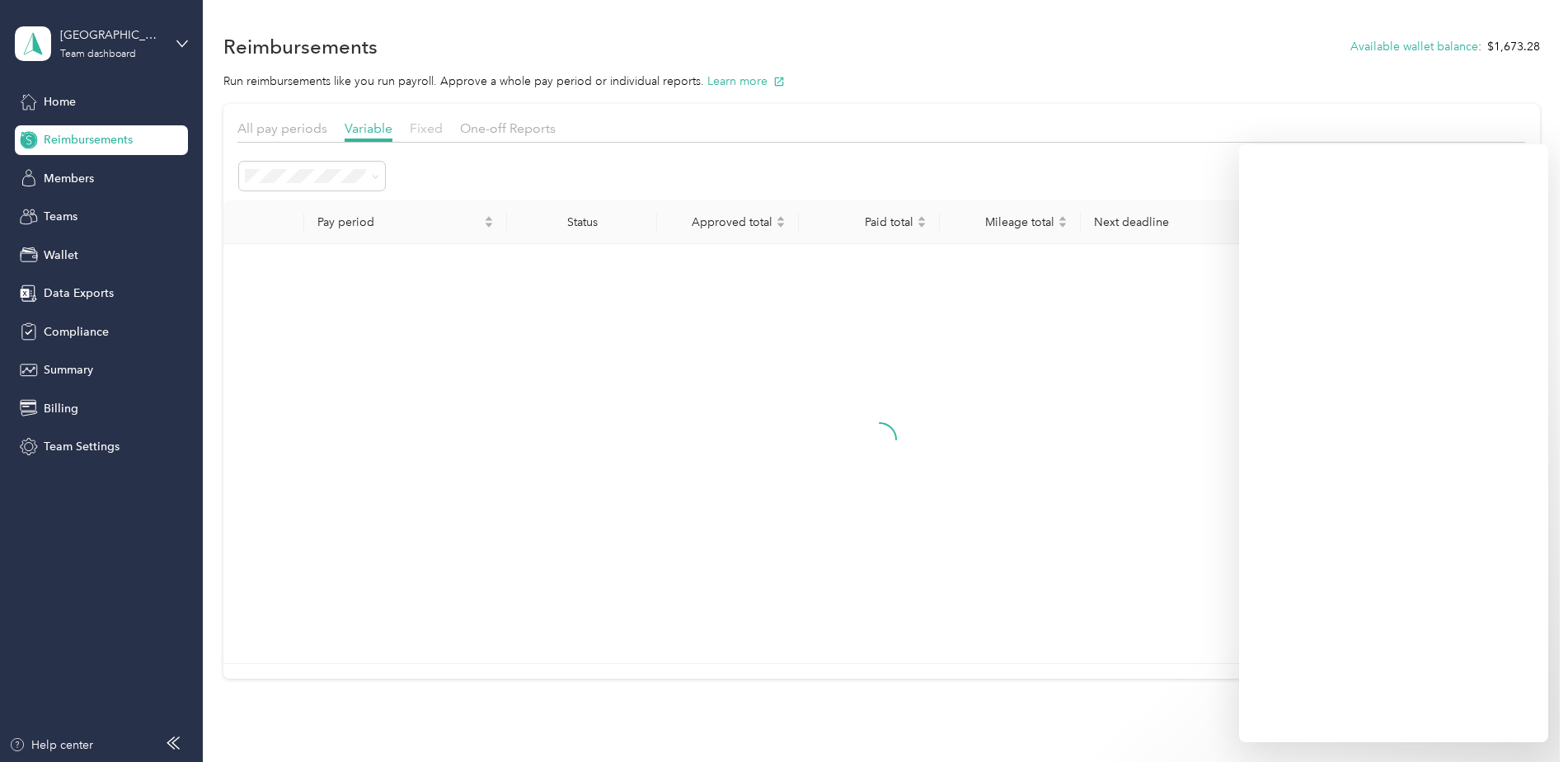
click at [415, 132] on span "Fixed" at bounding box center [426, 127] width 33 height 15
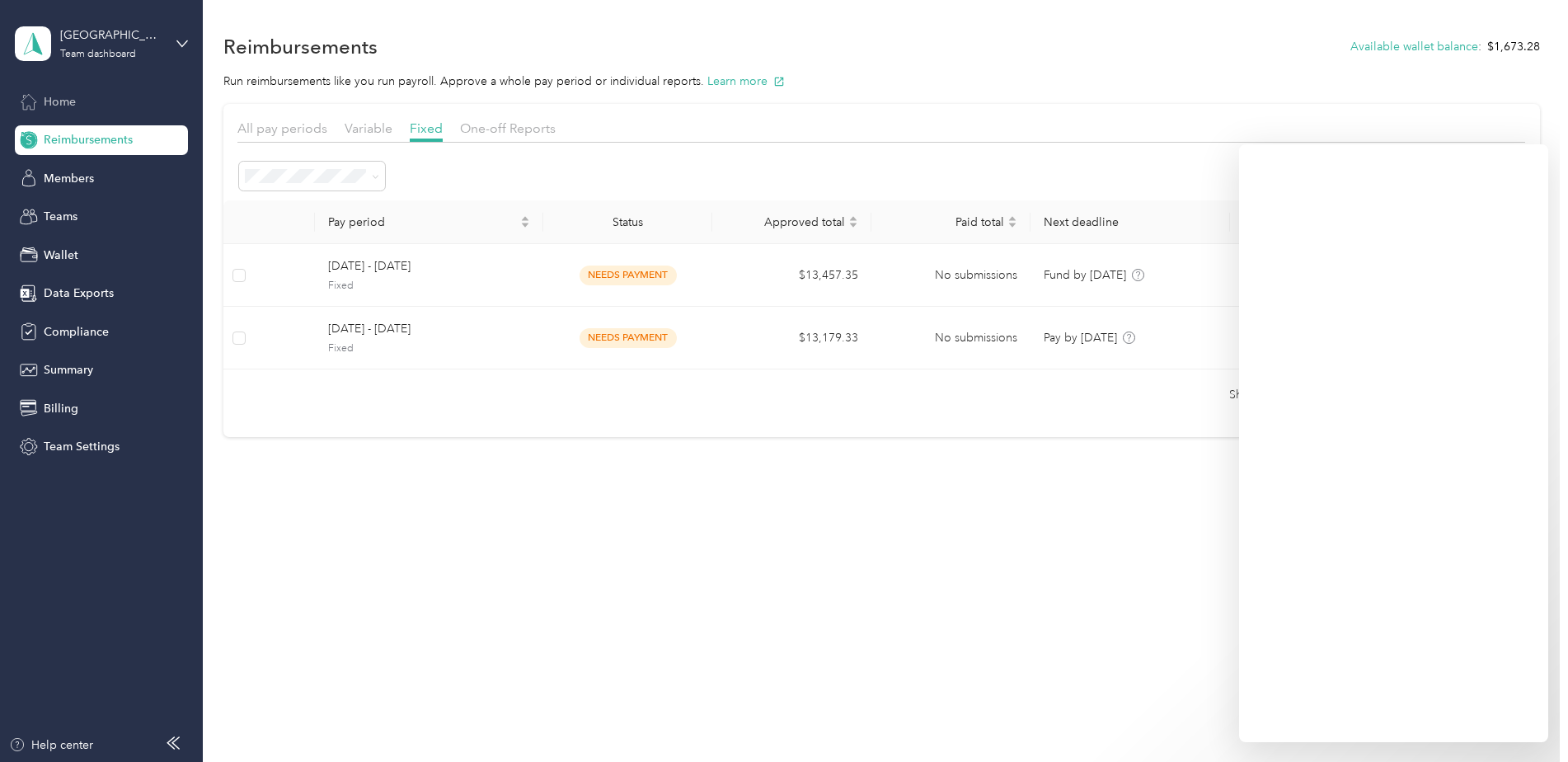
click at [85, 103] on div "Home" at bounding box center [101, 101] width 174 height 30
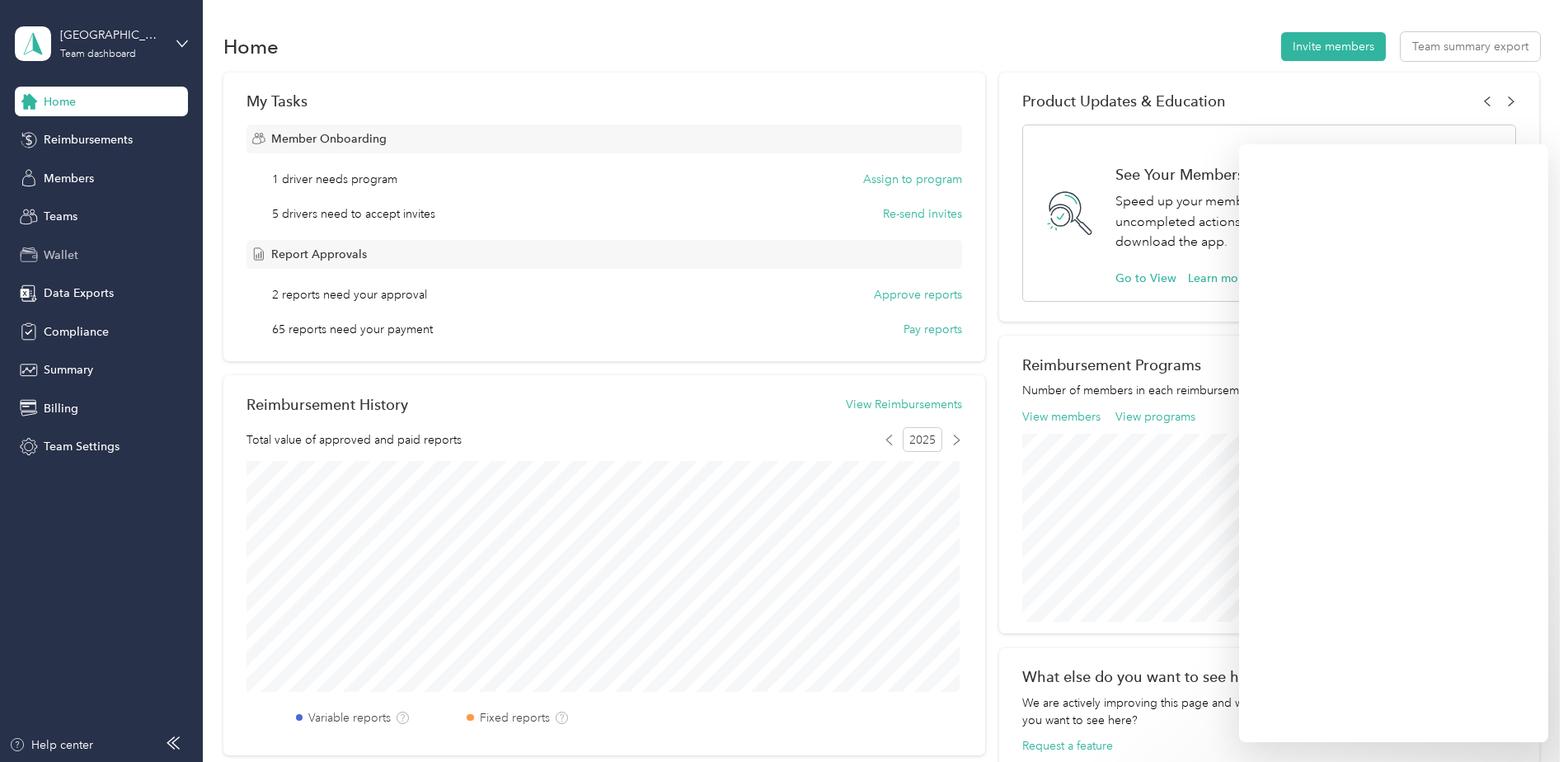
click at [50, 251] on span "Wallet" at bounding box center [61, 255] width 34 height 17
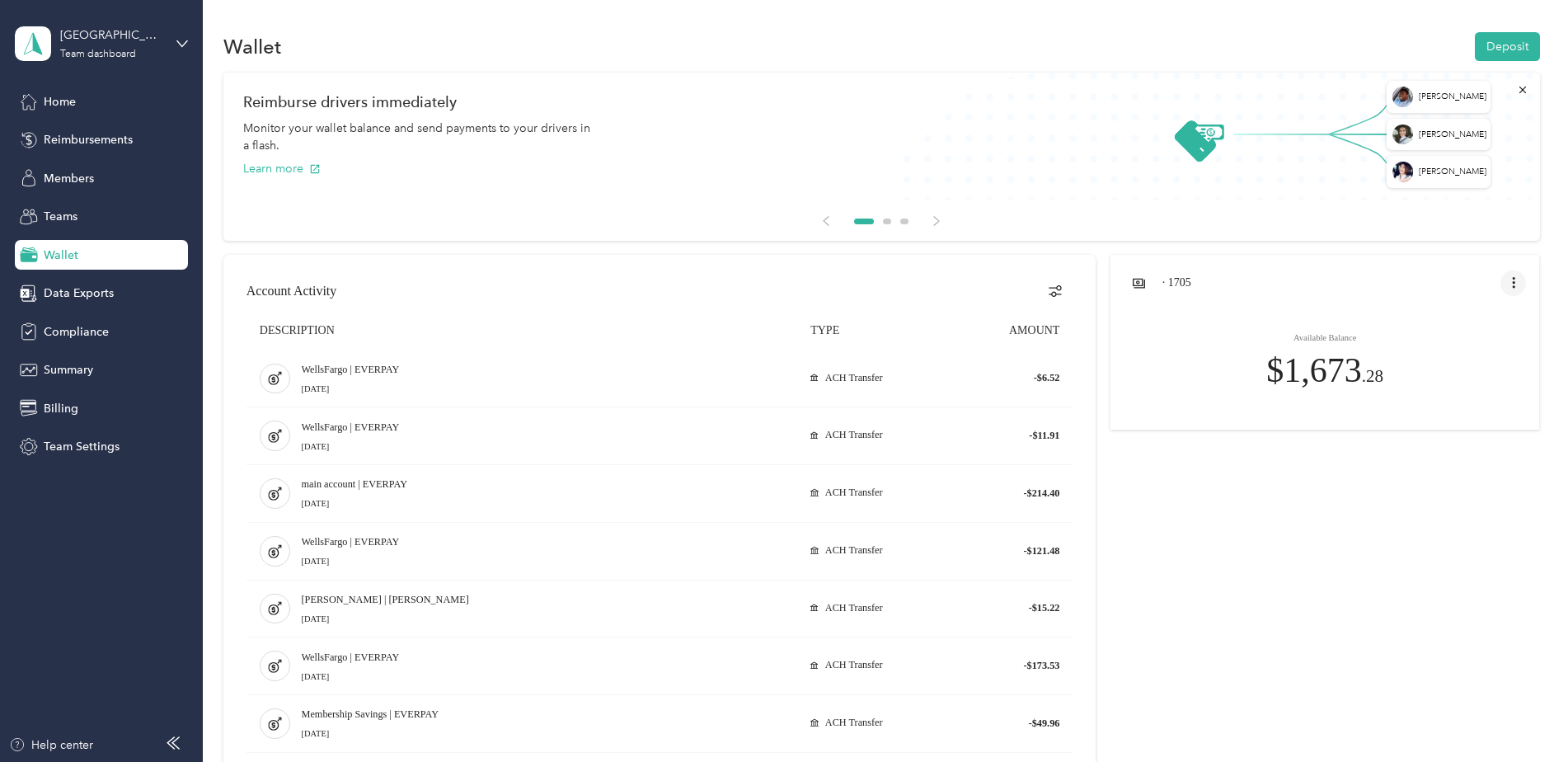
click at [1516, 89] on icon "button" at bounding box center [1522, 89] width 12 height 12
